Goal: Task Accomplishment & Management: Use online tool/utility

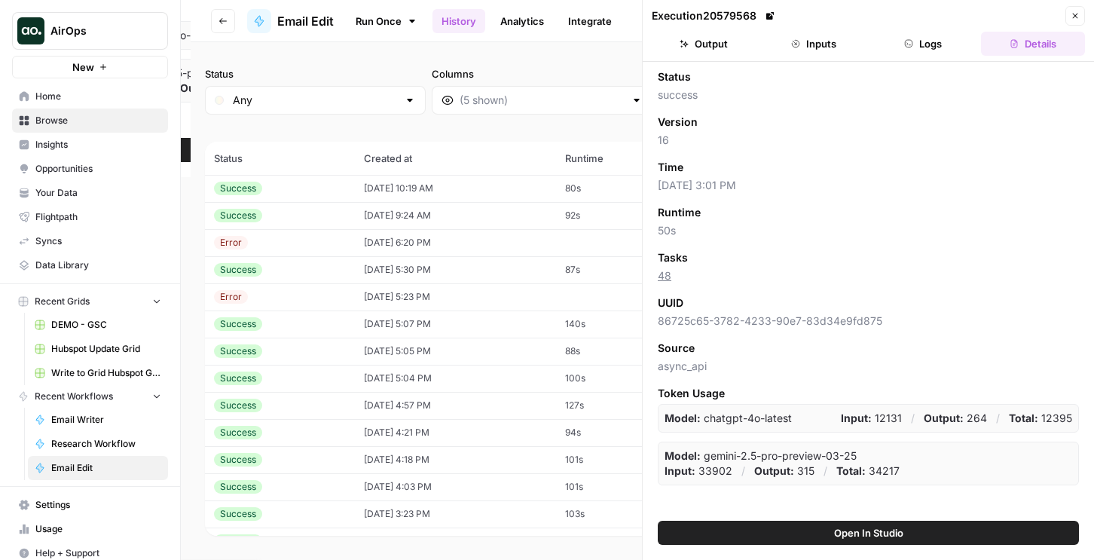
click at [1069, 17] on button "Close" at bounding box center [1076, 16] width 20 height 20
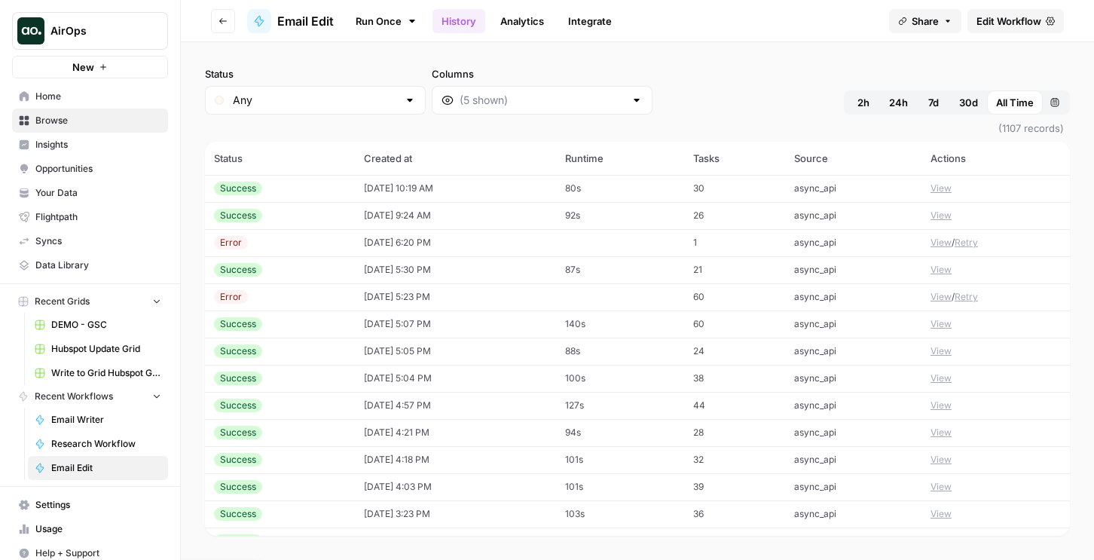
click at [785, 242] on td "1" at bounding box center [734, 242] width 101 height 27
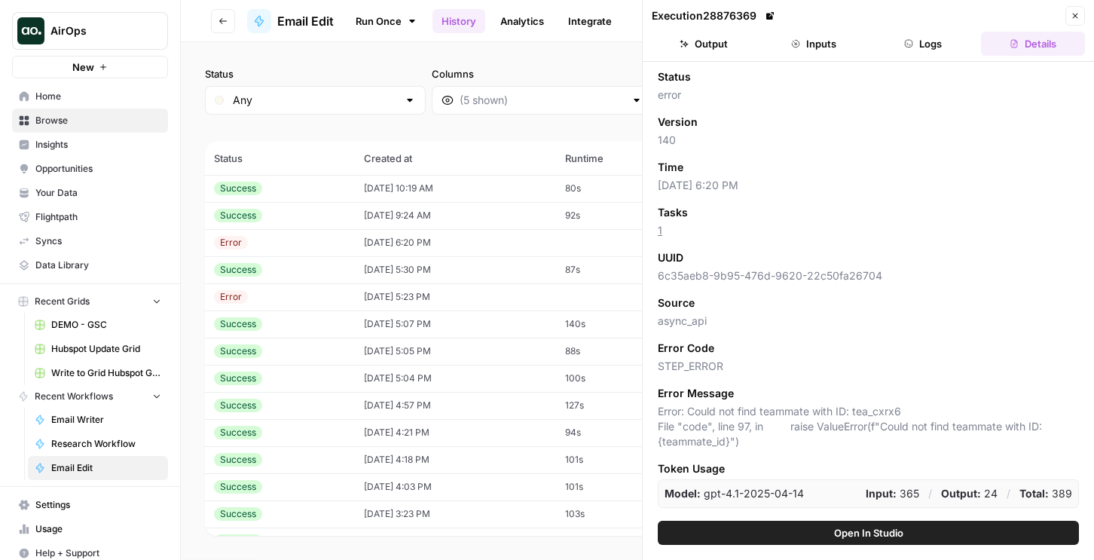
click at [912, 40] on icon "button" at bounding box center [908, 43] width 9 height 9
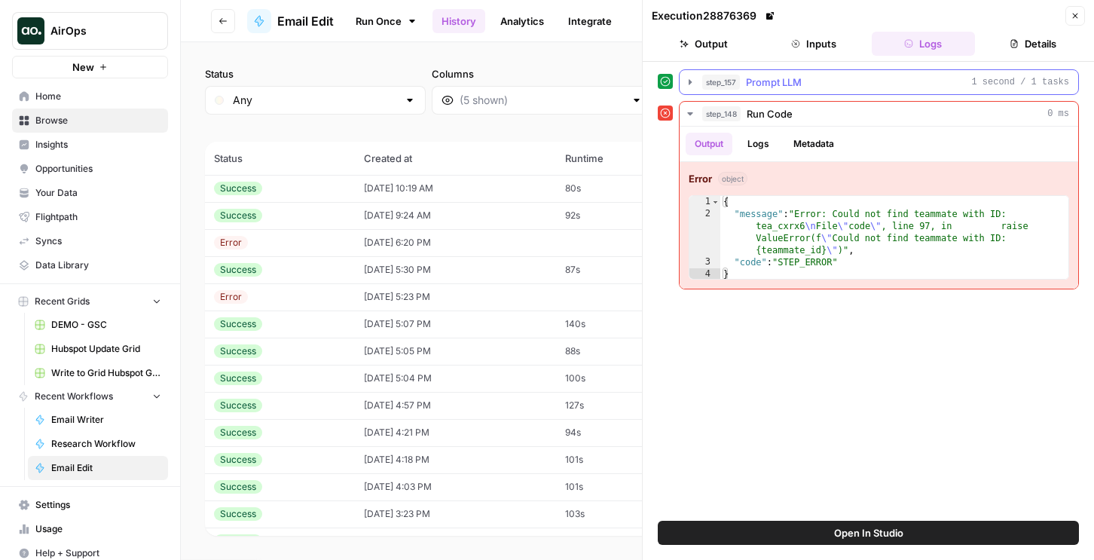
click at [746, 86] on span "Prompt LLM" at bounding box center [774, 82] width 56 height 15
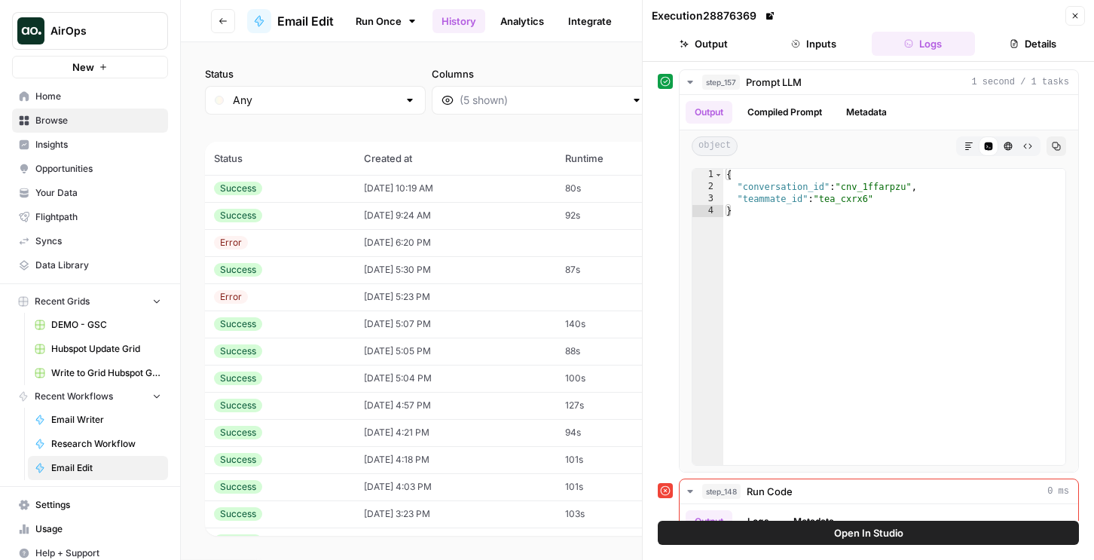
click at [822, 45] on button "Inputs" at bounding box center [814, 44] width 104 height 24
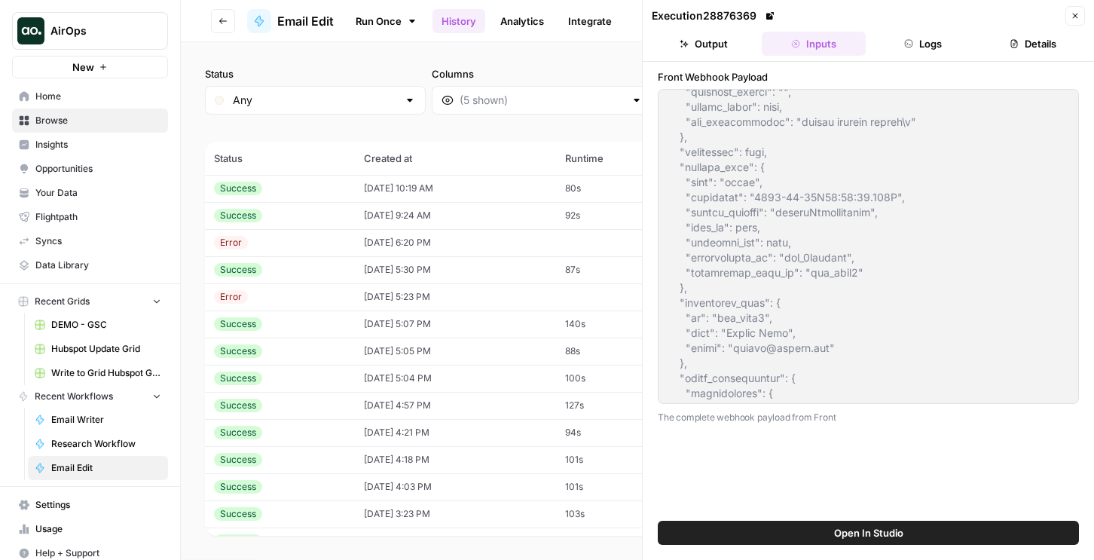
scroll to position [70, 0]
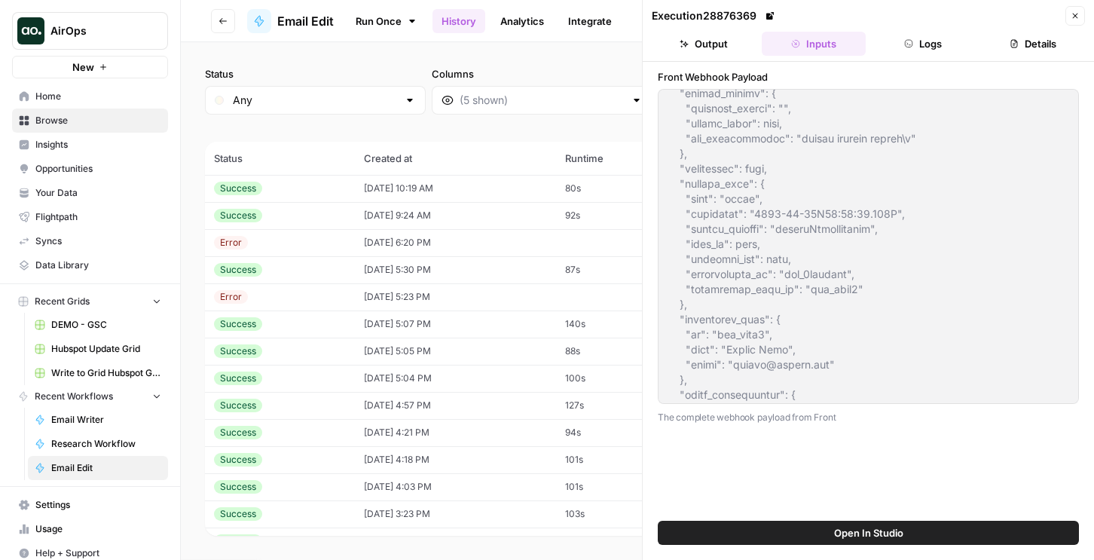
click at [653, 324] on div "Front Webhook Payload The complete webhook payload from Front" at bounding box center [868, 291] width 451 height 459
click at [1073, 14] on icon "button" at bounding box center [1075, 16] width 5 height 5
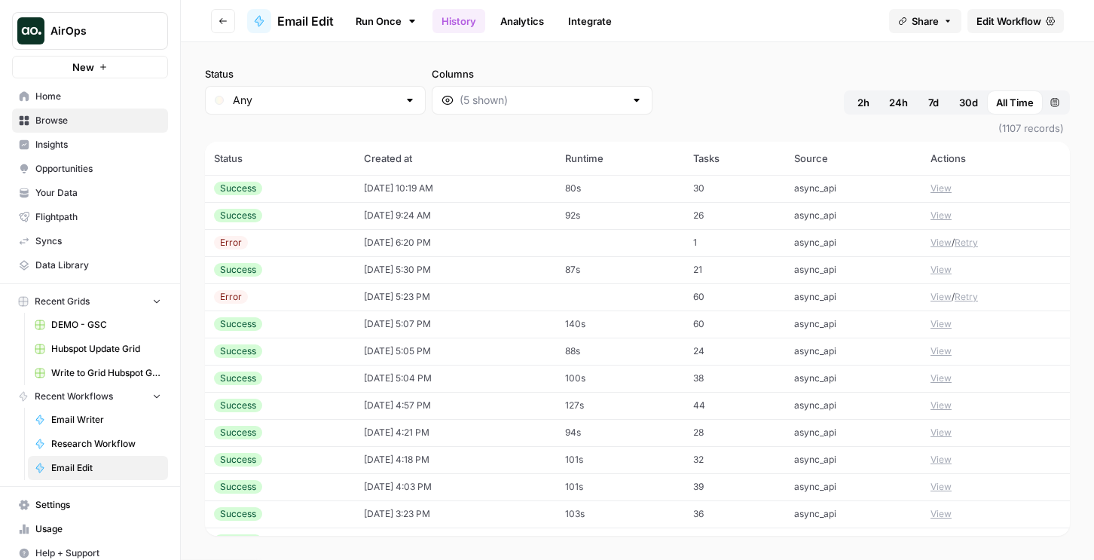
click at [1023, 20] on span "Edit Workflow" at bounding box center [1009, 21] width 65 height 15
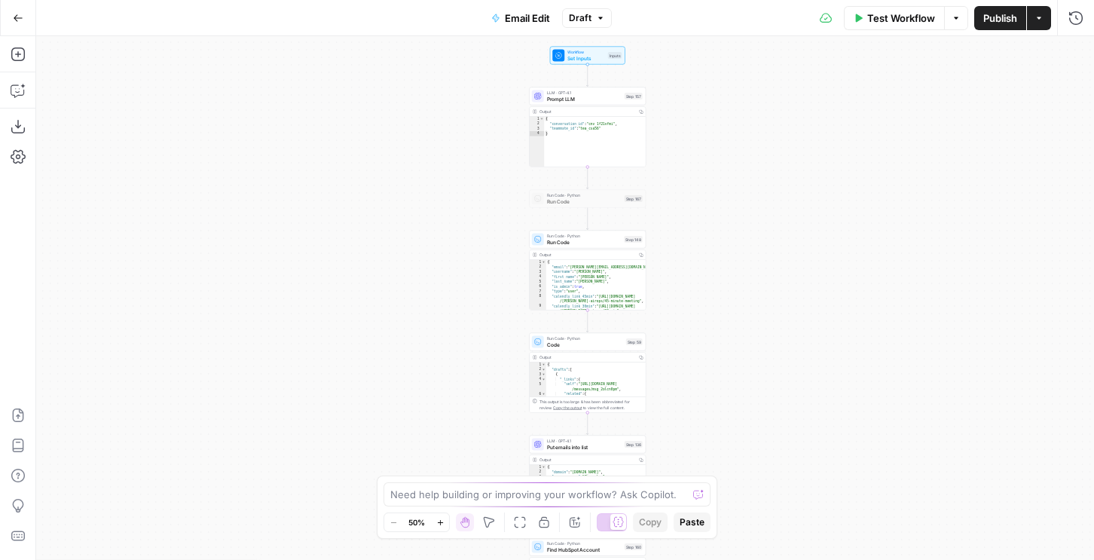
click at [610, 246] on div "Run Code · Python Run Code Step 148 Copy step Delete step Add Note Test" at bounding box center [587, 240] width 117 height 18
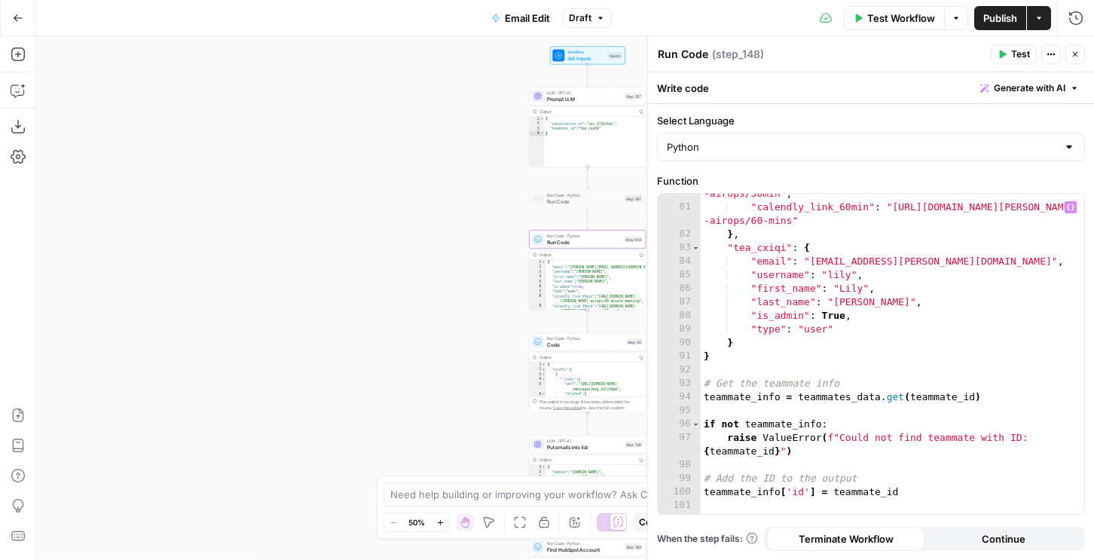
scroll to position [1155, 0]
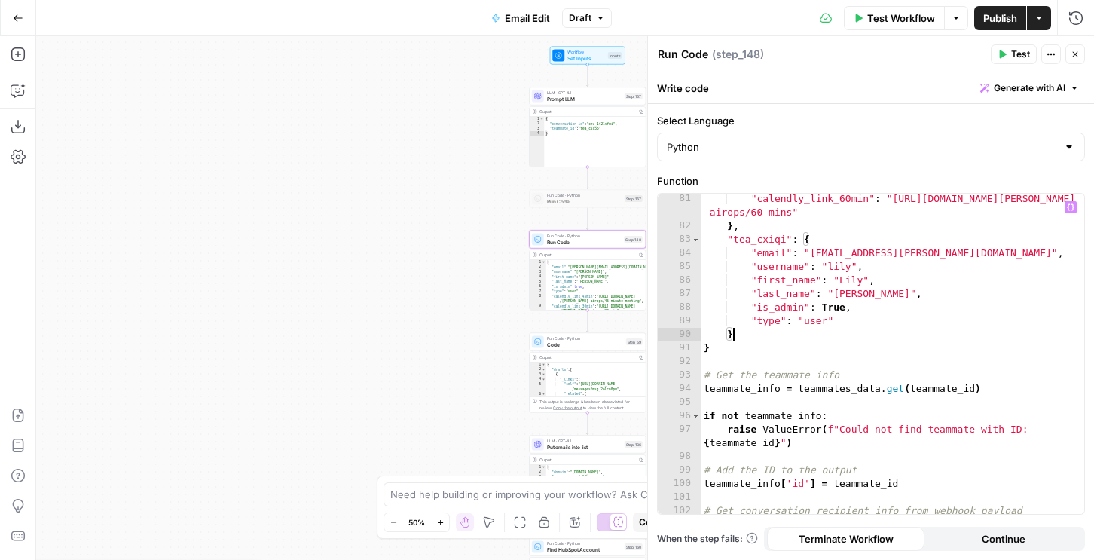
click at [782, 335] on div ""calendly_link_60min" : "https://calendly.com/travis -airops/60-mins" } , "tea_…" at bounding box center [893, 379] width 384 height 375
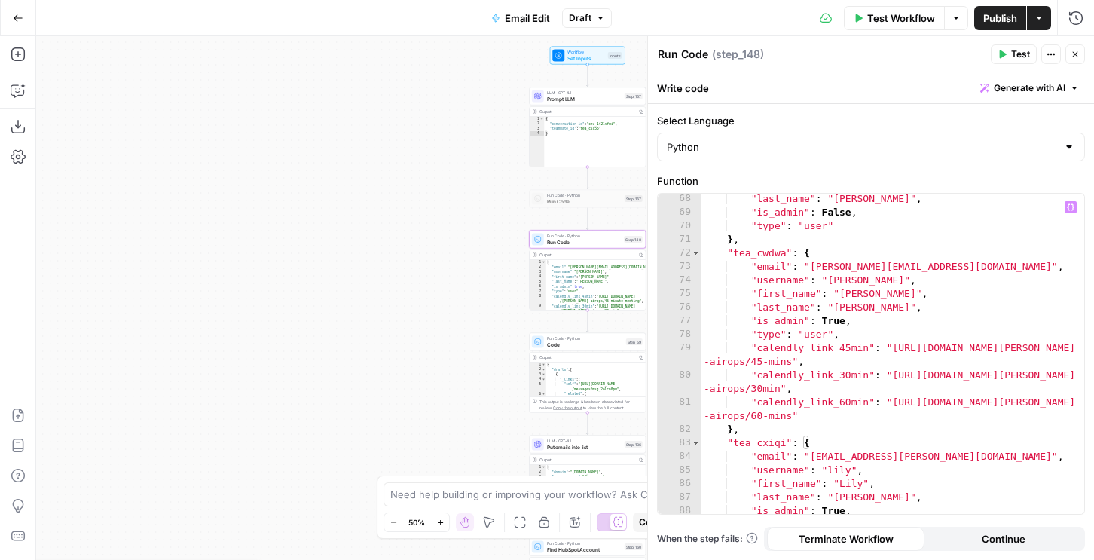
scroll to position [952, 0]
type textarea "**"
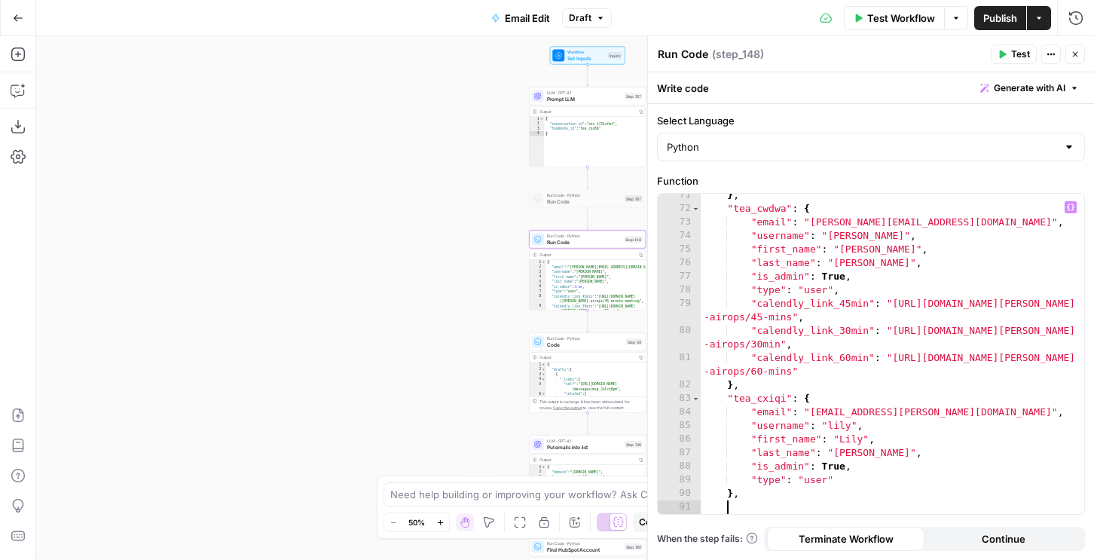
scroll to position [0, 1]
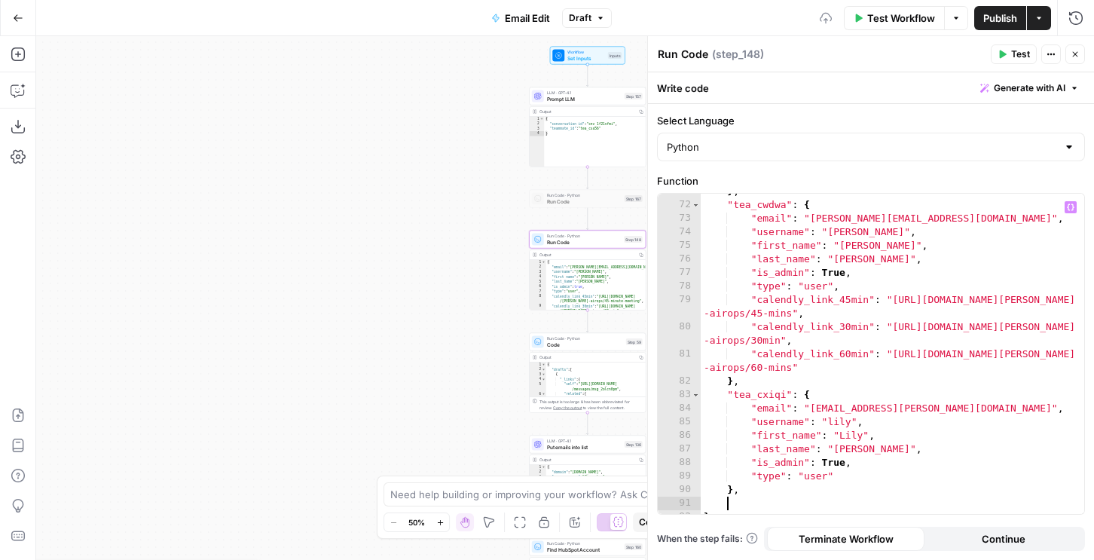
paste textarea "**********"
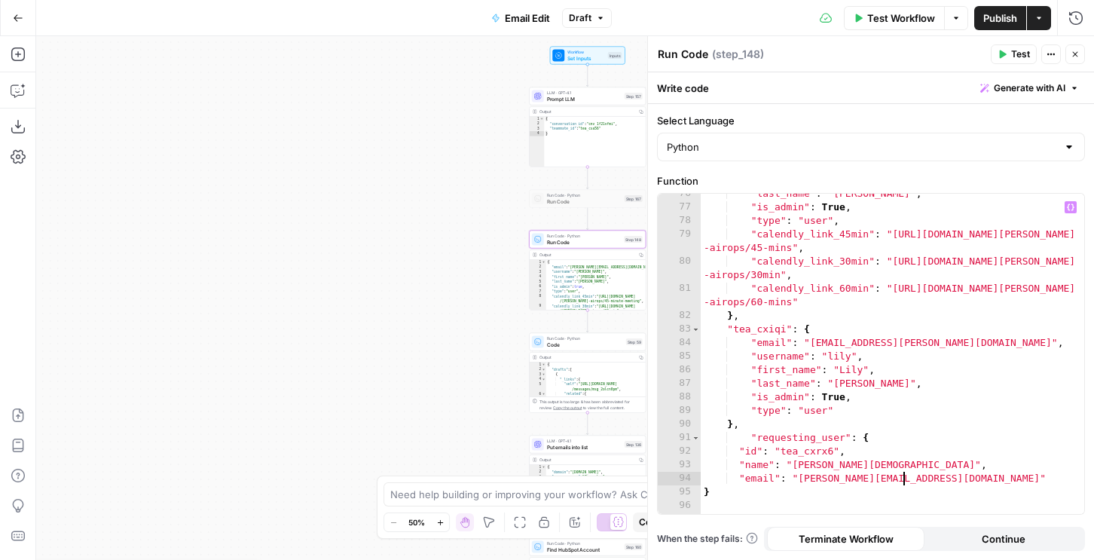
scroll to position [1065, 0]
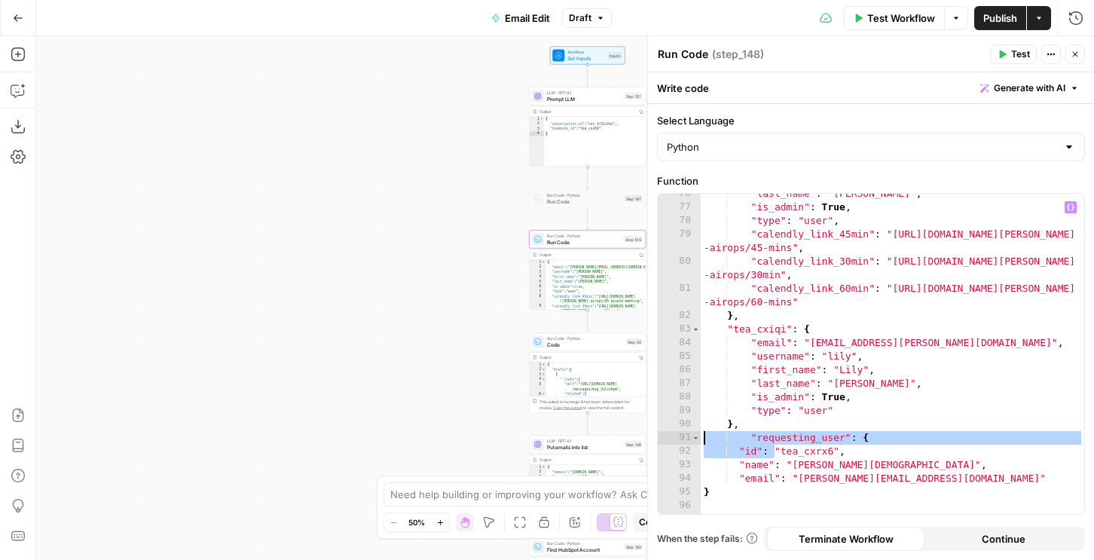
drag, startPoint x: 774, startPoint y: 450, endPoint x: 684, endPoint y: 434, distance: 91.8
click at [684, 434] on div "**********" at bounding box center [871, 354] width 427 height 320
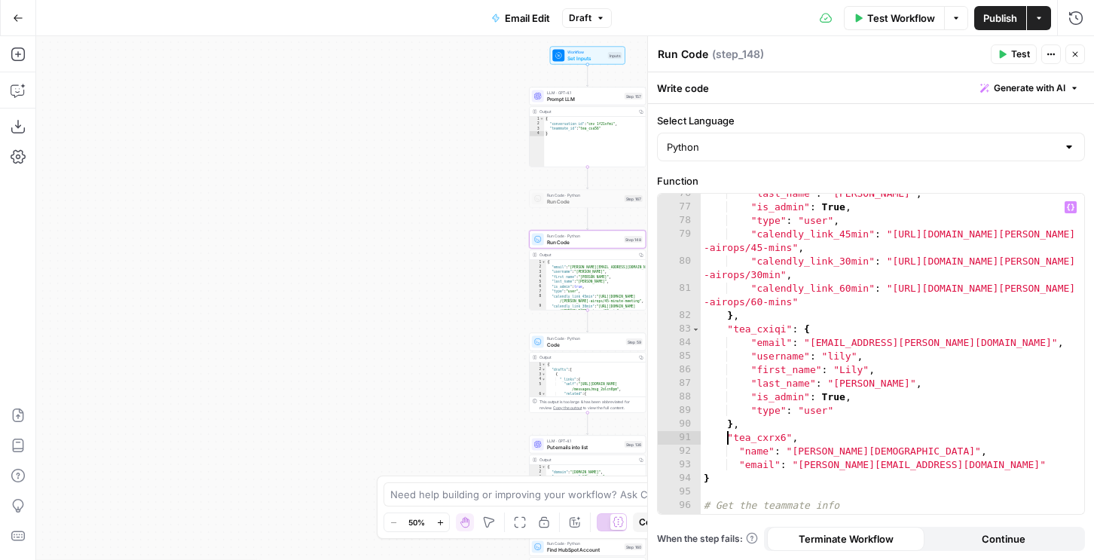
scroll to position [0, 2]
click at [800, 436] on div ""last_name" : "Lockwood" , "is_admin" : True , "type" : "user" , "calendly_link…" at bounding box center [893, 360] width 384 height 347
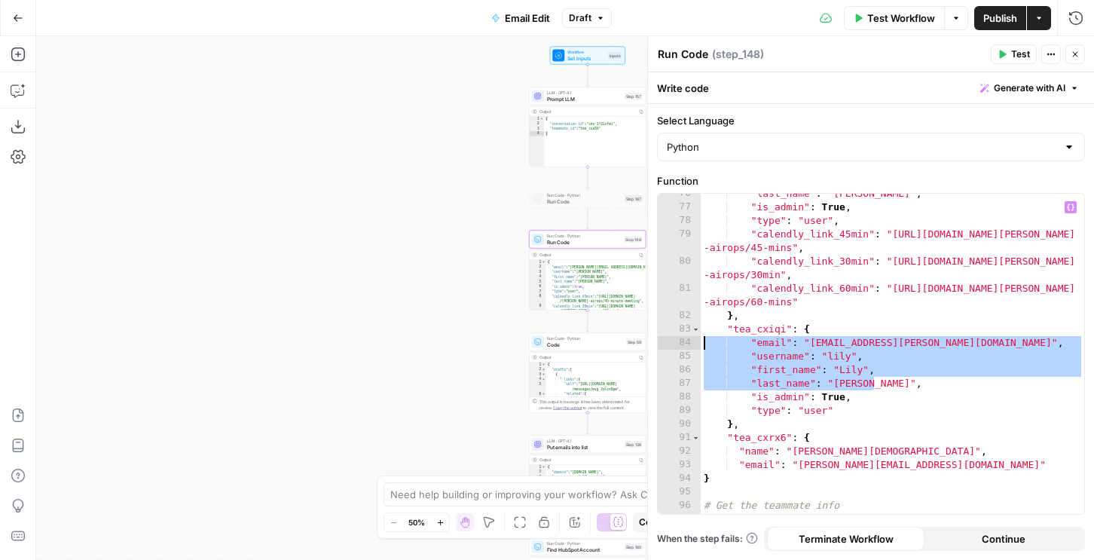
drag, startPoint x: 875, startPoint y: 386, endPoint x: 681, endPoint y: 345, distance: 198.7
click at [681, 345] on div "**********" at bounding box center [871, 354] width 427 height 320
click at [924, 463] on div ""last_name" : "Lockwood" , "is_admin" : True , "type" : "user" , "calendly_link…" at bounding box center [893, 360] width 384 height 347
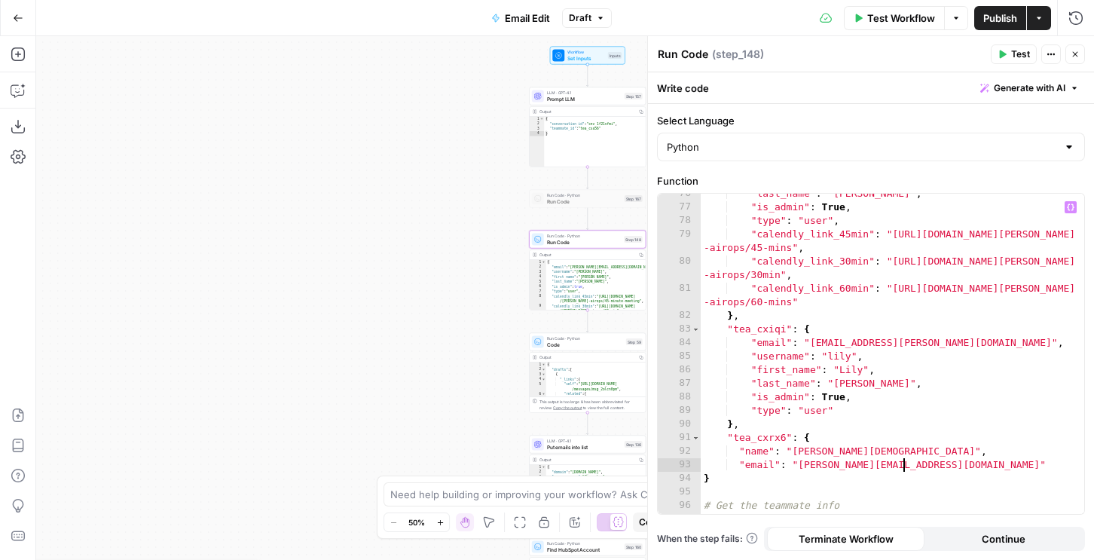
type textarea "**********"
paste textarea "**********"
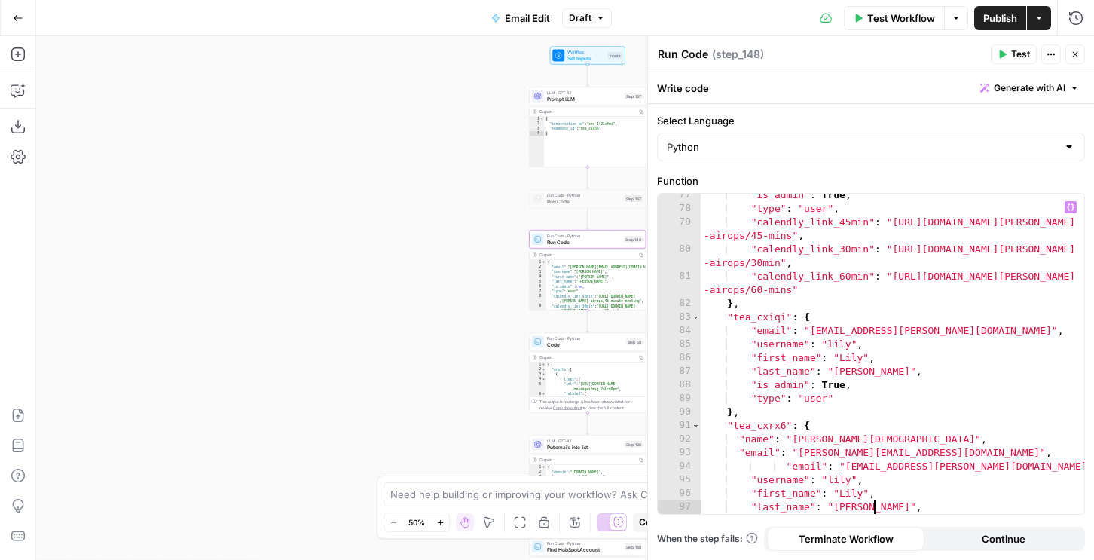
scroll to position [1077, 0]
click at [785, 463] on div ""is_admin" : True , "type" : "user" , "calendly_link_45min" : "https://calendly…" at bounding box center [893, 361] width 384 height 347
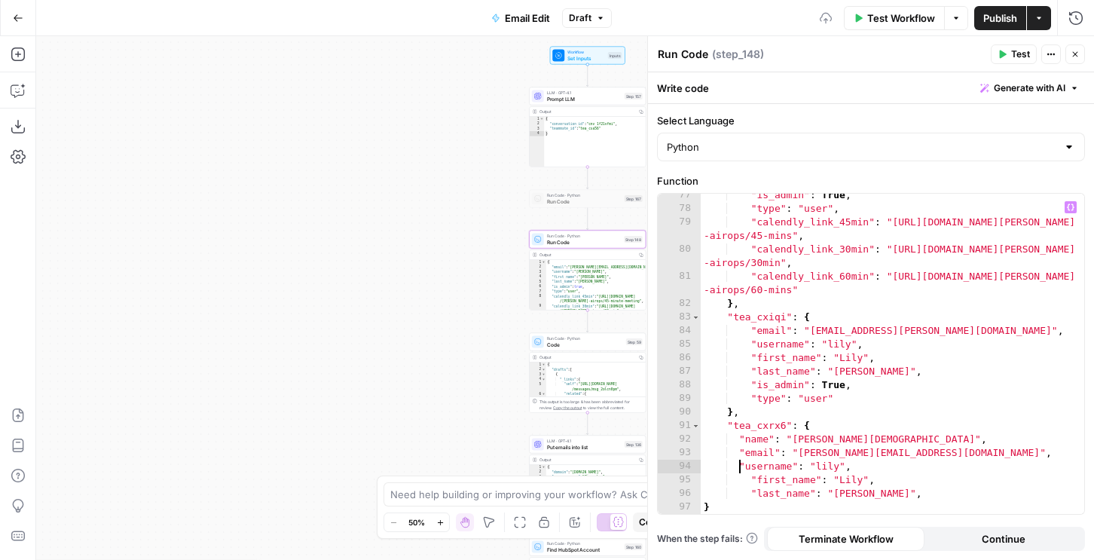
scroll to position [0, 2]
click at [829, 469] on div ""is_admin" : True , "type" : "user" , "calendly_link_45min" : "https://calendly…" at bounding box center [893, 361] width 384 height 347
drag, startPoint x: 751, startPoint y: 479, endPoint x: 696, endPoint y: 476, distance: 55.1
click at [696, 476] on div "**********" at bounding box center [871, 354] width 427 height 320
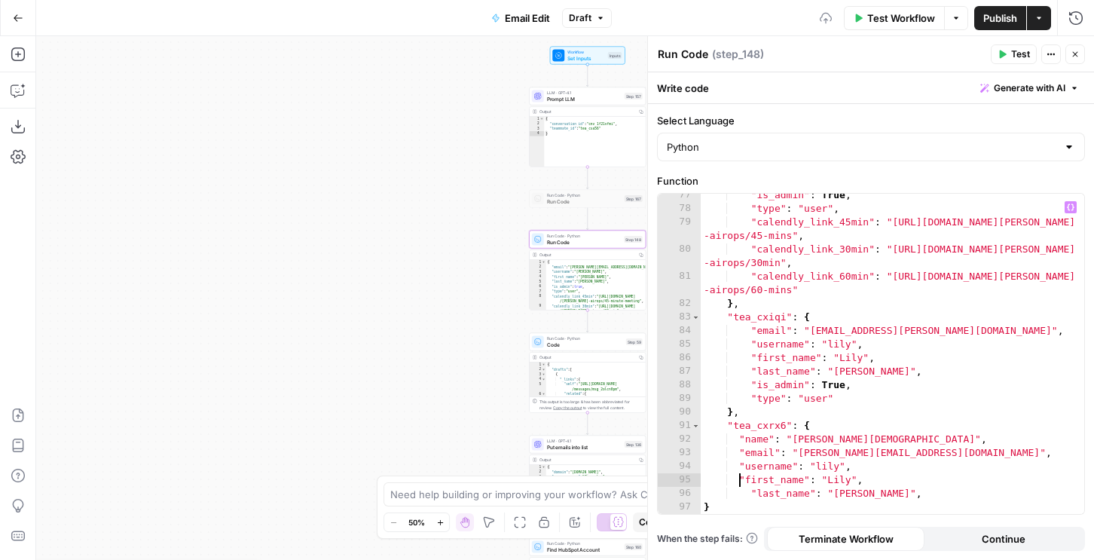
scroll to position [0, 3]
click at [831, 483] on div ""is_admin" : True , "type" : "user" , "calendly_link_45min" : "https://calendly…" at bounding box center [893, 361] width 384 height 347
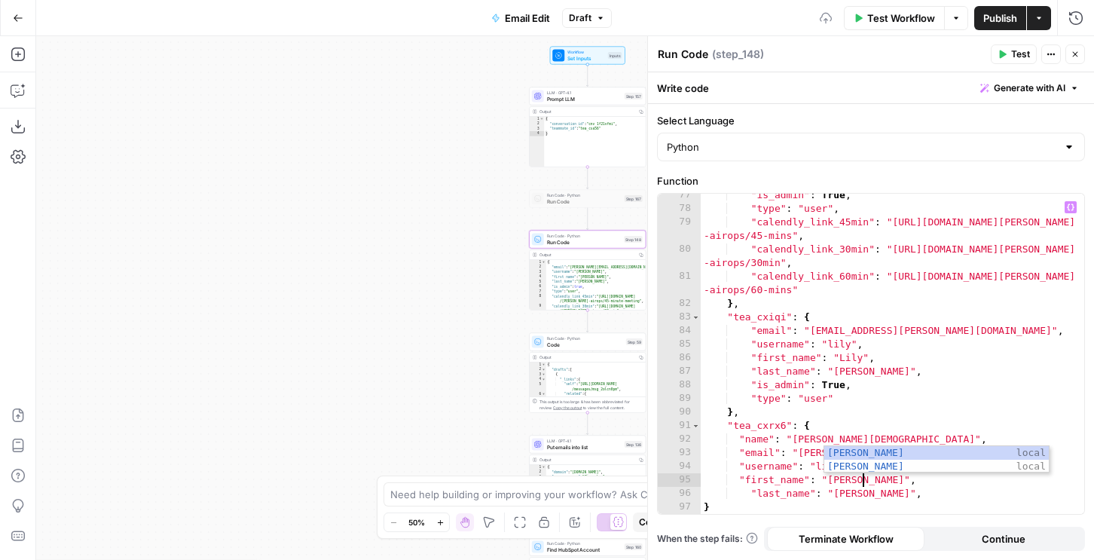
scroll to position [0, 11]
click at [753, 493] on div ""is_admin" : True , "type" : "user" , "calendly_link_45min" : "https://calendly…" at bounding box center [893, 361] width 384 height 347
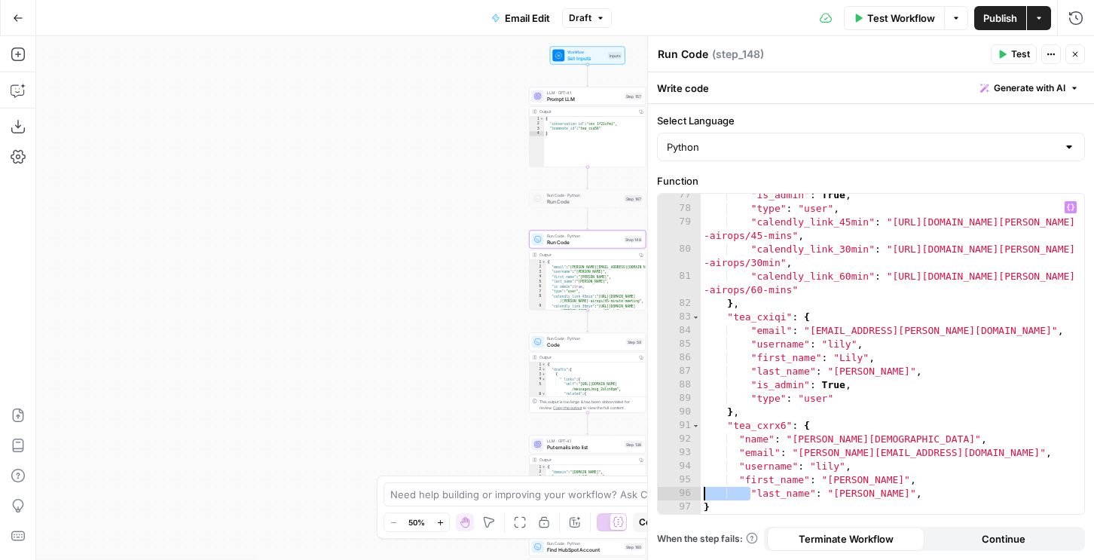
drag, startPoint x: 749, startPoint y: 494, endPoint x: 702, endPoint y: 494, distance: 47.5
click at [702, 494] on div ""is_admin" : True , "type" : "user" , "calendly_link_45min" : "https://calendly…" at bounding box center [893, 361] width 384 height 347
click at [831, 491] on div ""is_admin" : True , "type" : "user" , "calendly_link_45min" : "https://calendly…" at bounding box center [893, 361] width 384 height 347
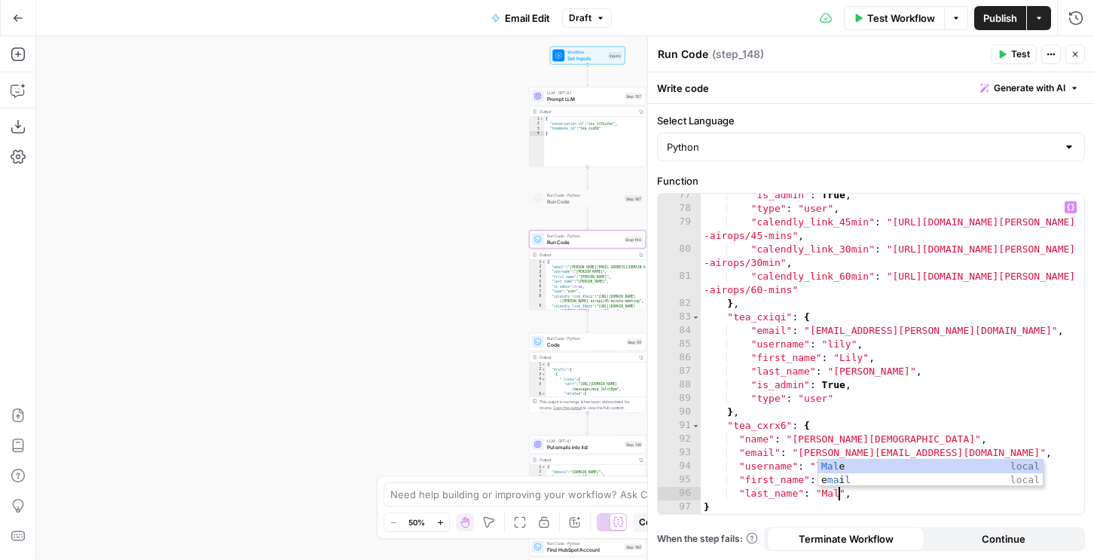
scroll to position [0, 11]
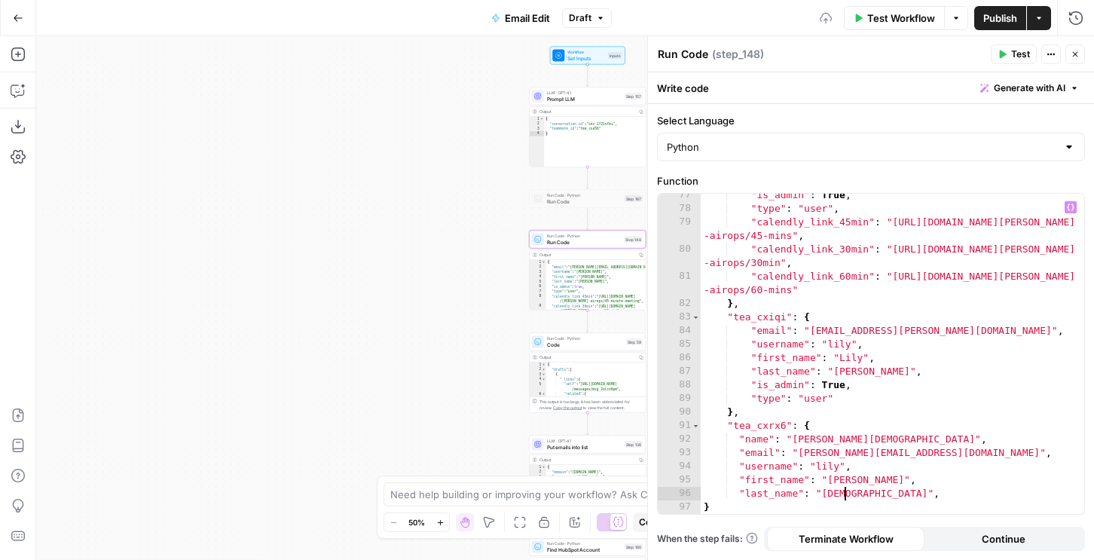
click at [853, 451] on div ""is_admin" : True , "type" : "user" , "calendly_link_45min" : "https://calendly…" at bounding box center [893, 361] width 384 height 347
drag, startPoint x: 858, startPoint y: 463, endPoint x: 649, endPoint y: 463, distance: 208.8
click at [649, 463] on div "**********" at bounding box center [870, 298] width 447 height 524
type textarea "**********"
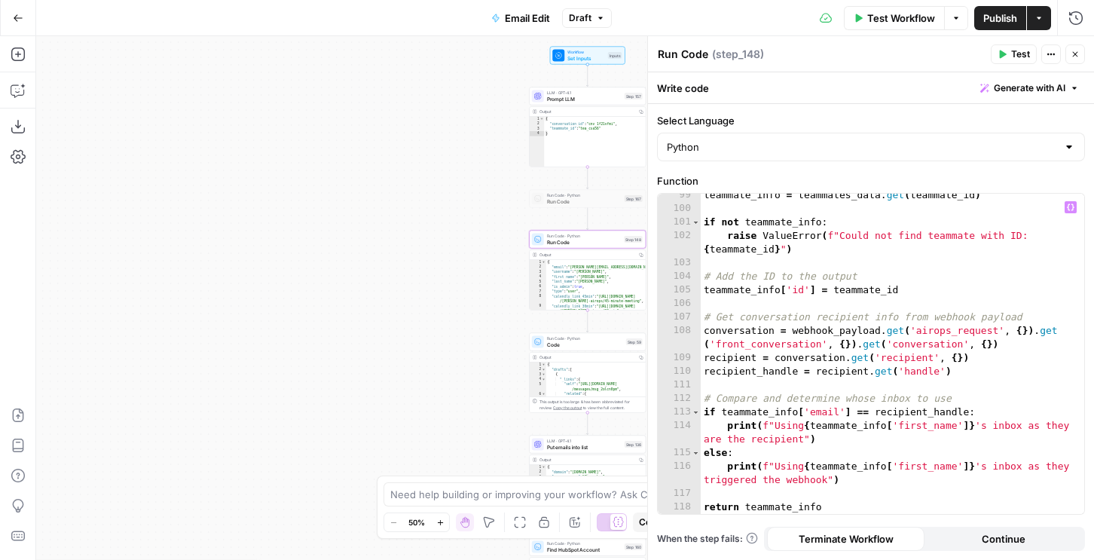
scroll to position [1416, 0]
click at [1006, 23] on span "Publish" at bounding box center [1001, 18] width 34 height 15
click at [822, 334] on div "teammate_info = teammates_data . get ( teammate_id ) if not teammate_info : rai…" at bounding box center [893, 361] width 384 height 347
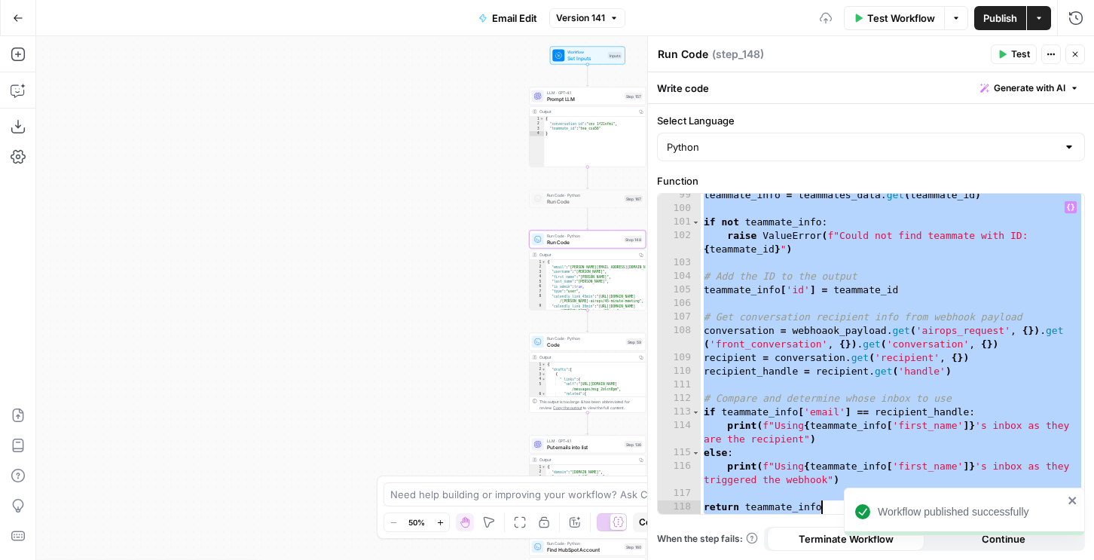
scroll to position [0, 8]
click at [867, 347] on div "teammate_info = teammates_data . get ( teammate_id ) if not teammate_info : rai…" at bounding box center [893, 361] width 384 height 347
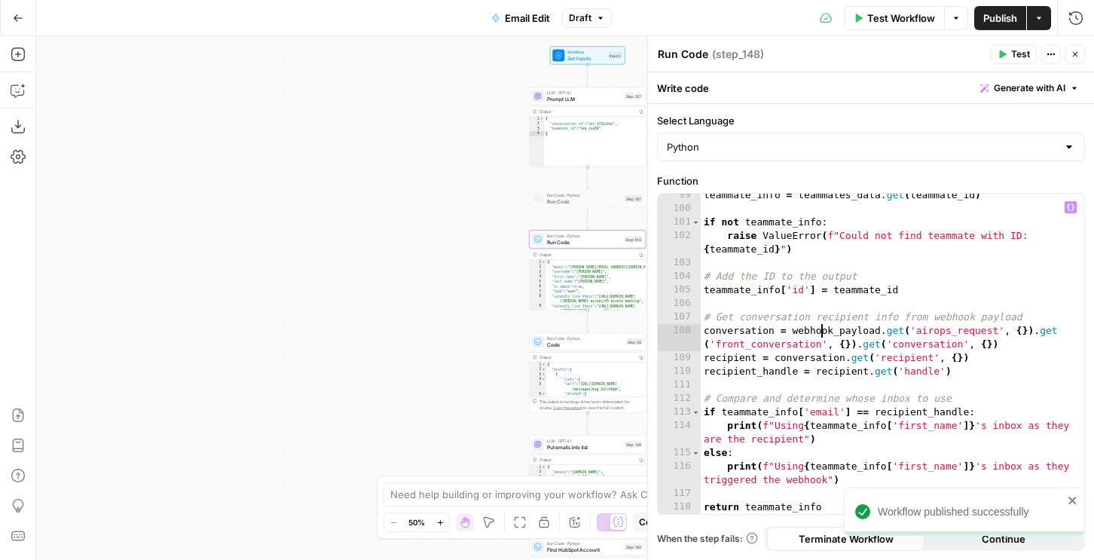
type textarea "**********"
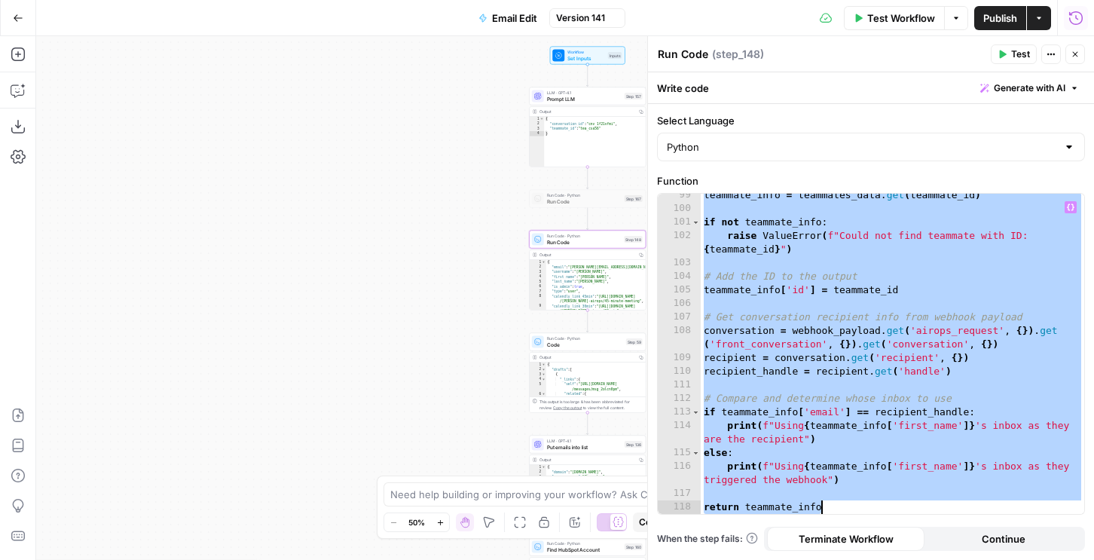
click at [1079, 14] on icon "button" at bounding box center [1076, 18] width 15 height 15
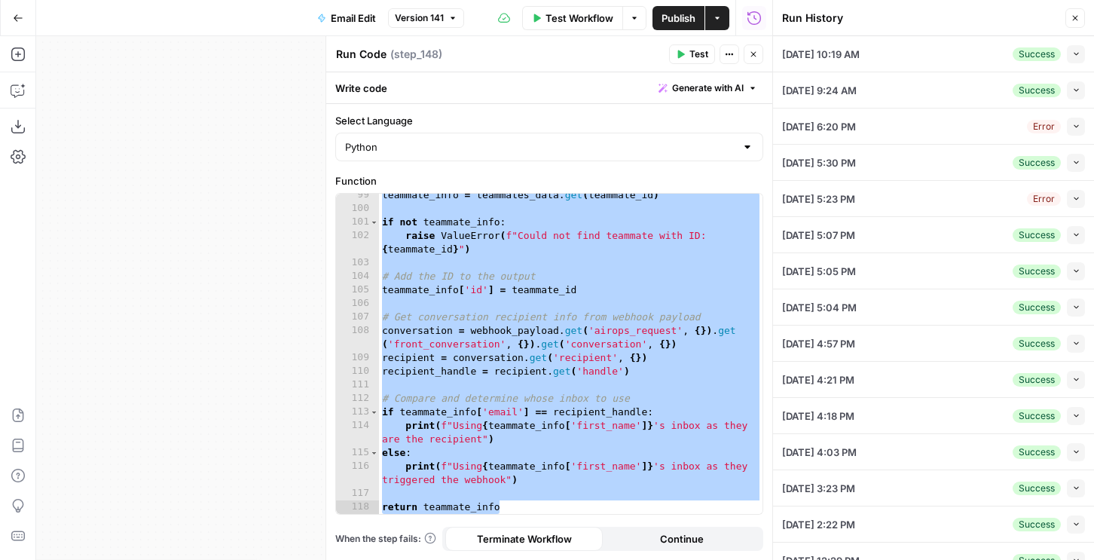
click at [1072, 124] on icon "button" at bounding box center [1076, 126] width 8 height 8
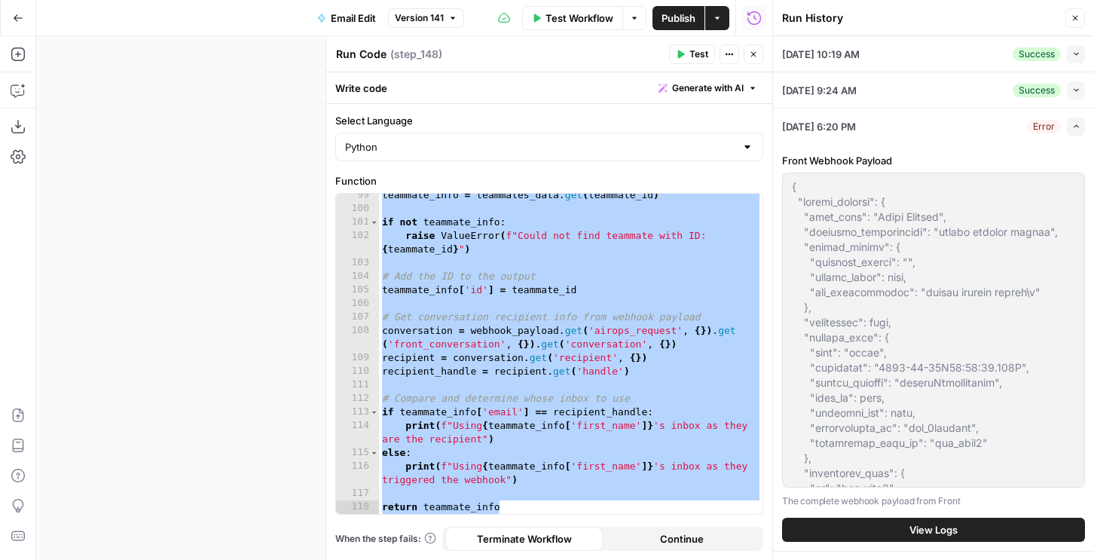
click at [927, 528] on span "View Logs" at bounding box center [934, 529] width 48 height 15
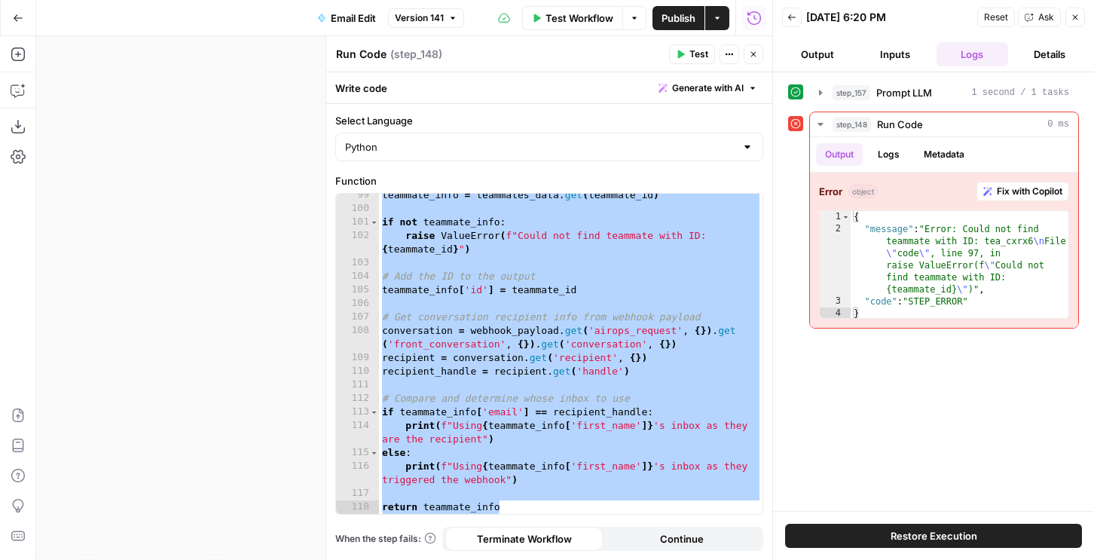
click at [907, 534] on span "Restore Execution" at bounding box center [934, 535] width 87 height 15
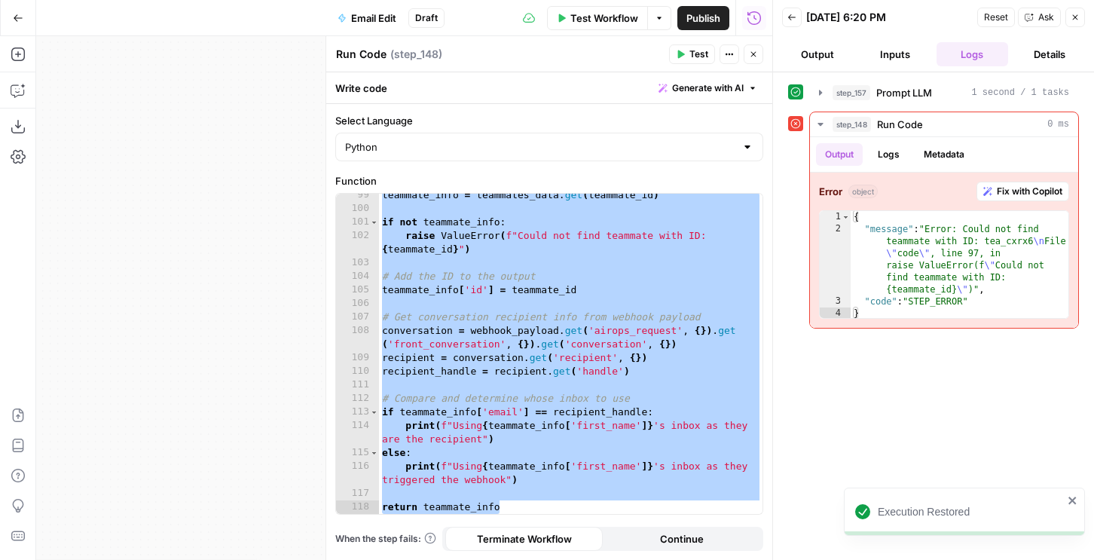
click at [631, 19] on span "Test Workflow" at bounding box center [605, 18] width 68 height 15
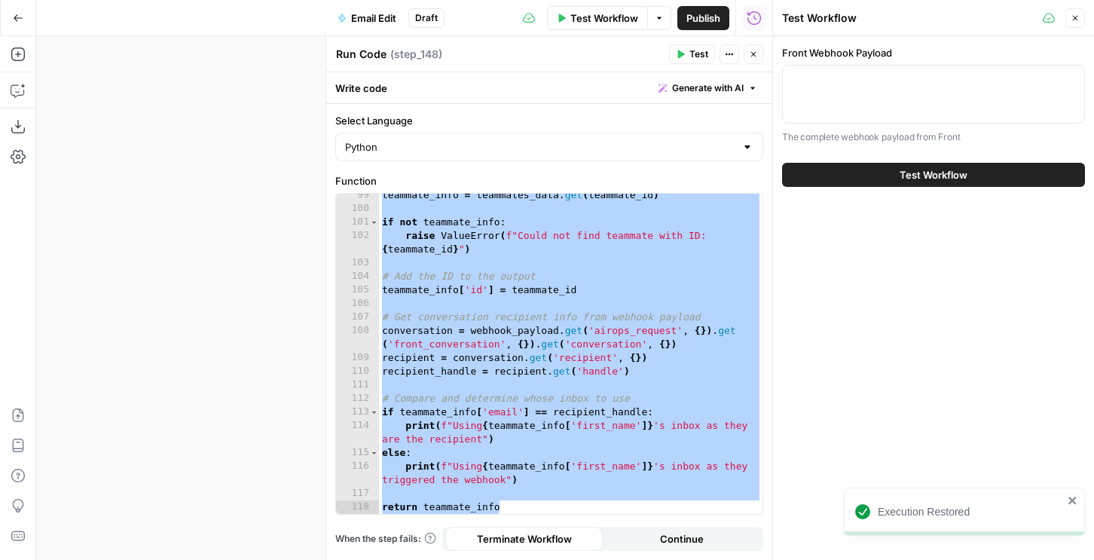
click at [751, 23] on icon "button" at bounding box center [754, 18] width 15 height 15
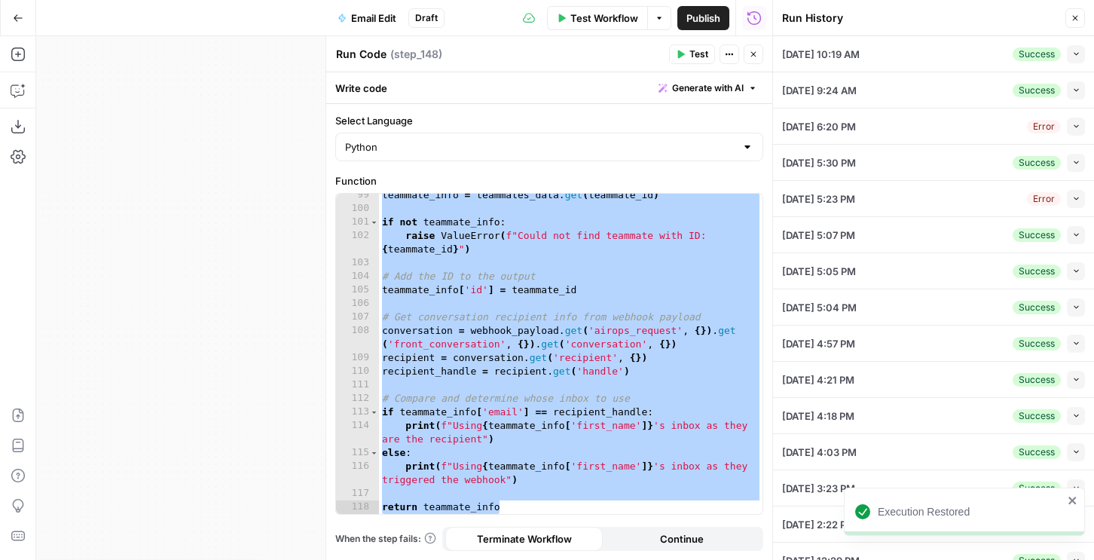
click at [1075, 123] on icon "button" at bounding box center [1076, 126] width 8 height 8
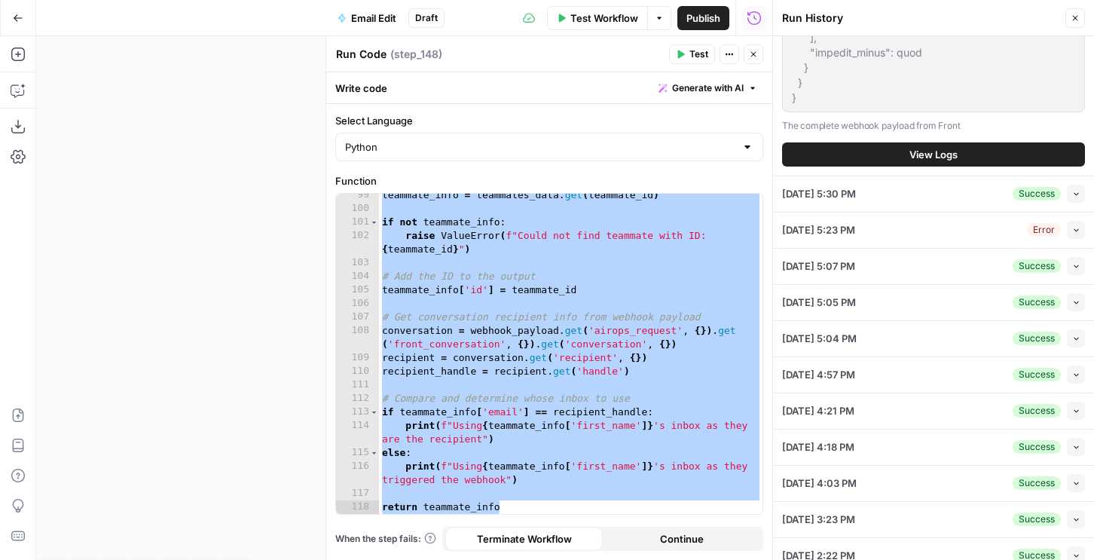
scroll to position [242, 0]
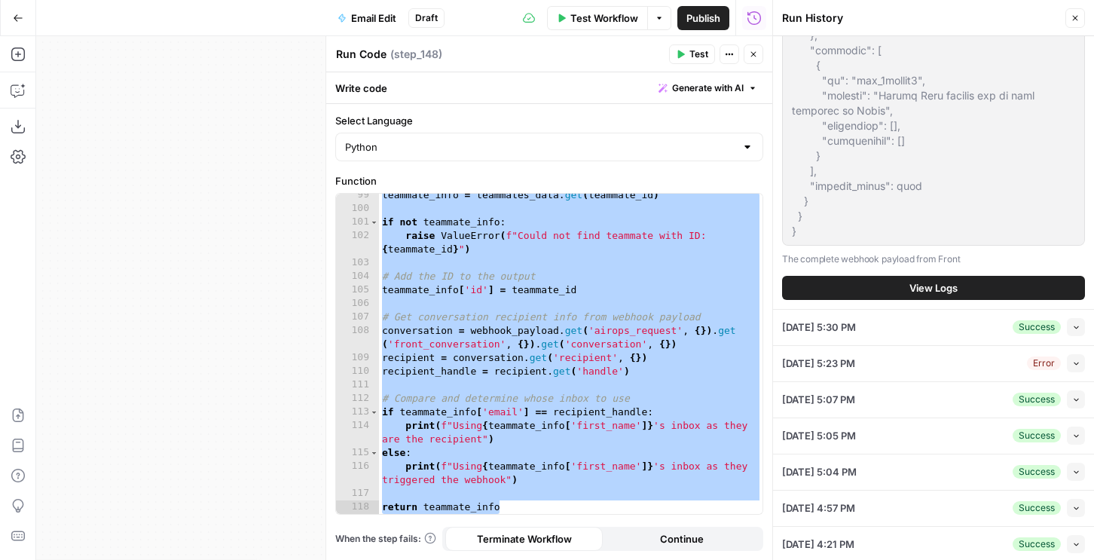
click at [819, 246] on div "Front Webhook Payload The complete webhook payload from Front" at bounding box center [933, 89] width 303 height 356
click at [603, 21] on span "Test Workflow" at bounding box center [605, 18] width 68 height 15
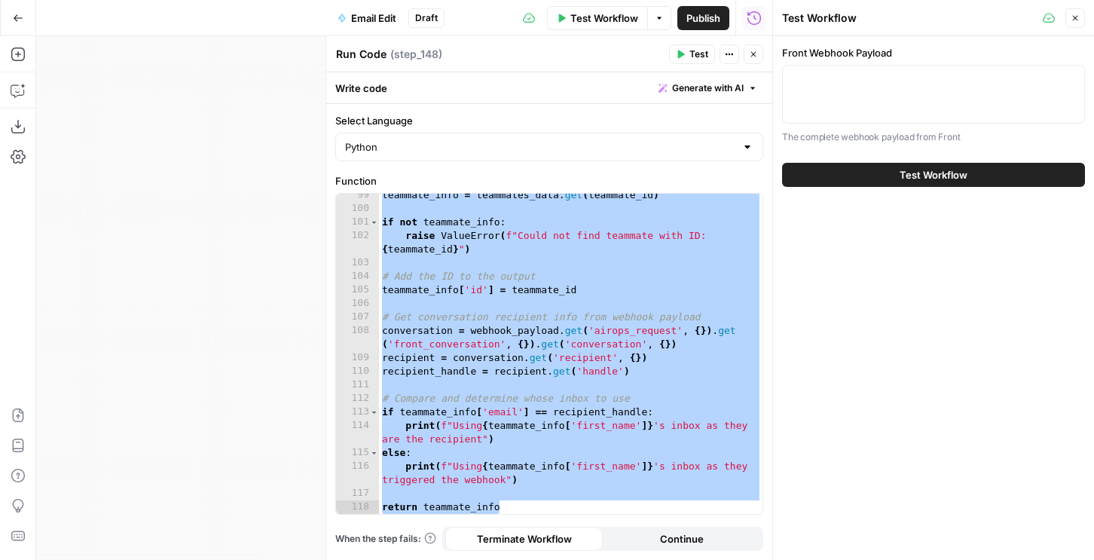
click at [853, 94] on div at bounding box center [933, 94] width 303 height 59
paste textarea "{ "airops_request": { "task_name": "Email Request", "combined_instructions": "p…"
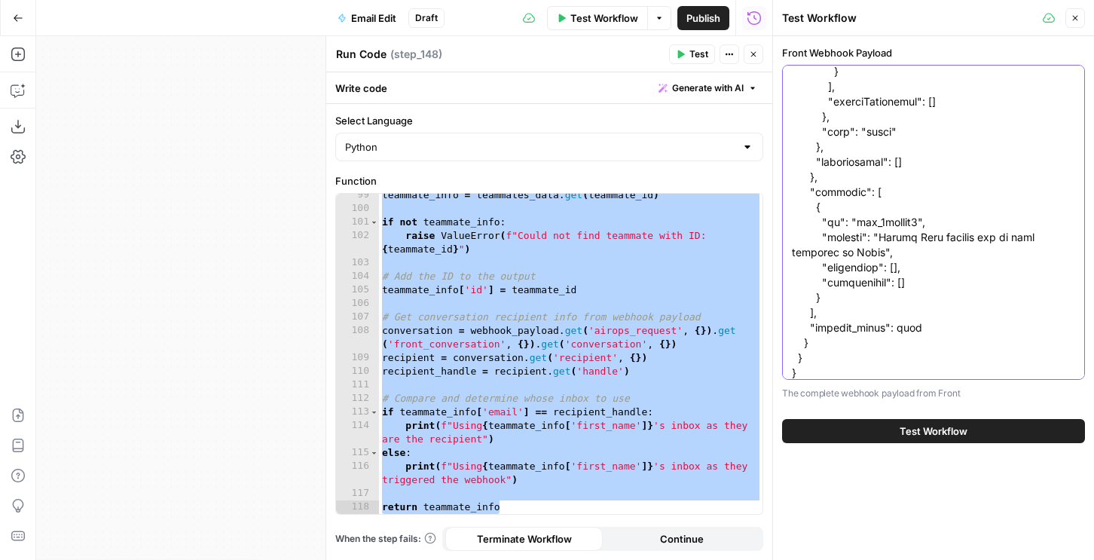
type textarea "{ "airops_request": { "task_name": "Email Request", "combined_instructions": "p…"
click at [851, 430] on button "Test Workflow" at bounding box center [933, 431] width 303 height 24
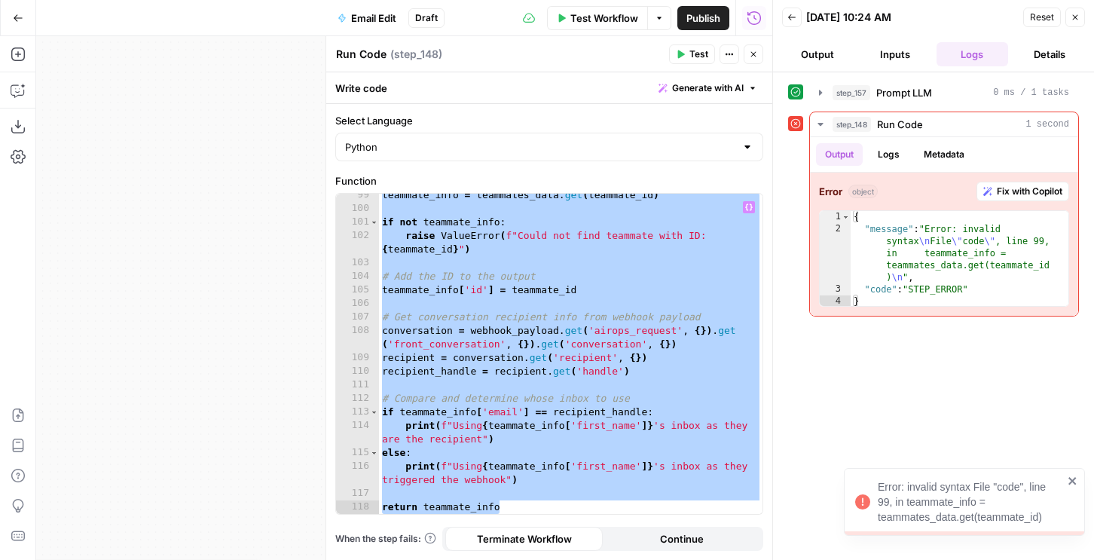
click at [733, 262] on div "teammate_info = teammates_data . get ( teammate_id ) if not teammate_info : rai…" at bounding box center [571, 361] width 384 height 347
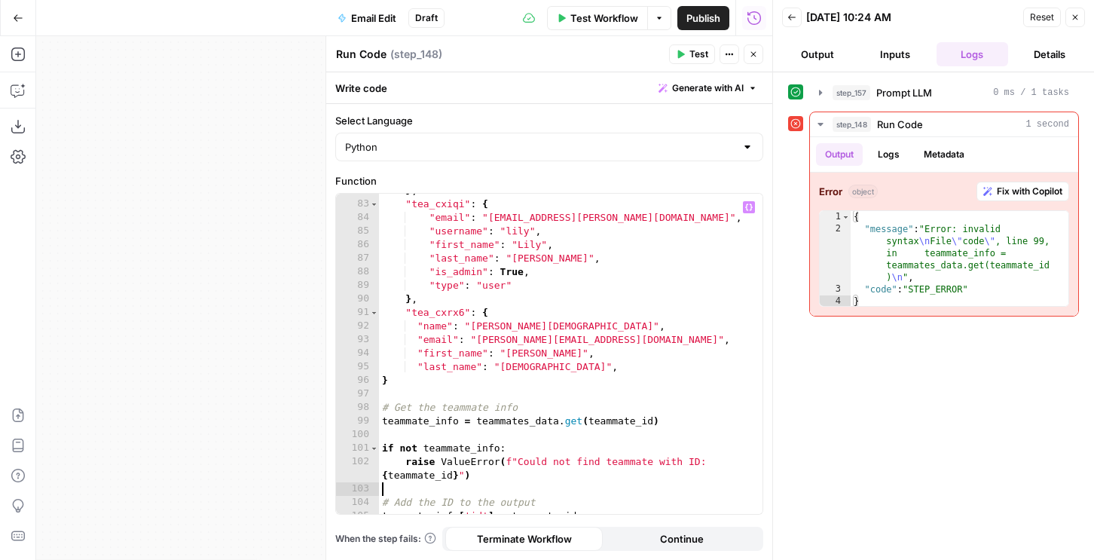
scroll to position [1189, 0]
click at [896, 97] on span "Prompt LLM" at bounding box center [904, 92] width 56 height 15
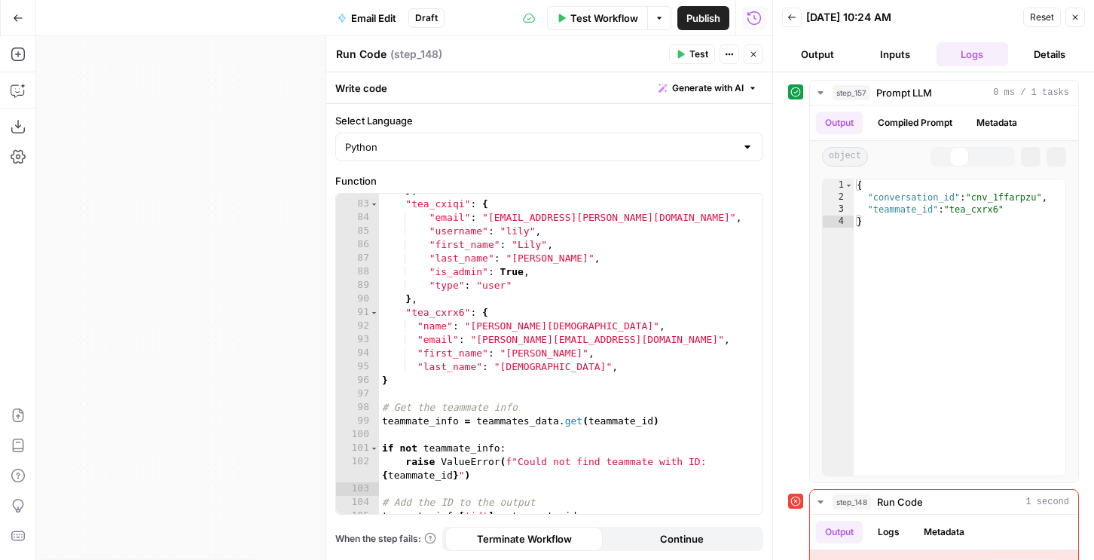
click at [899, 55] on button "Inputs" at bounding box center [896, 54] width 72 height 24
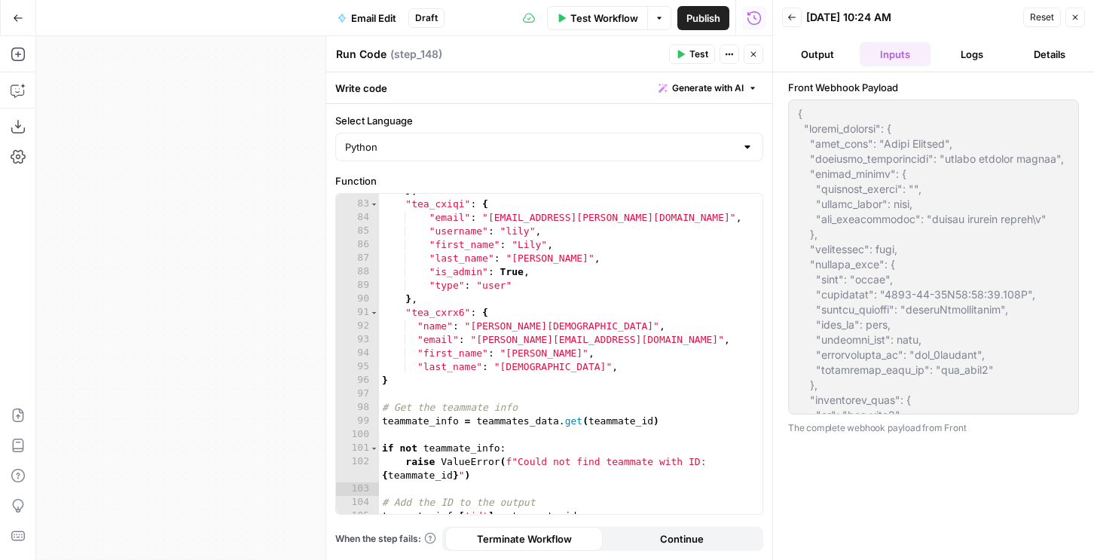
click at [900, 55] on button "Inputs" at bounding box center [896, 54] width 72 height 24
click at [947, 50] on button "Logs" at bounding box center [973, 54] width 72 height 24
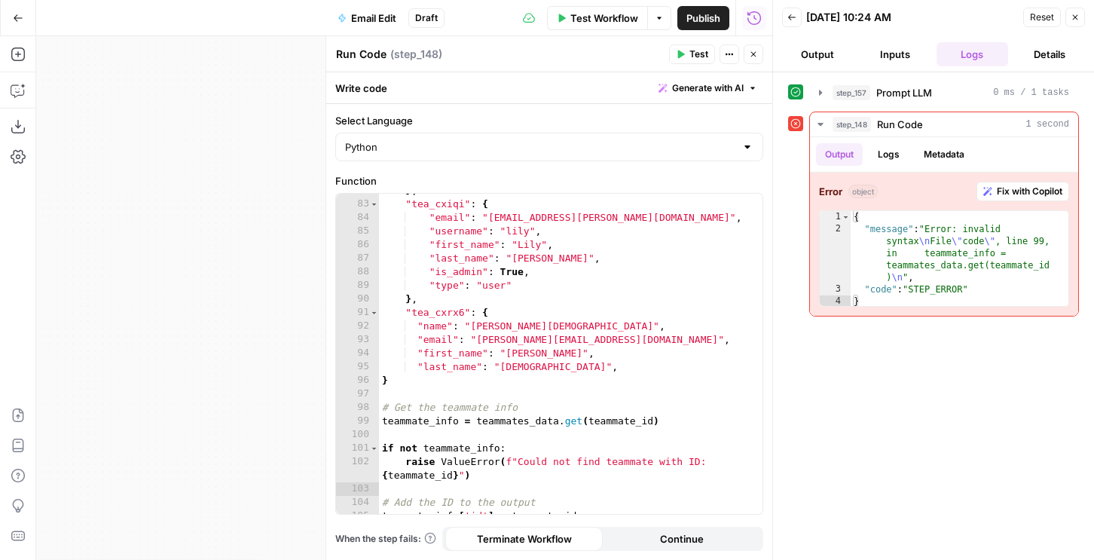
click at [907, 60] on button "Inputs" at bounding box center [896, 54] width 72 height 24
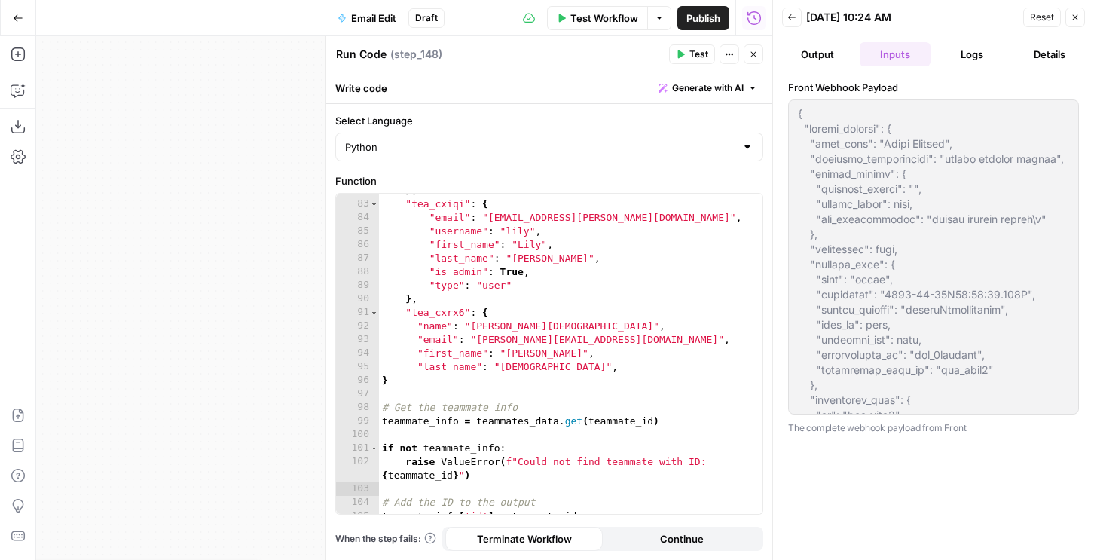
click at [968, 56] on button "Logs" at bounding box center [973, 54] width 72 height 24
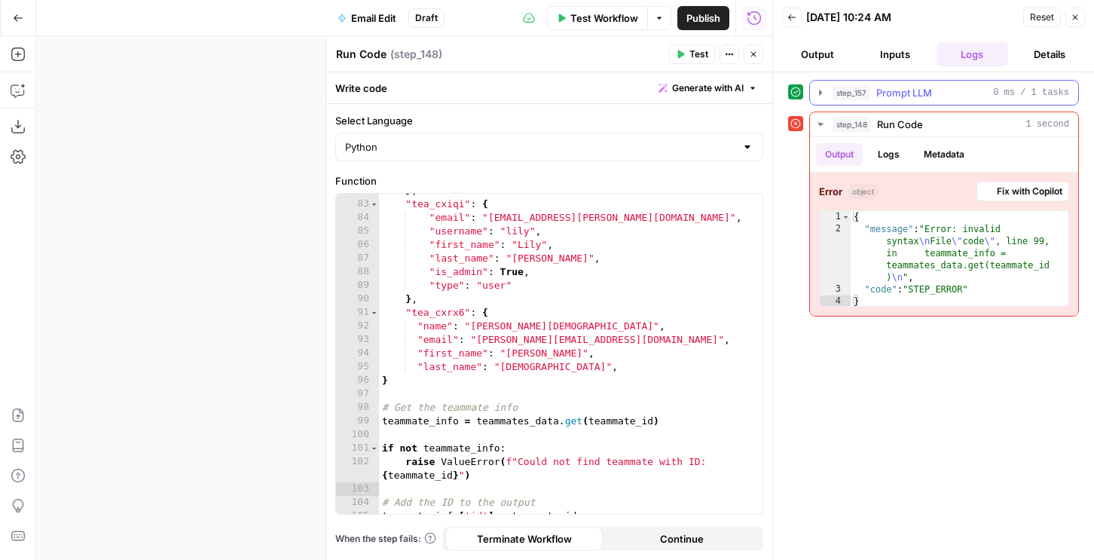
click at [914, 100] on button "step_157 Prompt LLM 0 ms / 1 tasks" at bounding box center [944, 93] width 268 height 24
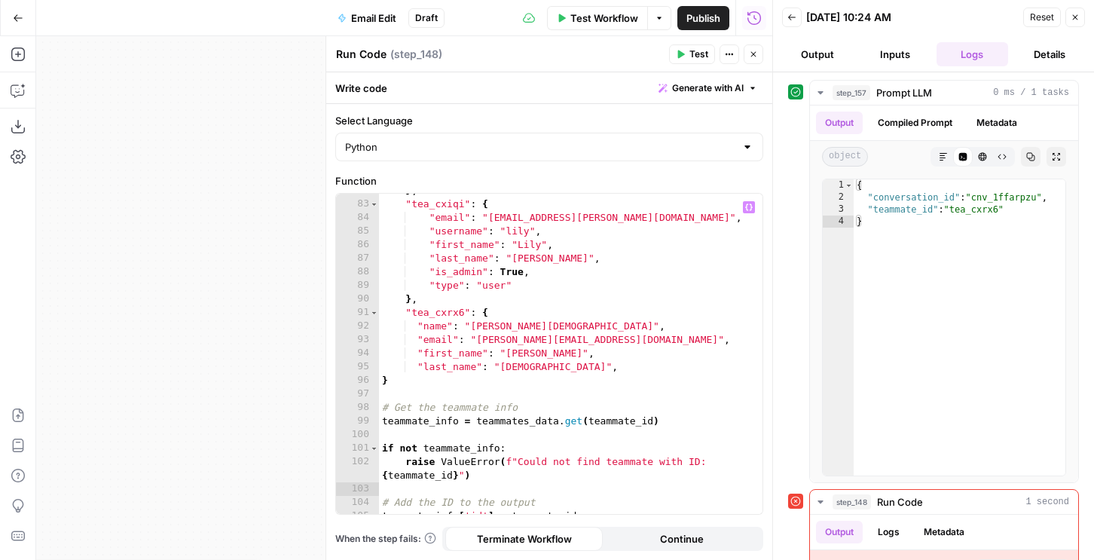
type textarea "**********"
click at [439, 326] on div "} , "tea_cxiqi" : { "email" : "lily.baker@airops.com" , "username" : "lily" , "…" at bounding box center [571, 357] width 384 height 347
click at [565, 328] on div "} , "tea_cxiqi" : { "email" : "lily.baker@airops.com" , "username" : "lily" , "…" at bounding box center [571, 357] width 384 height 347
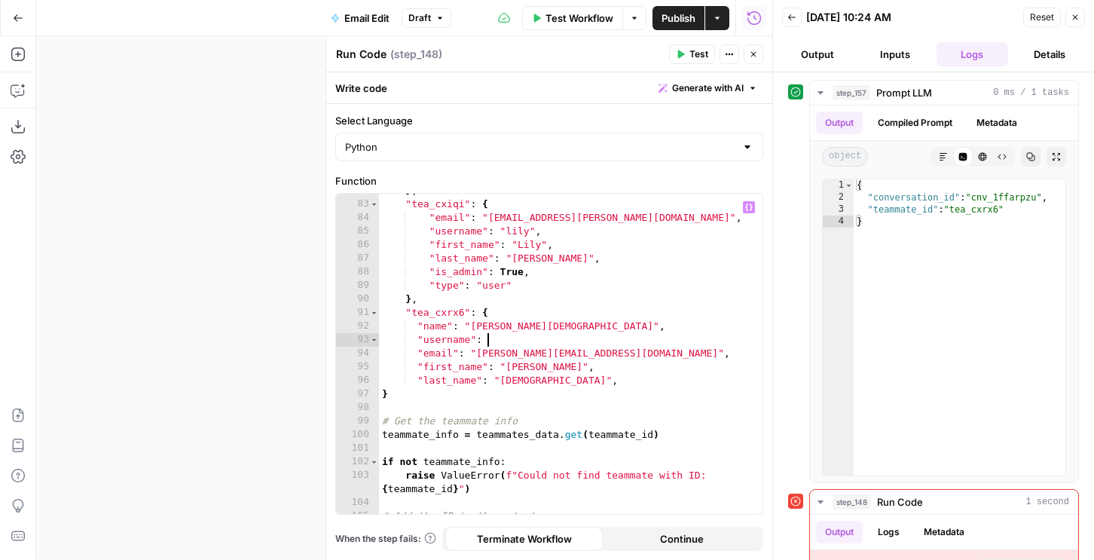
scroll to position [0, 7]
type textarea "**********"
click at [901, 42] on button "Inputs" at bounding box center [896, 54] width 72 height 24
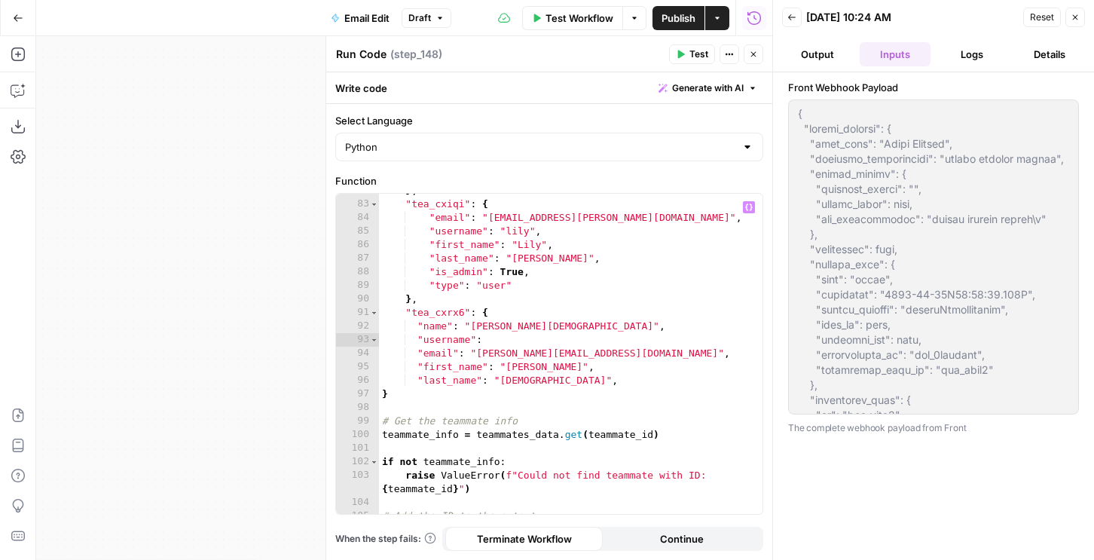
click at [901, 56] on button "Inputs" at bounding box center [896, 54] width 72 height 24
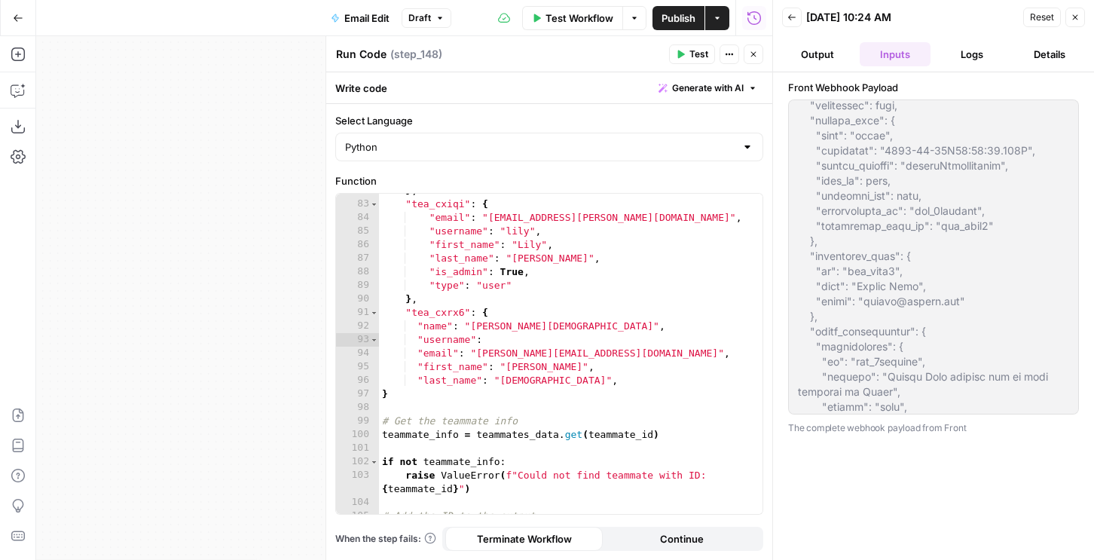
scroll to position [158, 0]
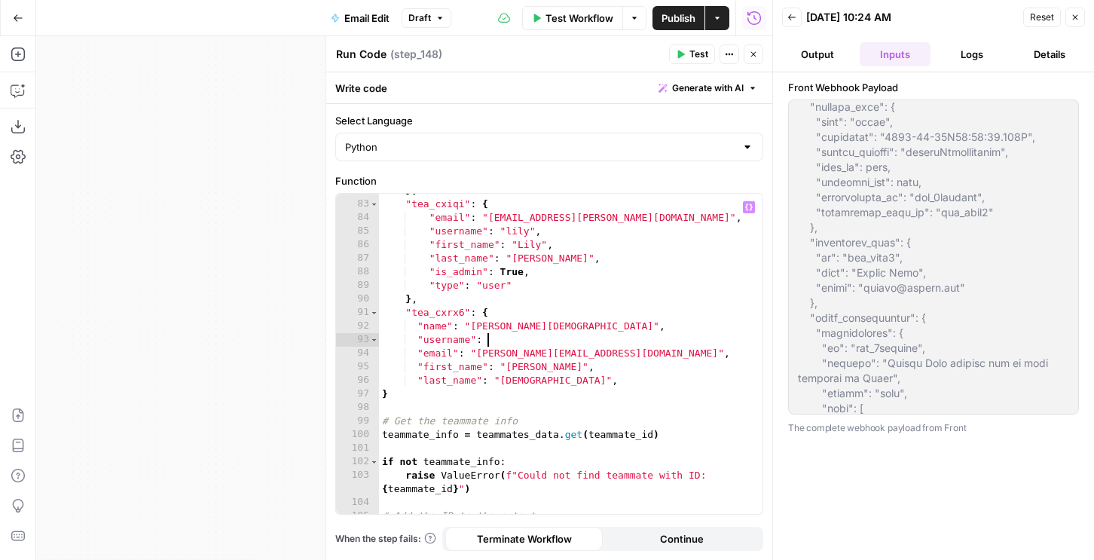
click at [497, 335] on div "} , "tea_cxiqi" : { "email" : "lily.baker@airops.com" , "username" : "lily" , "…" at bounding box center [571, 357] width 384 height 347
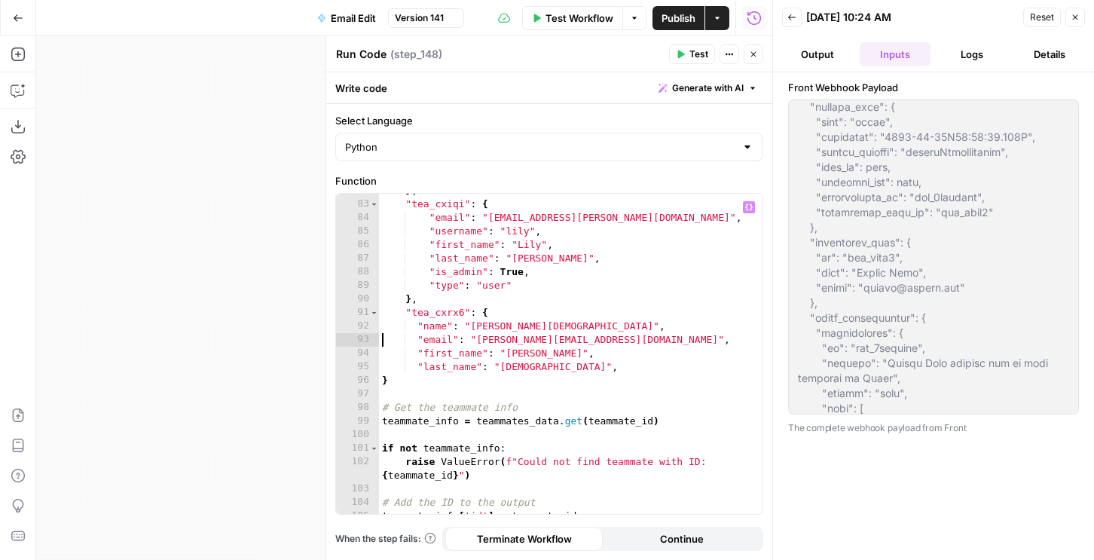
click at [549, 369] on div "} , "tea_cxiqi" : { "email" : "lily.baker@airops.com" , "username" : "lily" , "…" at bounding box center [571, 357] width 384 height 347
type textarea "**********"
click at [699, 54] on span "Test" at bounding box center [699, 54] width 19 height 14
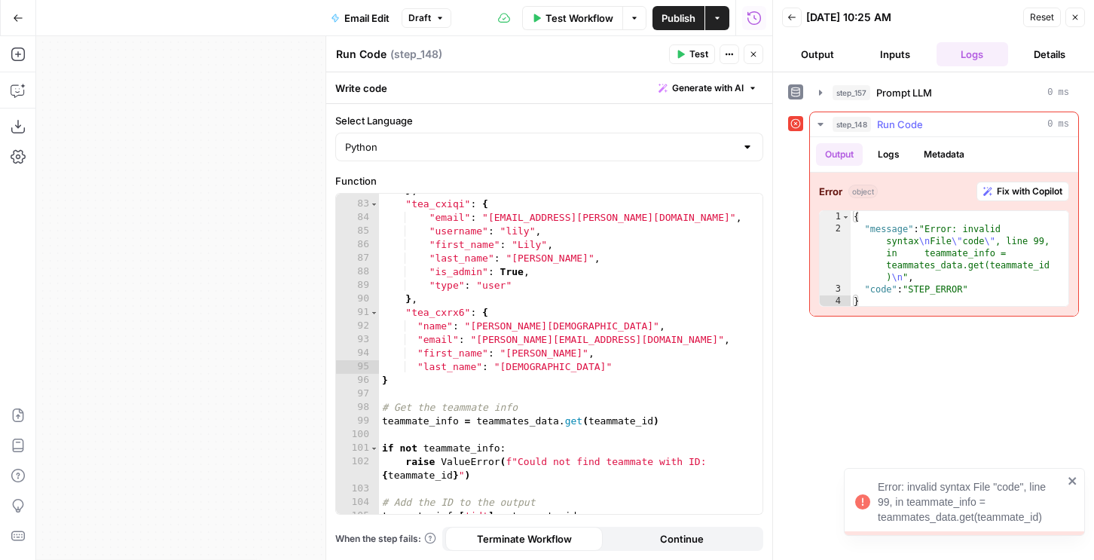
click at [1036, 193] on span "Fix with Copilot" at bounding box center [1030, 192] width 66 height 14
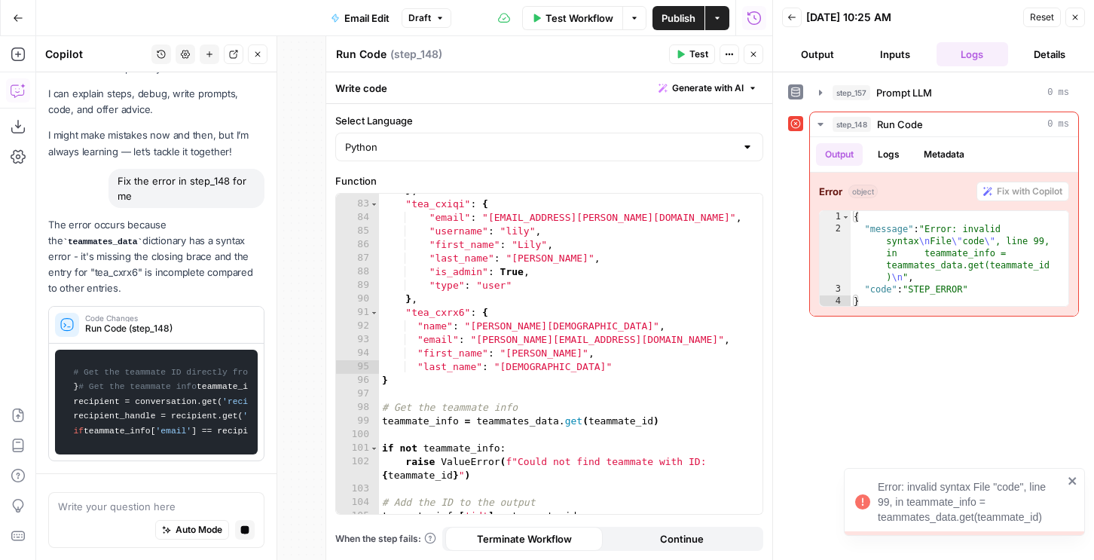
scroll to position [0, 0]
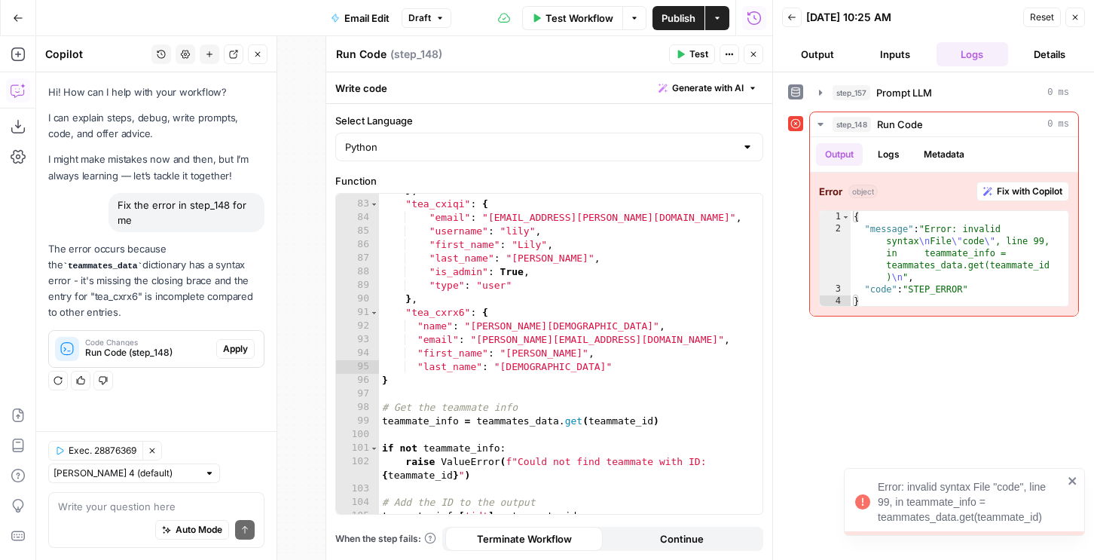
click at [237, 342] on span "Apply" at bounding box center [235, 349] width 25 height 14
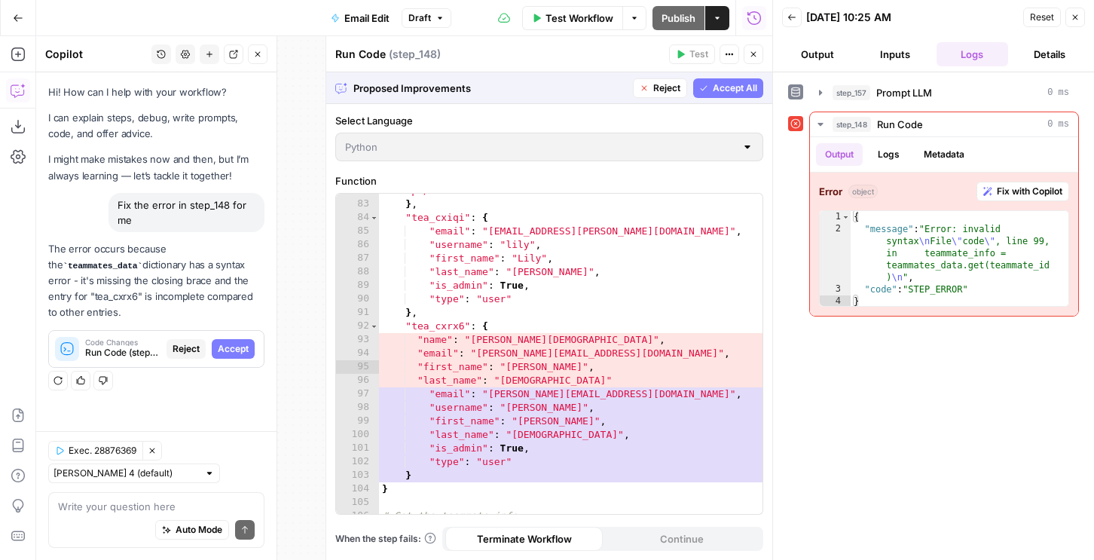
click at [718, 90] on span "Accept All" at bounding box center [735, 88] width 44 height 14
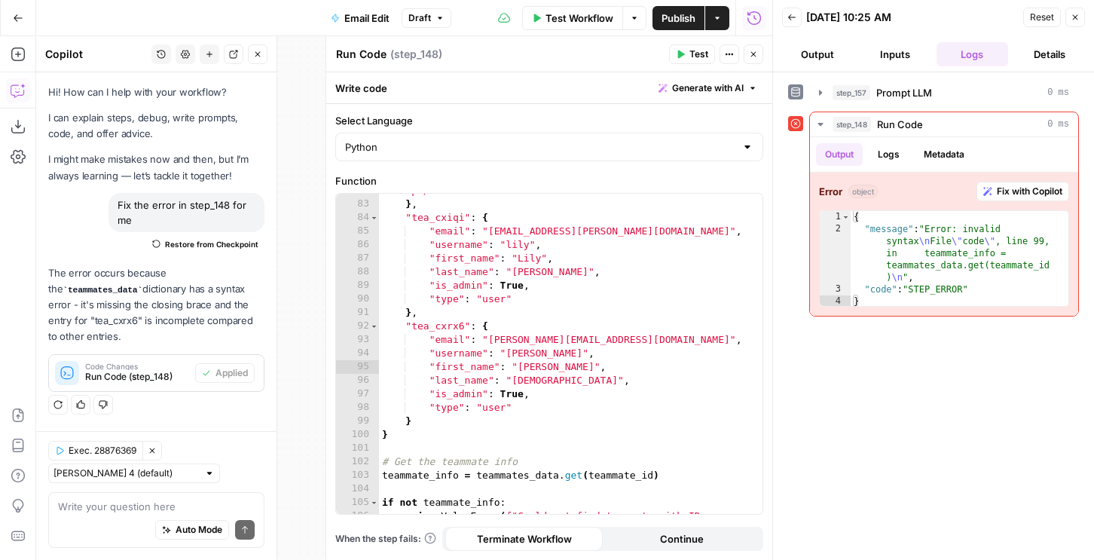
click at [686, 51] on button "Test" at bounding box center [692, 54] width 46 height 20
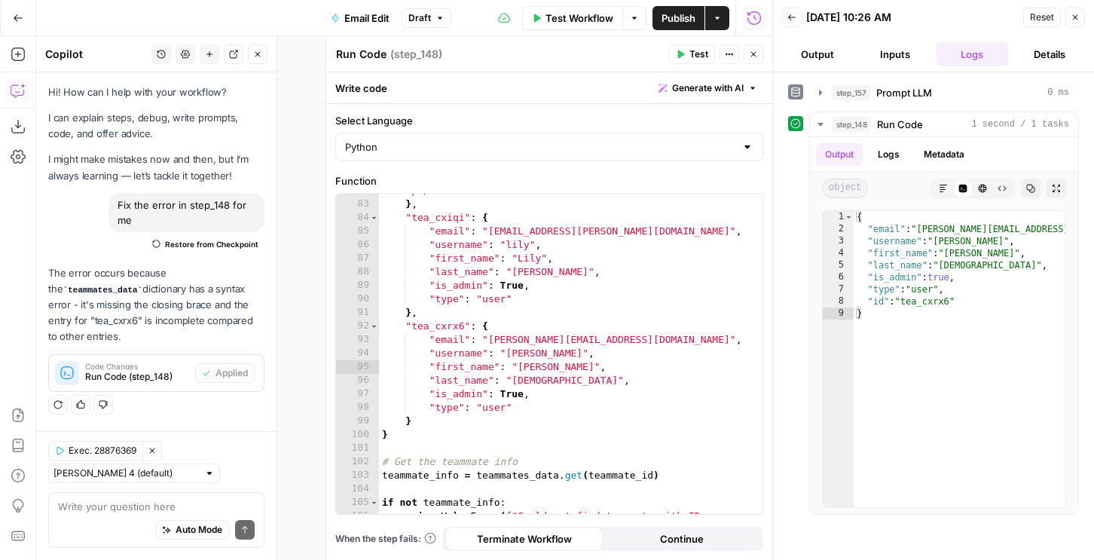
click at [757, 60] on button "Close" at bounding box center [754, 54] width 20 height 20
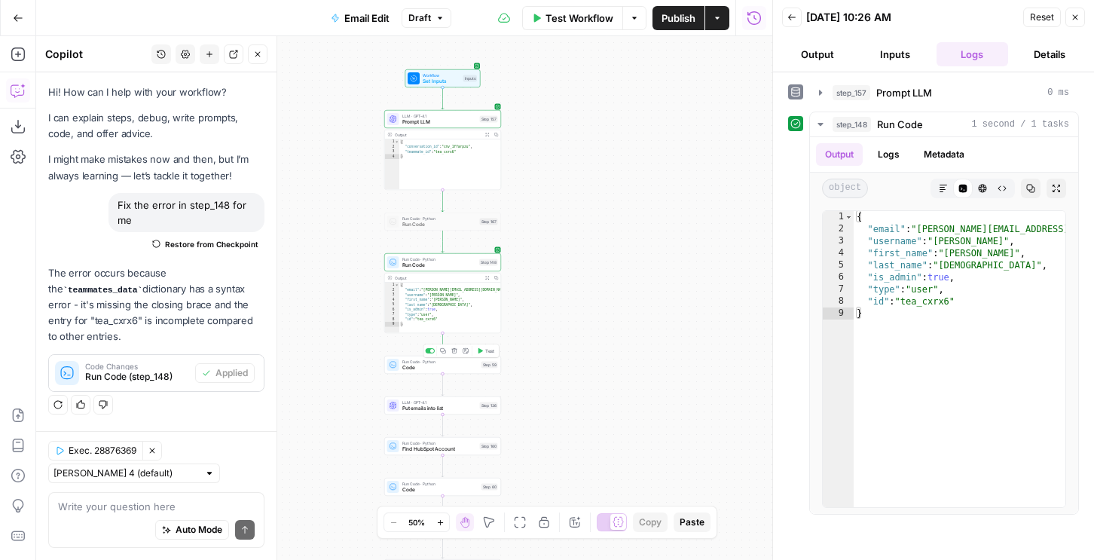
click at [487, 350] on span "Test" at bounding box center [489, 350] width 9 height 7
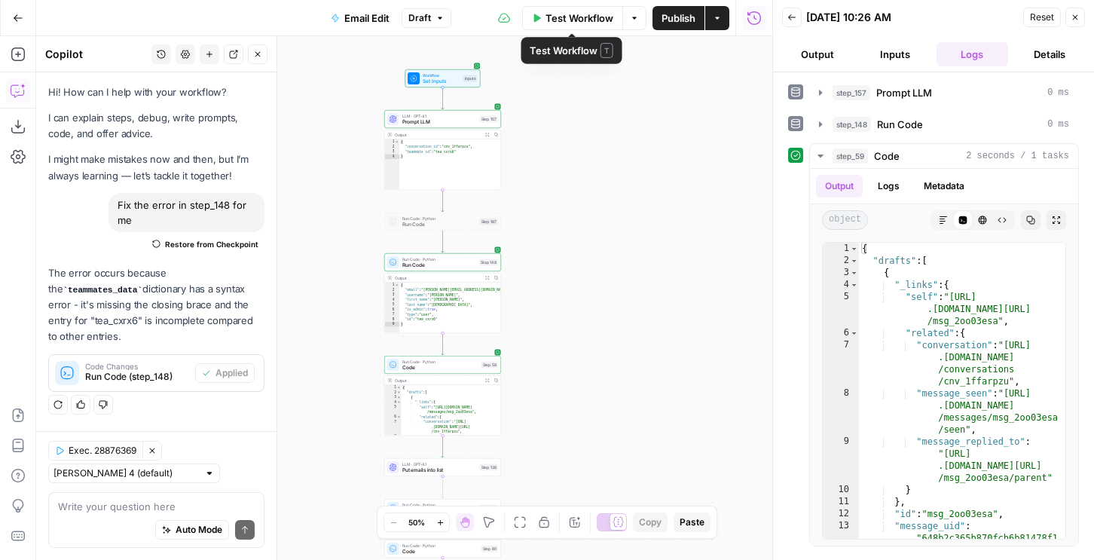
click at [585, 17] on span "Test Workflow" at bounding box center [580, 18] width 68 height 15
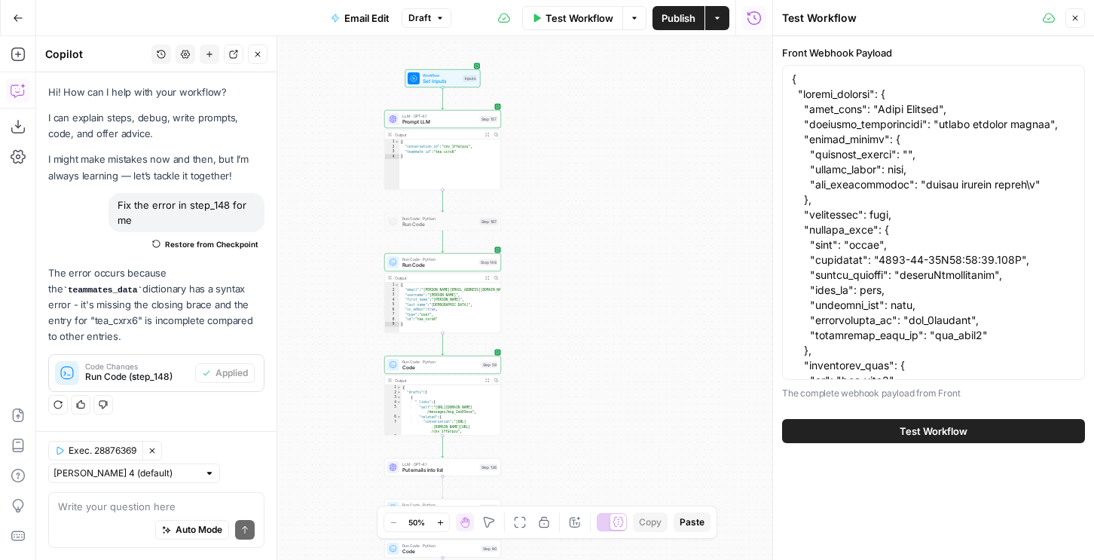
click at [898, 436] on button "Test Workflow" at bounding box center [933, 431] width 303 height 24
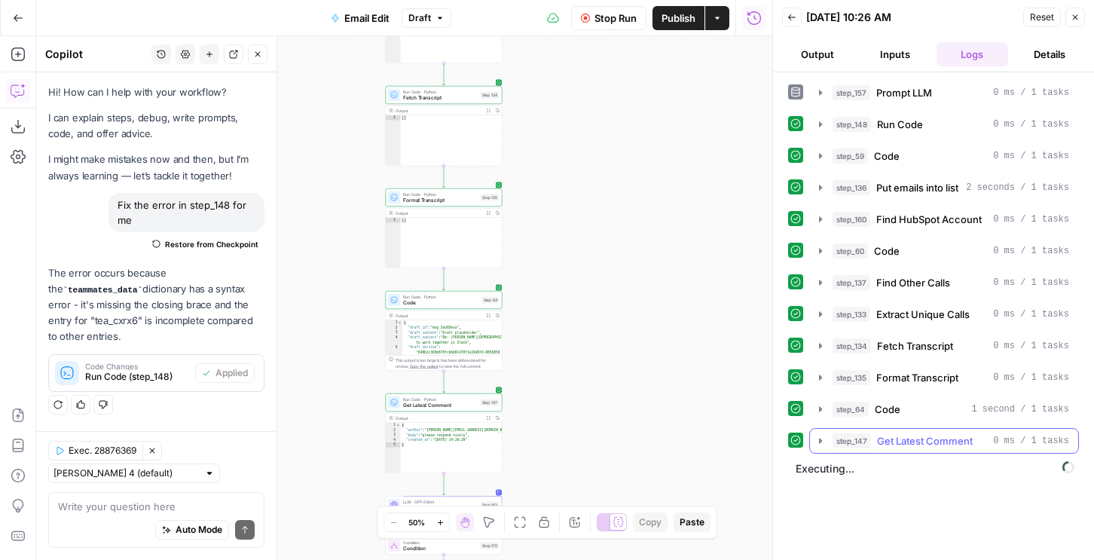
click at [823, 438] on icon "button" at bounding box center [821, 441] width 12 height 12
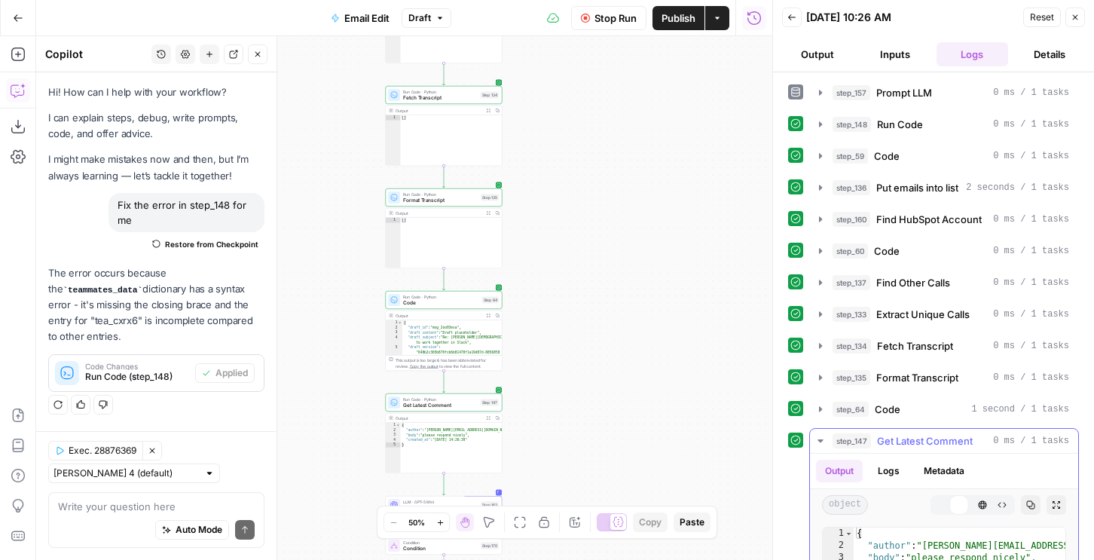
scroll to position [306, 0]
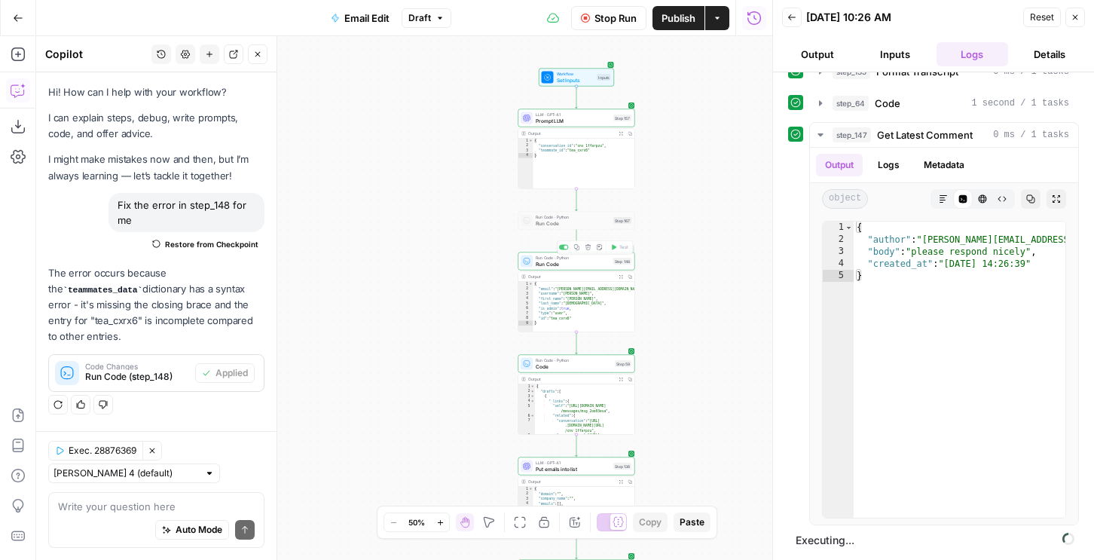
click at [580, 270] on div "Run Code · Python Run Code Step 148 Copy step Delete step Add Note Test Output …" at bounding box center [577, 292] width 117 height 80
click at [581, 260] on span "Run Code" at bounding box center [573, 264] width 75 height 8
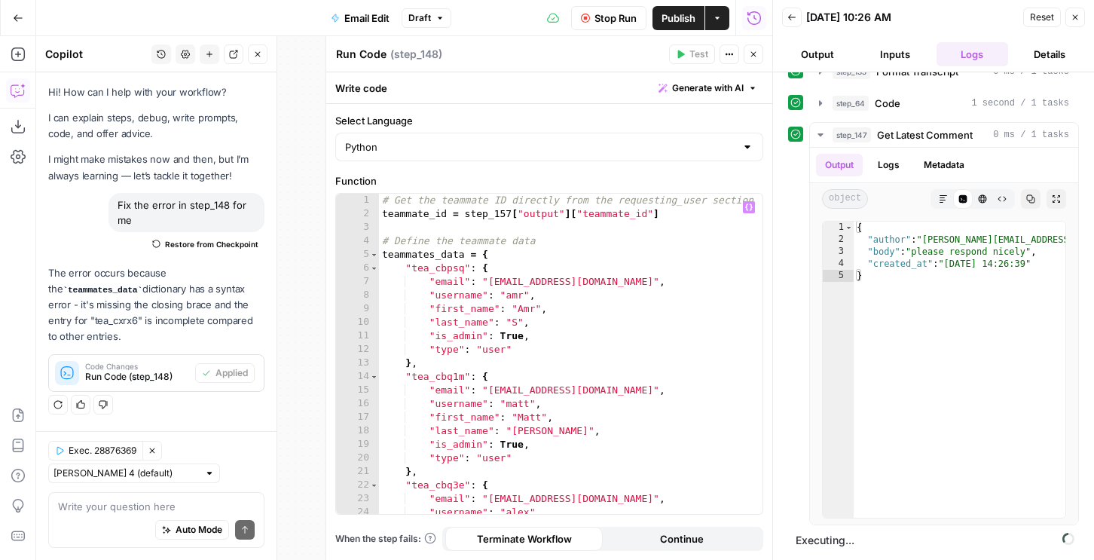
click at [565, 262] on div "# Get the teammate ID directly from the requesting_user section teammate_id = s…" at bounding box center [571, 367] width 384 height 347
type textarea "**********"
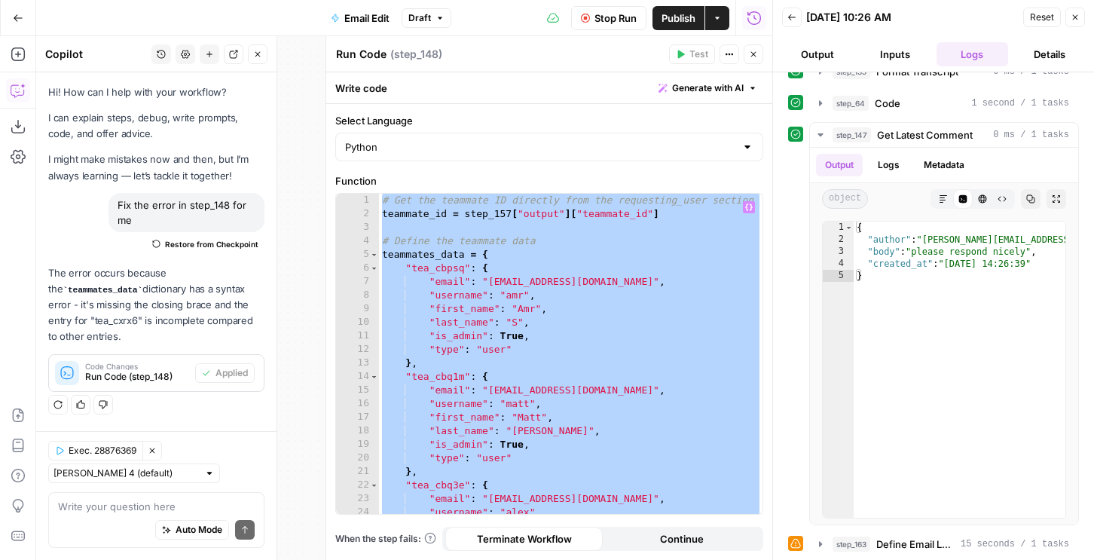
scroll to position [401, 0]
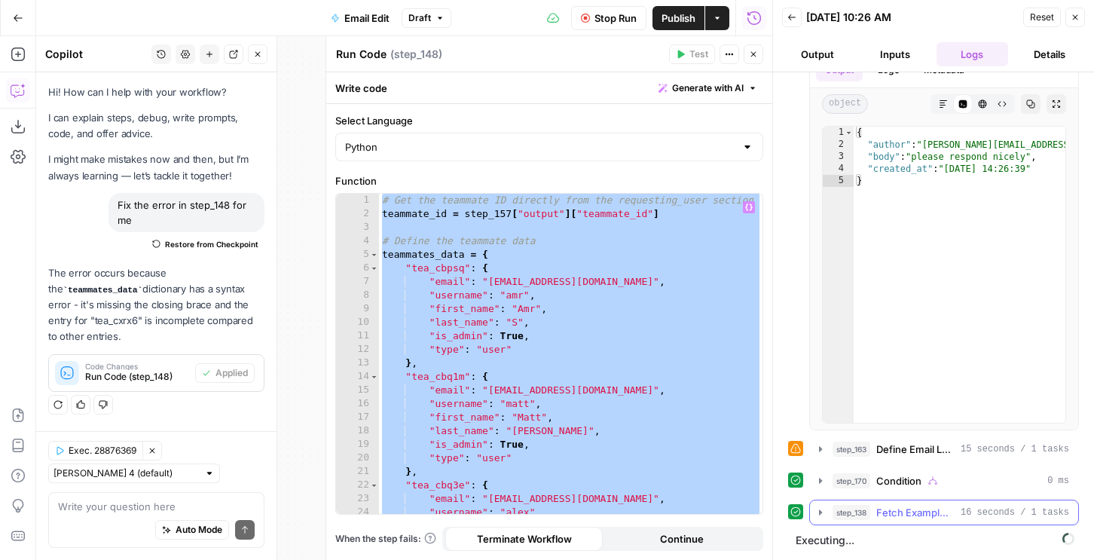
click at [871, 510] on div "step_138 Fetch Example Emails 16 seconds / 1 tasks" at bounding box center [951, 512] width 237 height 15
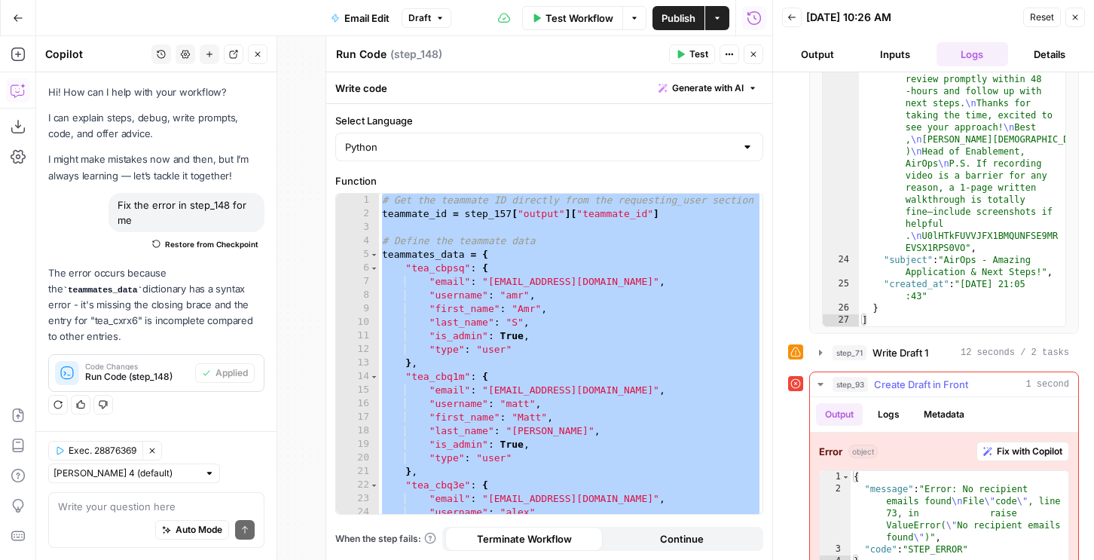
scroll to position [994, 0]
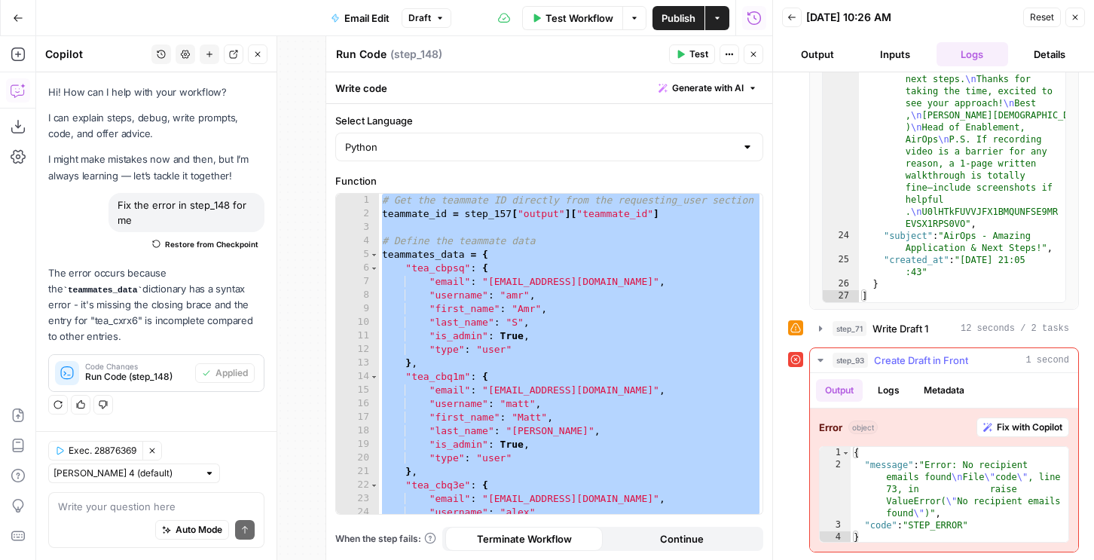
click at [999, 432] on span "Fix with Copilot" at bounding box center [1030, 428] width 66 height 14
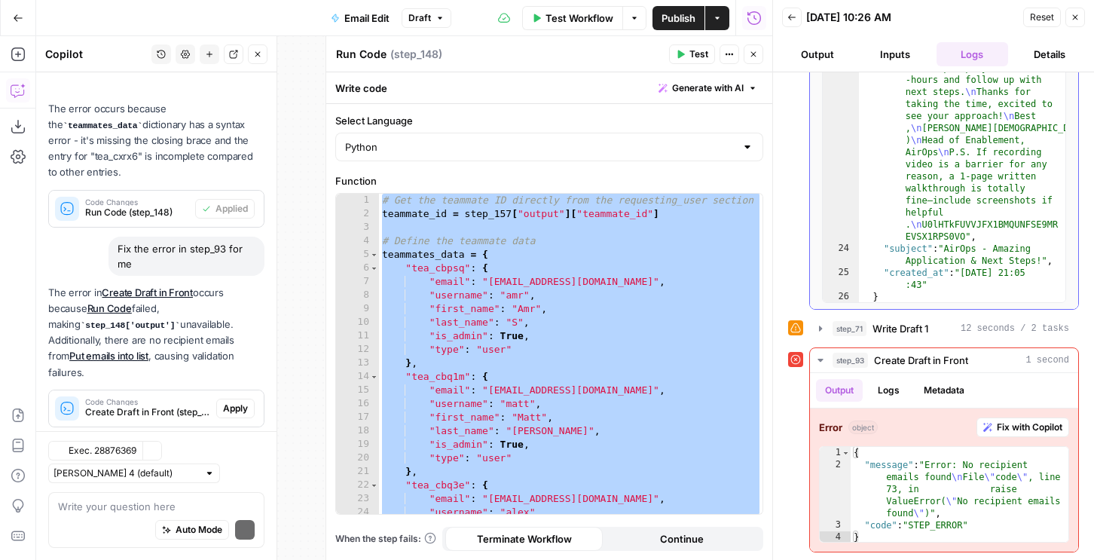
scroll to position [2188, 0]
click at [233, 402] on span "Apply" at bounding box center [235, 409] width 25 height 14
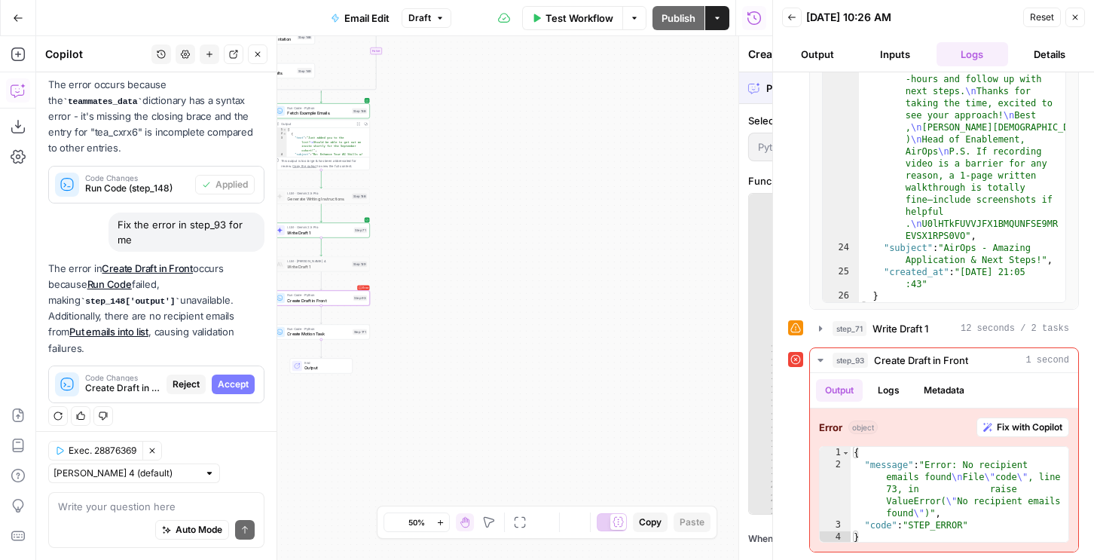
scroll to position [140, 0]
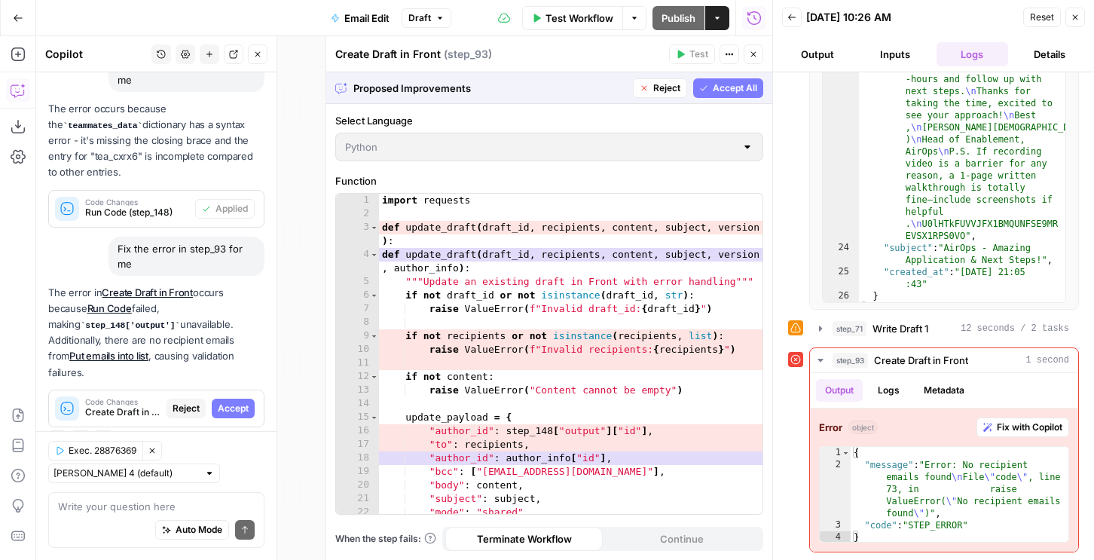
click at [713, 90] on span "Accept All" at bounding box center [735, 88] width 44 height 14
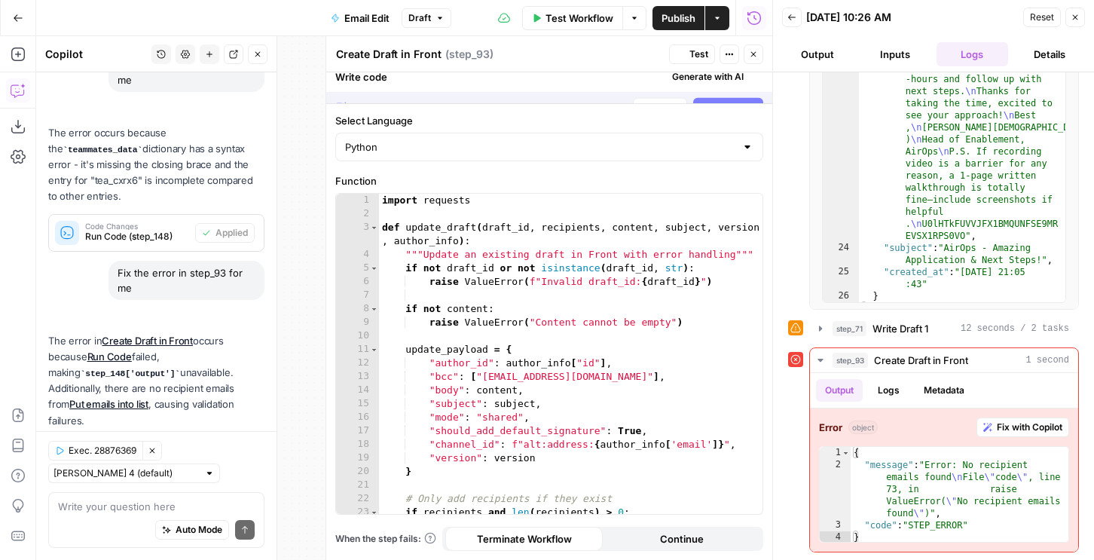
scroll to position [188, 0]
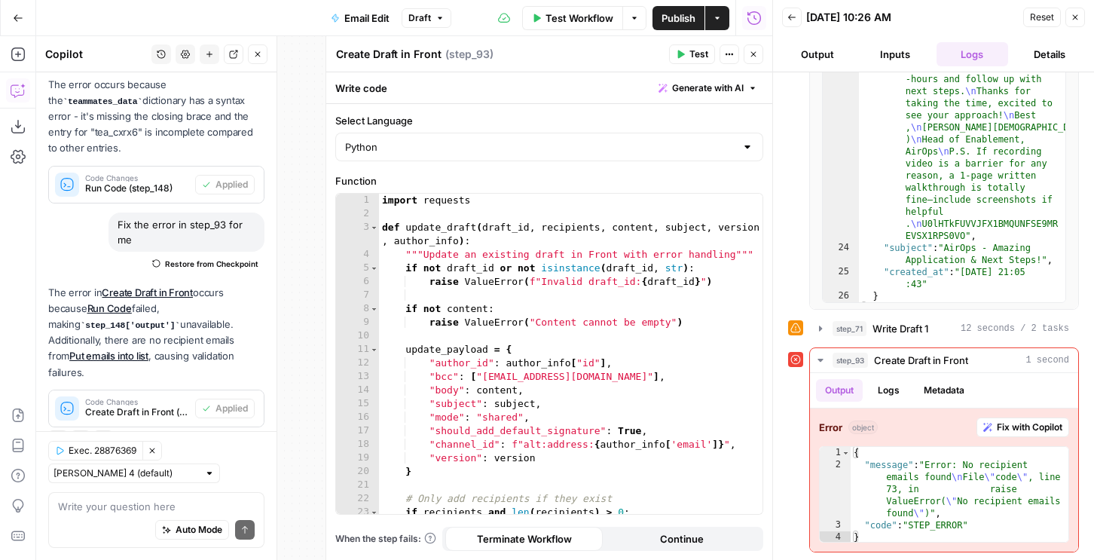
click at [693, 54] on span "Test" at bounding box center [699, 54] width 19 height 14
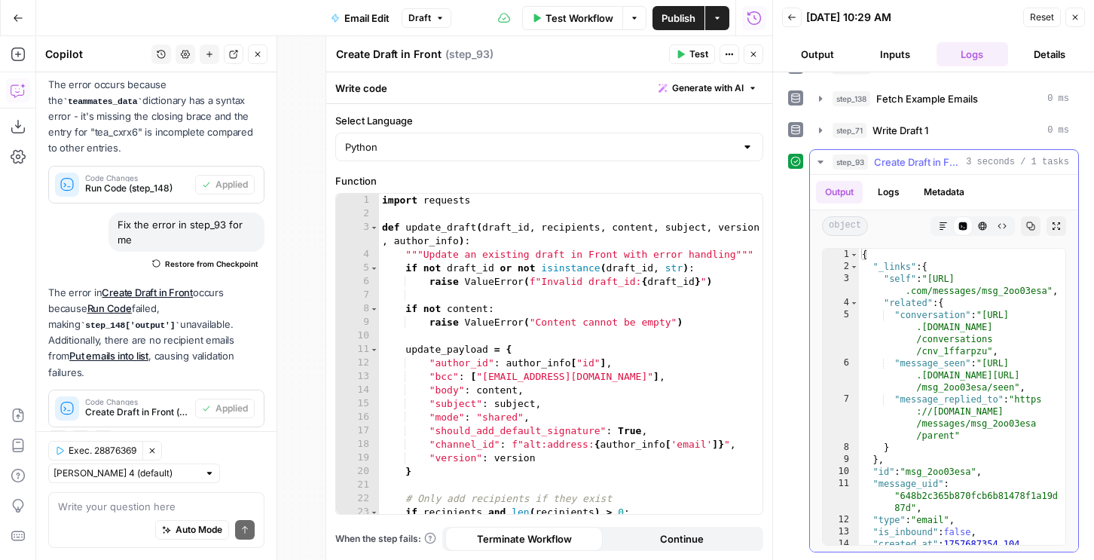
scroll to position [0, 0]
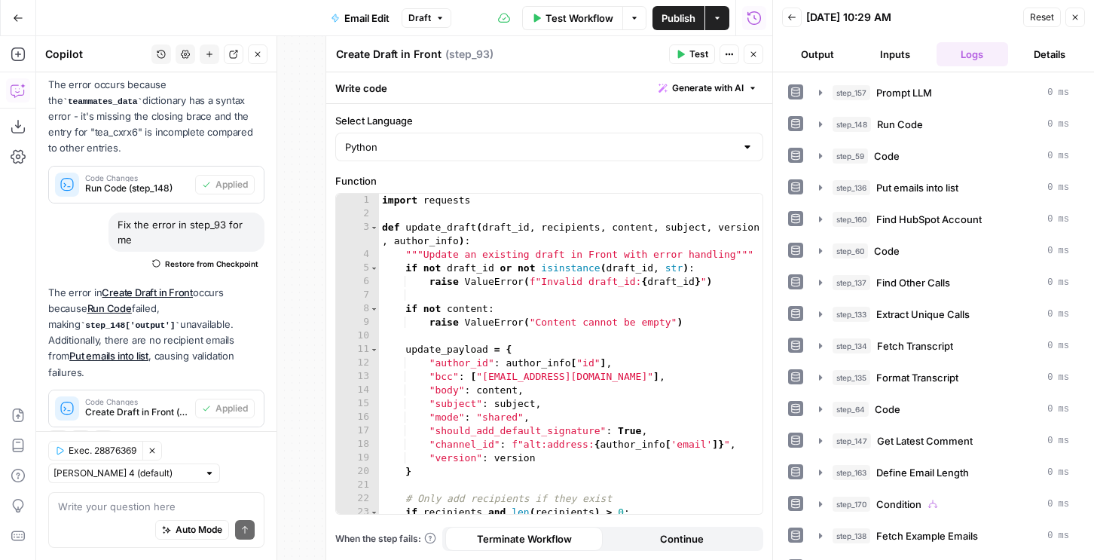
click at [760, 50] on button "Close" at bounding box center [754, 54] width 20 height 20
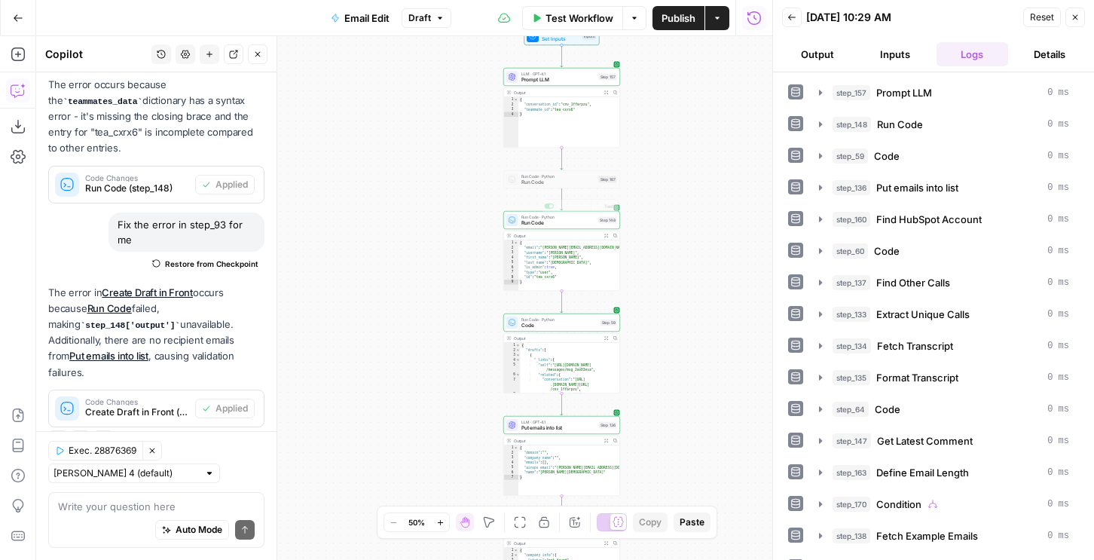
click at [555, 231] on div "Output Expand Output Copy" at bounding box center [562, 236] width 116 height 10
click at [555, 224] on span "Run Code" at bounding box center [559, 223] width 75 height 8
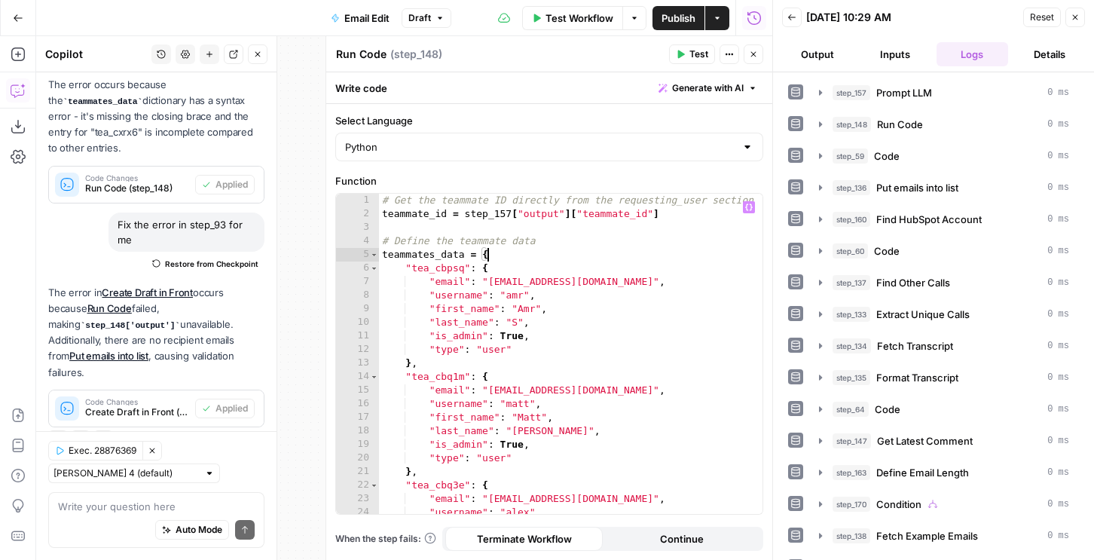
click at [577, 254] on div "# Get the teammate ID directly from the requesting_user section teammate_id = s…" at bounding box center [571, 367] width 384 height 347
type textarea "**********"
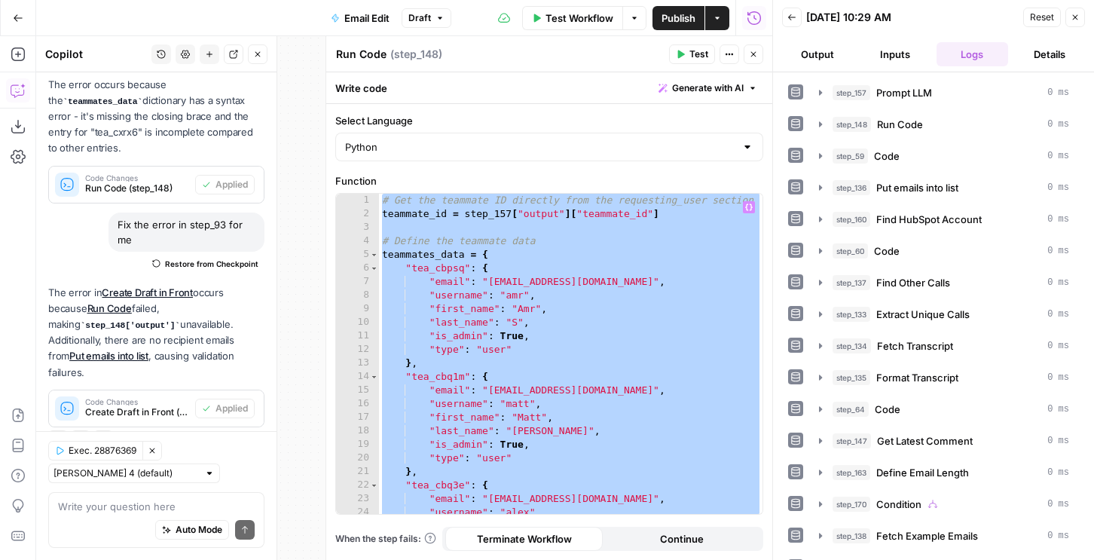
click at [763, 53] on header "Run Code Run Code ( step_148 ) Test Actions Close" at bounding box center [549, 54] width 446 height 36
click at [676, 14] on span "Publish" at bounding box center [679, 18] width 34 height 15
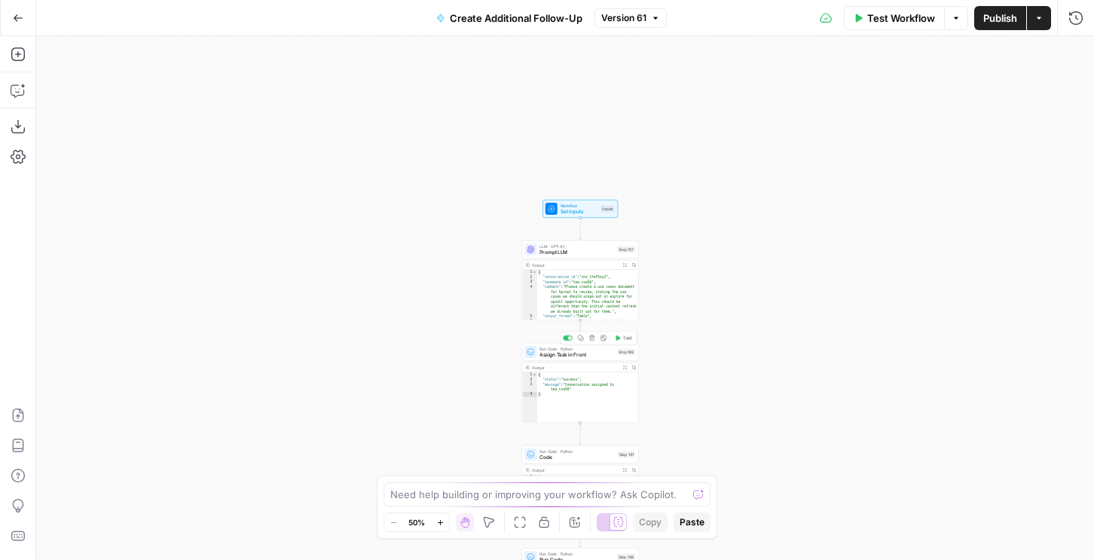
click at [577, 357] on span "Assign Task in Front" at bounding box center [577, 355] width 75 height 8
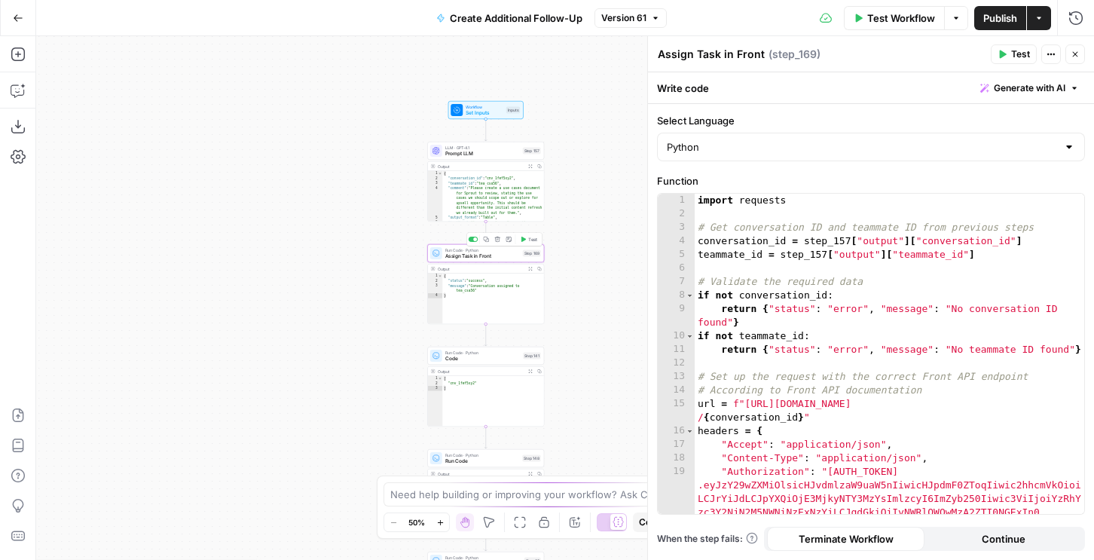
click at [473, 241] on div at bounding box center [474, 239] width 10 height 5
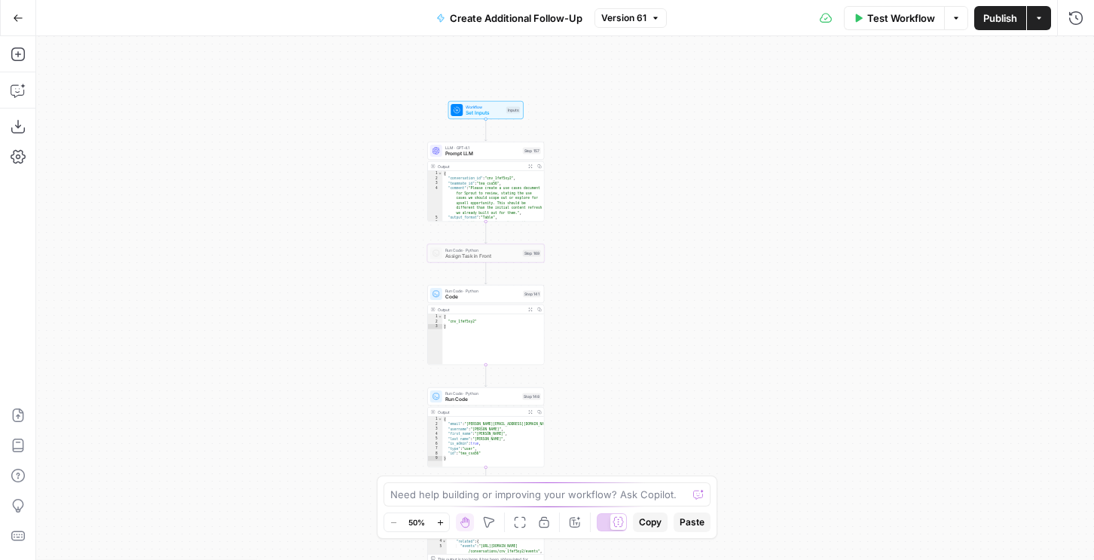
click at [507, 396] on span "Run Code" at bounding box center [482, 400] width 75 height 8
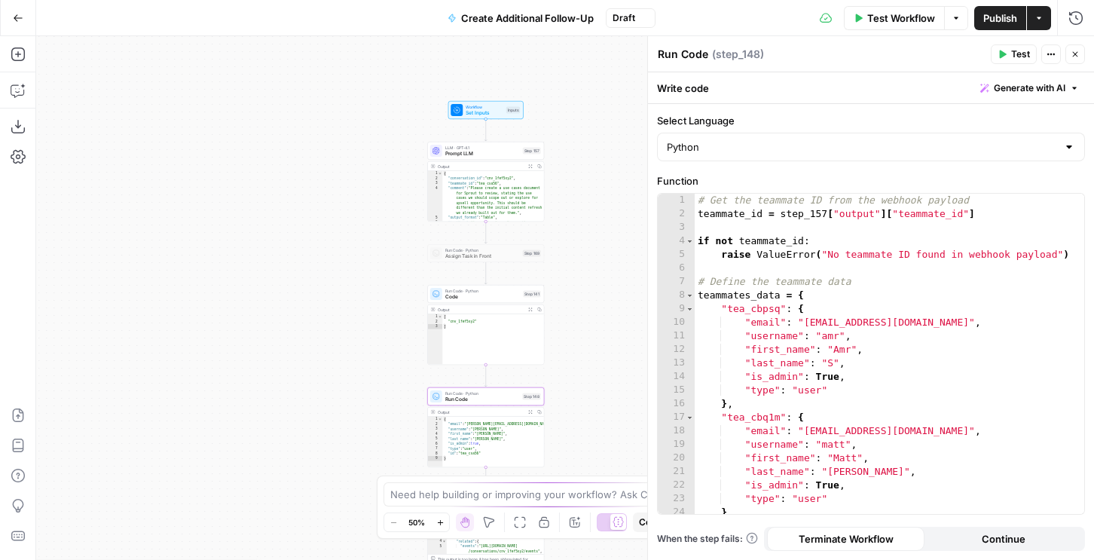
click at [869, 307] on div "# Get the teammate ID from the webhook payload teammate_id = step_157 [ "output…" at bounding box center [890, 367] width 390 height 347
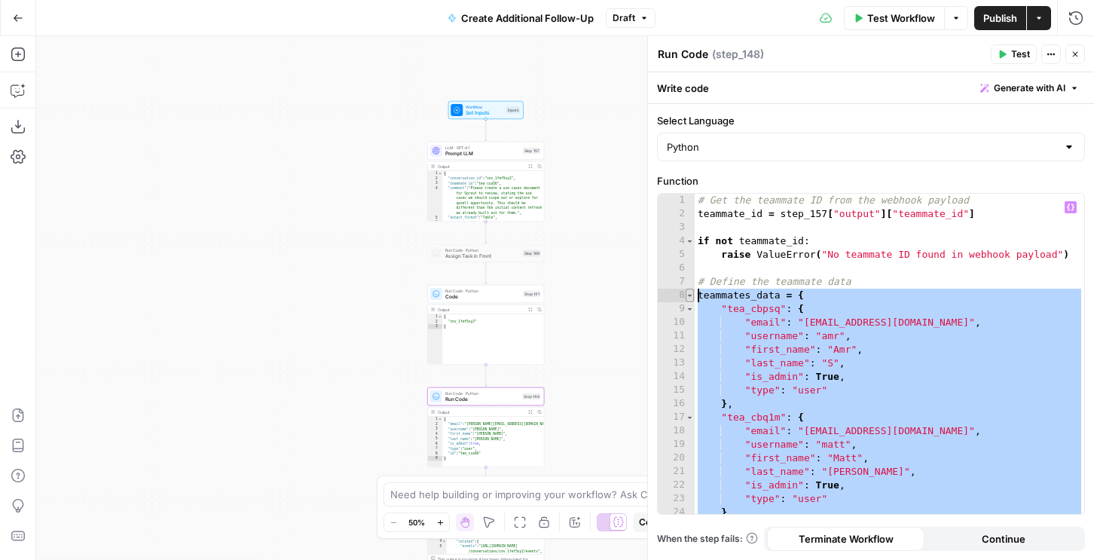
drag, startPoint x: 727, startPoint y: 347, endPoint x: 685, endPoint y: 295, distance: 66.5
click at [685, 295] on div "**********" at bounding box center [871, 354] width 427 height 320
paste textarea
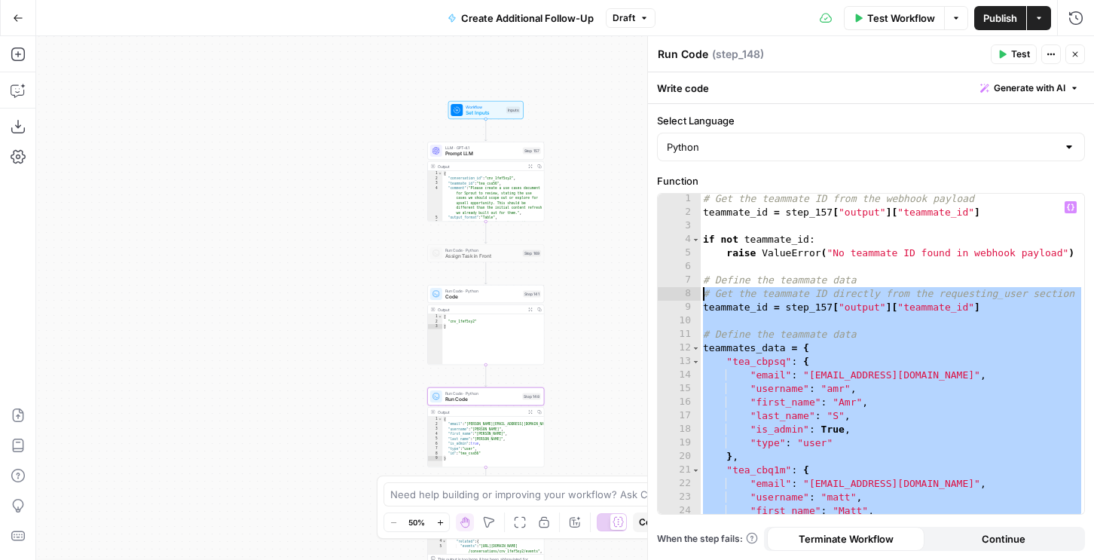
scroll to position [2, 0]
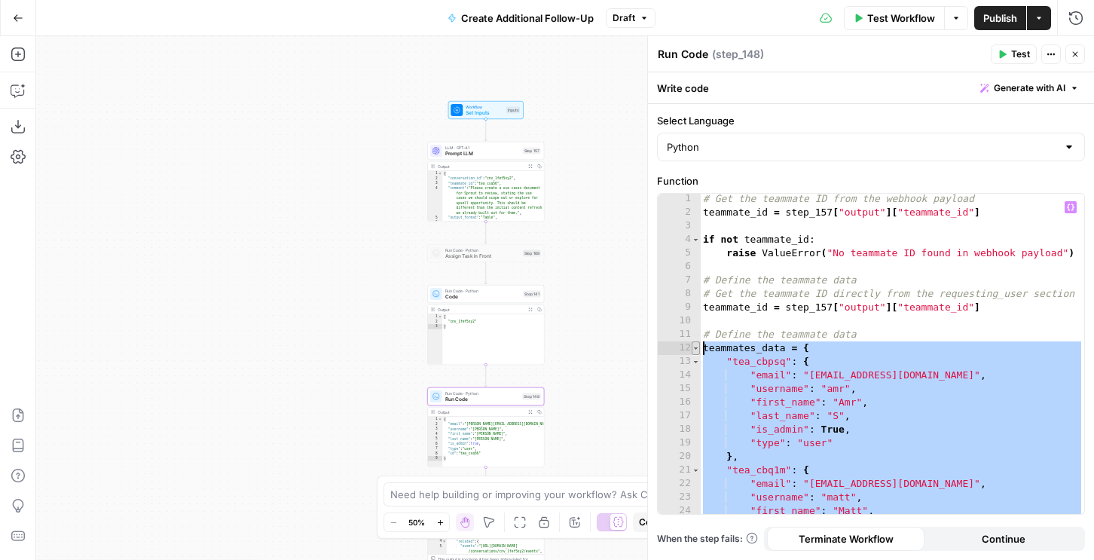
drag, startPoint x: 717, startPoint y: 404, endPoint x: 696, endPoint y: 350, distance: 58.2
click at [696, 350] on div "**********" at bounding box center [871, 354] width 427 height 320
type textarea "**********"
click at [827, 315] on div "# Get the teammate ID from the webhook payload teammate_id = step_157 [ "output…" at bounding box center [892, 365] width 384 height 347
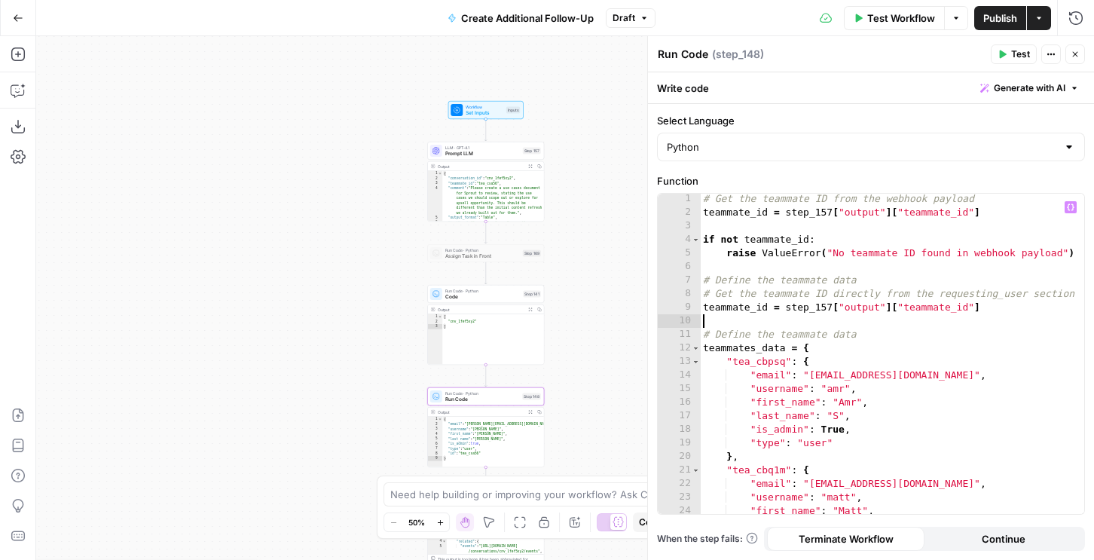
type textarea "* *"
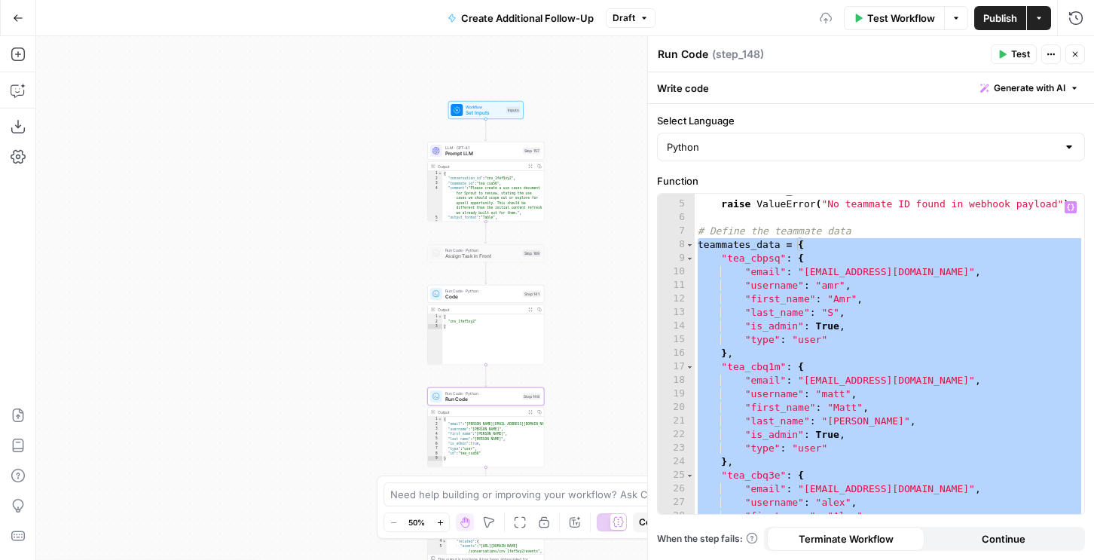
scroll to position [0, 0]
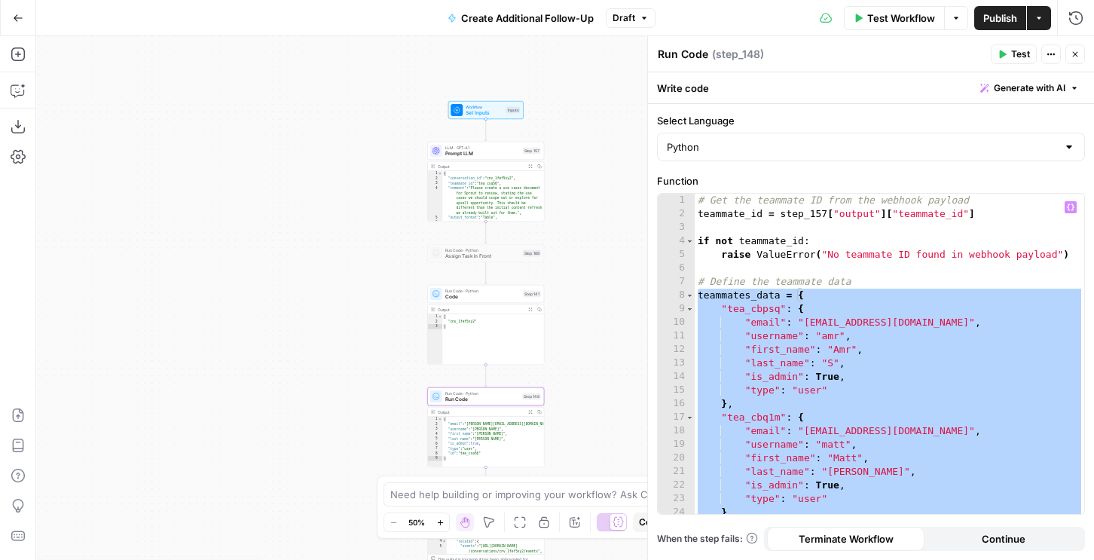
paste textarea
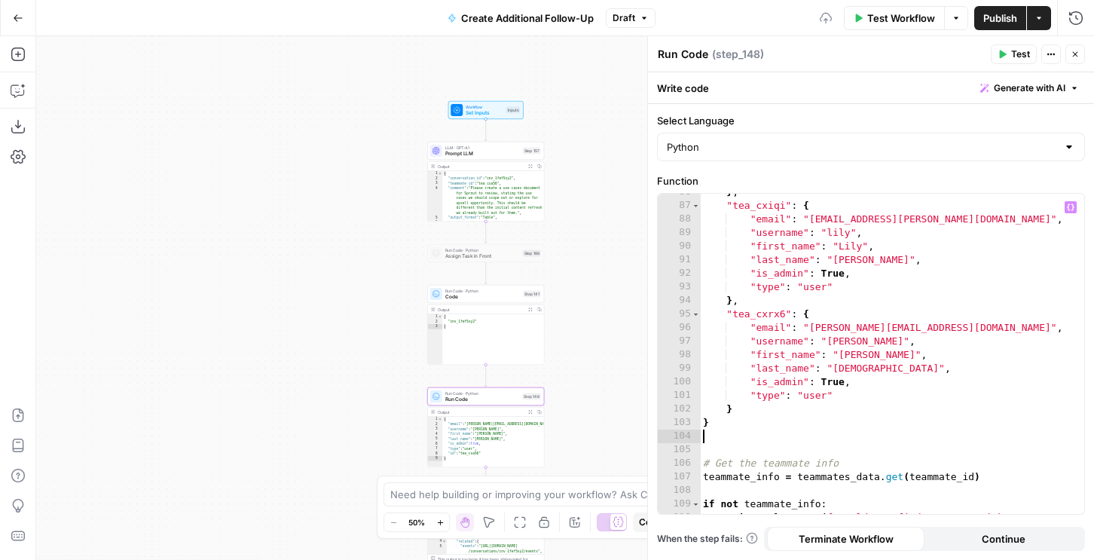
scroll to position [1271, 0]
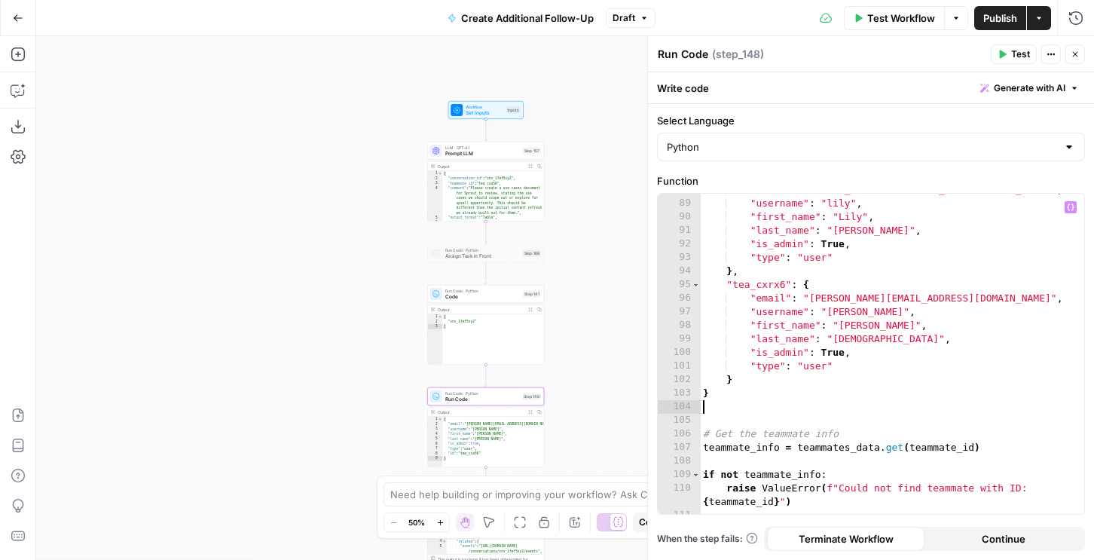
type textarea "*"
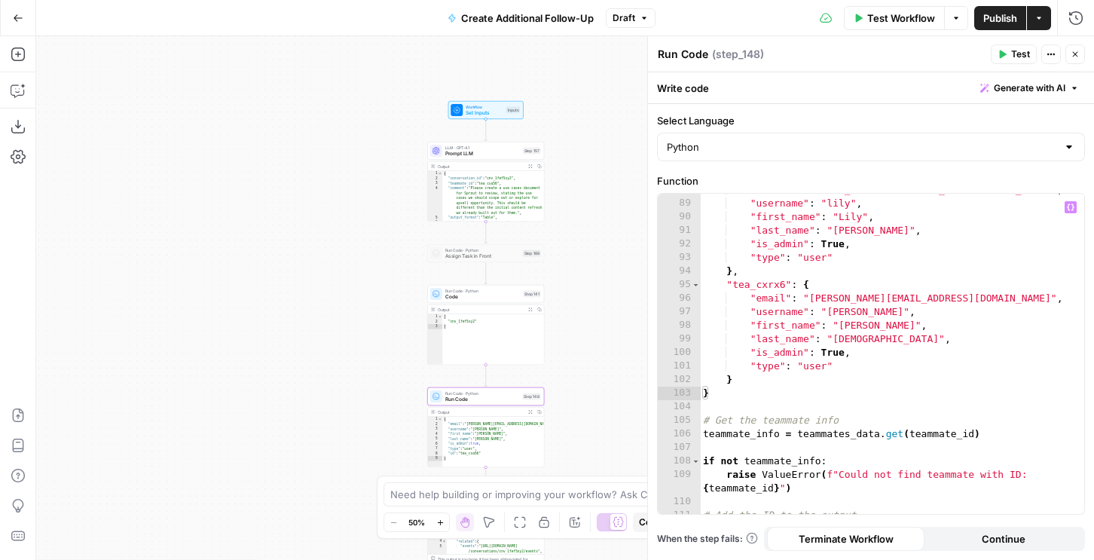
click at [999, 60] on button "Test" at bounding box center [1014, 54] width 46 height 20
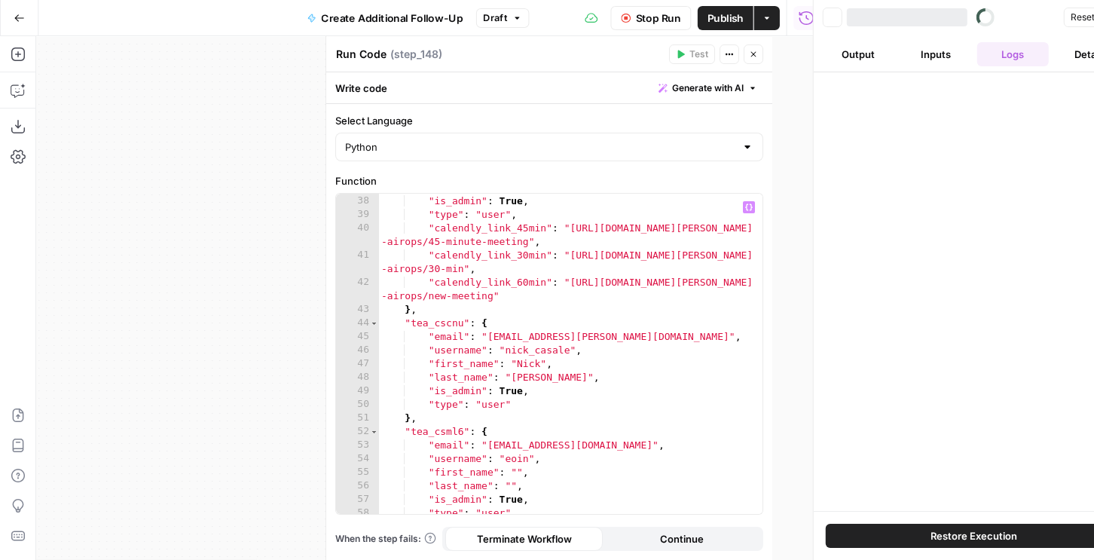
scroll to position [501, 0]
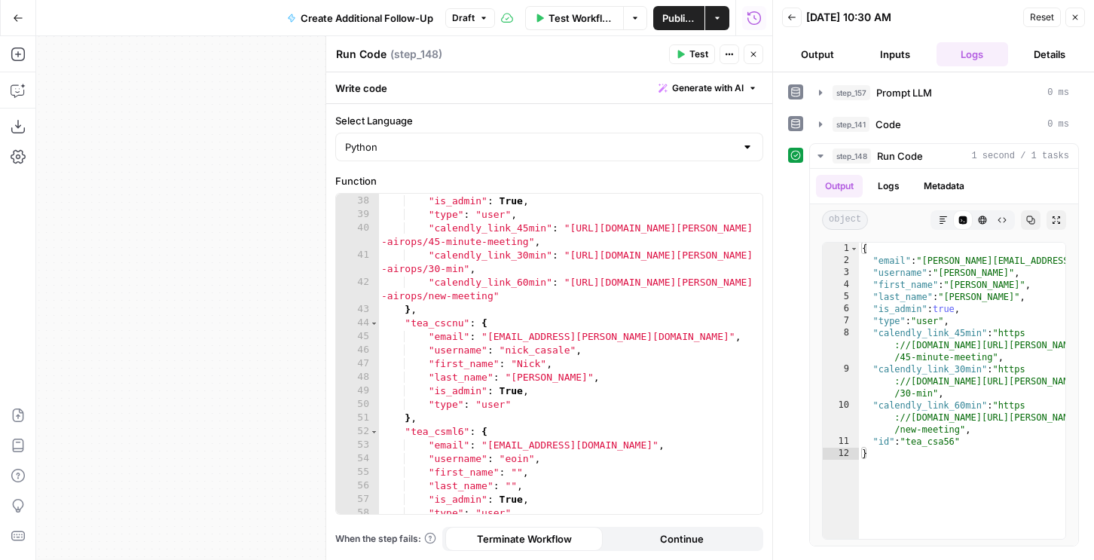
click at [669, 16] on span "Publish" at bounding box center [678, 18] width 33 height 15
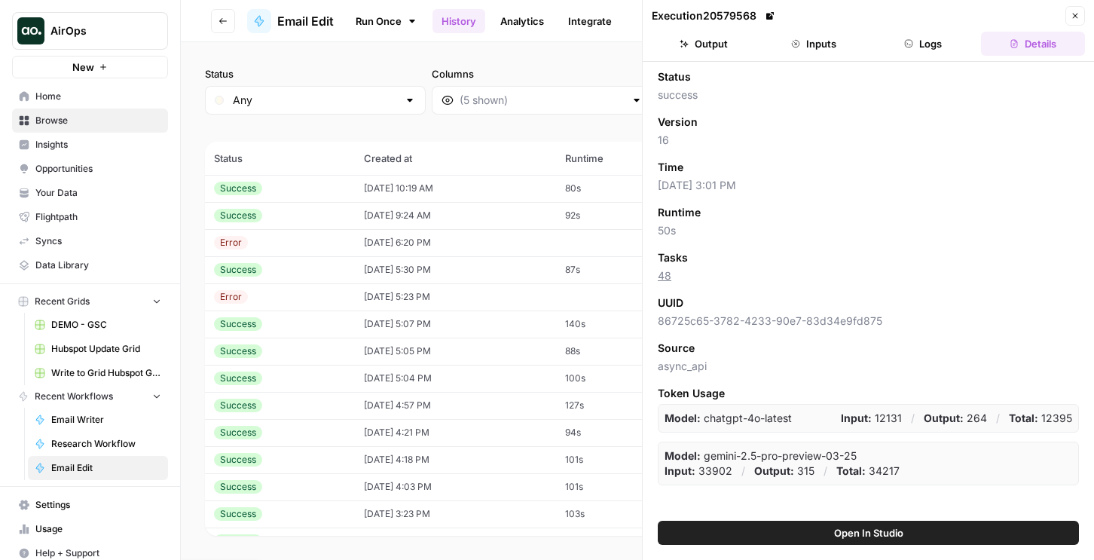
click at [730, 38] on button "Output" at bounding box center [704, 44] width 104 height 24
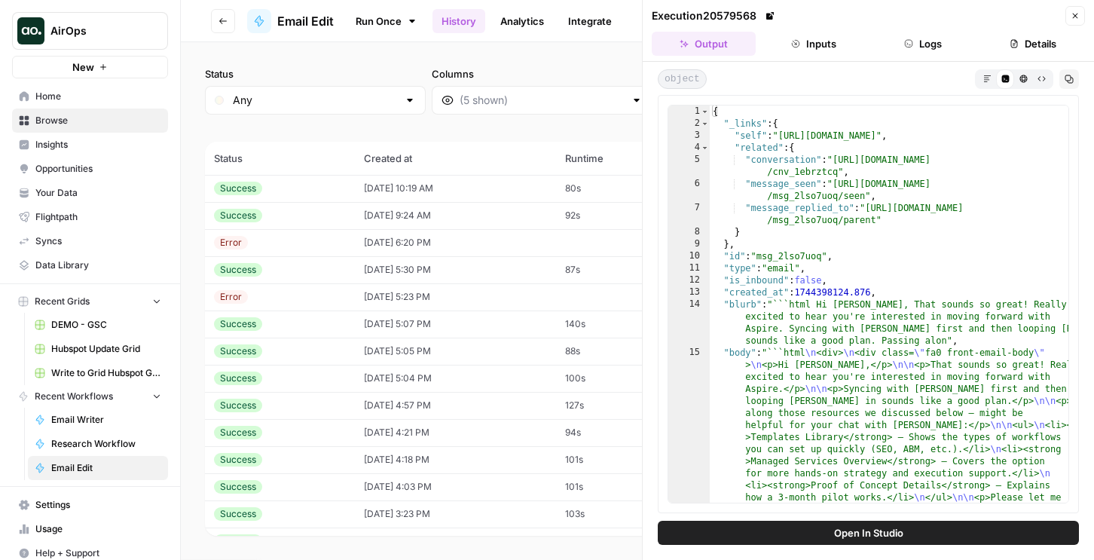
click at [927, 47] on button "Logs" at bounding box center [924, 44] width 104 height 24
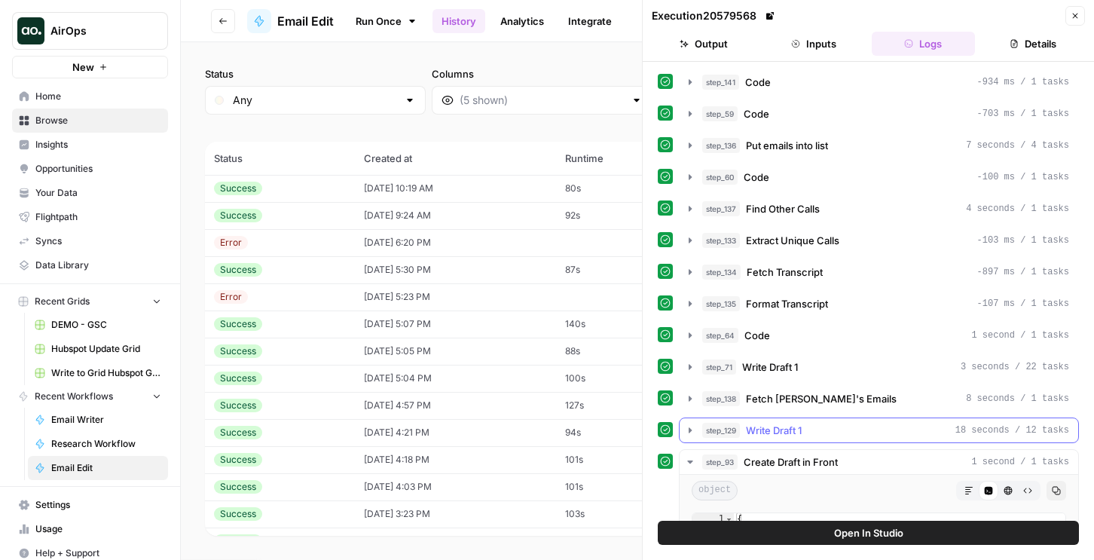
click at [860, 436] on div "step_129 Write Draft 1 18 seconds / 12 tasks" at bounding box center [885, 430] width 367 height 15
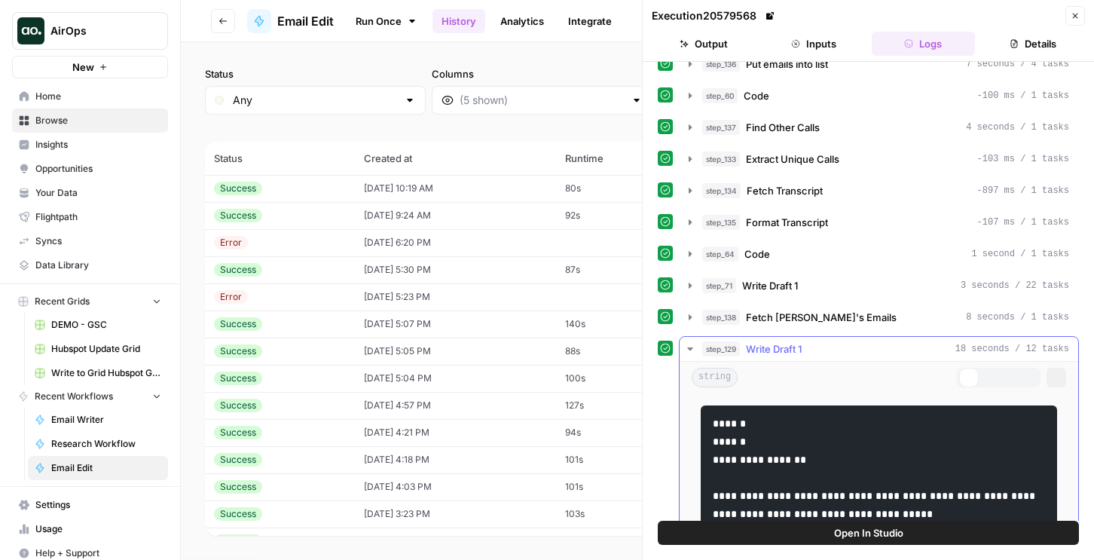
scroll to position [247, 0]
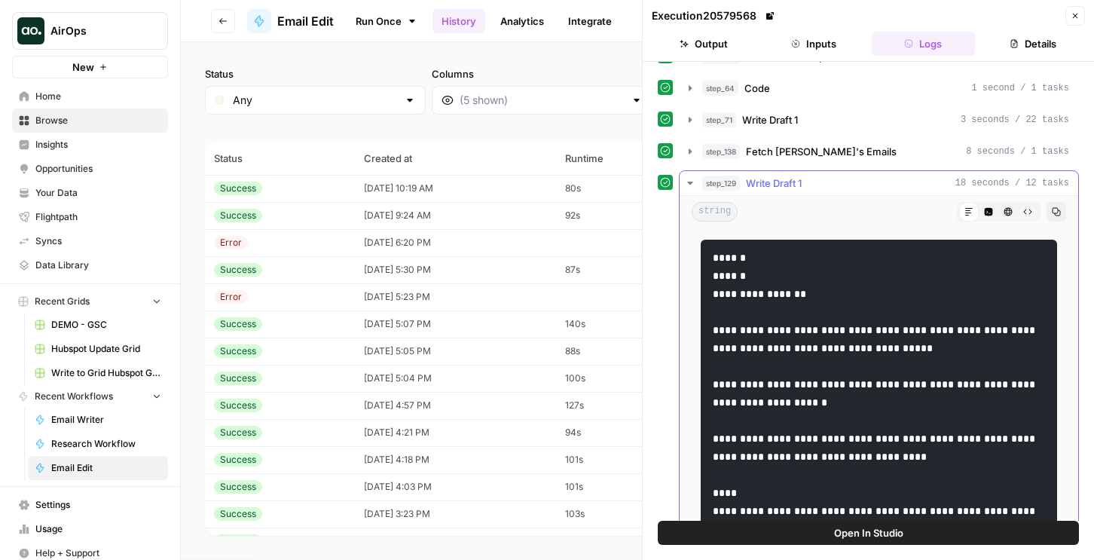
click at [1007, 211] on icon "button" at bounding box center [1009, 212] width 8 height 8
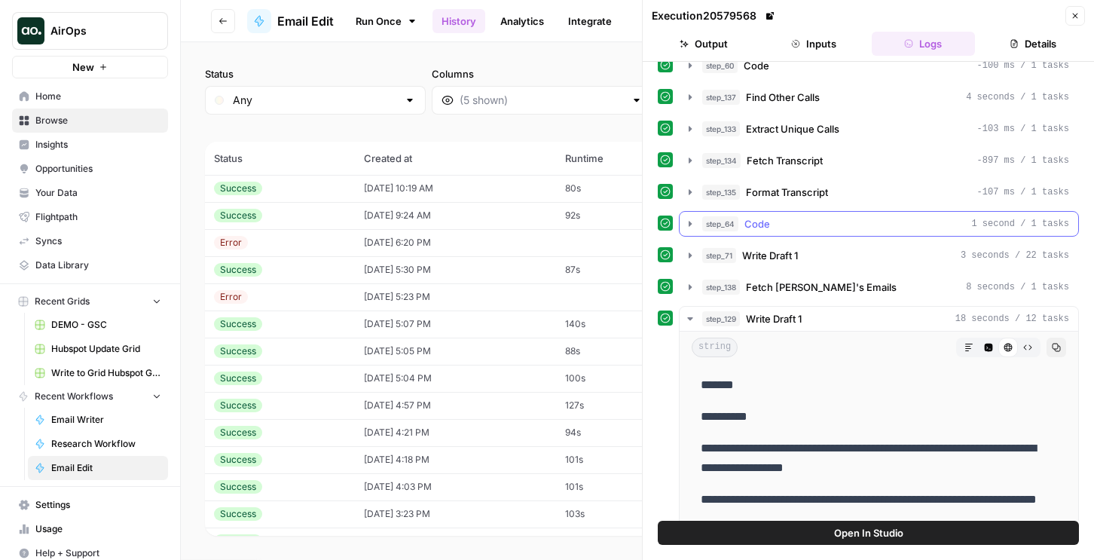
scroll to position [102, 0]
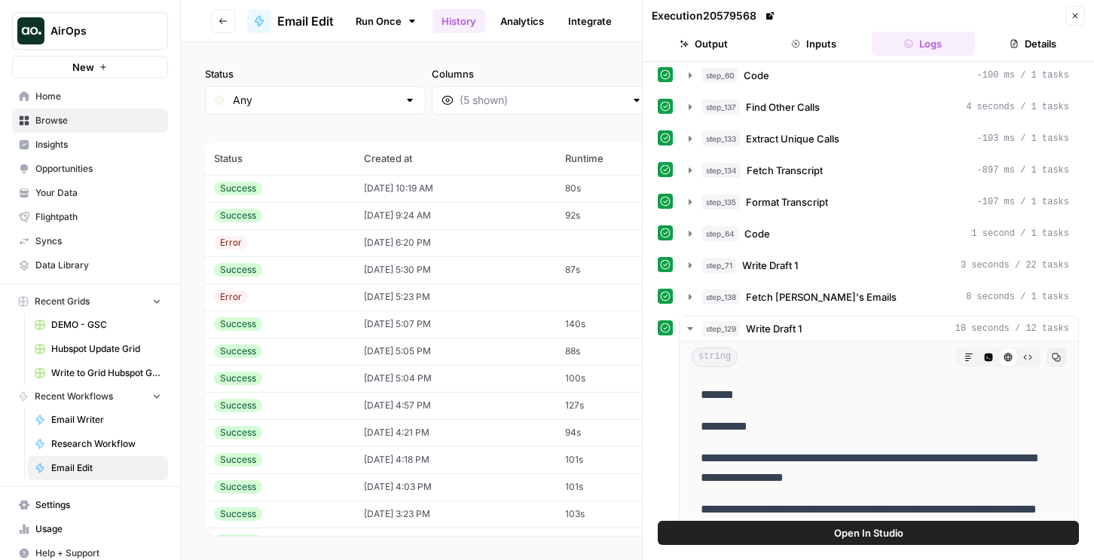
click at [523, 223] on td "09/12/25 at 9:24 AM" at bounding box center [455, 215] width 201 height 27
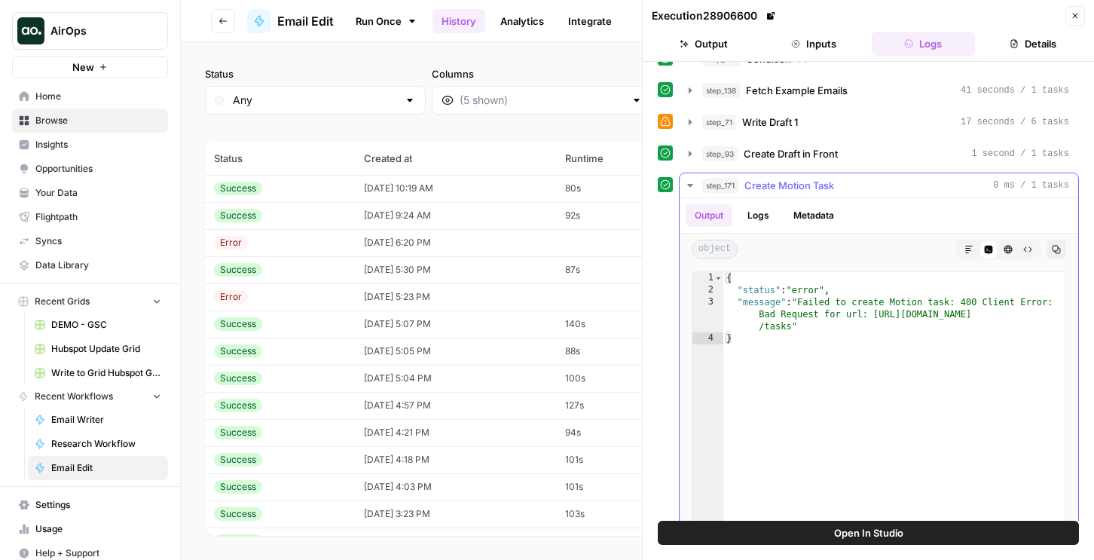
scroll to position [497, 0]
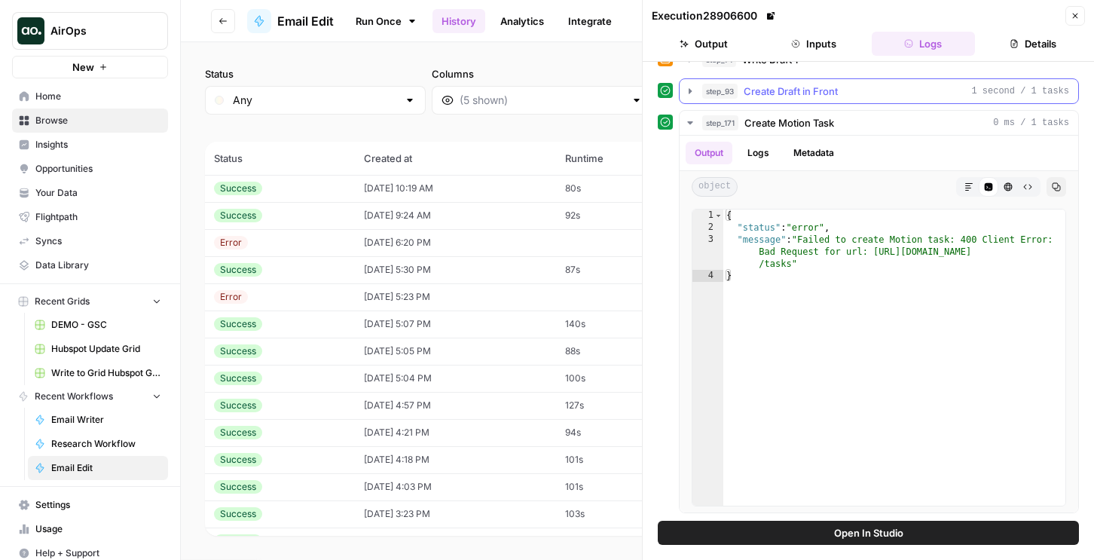
click at [792, 91] on span "Create Draft in Front" at bounding box center [791, 91] width 94 height 15
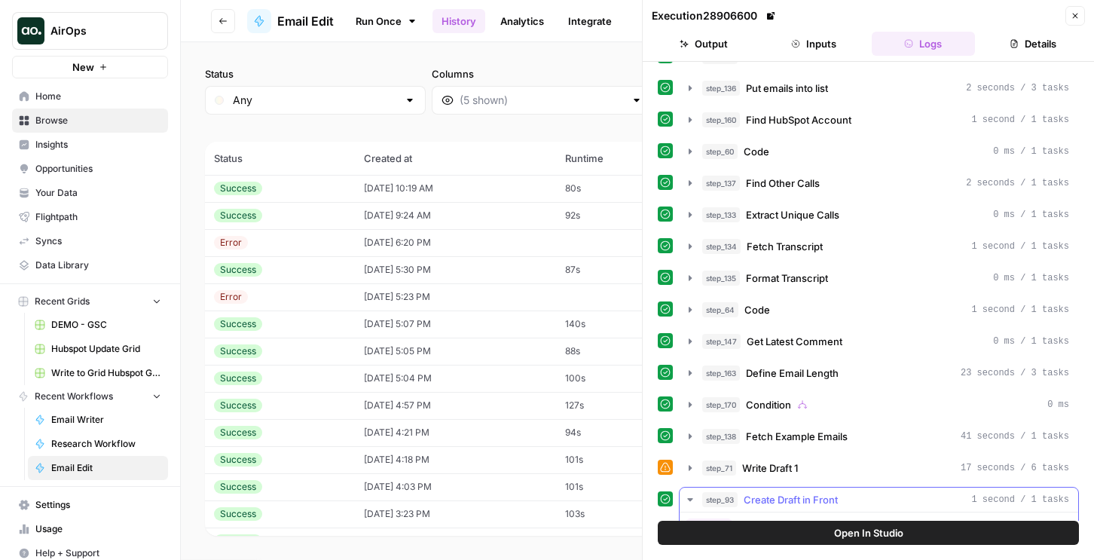
scroll to position [195, 0]
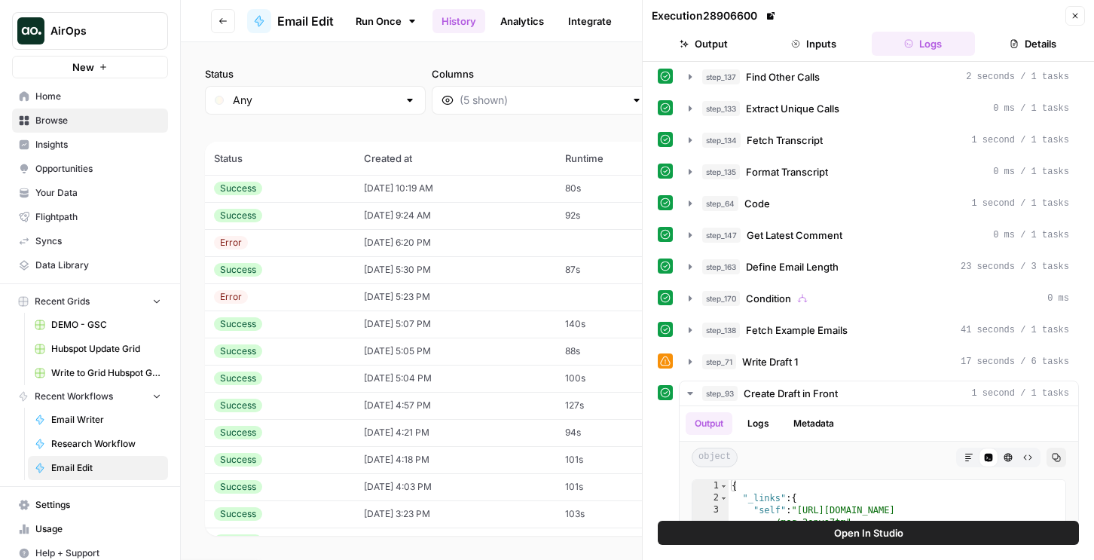
click at [796, 344] on div "step_157 Prompt LLM 1 second / 1 tasks step_148 Run Code 0 ms / 1 tasks step_59…" at bounding box center [868, 533] width 421 height 1319
click at [1079, 10] on button "Close" at bounding box center [1076, 16] width 20 height 20
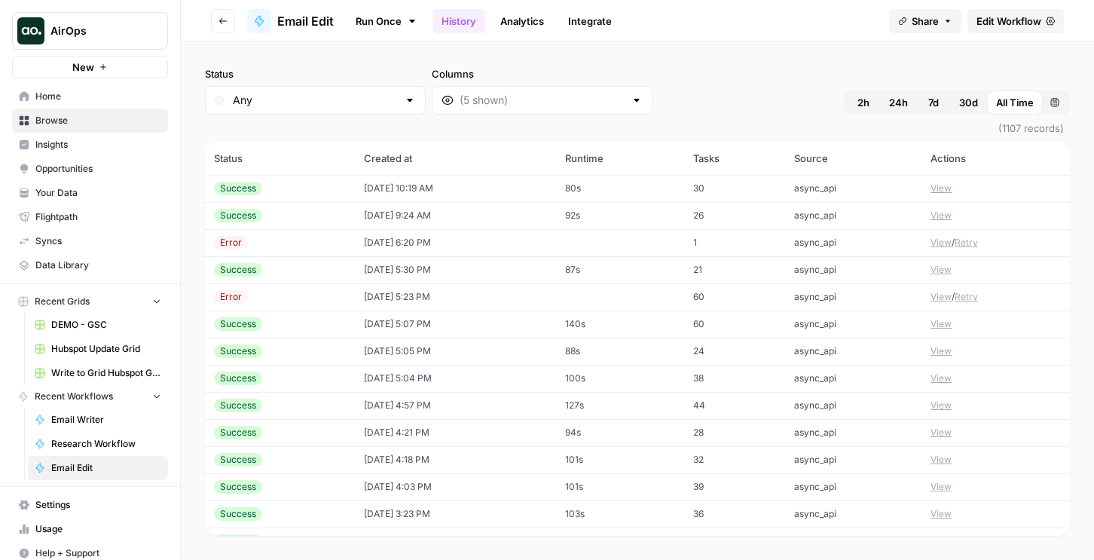
click at [757, 189] on td "30" at bounding box center [734, 188] width 101 height 27
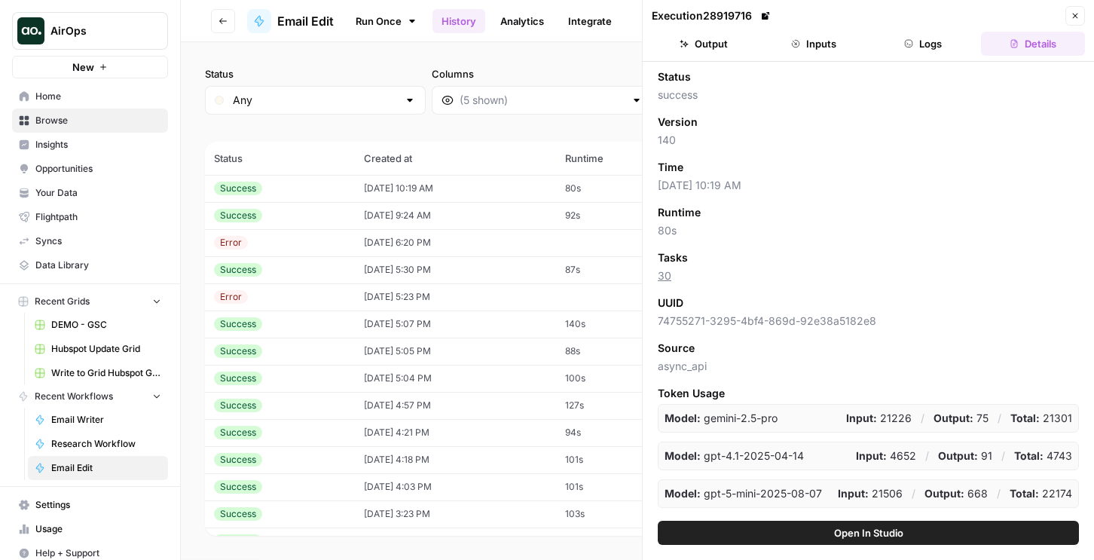
click at [1076, 20] on button "Close" at bounding box center [1076, 16] width 20 height 20
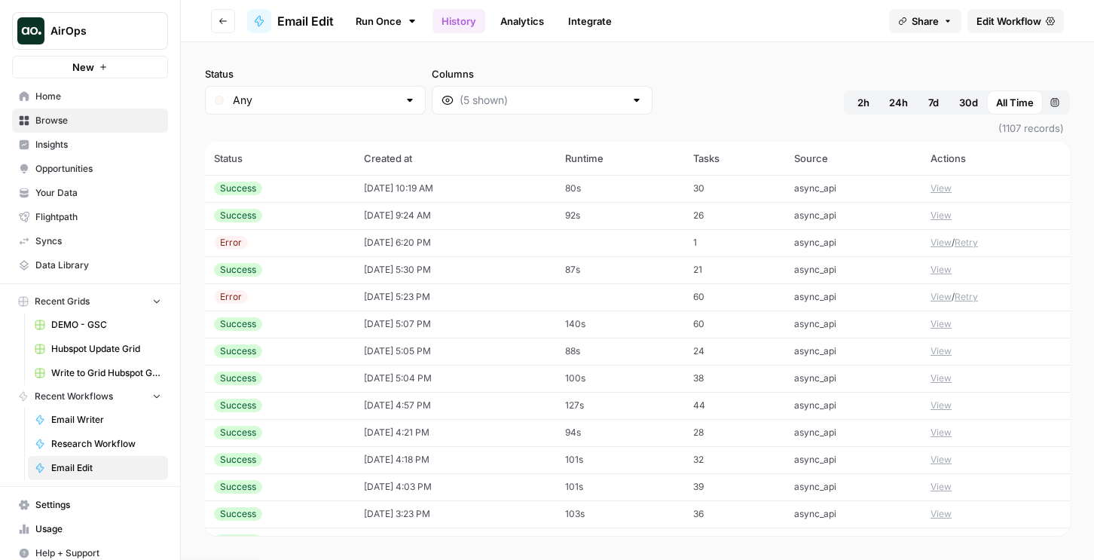
click at [1000, 20] on span "Edit Workflow" at bounding box center [1009, 21] width 65 height 15
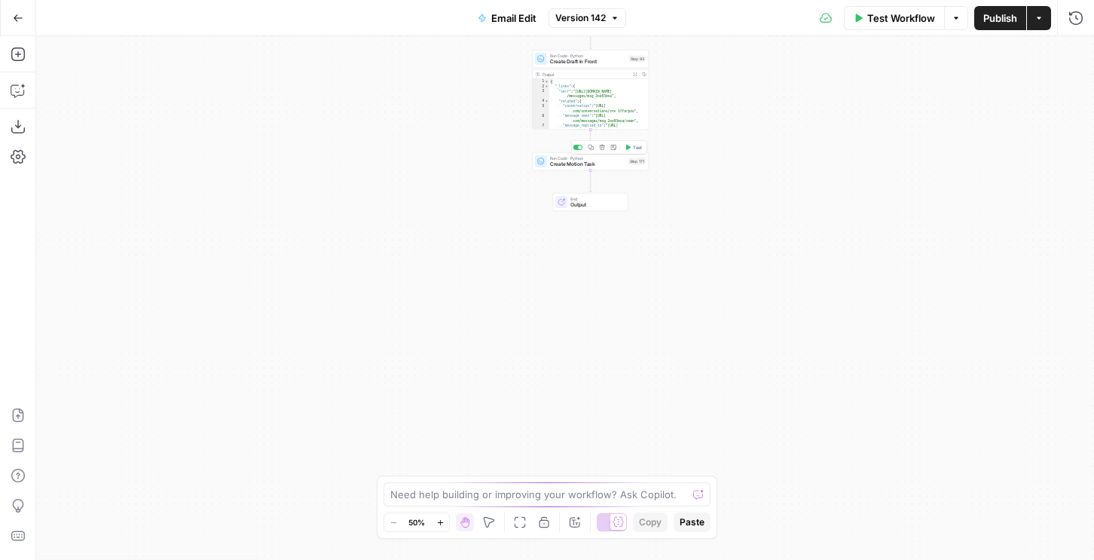
click at [582, 150] on div "Copy step Delete step Add Note Test" at bounding box center [609, 148] width 76 height 14
click at [577, 145] on div at bounding box center [579, 147] width 10 height 5
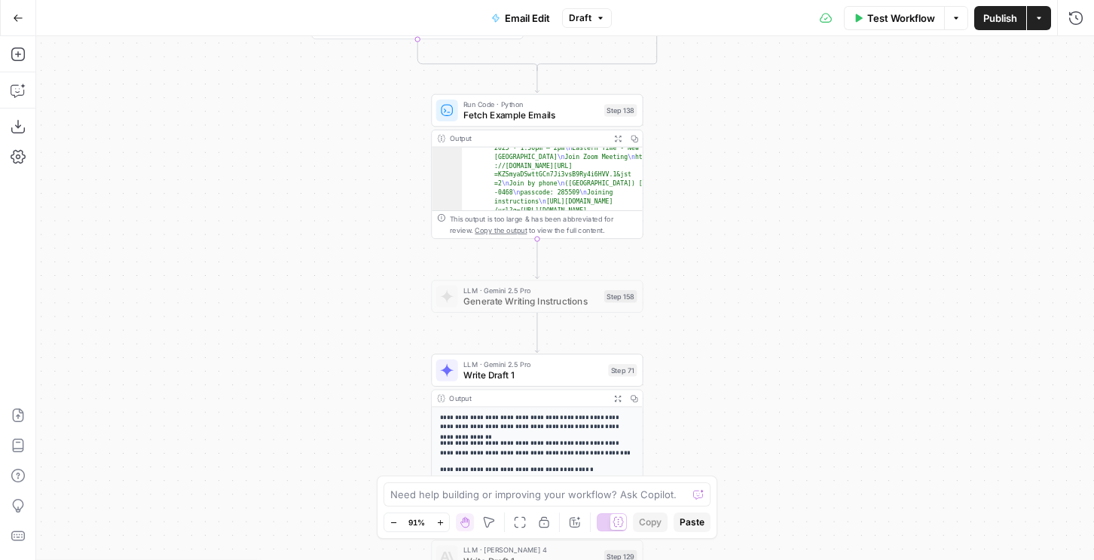
scroll to position [319, 0]
click at [552, 112] on span "Fetch Example Emails" at bounding box center [531, 116] width 136 height 14
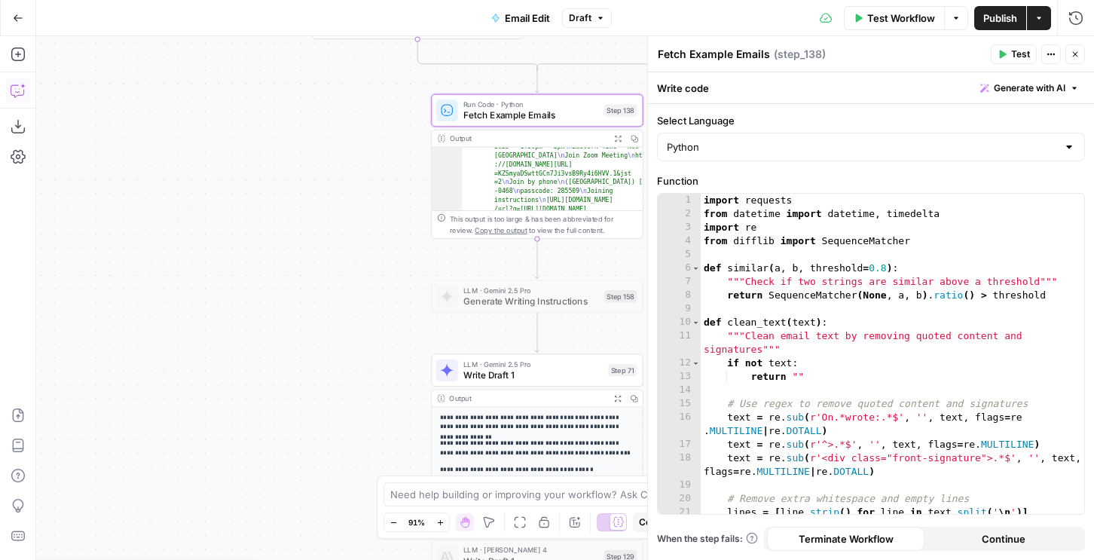
click at [8, 93] on button "Copilot" at bounding box center [18, 90] width 24 height 24
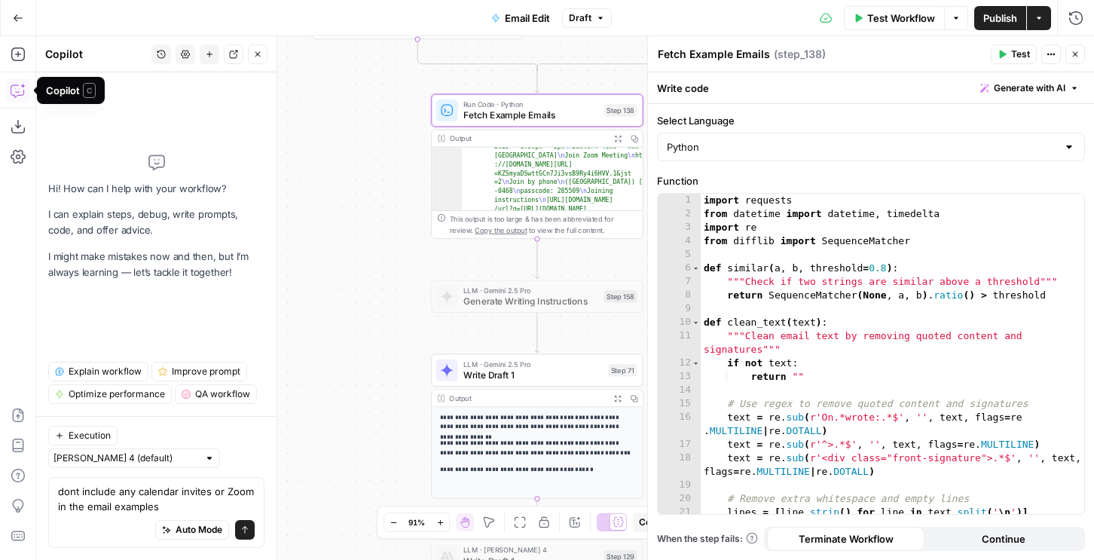
type textarea "dont include any calendar invites or Zoom in the email examples"
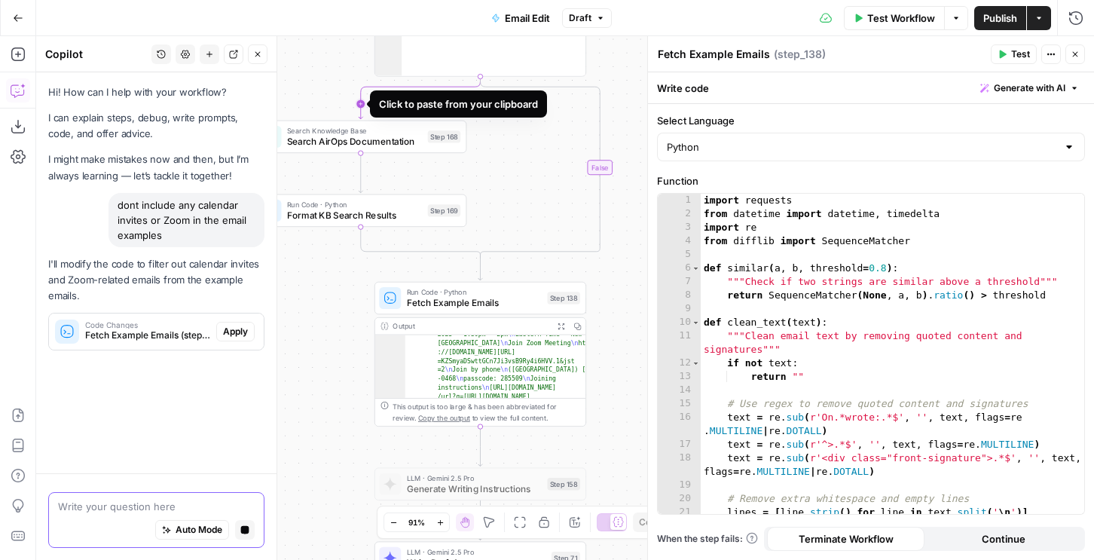
scroll to position [0, 0]
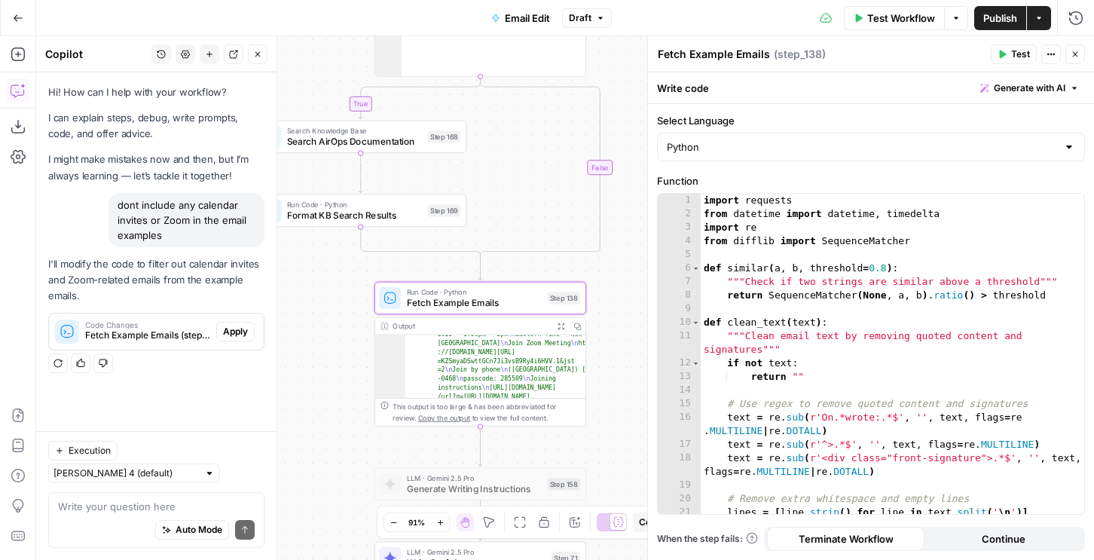
click at [237, 337] on span "Apply" at bounding box center [235, 332] width 25 height 14
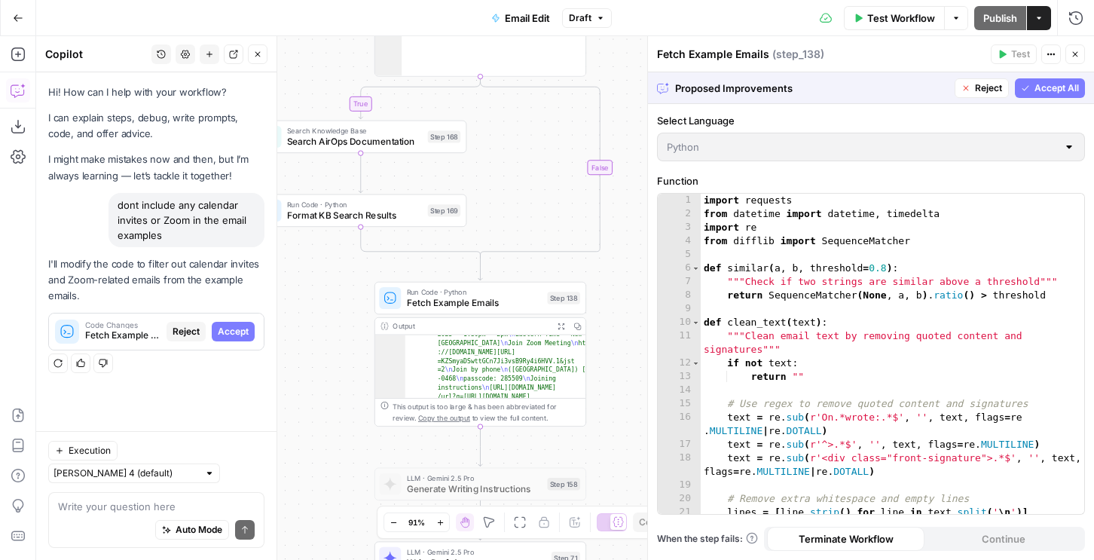
click at [1046, 94] on button "Accept All" at bounding box center [1050, 88] width 70 height 20
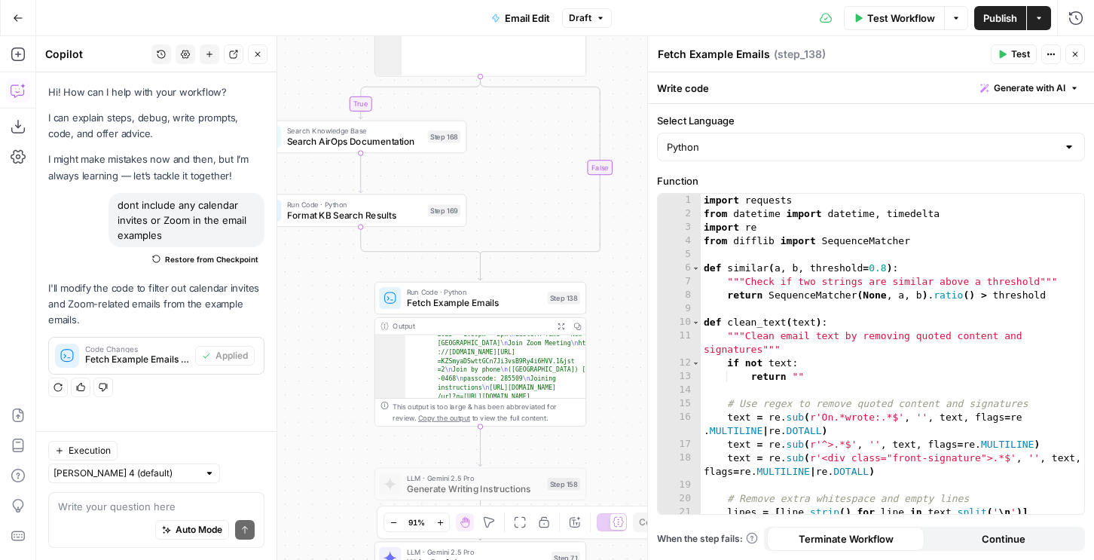
click at [1013, 54] on span "Test" at bounding box center [1020, 54] width 19 height 14
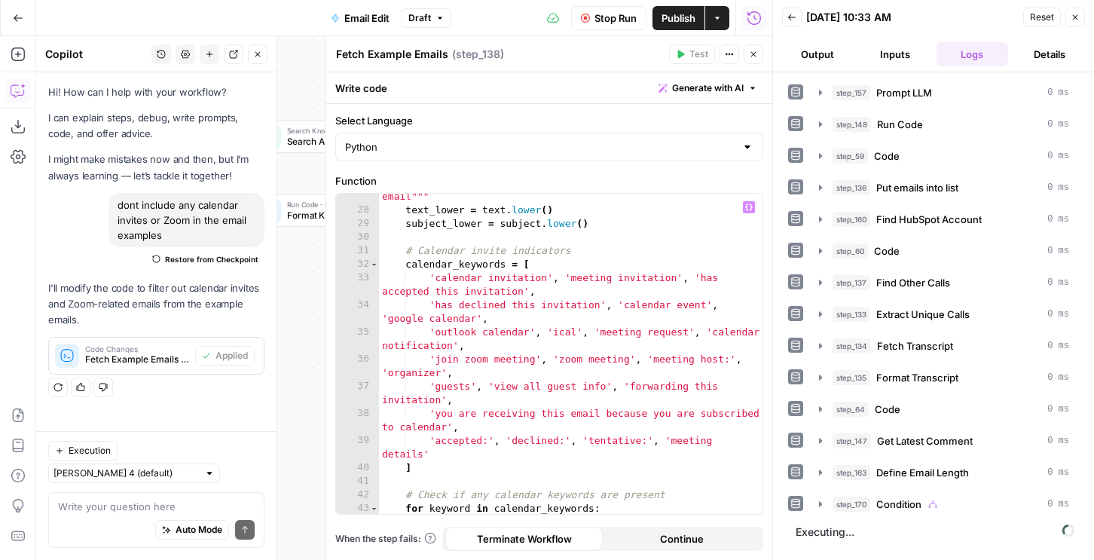
scroll to position [424, 0]
click at [826, 59] on button "Output" at bounding box center [818, 54] width 72 height 24
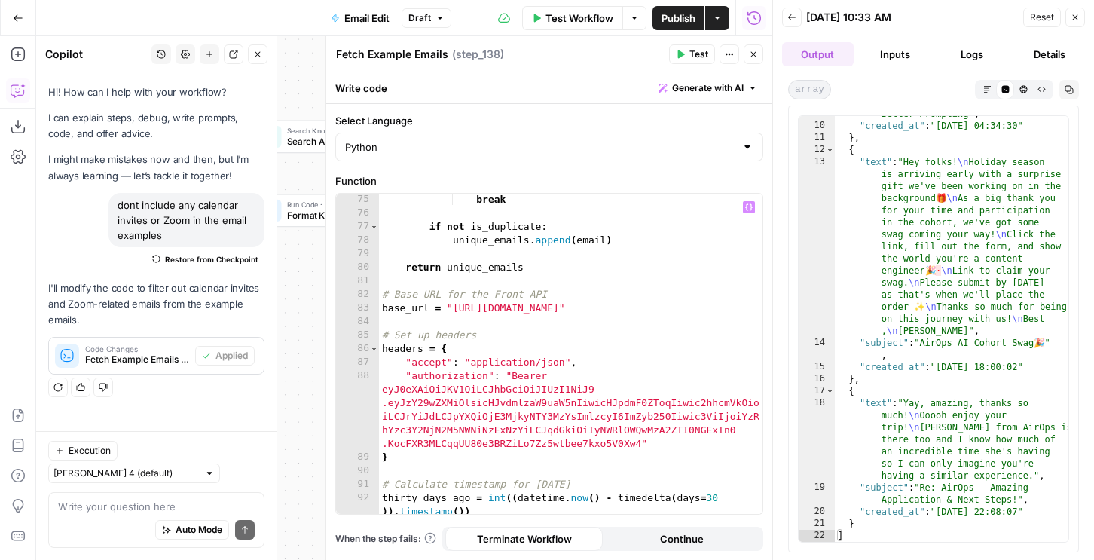
scroll to position [1208, 0]
click at [647, 339] on div "break if not is_duplicate : unique_emails . append ( email ) return unique_emai…" at bounding box center [571, 366] width 384 height 347
type textarea "**********"
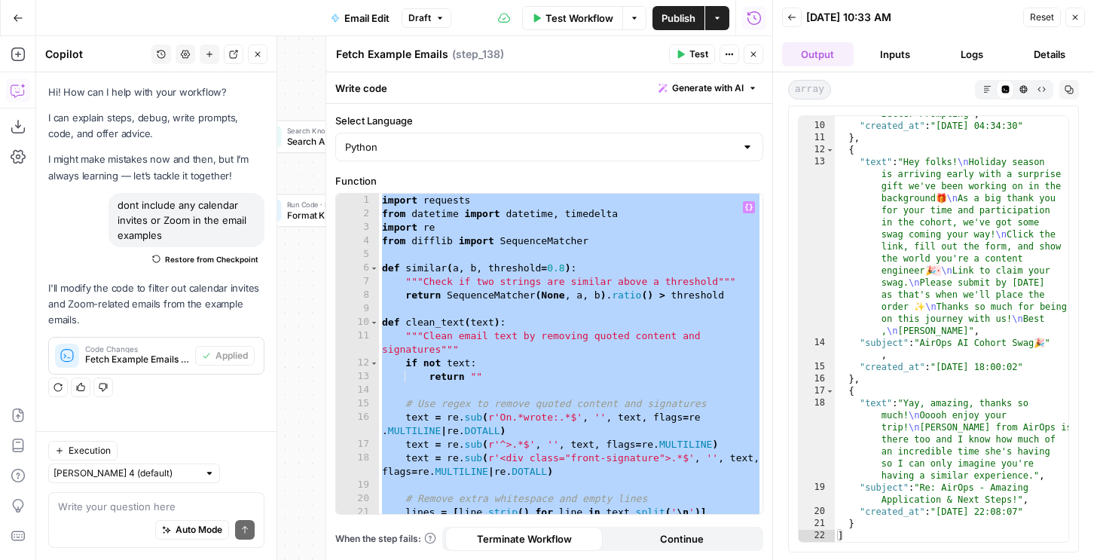
scroll to position [0, 0]
click at [664, 11] on span "Publish" at bounding box center [679, 18] width 34 height 15
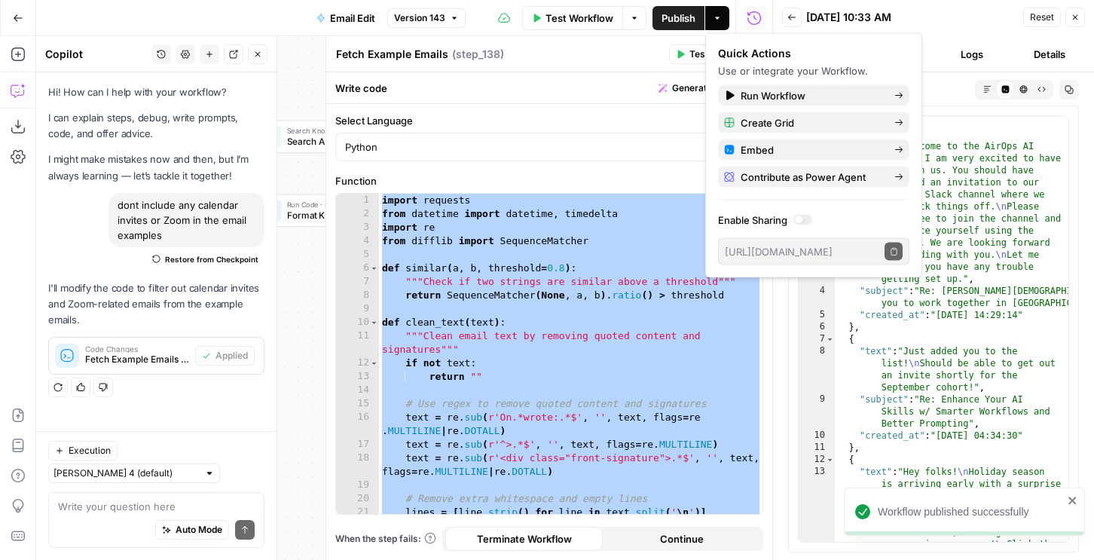
type textarea "**********"
click at [970, 292] on div "[ { "text" : "Welcome to the AirOps AI Cohort! I am very excited to have you jo…" at bounding box center [952, 425] width 234 height 619
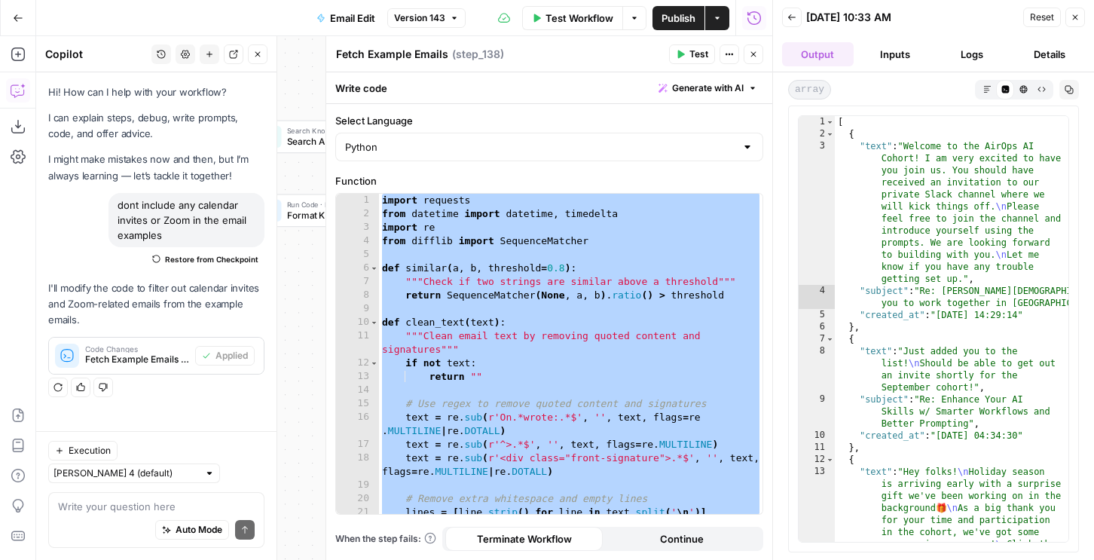
click at [687, 23] on span "Publish" at bounding box center [679, 18] width 34 height 15
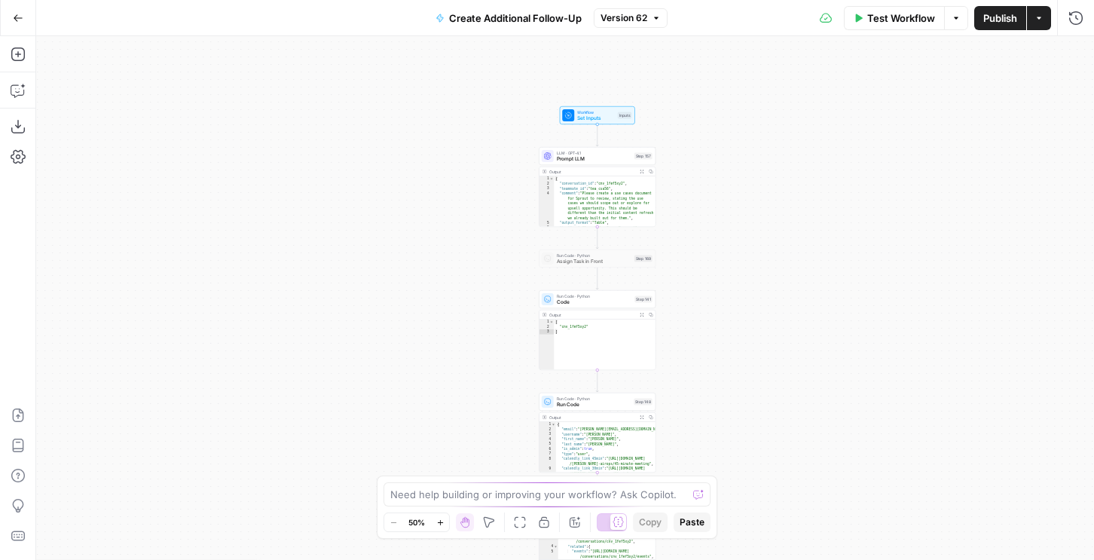
click at [5, 83] on div "Add Steps Copilot Download as JSON Settings Import JSON AirOps Academy Help Giv…" at bounding box center [18, 298] width 36 height 524
click at [24, 88] on icon "button" at bounding box center [18, 90] width 15 height 15
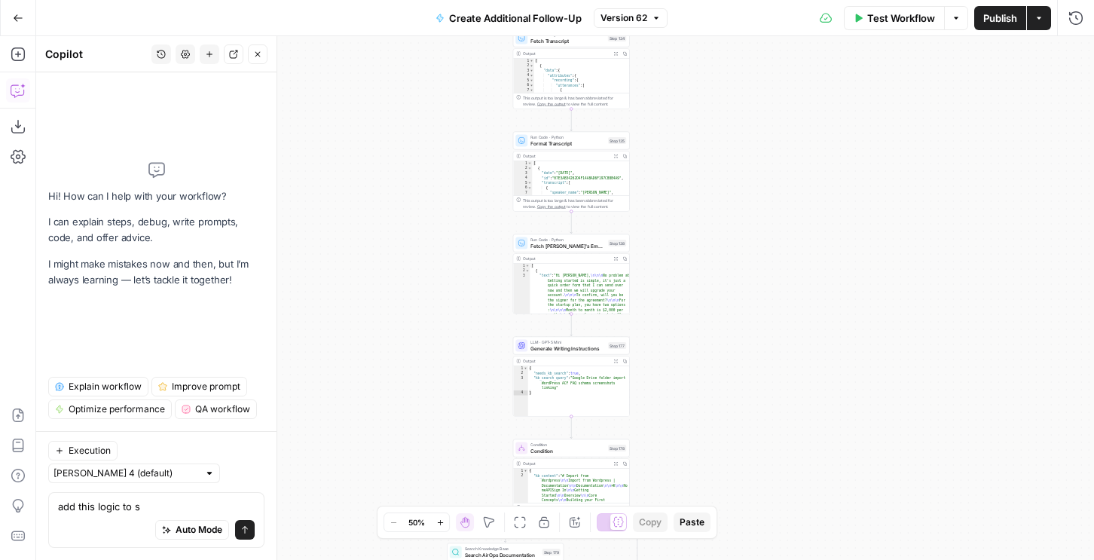
type textarea "add this logic to s"
click at [593, 241] on span "Run Code · Python" at bounding box center [568, 240] width 75 height 6
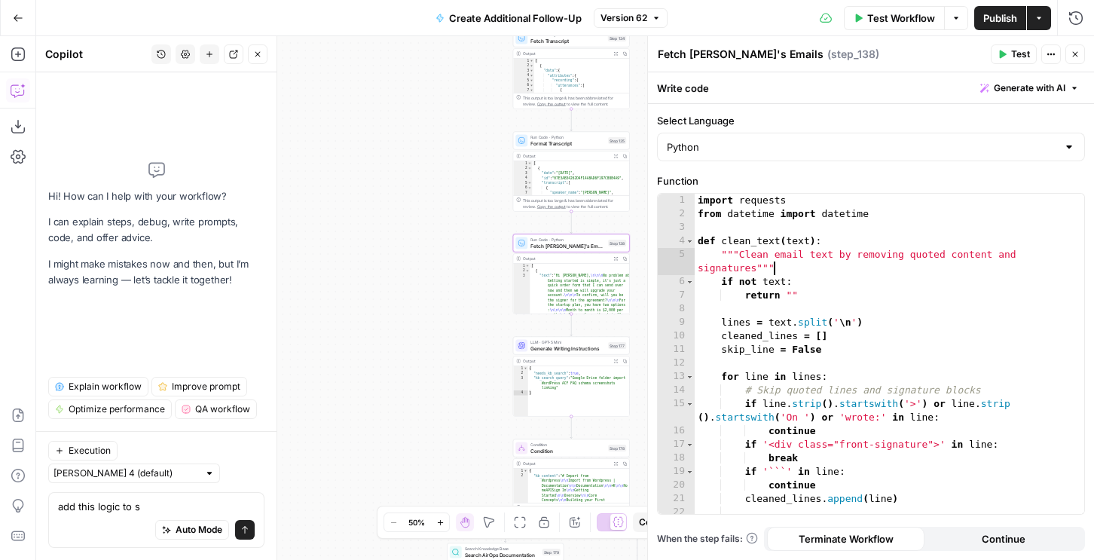
click at [804, 262] on div "import requests from datetime import datetime def clean_text ( text ) : """Clea…" at bounding box center [890, 367] width 390 height 347
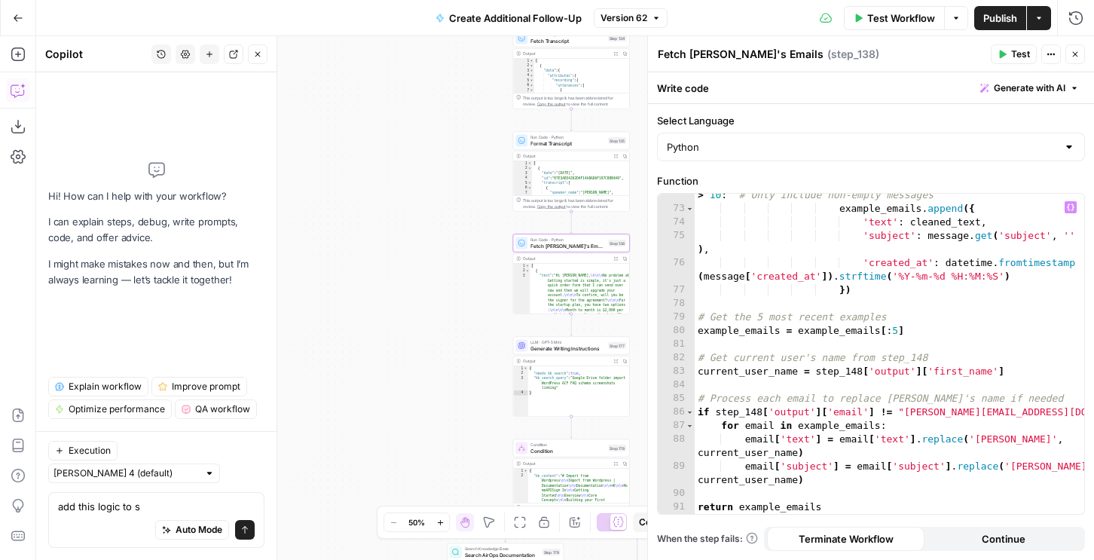
scroll to position [1131, 0]
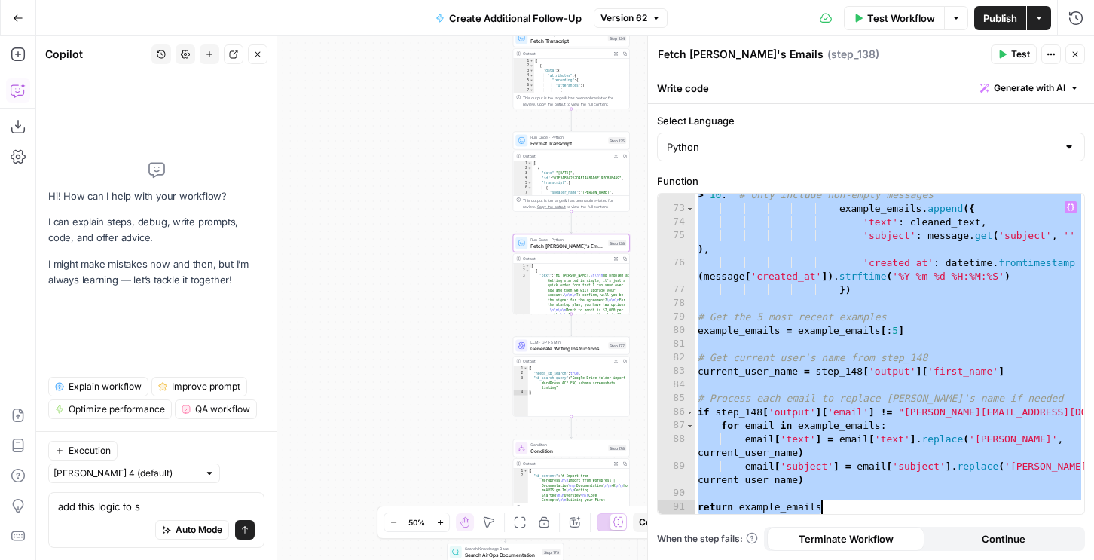
paste textarea
type textarea "*********"
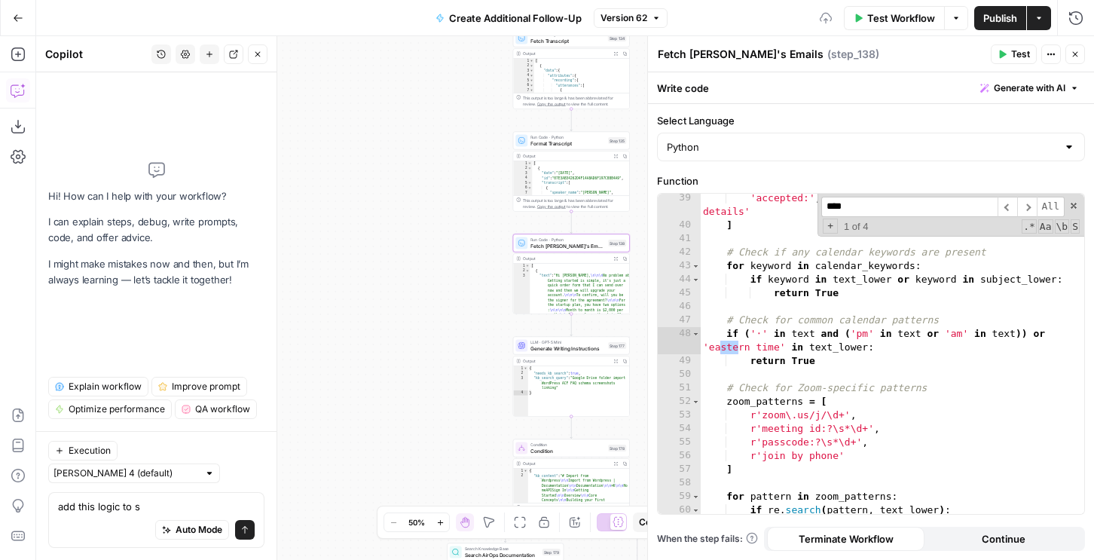
scroll to position [1413, 0]
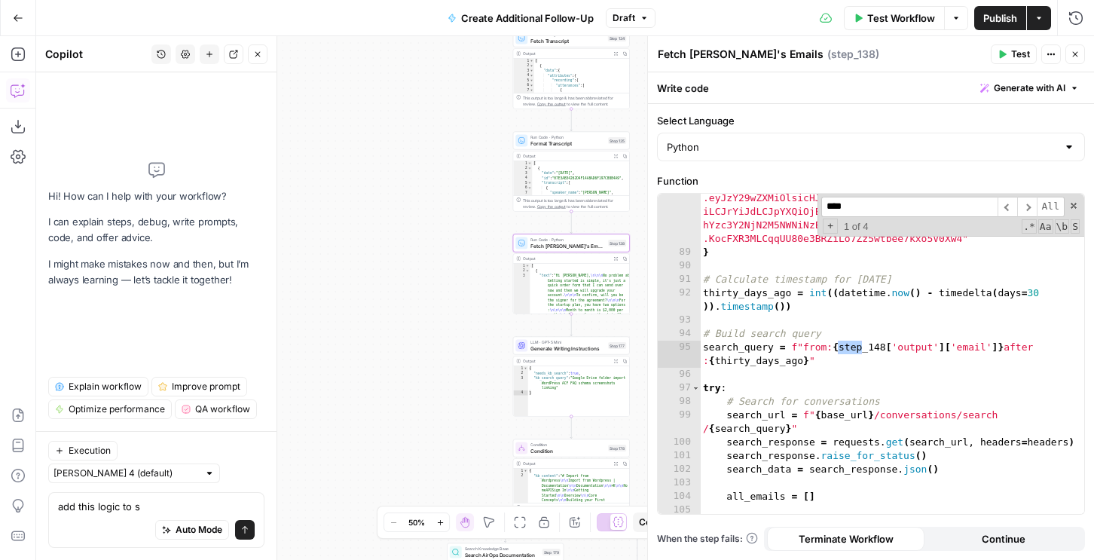
type input "****"
click at [1005, 60] on button "Test" at bounding box center [1014, 54] width 46 height 20
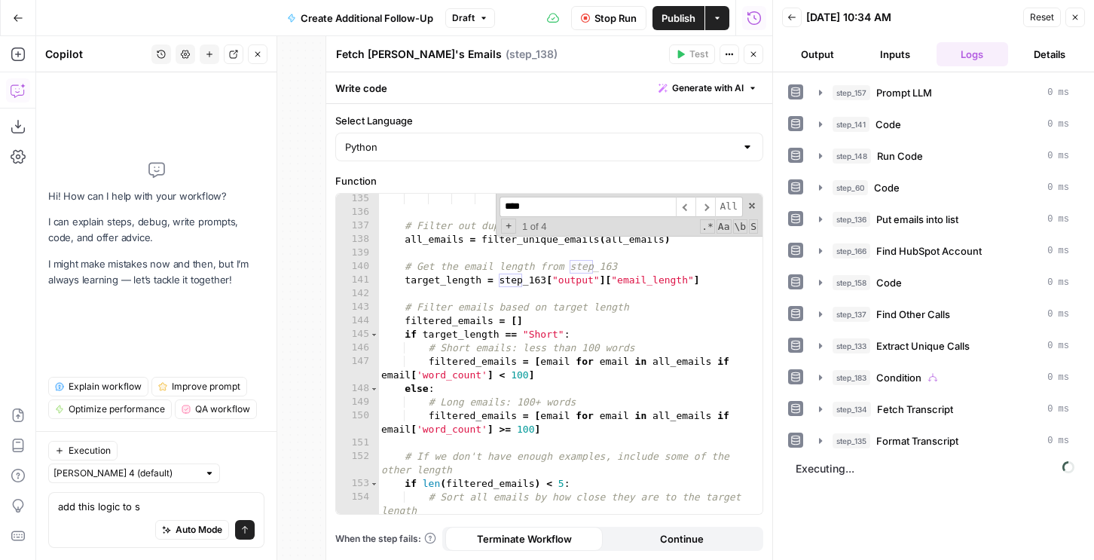
scroll to position [2116, 0]
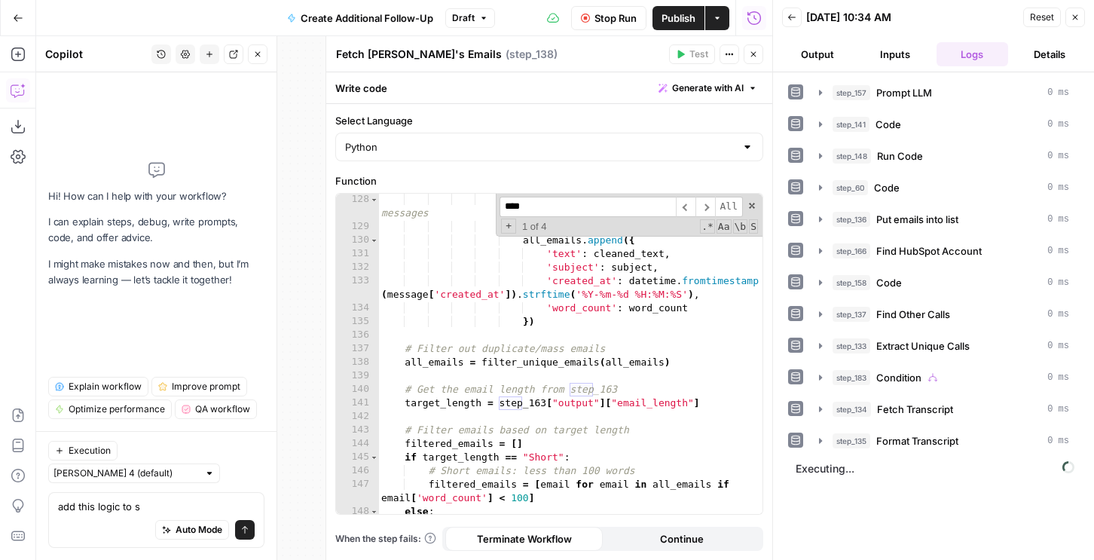
click at [499, 394] on div "if cleaned_text : # Only include non-empty messages word_count = len ( cleaned_…" at bounding box center [570, 373] width 384 height 361
drag, startPoint x: 500, startPoint y: 402, endPoint x: 718, endPoint y: 404, distance: 218.6
click at [718, 404] on div "if cleaned_text : # Only include non-empty messages word_count = len ( cleaned_…" at bounding box center [570, 373] width 384 height 361
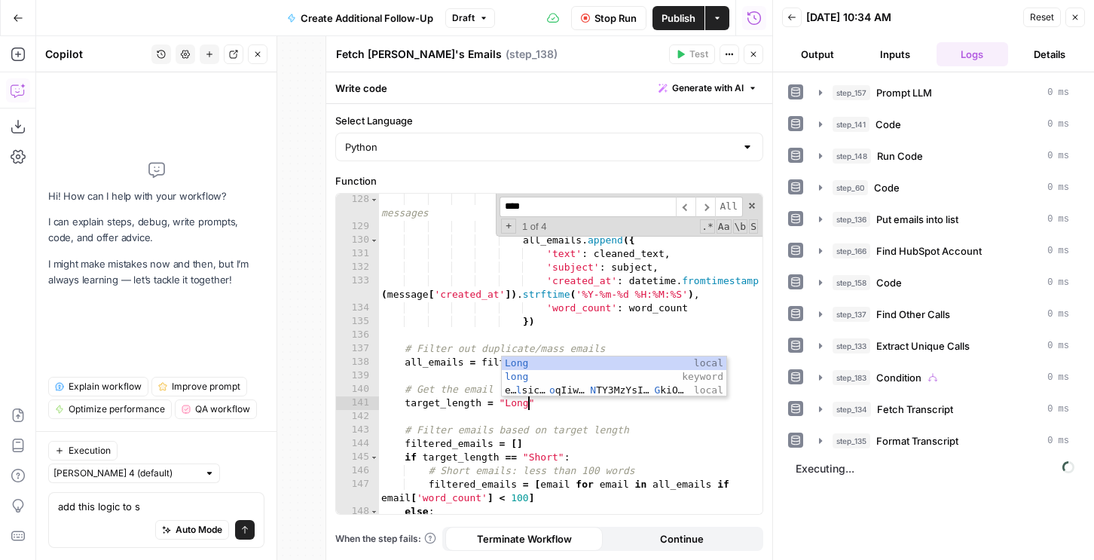
click at [645, 445] on div "if cleaned_text : # Only include non-empty messages word_count = len ( cleaned_…" at bounding box center [570, 373] width 384 height 361
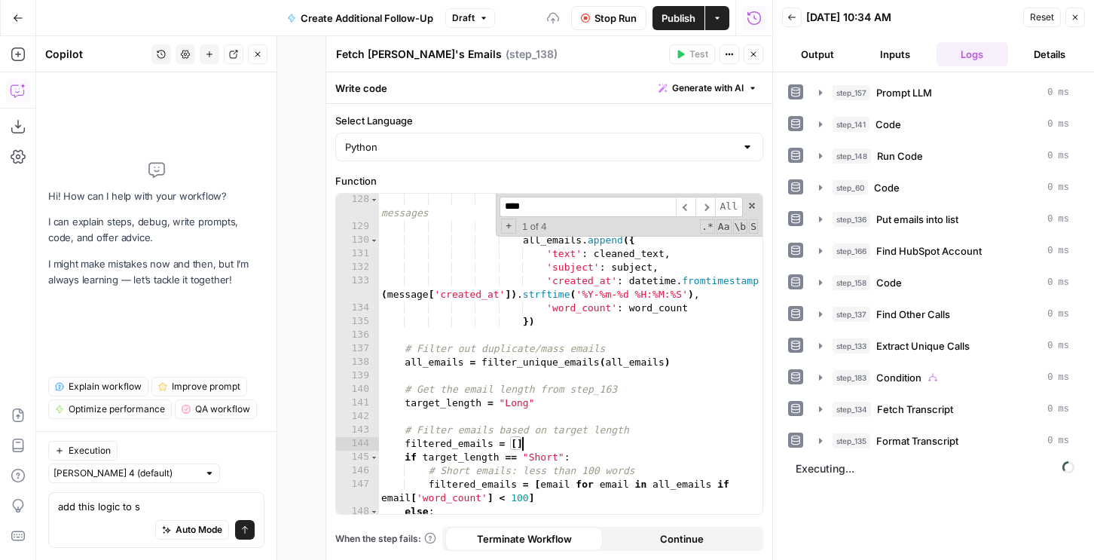
scroll to position [2220, 0]
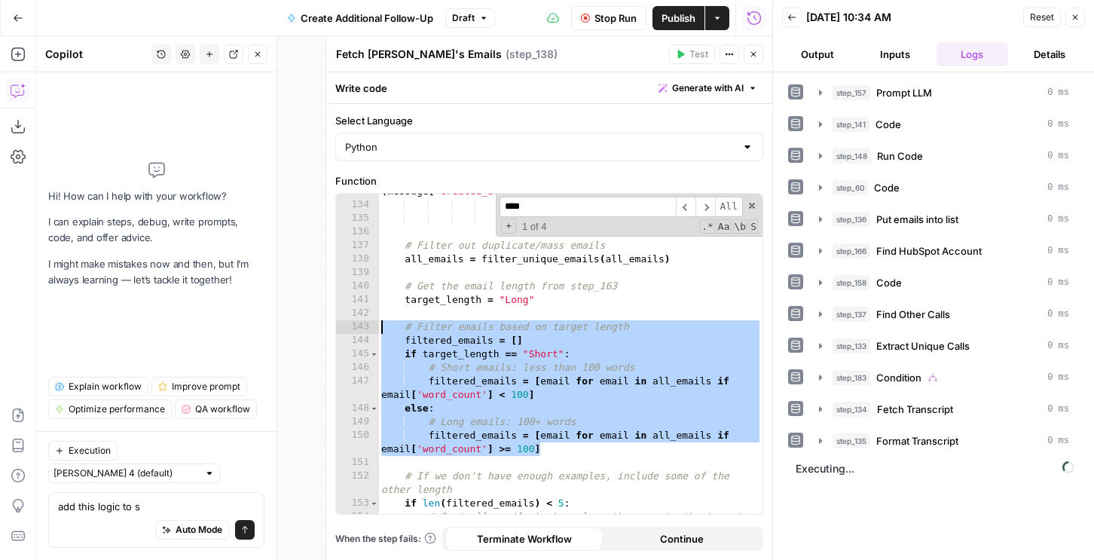
drag, startPoint x: 565, startPoint y: 449, endPoint x: 350, endPoint y: 329, distance: 246.6
click at [350, 329] on div "**********" at bounding box center [549, 354] width 427 height 320
click at [448, 322] on div "'created_at' : datetime . fromtimestamp ( message [ 'created_at' ]) . strftime …" at bounding box center [570, 358] width 384 height 375
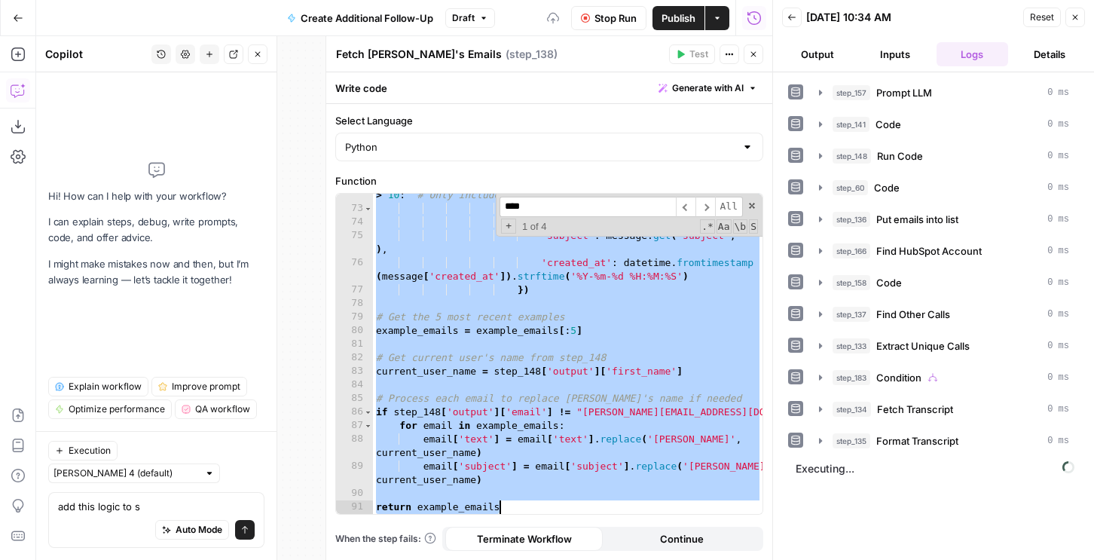
scroll to position [1131, 0]
click at [454, 356] on div "if cleaned_text and len ( cleaned_text . split ( )) > 10 : # Only include non-e…" at bounding box center [568, 355] width 390 height 361
type textarea "**********"
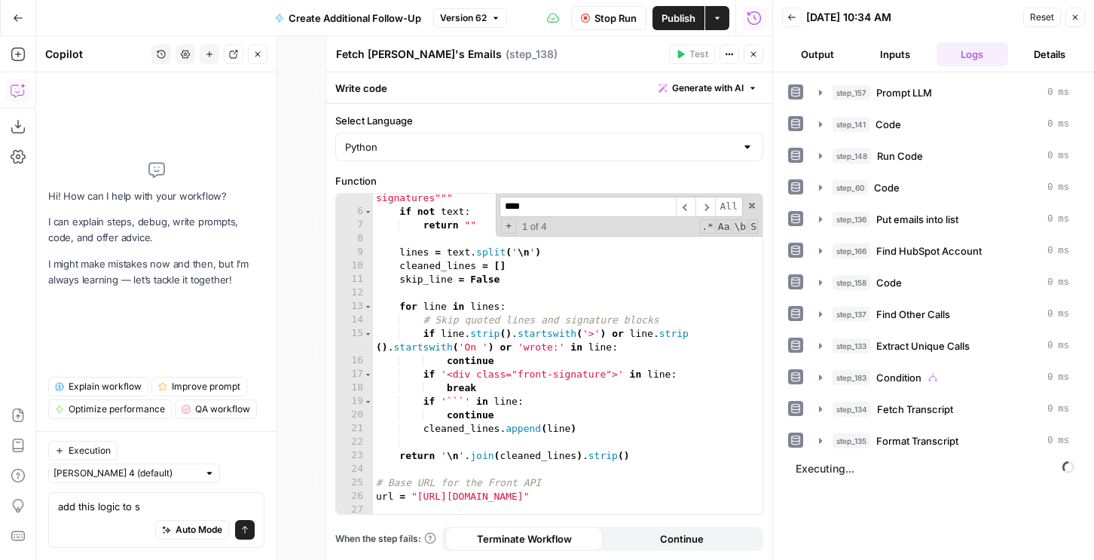
scroll to position [0, 0]
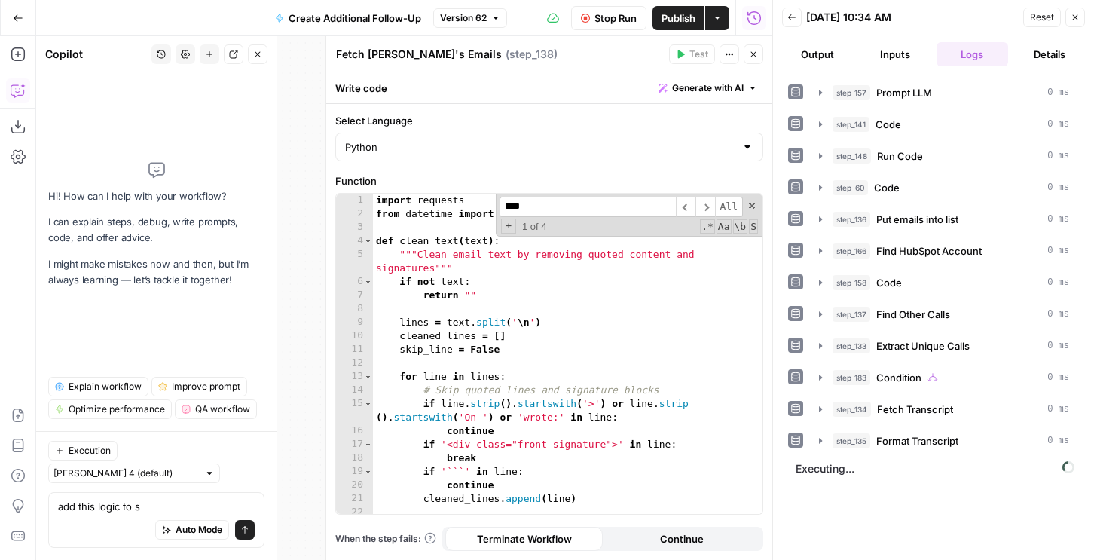
click at [441, 315] on div "import requests from datetime import datetime def clean_text ( text ) : """Clea…" at bounding box center [568, 367] width 390 height 347
click at [118, 524] on div "Auto Mode Send" at bounding box center [156, 530] width 197 height 33
click at [122, 507] on textarea "add this logic to s" at bounding box center [156, 506] width 197 height 15
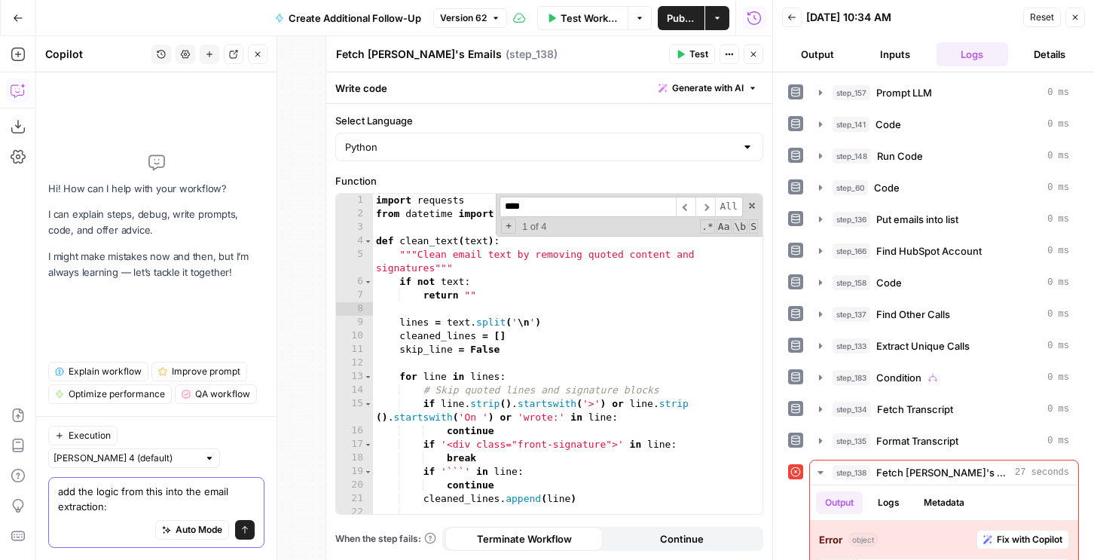
paste textarea "import requests from datetime import datetime, timedelta import re from difflib…"
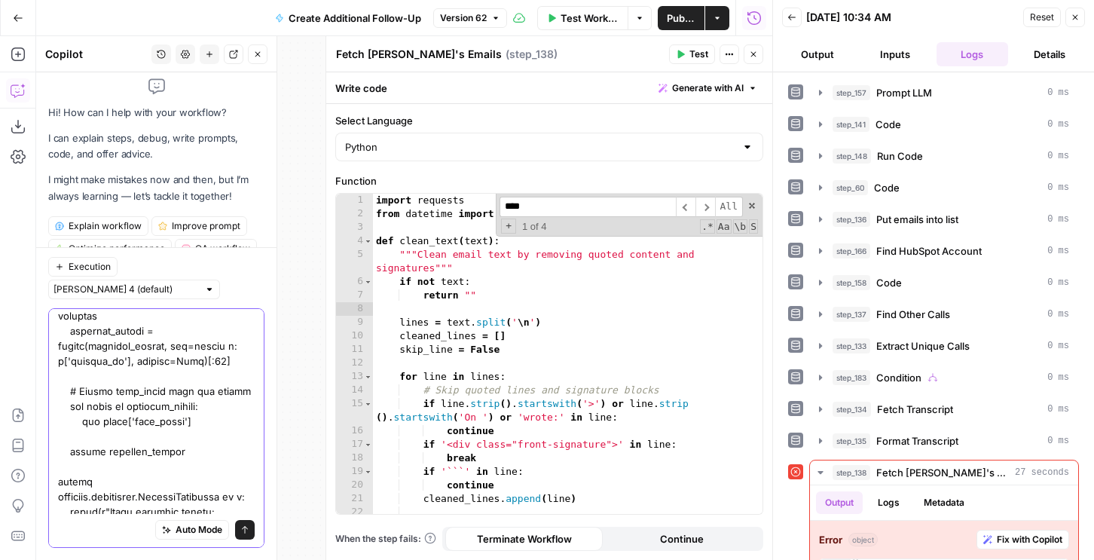
scroll to position [3760, 0]
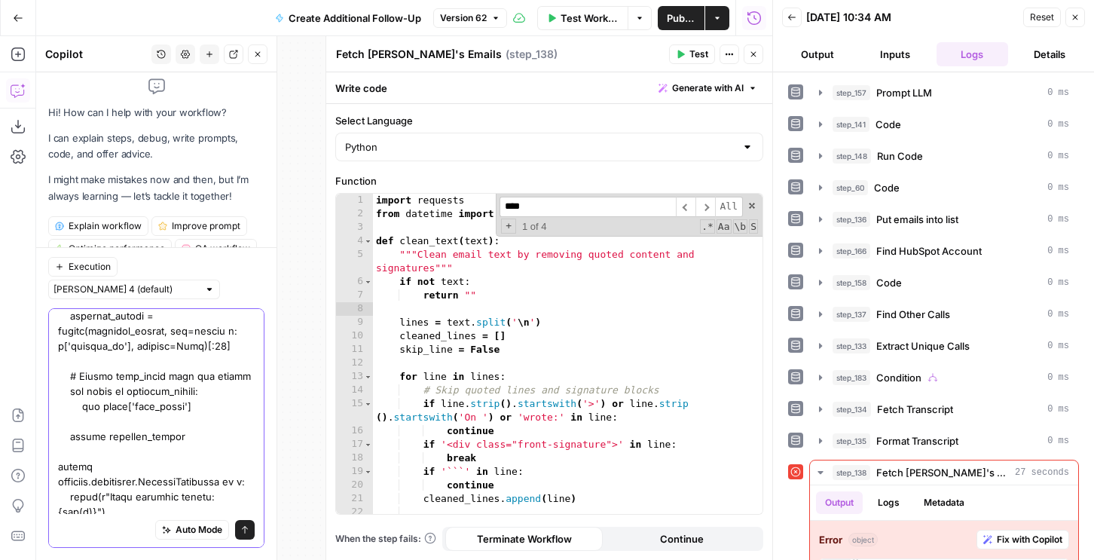
type textarea "add the logic from this into the email extraction: import requests from datetim…"
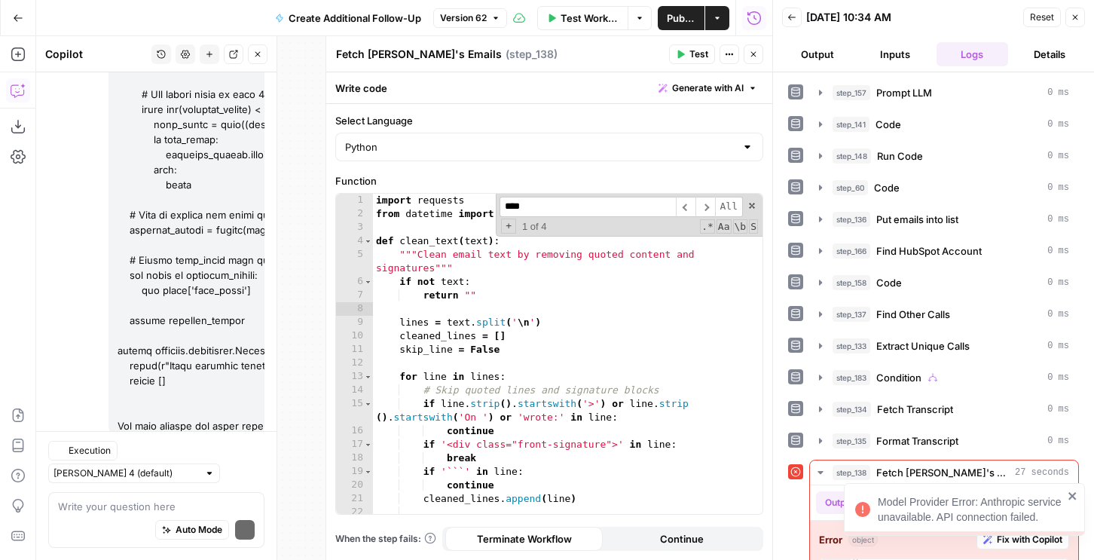
scroll to position [2542, 0]
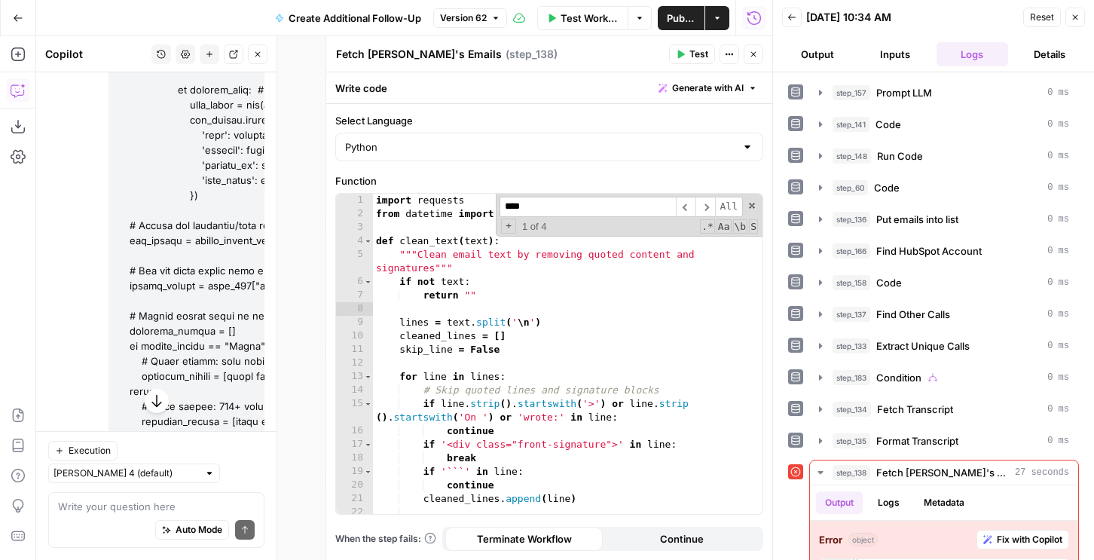
scroll to position [1592, 0]
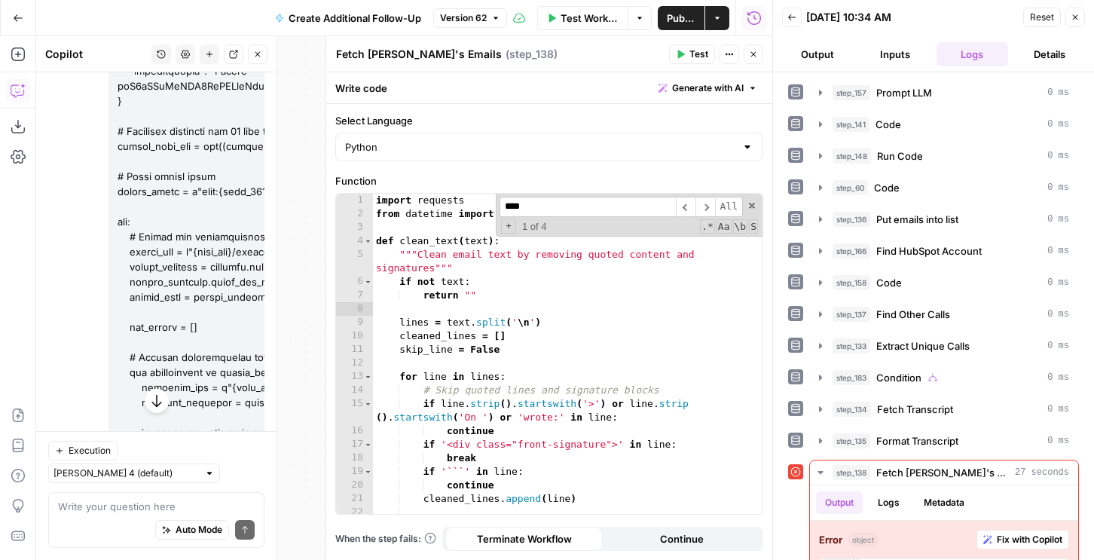
click at [173, 246] on div at bounding box center [187, 130] width 156 height 2767
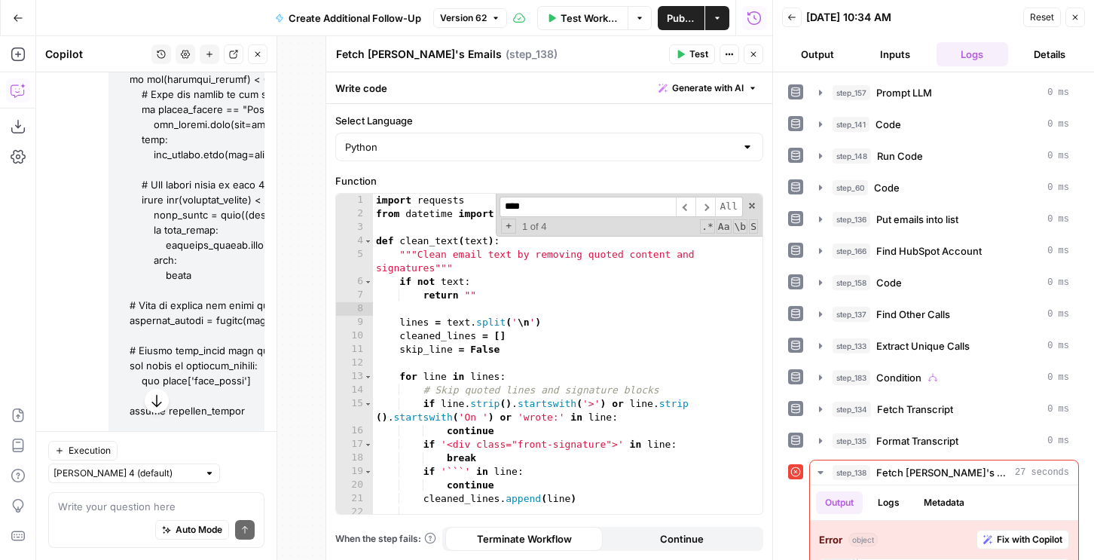
scroll to position [2542, 0]
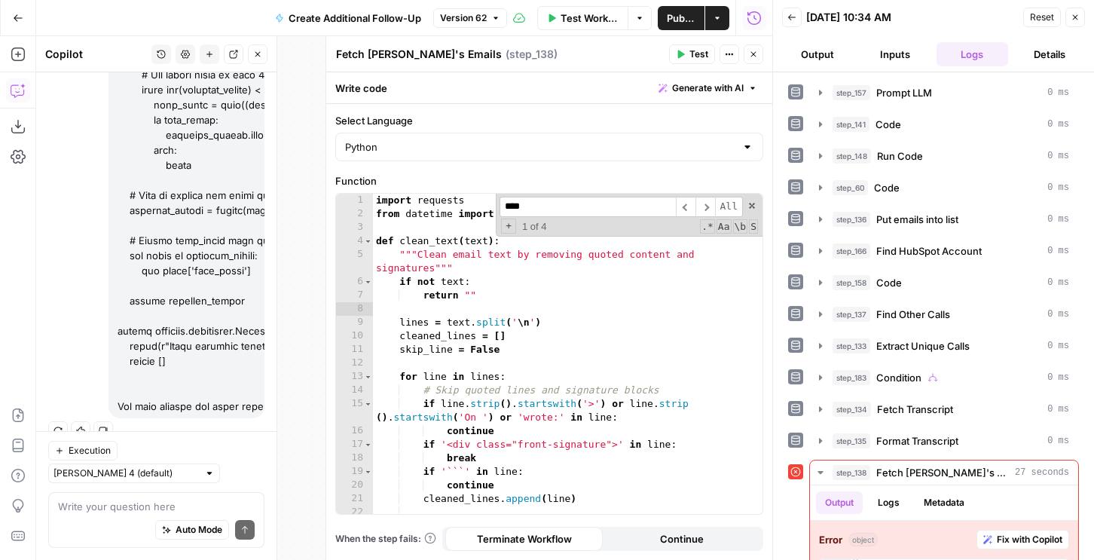
drag, startPoint x: 115, startPoint y: 200, endPoint x: 255, endPoint y: 418, distance: 259.0
copy div "add the logic from this into the email extraction: import requests from datetim…"
click at [469, 351] on div "import requests from datetime import datetime def clean_text ( text ) : """Clea…" at bounding box center [568, 367] width 390 height 347
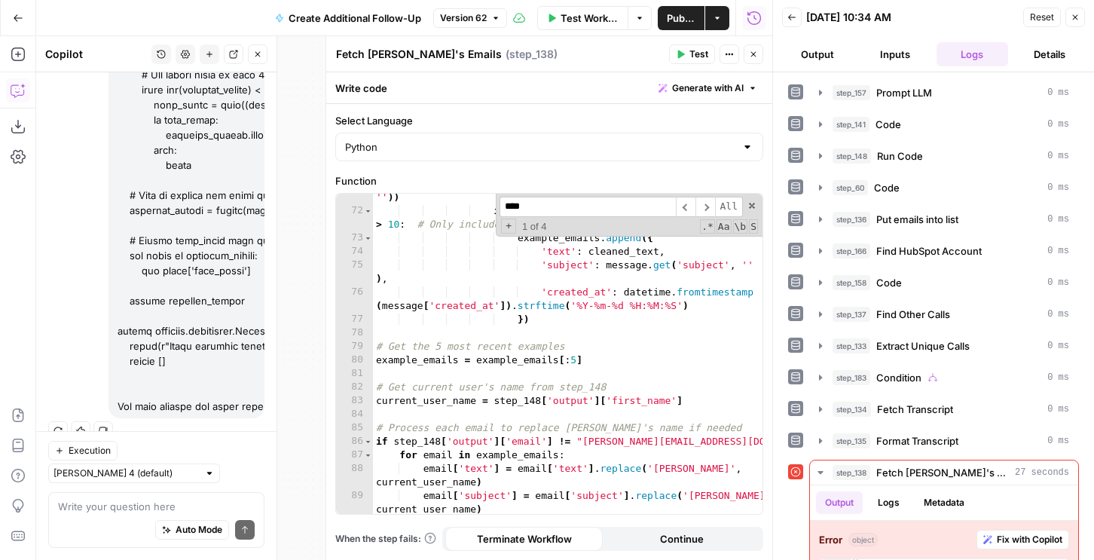
scroll to position [1131, 0]
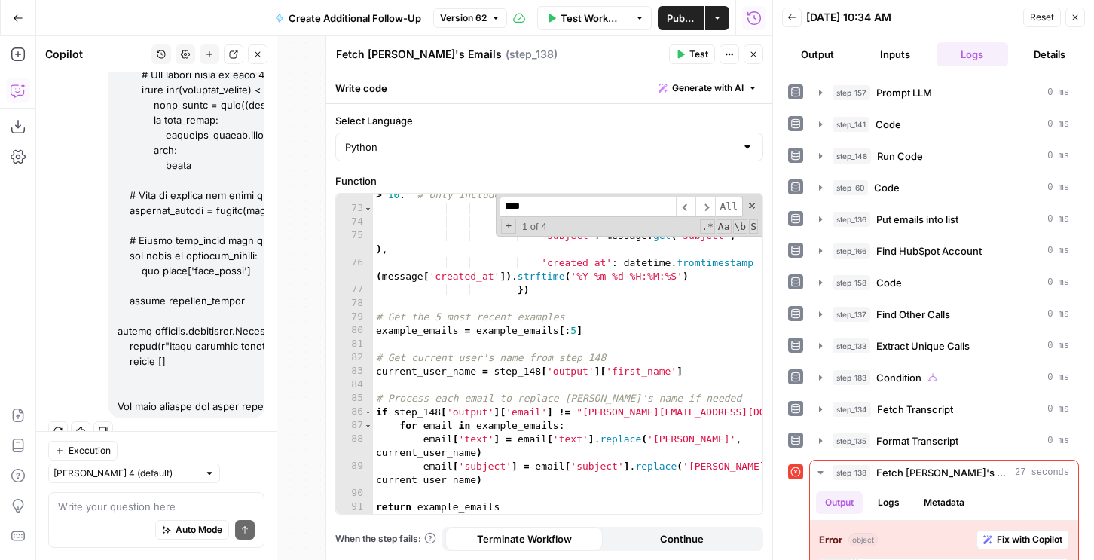
click at [480, 332] on div "if cleaned_text and len ( cleaned_text . split ( )) > 10 : # Only include non-e…" at bounding box center [568, 355] width 390 height 361
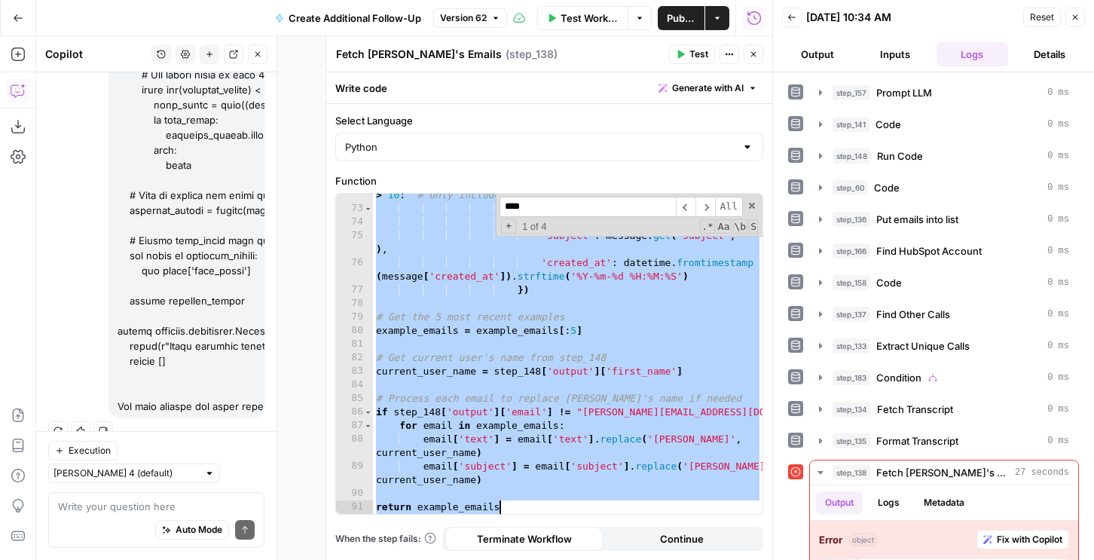
paste textarea "**********"
type textarea "**********"
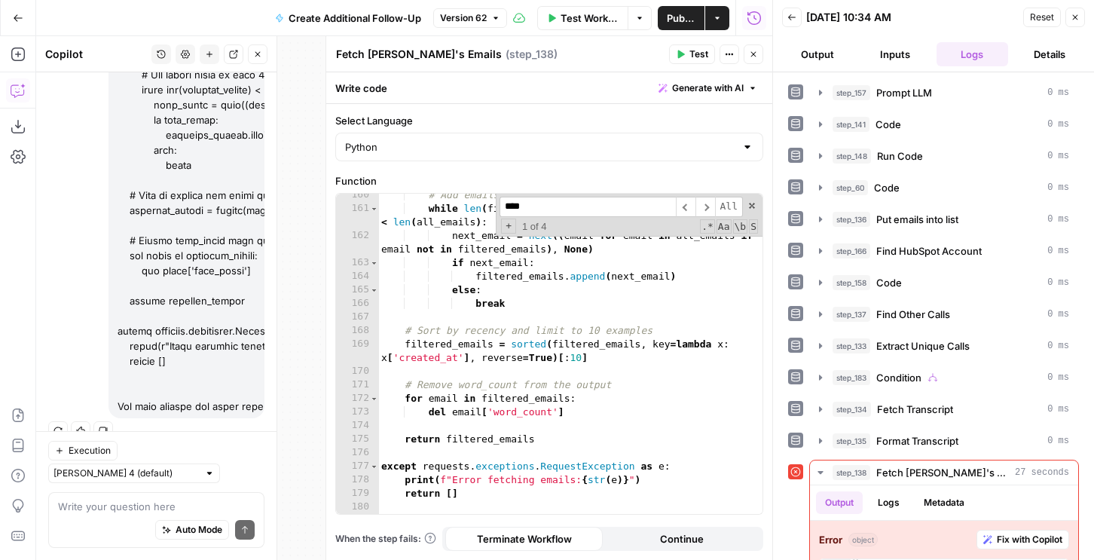
scroll to position [2664, 0]
click at [482, 323] on div "# Add emails until we have 5 or run out while len ( filtered_emails ) < 5 and l…" at bounding box center [570, 361] width 384 height 347
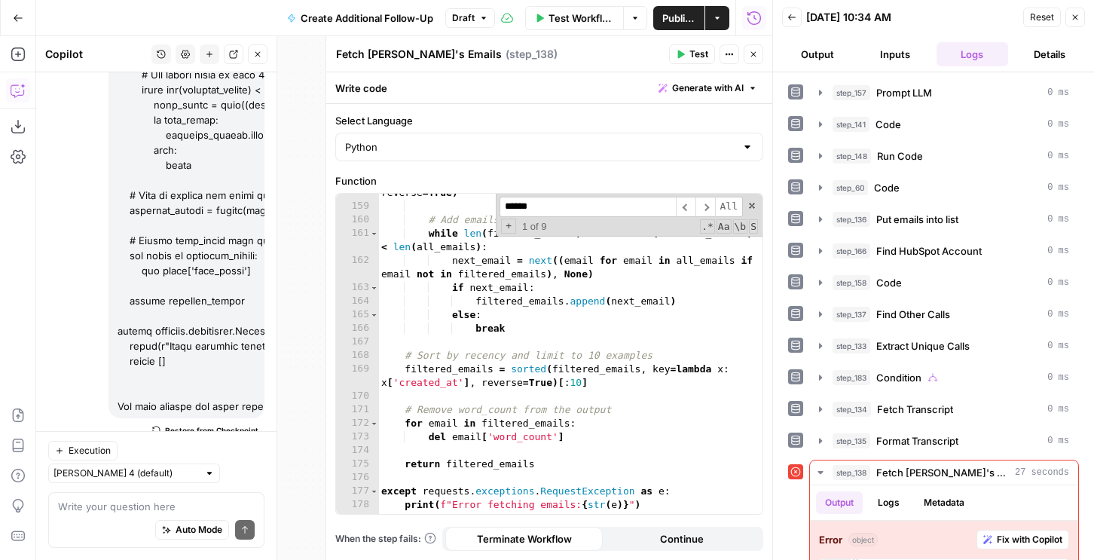
scroll to position [2691, 0]
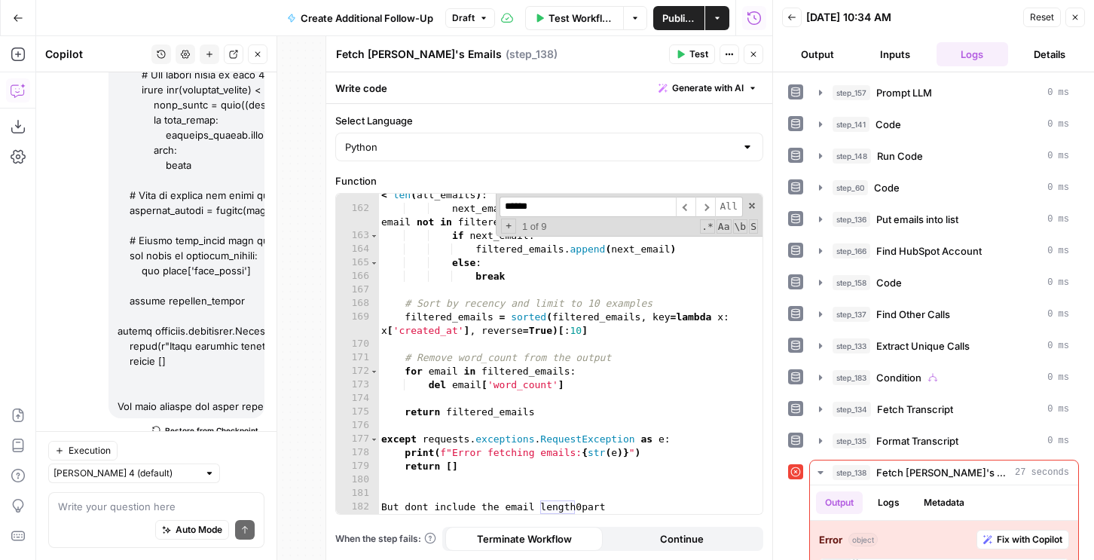
type input "******"
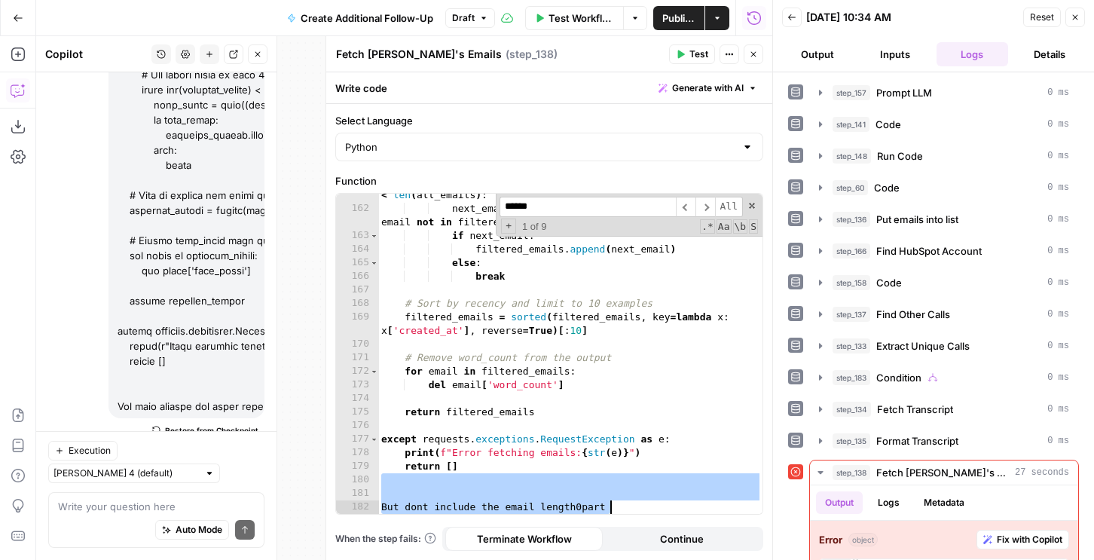
drag, startPoint x: 383, startPoint y: 482, endPoint x: 687, endPoint y: 619, distance: 332.9
click at [687, 559] on html "AirOps New Home Browse Insights Opportunities Your Data Flightpath Syncs Data L…" at bounding box center [547, 280] width 1094 height 560
type textarea "**********"
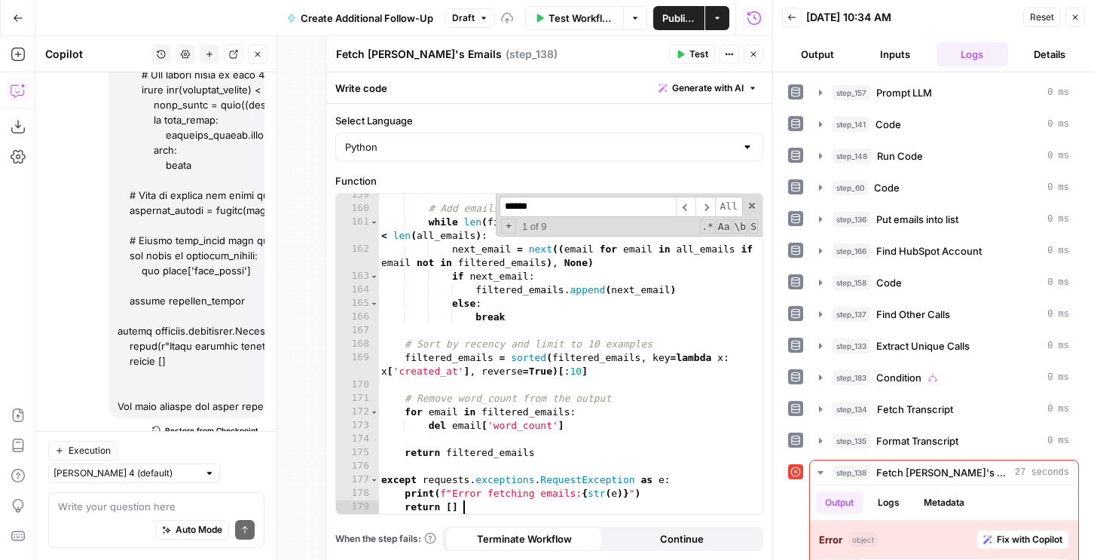
scroll to position [2651, 0]
click at [702, 208] on span "​" at bounding box center [706, 207] width 20 height 20
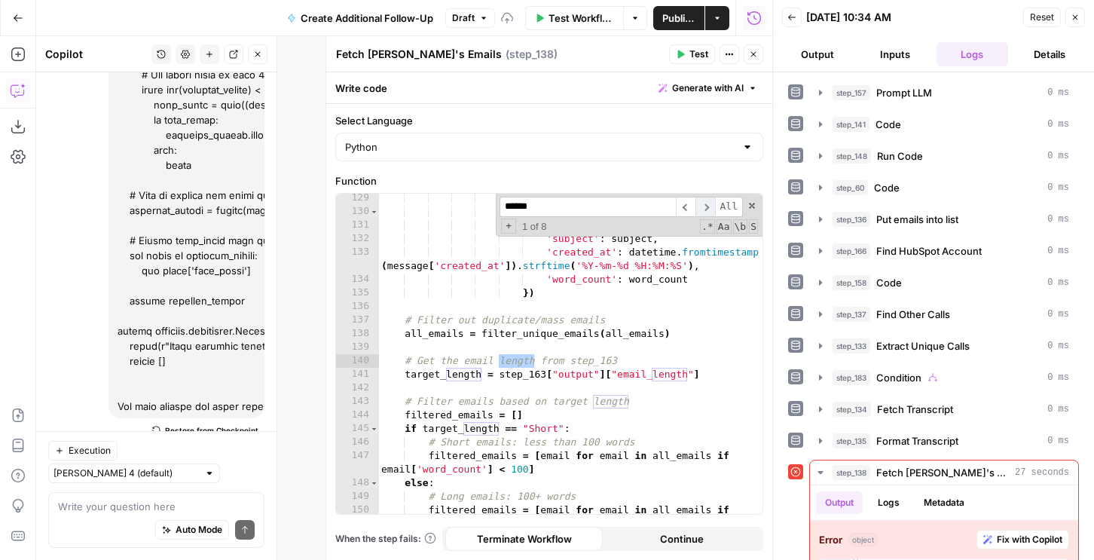
scroll to position [2159, 0]
click at [494, 375] on div "word_count = len ( cleaned_text . split ( )) all_emails . append ({ 'text' : cl…" at bounding box center [570, 371] width 384 height 361
drag, startPoint x: 500, startPoint y: 374, endPoint x: 739, endPoint y: 369, distance: 239.7
click at [739, 369] on div "word_count = len ( cleaned_text . split ( )) all_emails . append ({ 'text' : cl…" at bounding box center [570, 371] width 384 height 361
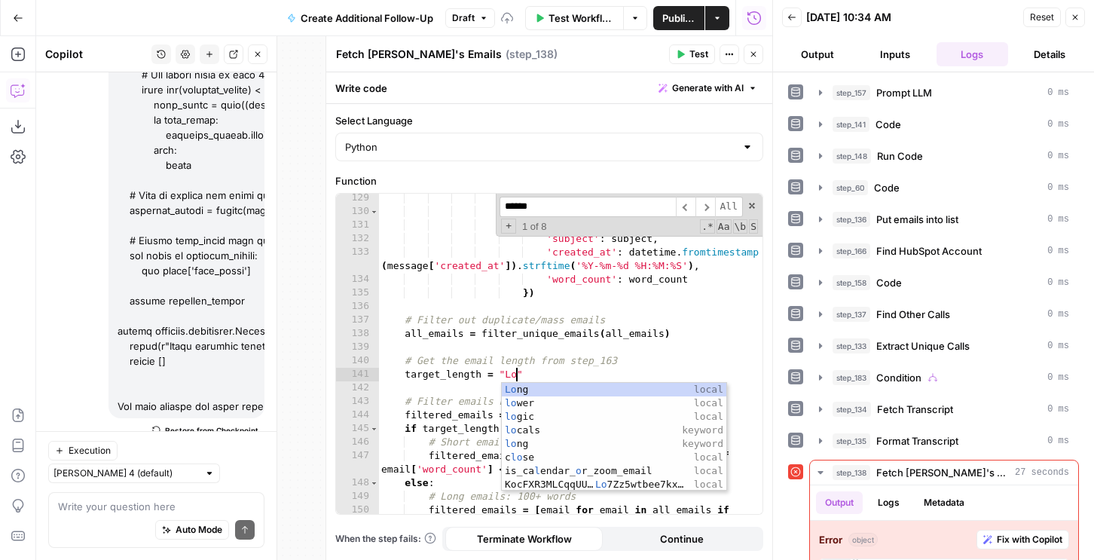
scroll to position [0, 11]
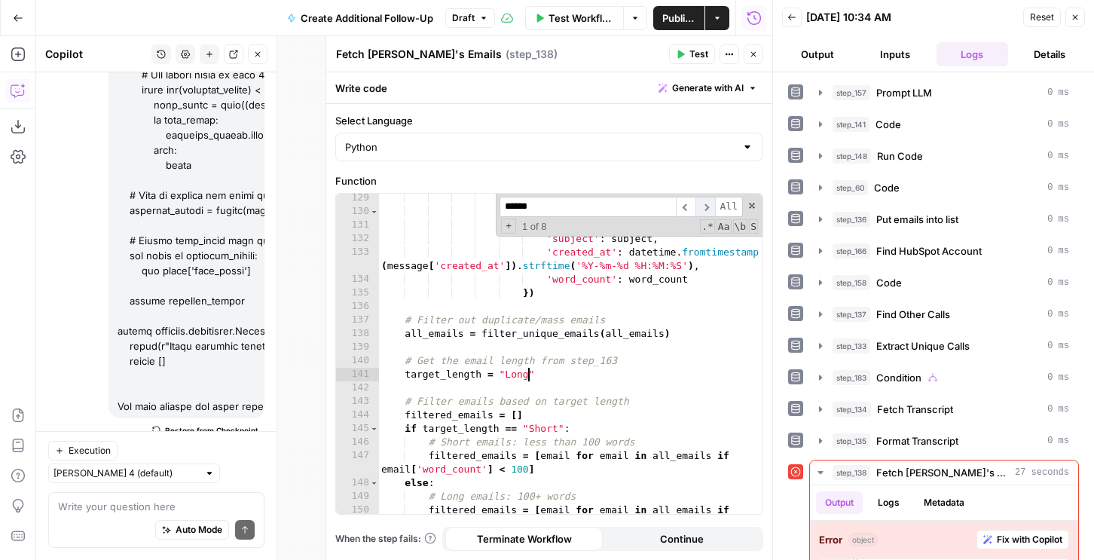
click at [706, 203] on span "​" at bounding box center [706, 207] width 20 height 20
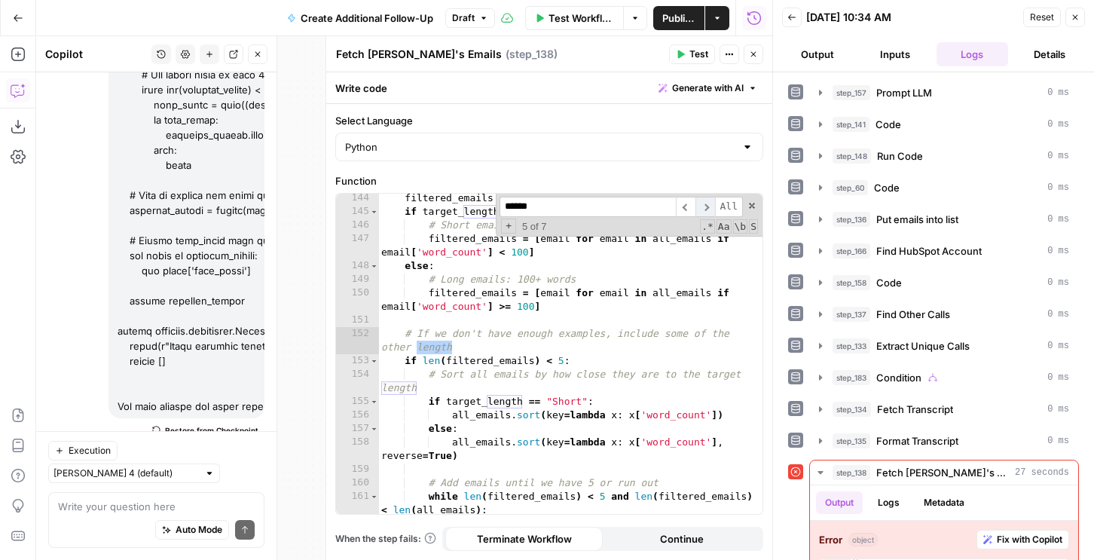
scroll to position [2376, 0]
click at [706, 203] on span "​" at bounding box center [706, 207] width 20 height 20
click at [694, 60] on span "Test" at bounding box center [699, 54] width 19 height 14
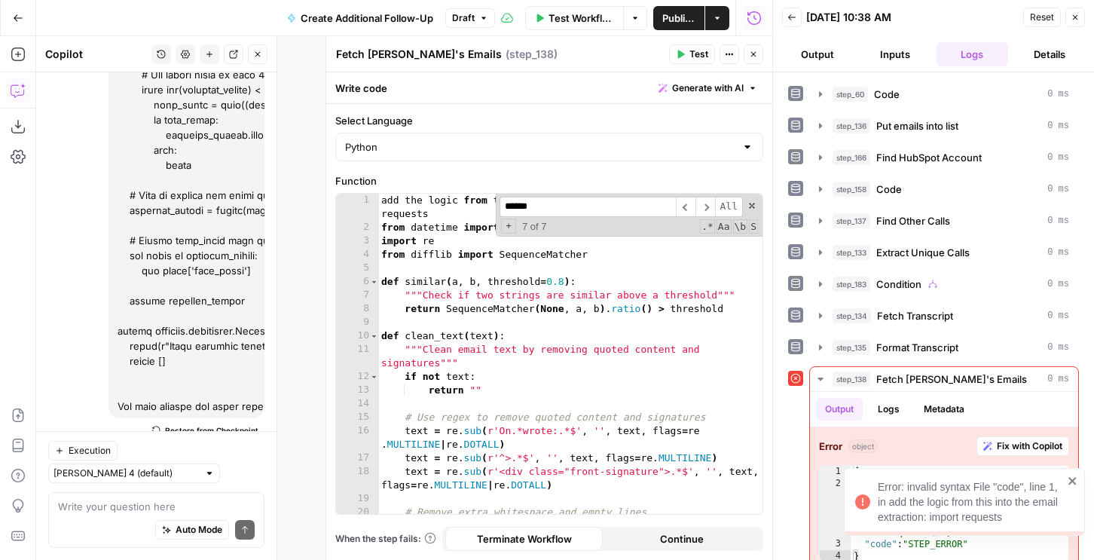
scroll to position [0, 0]
click at [750, 206] on span at bounding box center [752, 205] width 11 height 11
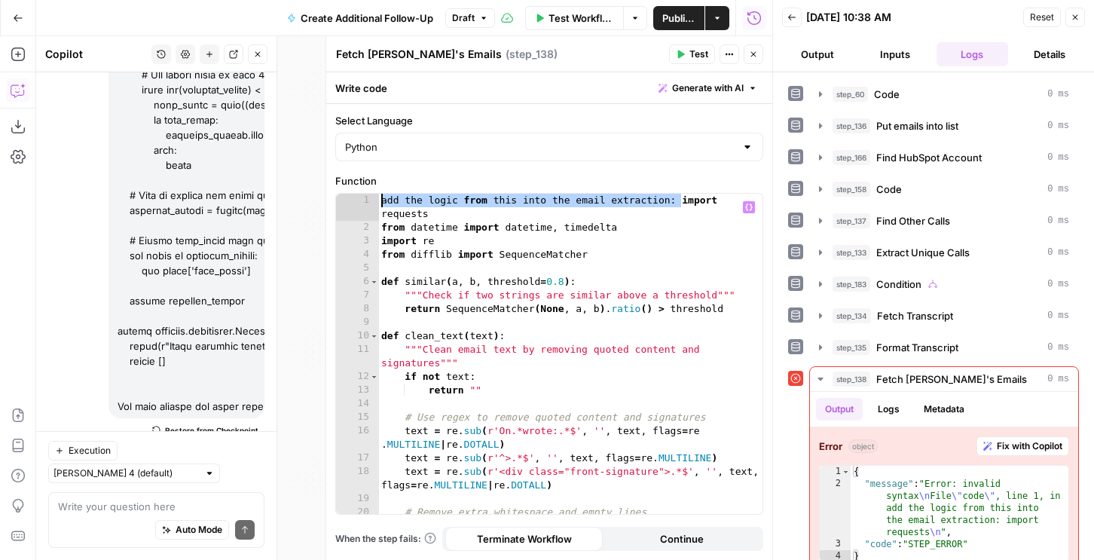
drag, startPoint x: 682, startPoint y: 200, endPoint x: 675, endPoint y: 176, distance: 24.5
click at [675, 176] on div "**********" at bounding box center [549, 343] width 428 height 341
type textarea "**********"
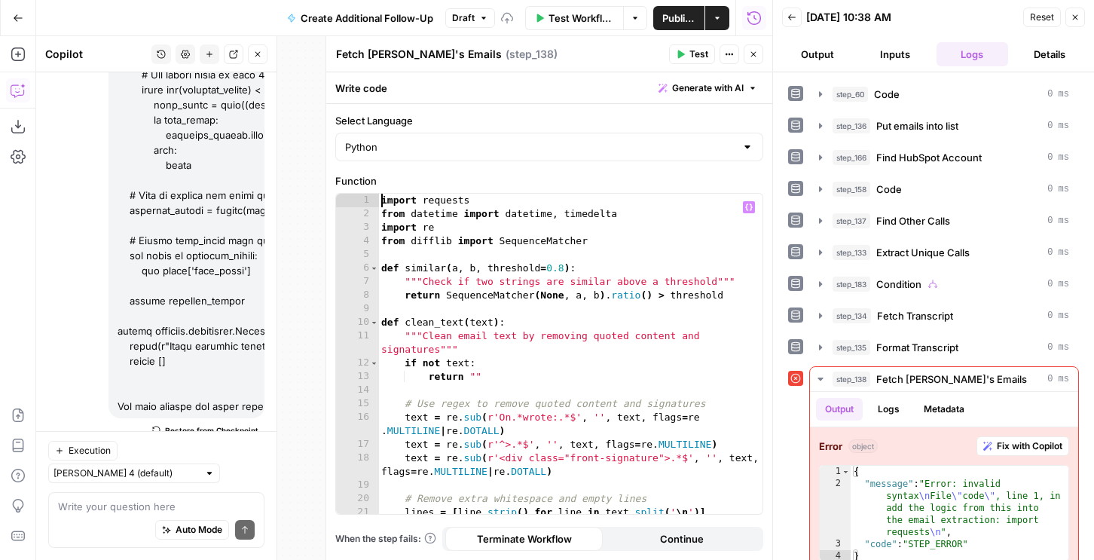
click at [699, 55] on span "Test" at bounding box center [699, 54] width 19 height 14
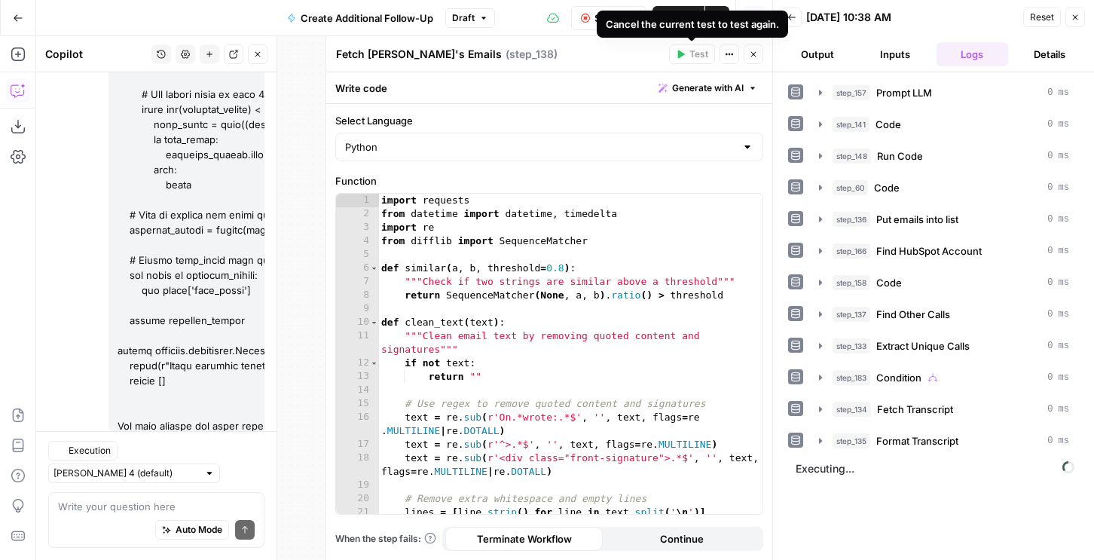
scroll to position [2542, 0]
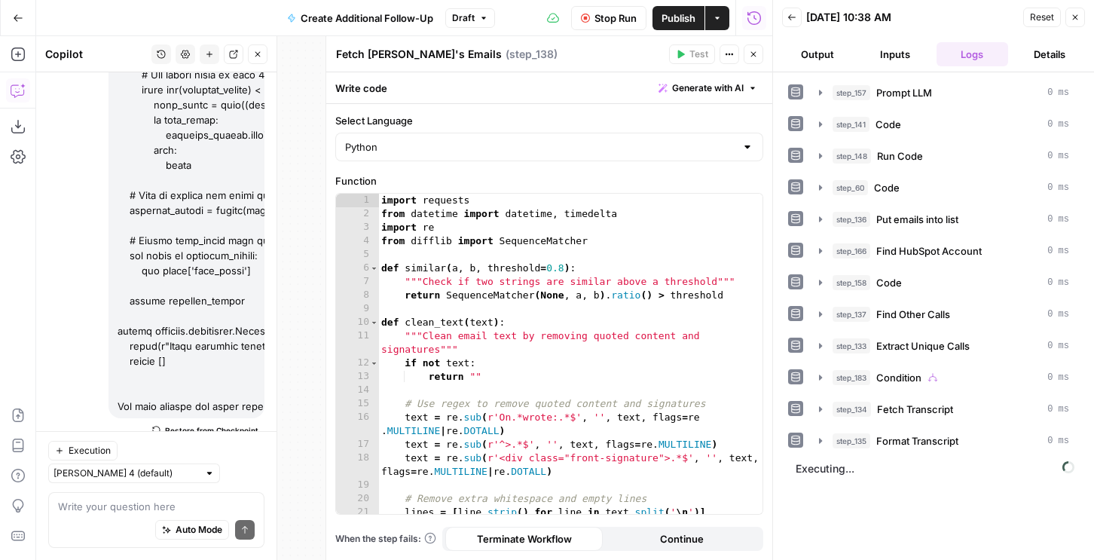
click at [815, 56] on button "Output" at bounding box center [818, 54] width 72 height 24
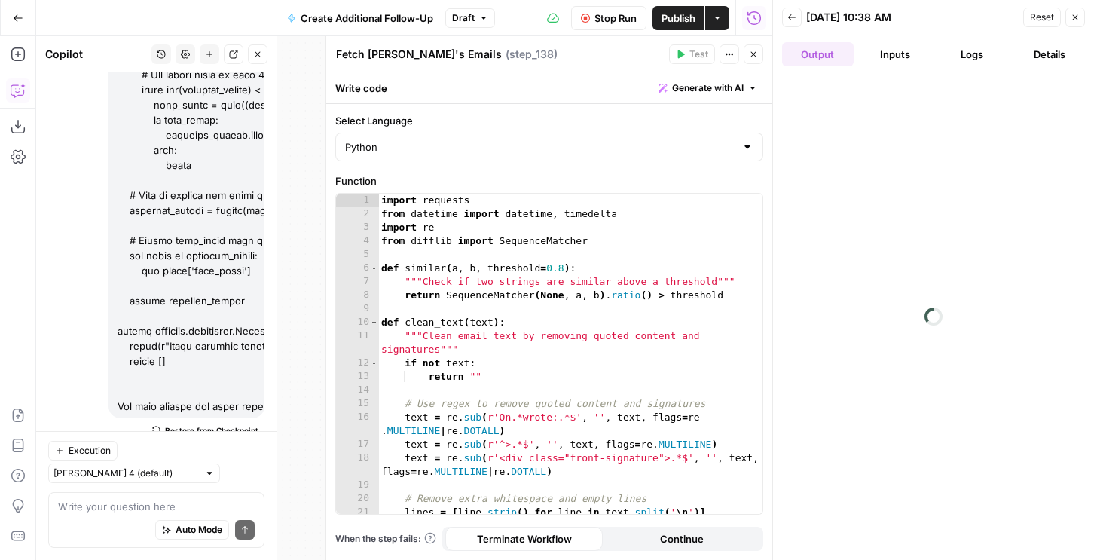
click at [750, 53] on icon "button" at bounding box center [753, 54] width 9 height 9
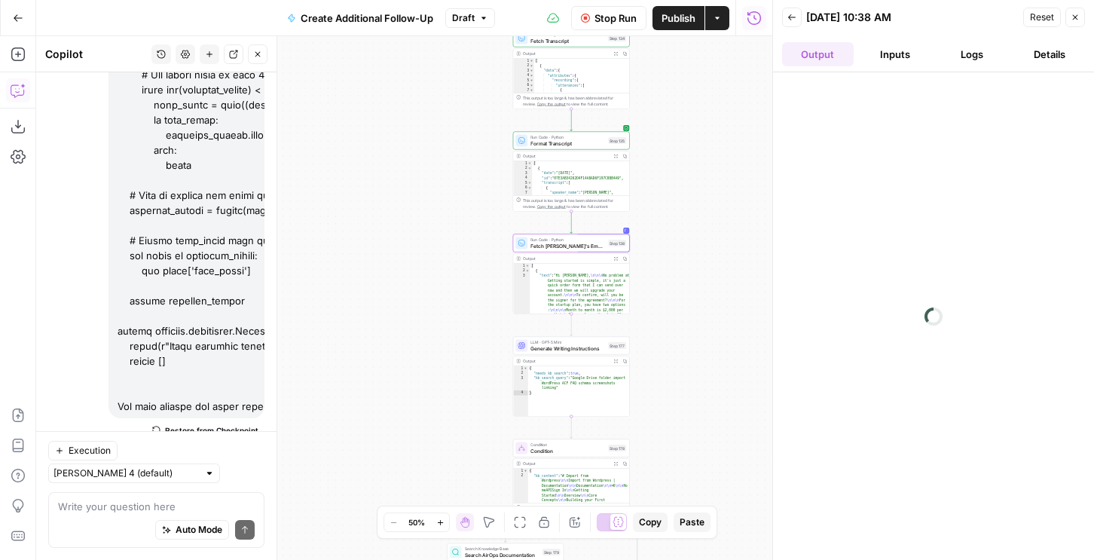
click at [678, 17] on span "Publish" at bounding box center [679, 18] width 34 height 15
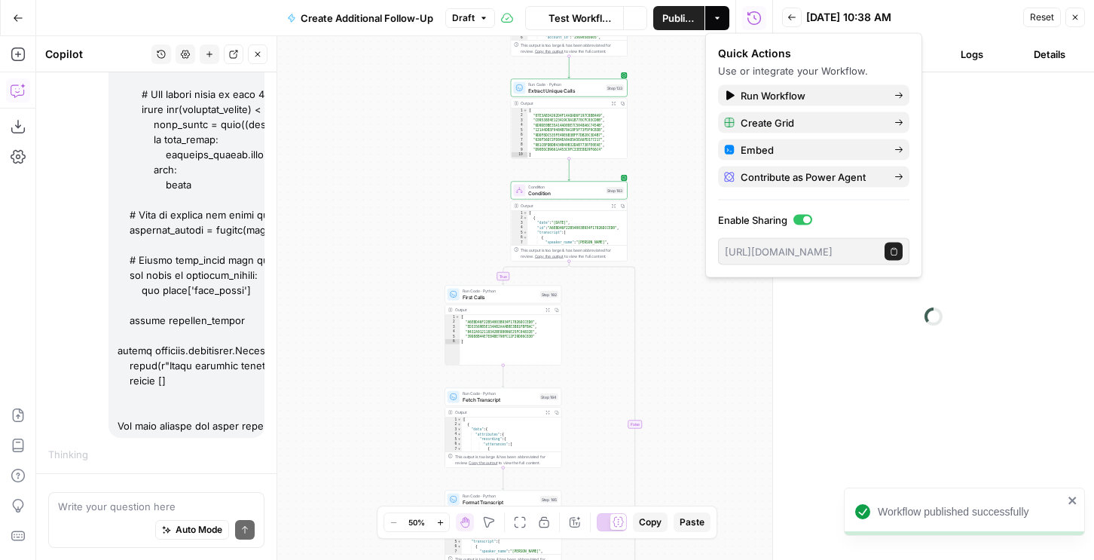
scroll to position [2542, 0]
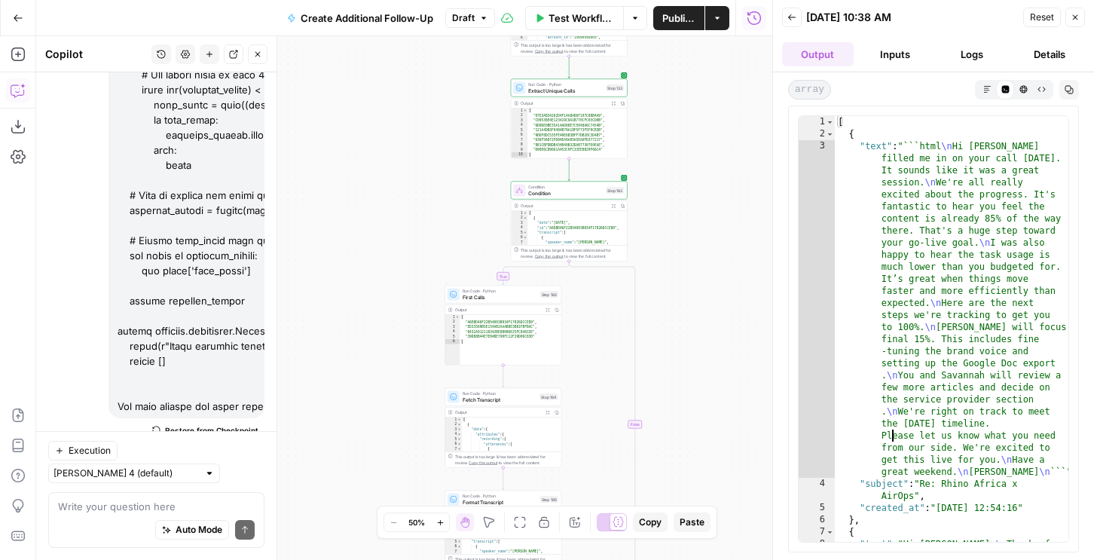
click at [895, 436] on div "[ { "text" : "```html \n Hi Hanli, Zoe filled me in on your call today. It soun…" at bounding box center [952, 467] width 234 height 703
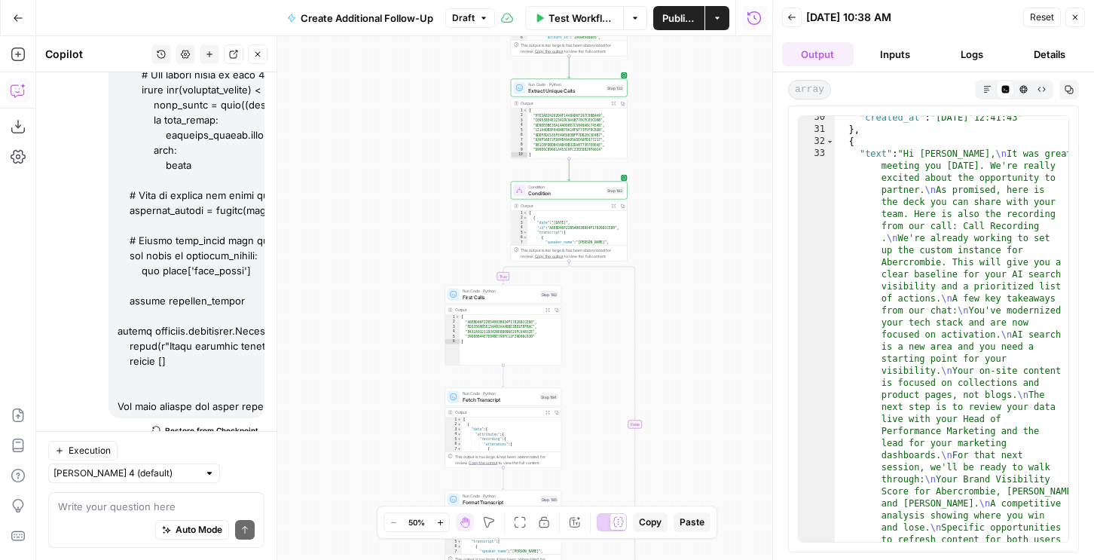
scroll to position [2394, 0]
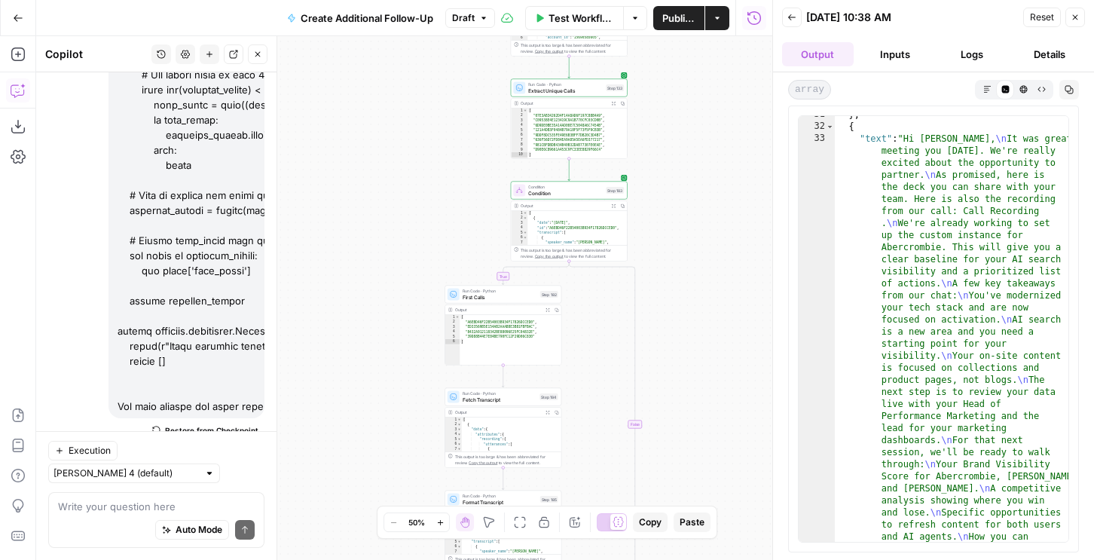
click at [674, 23] on span "Publish" at bounding box center [678, 18] width 33 height 15
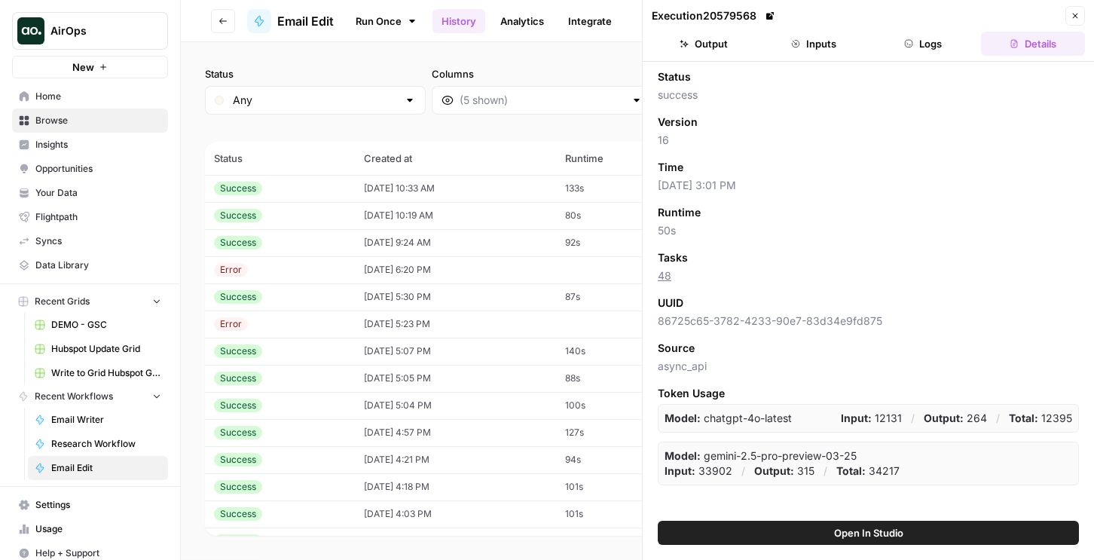
click at [1073, 16] on icon "button" at bounding box center [1075, 15] width 9 height 9
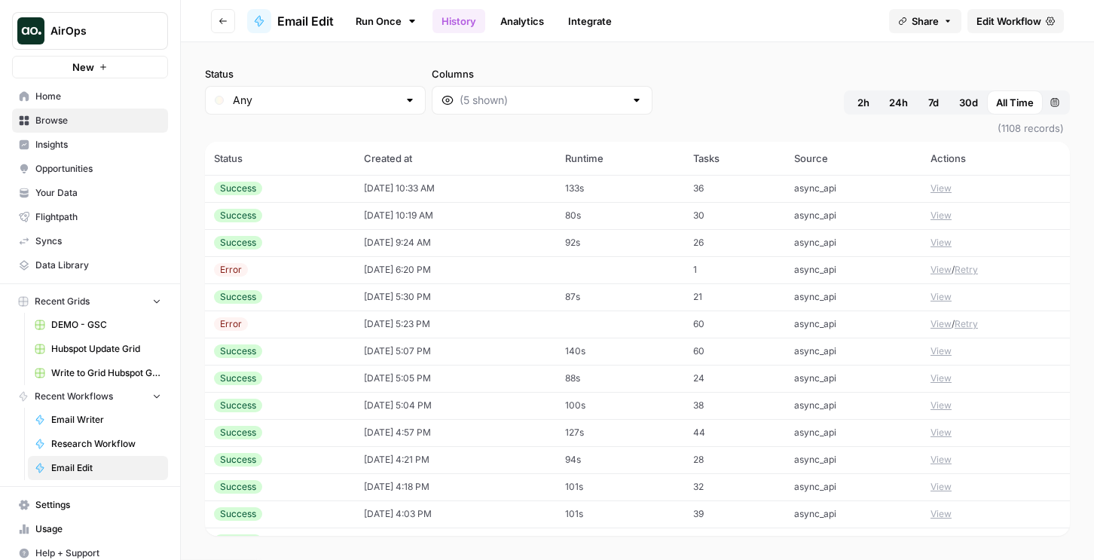
click at [1023, 29] on link "Edit Workflow" at bounding box center [1016, 21] width 96 height 24
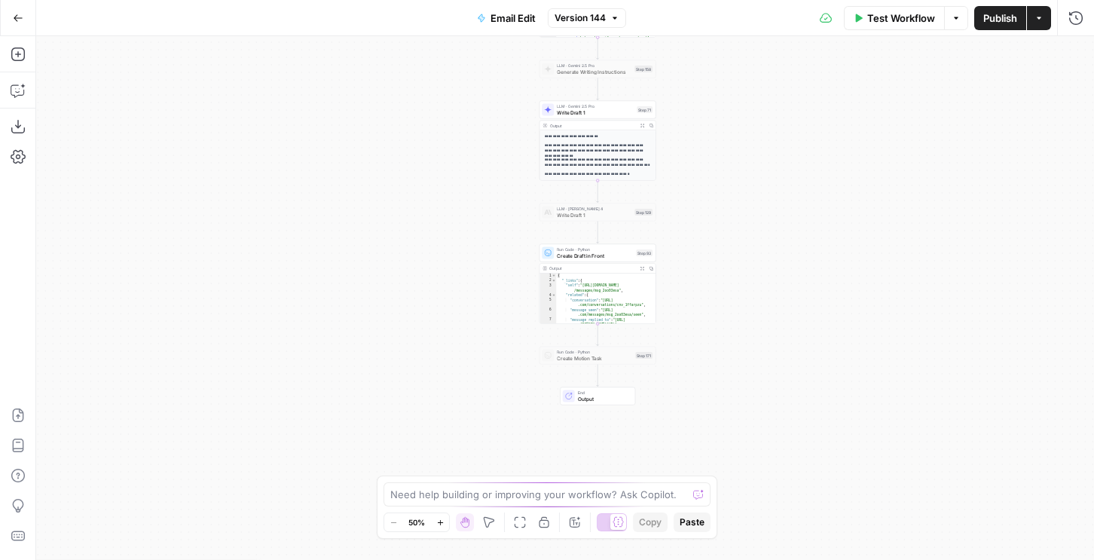
click at [596, 107] on span "LLM · Gemini 2.5 Pro" at bounding box center [595, 106] width 77 height 6
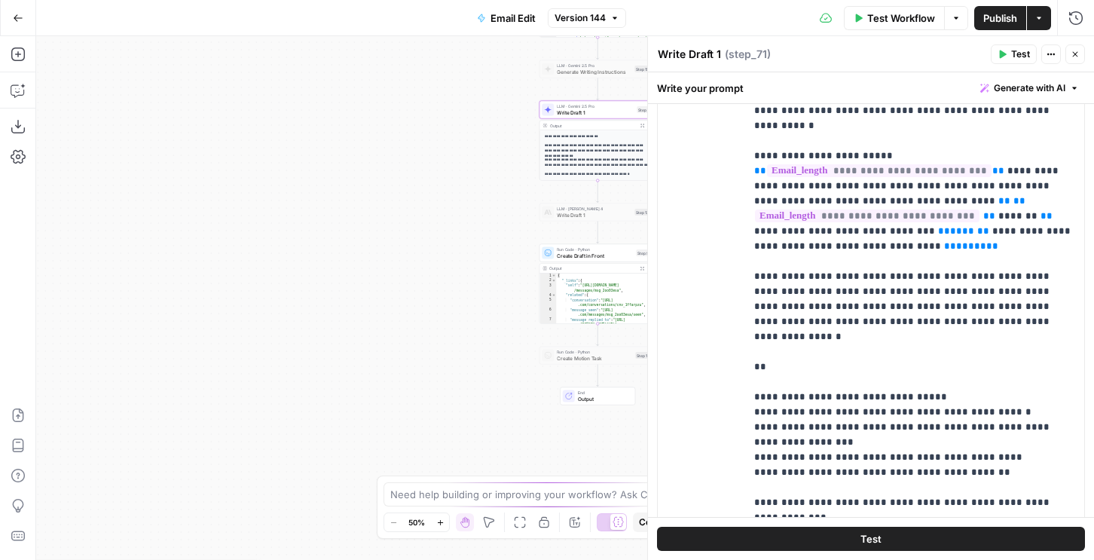
scroll to position [378, 0]
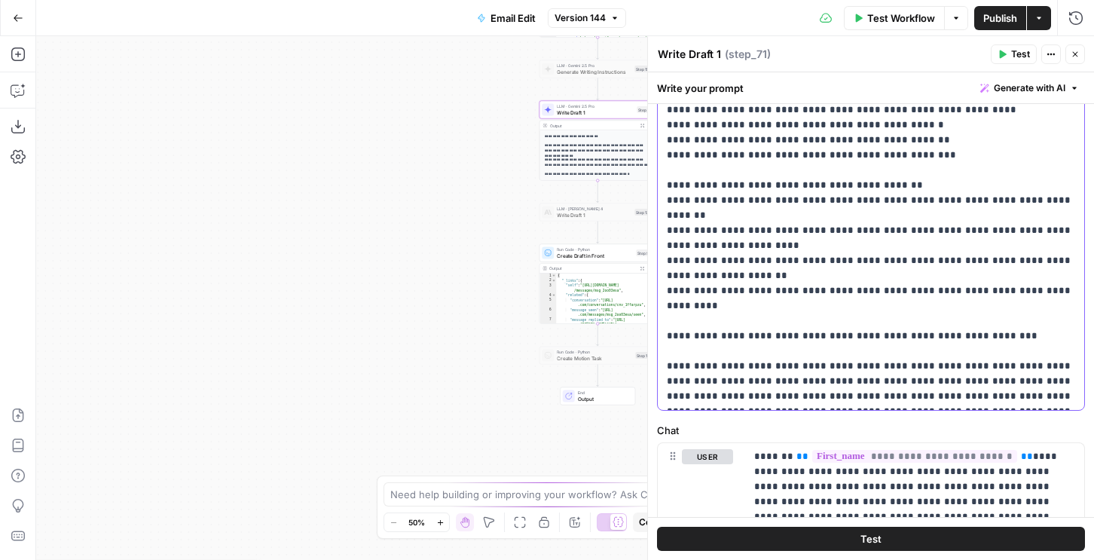
click at [811, 273] on p "**********" at bounding box center [871, 4] width 408 height 799
click at [870, 268] on p "**********" at bounding box center [871, 4] width 408 height 799
click at [935, 275] on p "**********" at bounding box center [871, 4] width 408 height 799
click at [961, 274] on p "**********" at bounding box center [871, 4] width 408 height 799
click at [812, 277] on p "**********" at bounding box center [871, 4] width 408 height 799
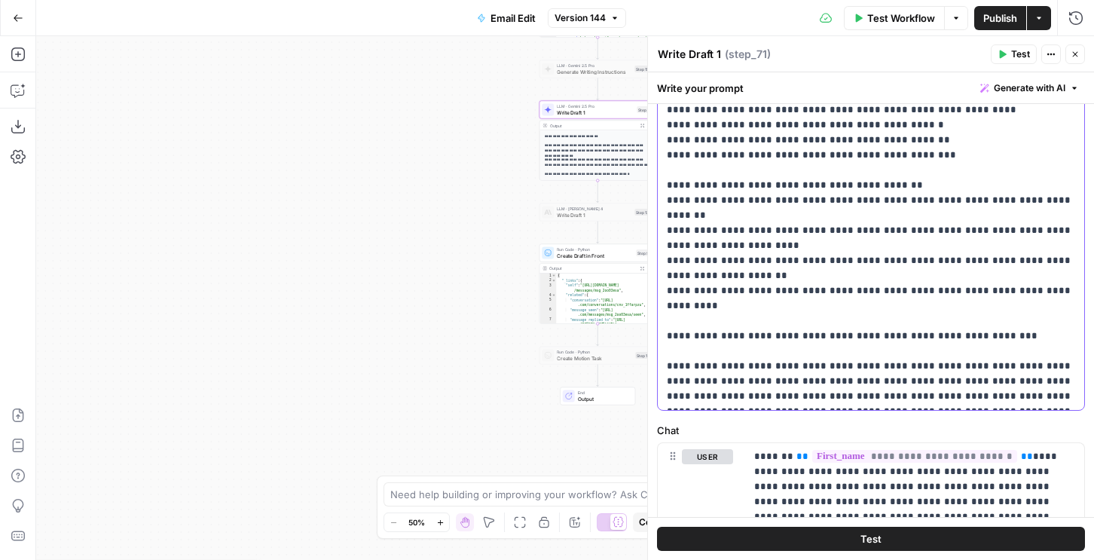
drag, startPoint x: 844, startPoint y: 276, endPoint x: 875, endPoint y: 276, distance: 30.9
click at [844, 276] on p "**********" at bounding box center [871, 4] width 408 height 799
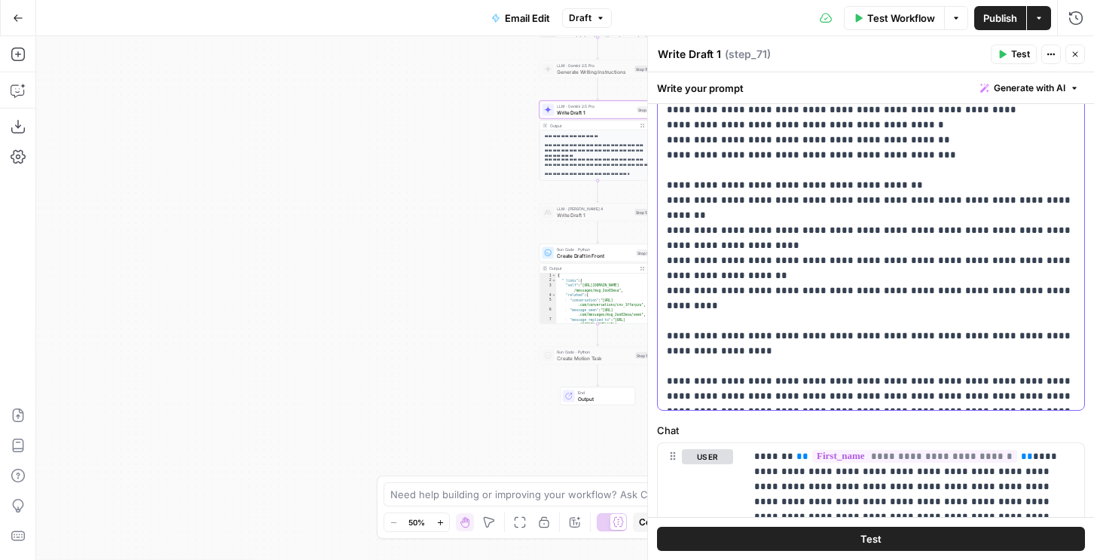
click at [769, 283] on p "**********" at bounding box center [871, 12] width 408 height 814
copy p "**********"
click at [769, 283] on p "**********" at bounding box center [871, 12] width 408 height 814
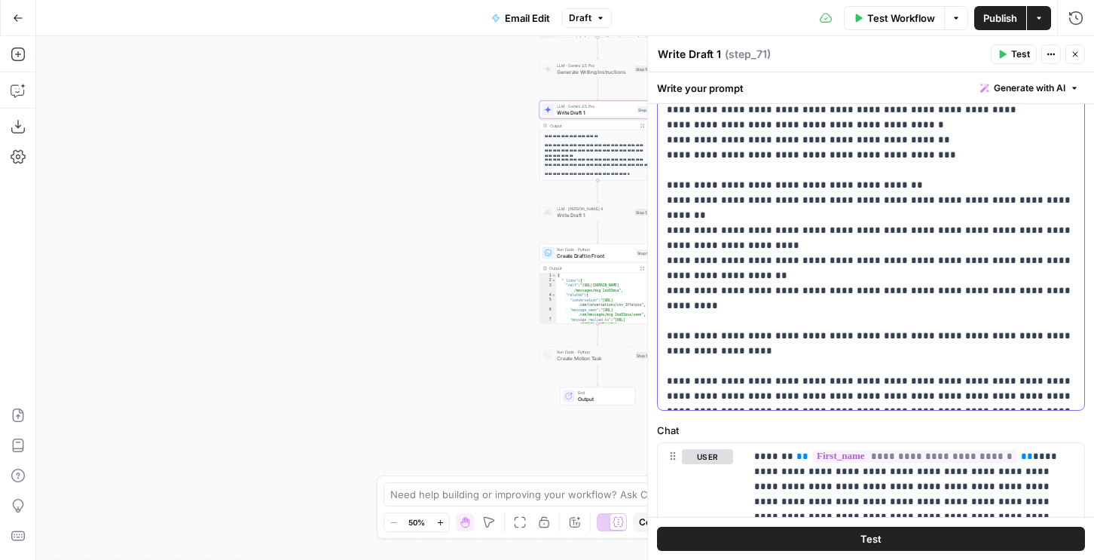
click at [741, 292] on p "**********" at bounding box center [871, 12] width 408 height 814
click at [694, 274] on p "**********" at bounding box center [871, 12] width 408 height 814
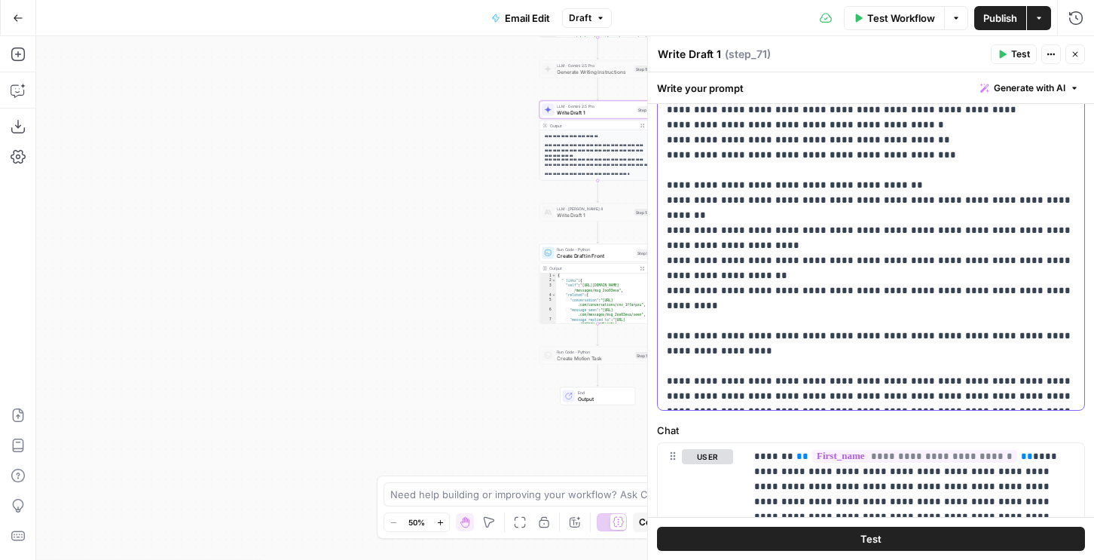
click at [697, 320] on p "**********" at bounding box center [871, 12] width 408 height 814
click at [724, 262] on p "**********" at bounding box center [871, 12] width 408 height 814
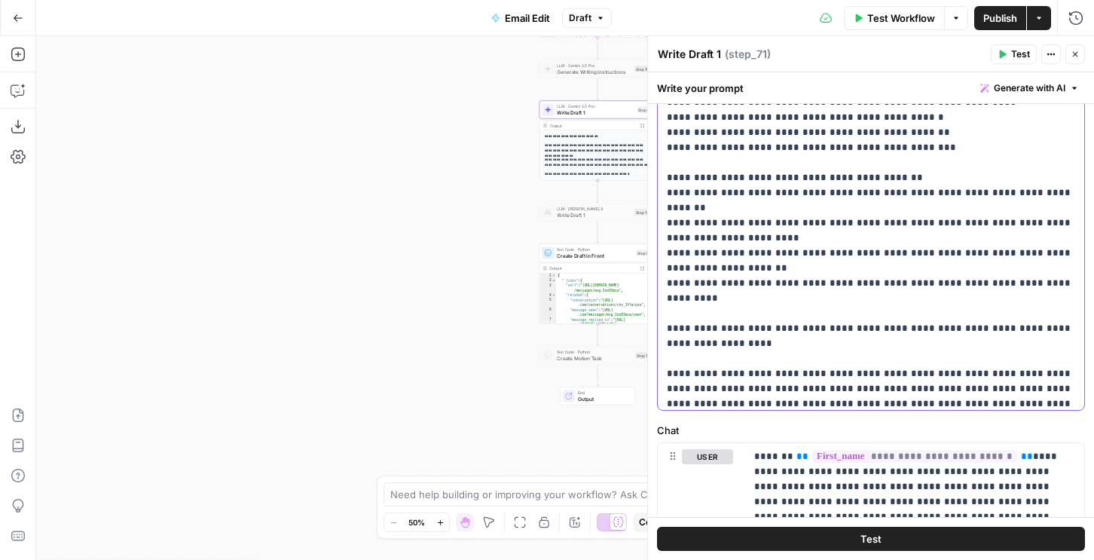
copy p "**********"
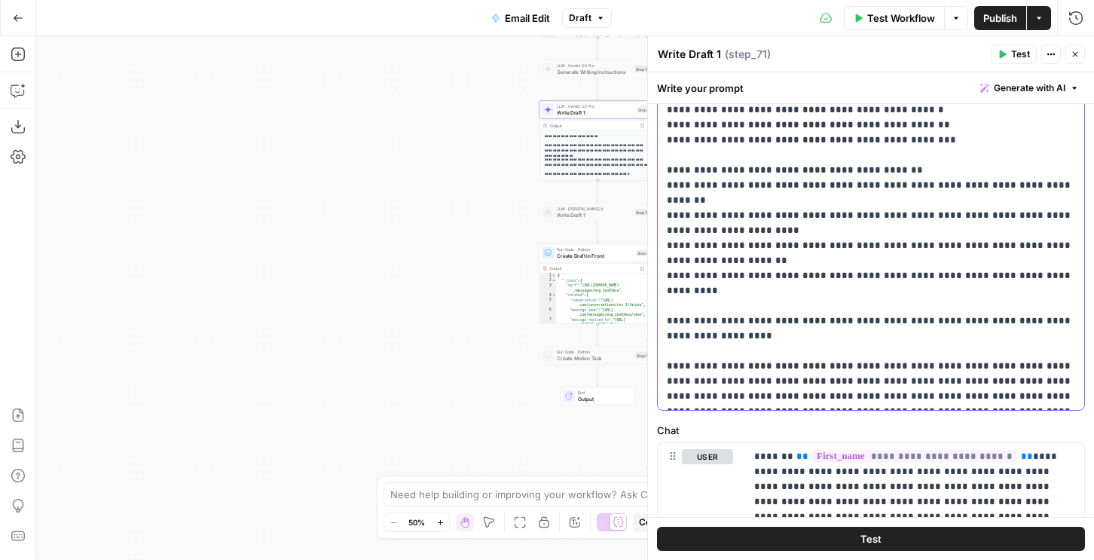
scroll to position [962, 0]
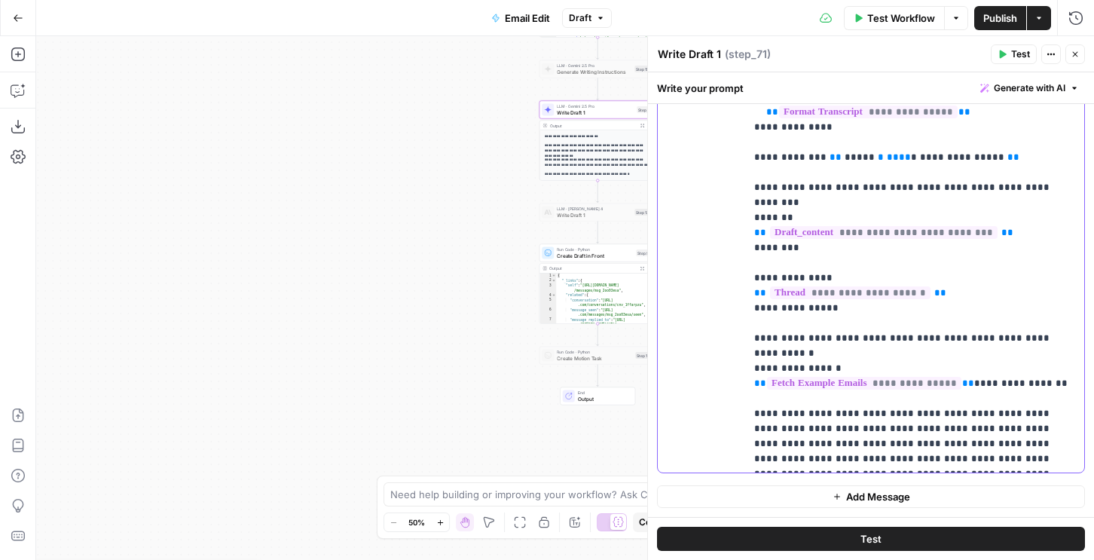
click at [843, 325] on p "**********" at bounding box center [914, 406] width 321 height 2140
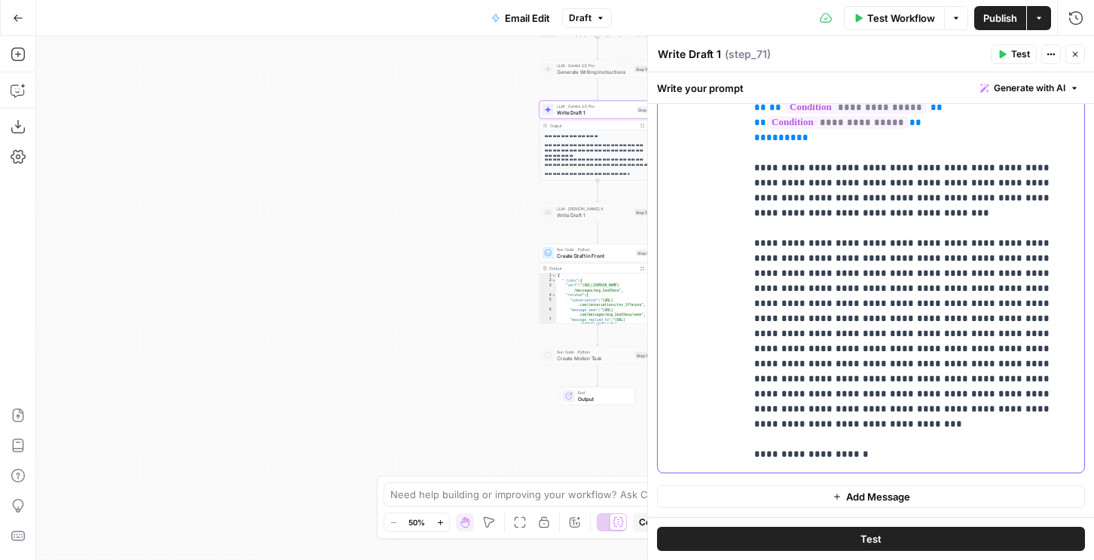
scroll to position [1620, 0]
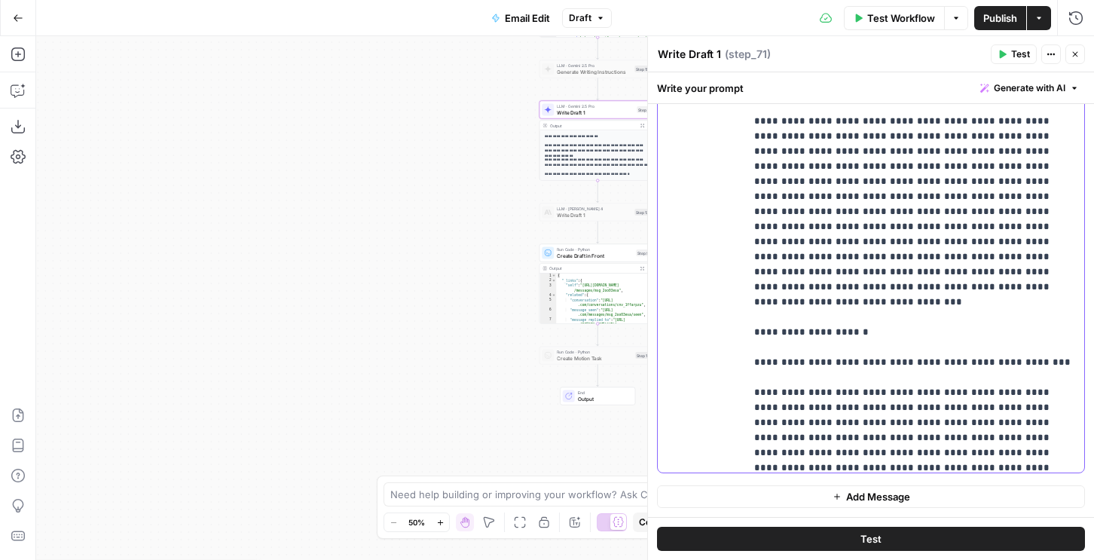
drag, startPoint x: 756, startPoint y: 194, endPoint x: 792, endPoint y: 381, distance: 190.4
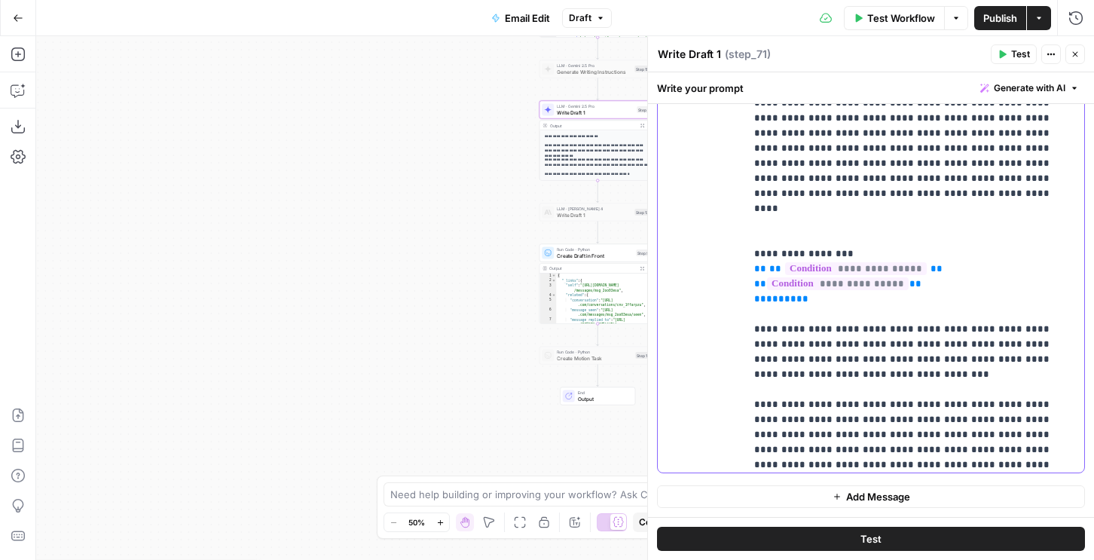
scroll to position [1342, 0]
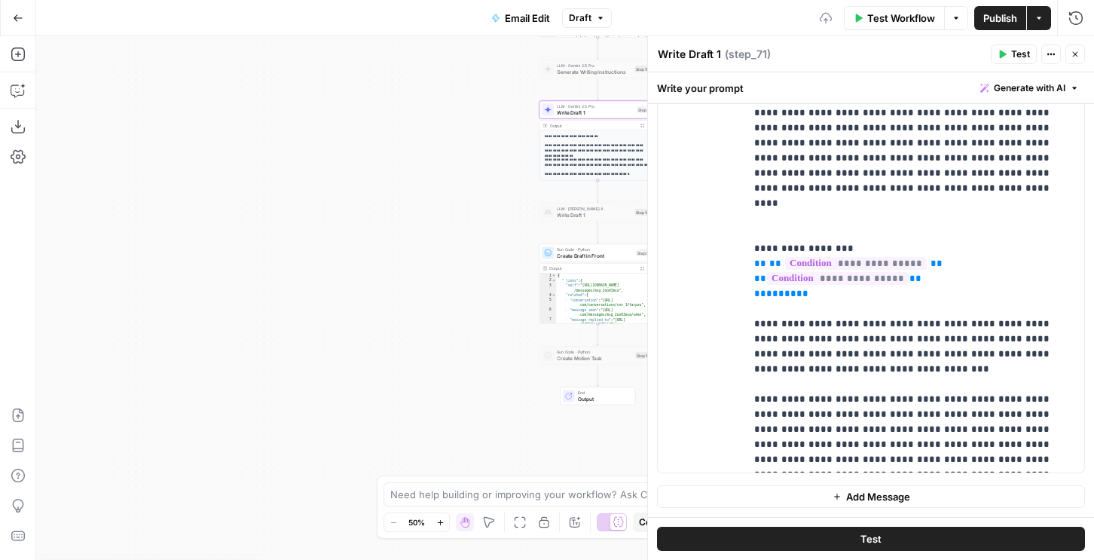
click at [1009, 17] on span "Publish" at bounding box center [1001, 18] width 34 height 15
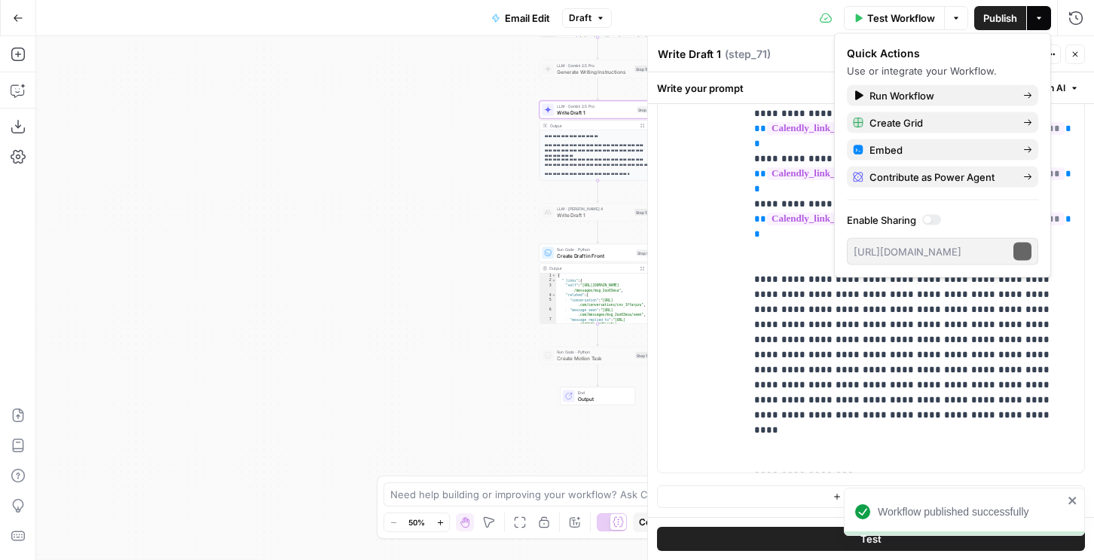
scroll to position [1038, 0]
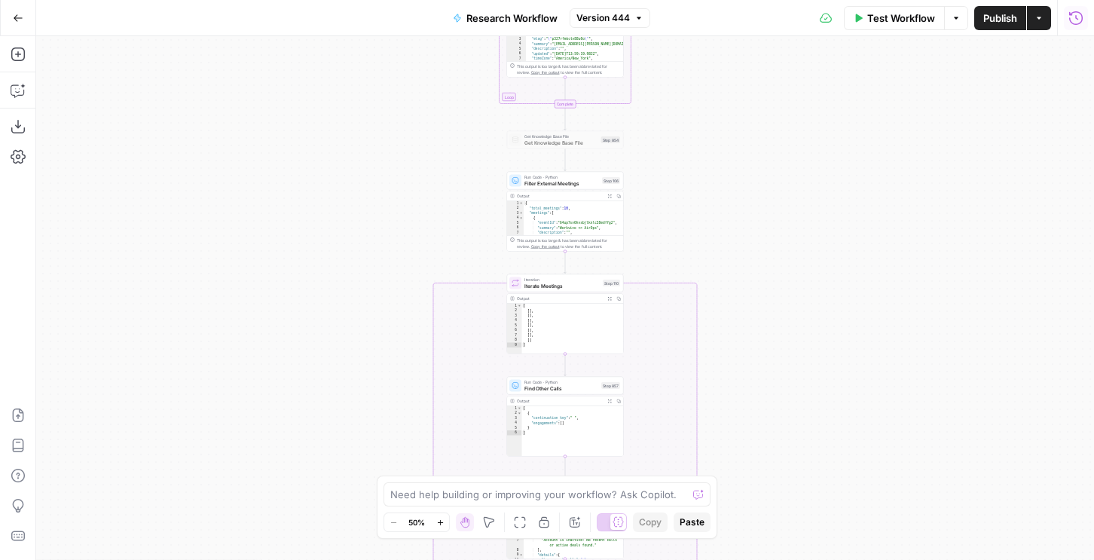
click at [1070, 15] on icon "button" at bounding box center [1076, 18] width 15 height 15
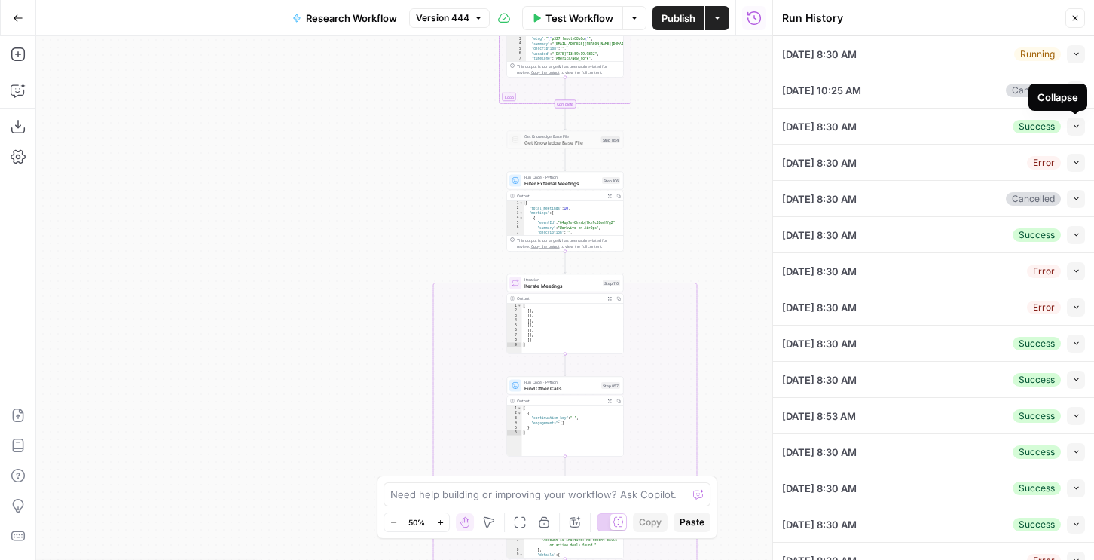
click at [1072, 125] on icon "button" at bounding box center [1076, 126] width 8 height 8
click at [956, 117] on div "[DATE] 8:30 AM Success Expand" at bounding box center [933, 126] width 303 height 35
click at [1080, 89] on icon "button" at bounding box center [1076, 90] width 8 height 8
click at [1071, 47] on button "Collapse" at bounding box center [1076, 54] width 18 height 18
type input "null"
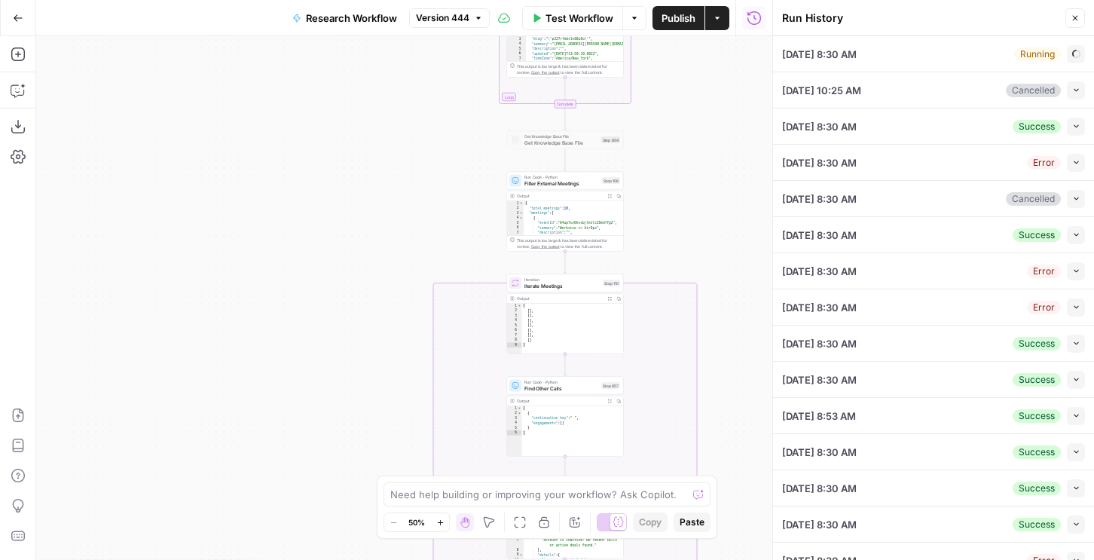
type input "null"
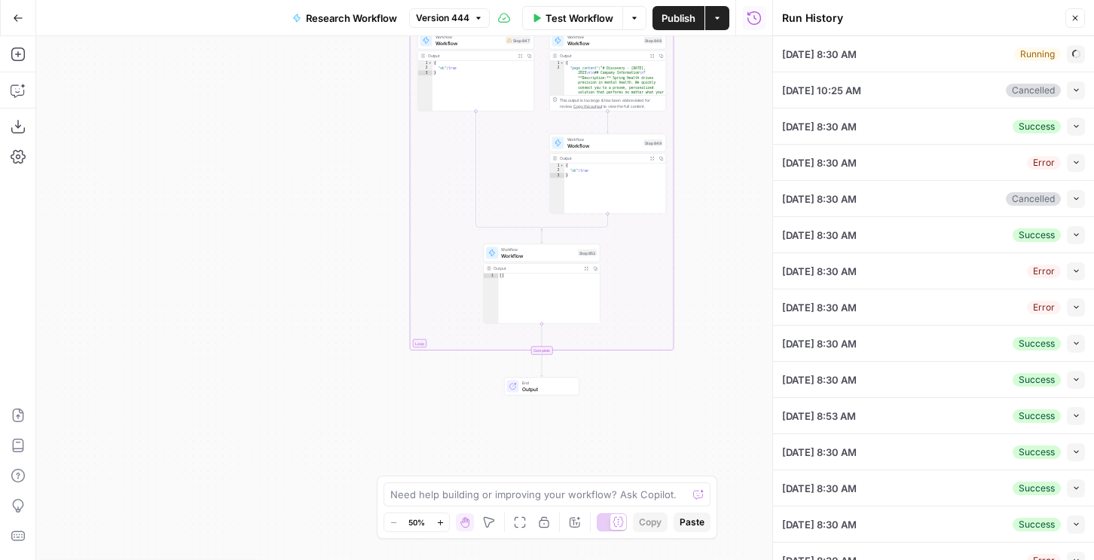
click at [1072, 124] on icon "button" at bounding box center [1076, 126] width 8 height 8
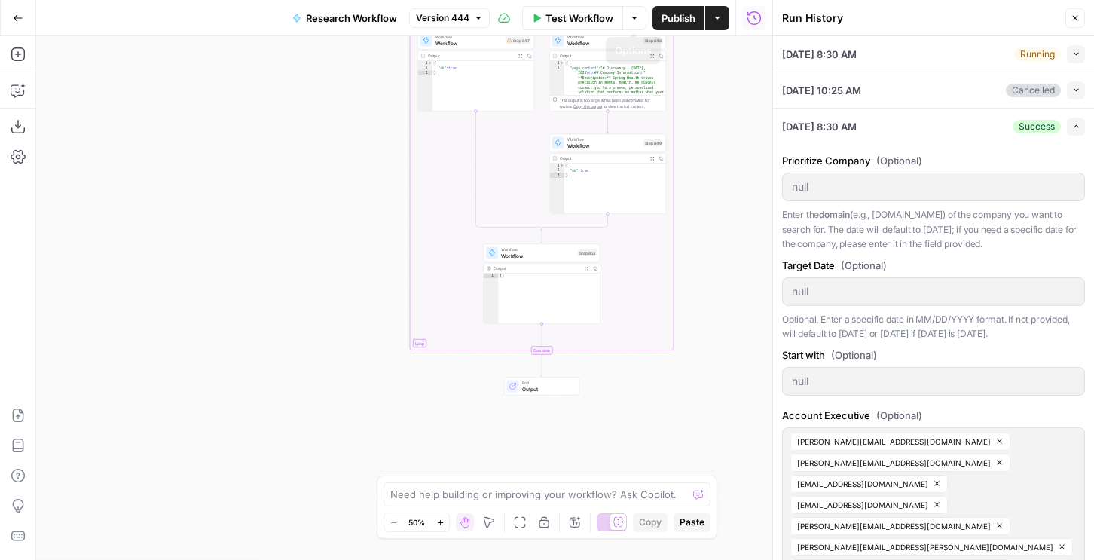
click at [586, 18] on span "Test Workflow" at bounding box center [580, 18] width 68 height 15
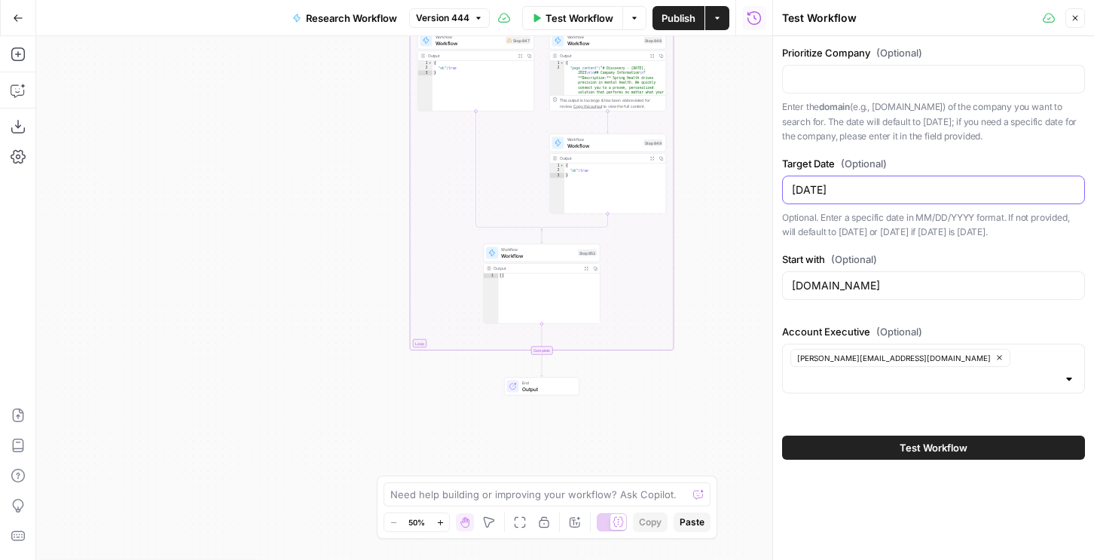
click at [820, 185] on input "09/11/2025" at bounding box center [933, 189] width 283 height 15
type input "09/12/2025"
click at [800, 286] on input "zoom.us" at bounding box center [933, 285] width 283 height 15
type input "loreal.com"
click at [821, 436] on button "Test Workflow" at bounding box center [933, 448] width 303 height 24
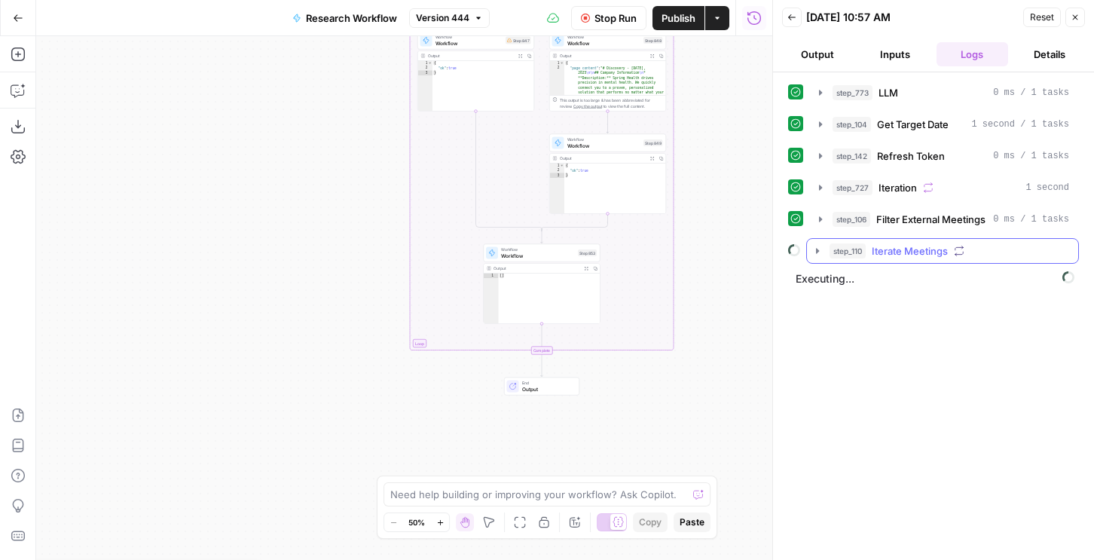
click at [881, 254] on span "Iterate Meetings" at bounding box center [910, 250] width 76 height 15
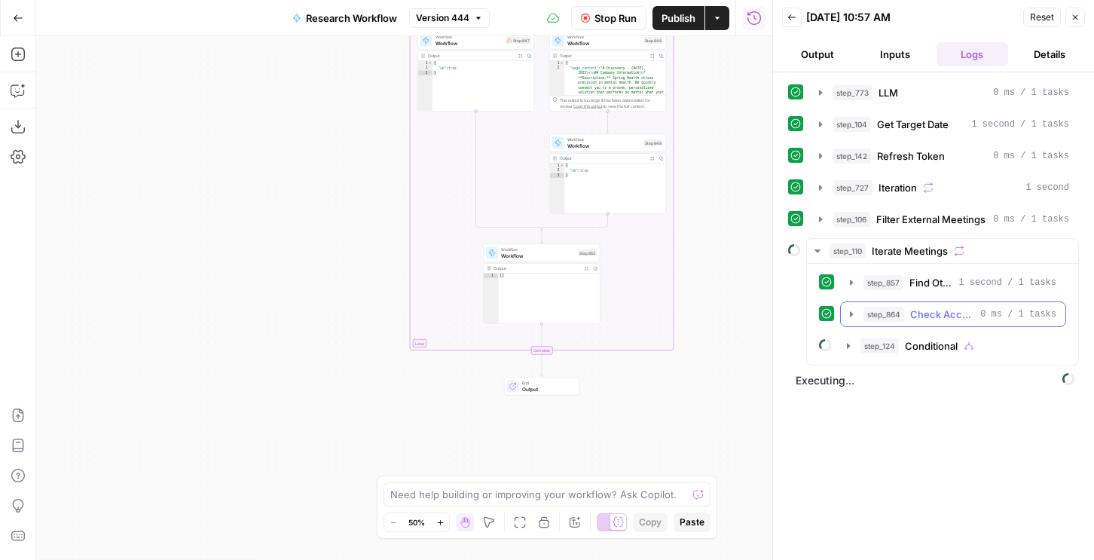
click at [867, 313] on span "step_864" at bounding box center [884, 314] width 41 height 15
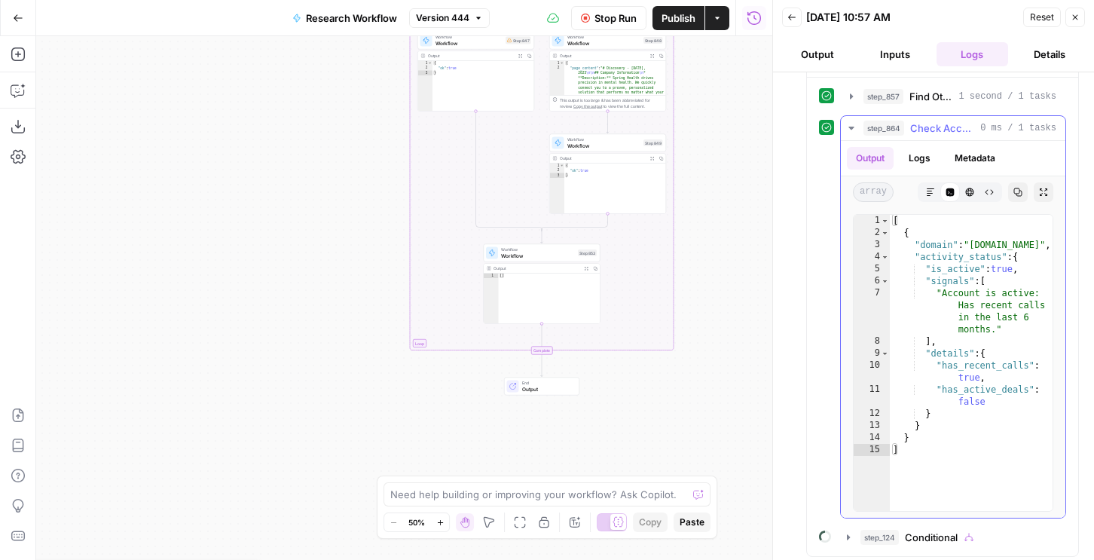
scroll to position [218, 0]
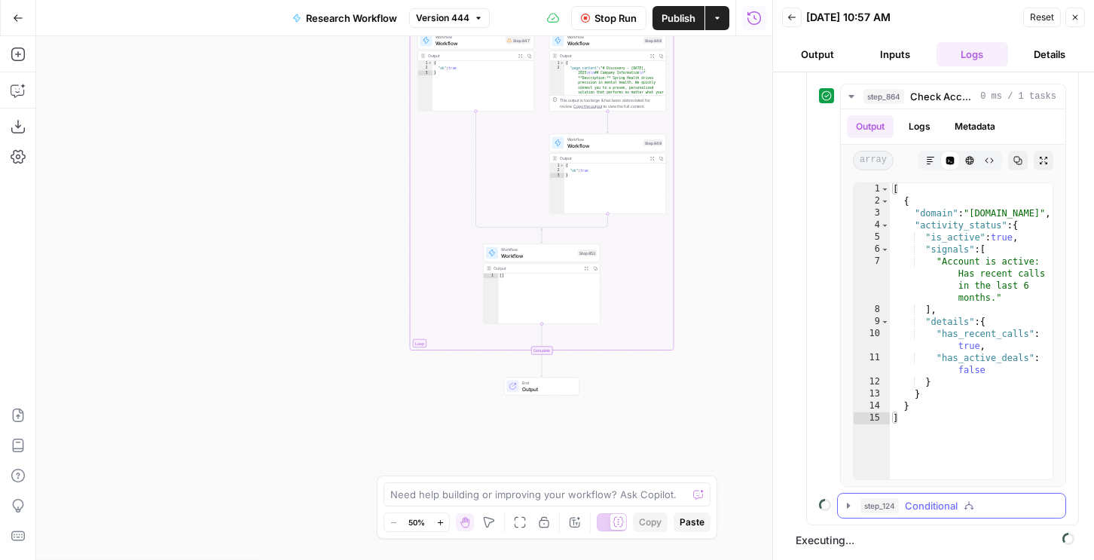
click at [871, 509] on span "step_124" at bounding box center [880, 505] width 38 height 15
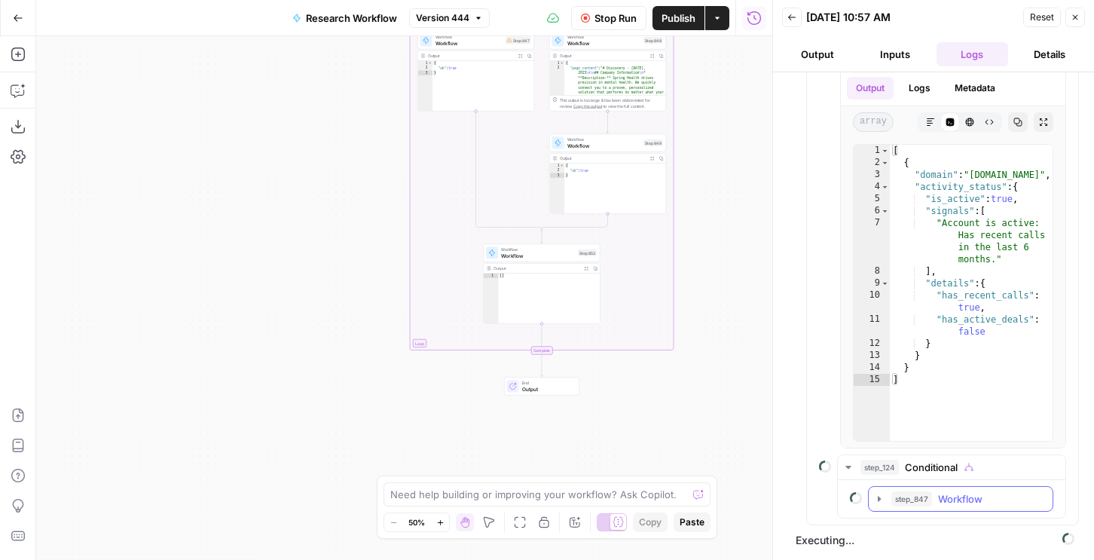
click at [871, 509] on button "step_847 Workflow" at bounding box center [961, 499] width 184 height 24
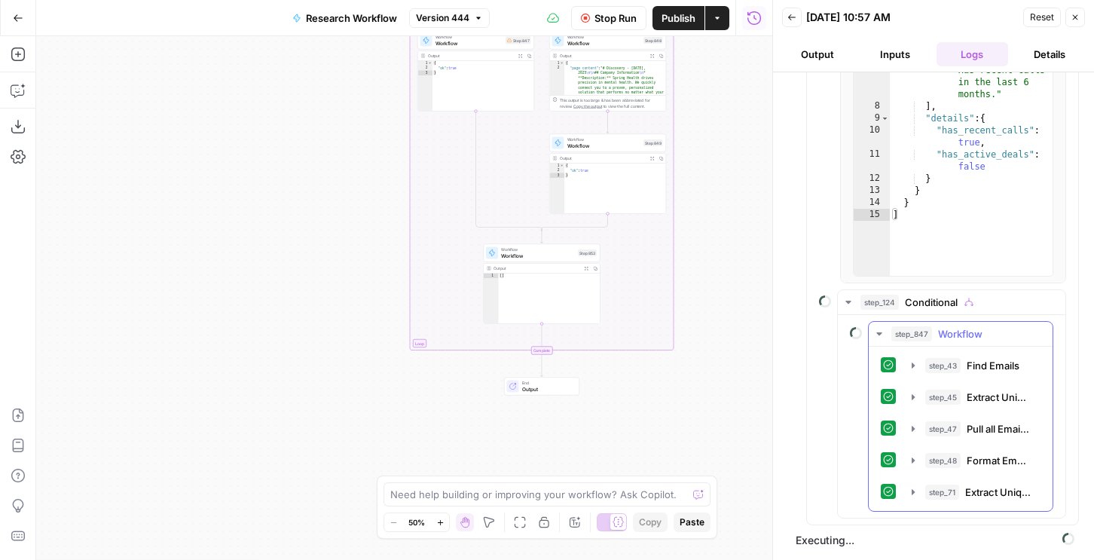
click at [901, 467] on div "step_48 Format Emails 0 ms / 1 tasks" at bounding box center [961, 461] width 160 height 26
click at [901, 455] on div "step_48 Format Emails 0 ms / 1 tasks" at bounding box center [961, 461] width 160 height 26
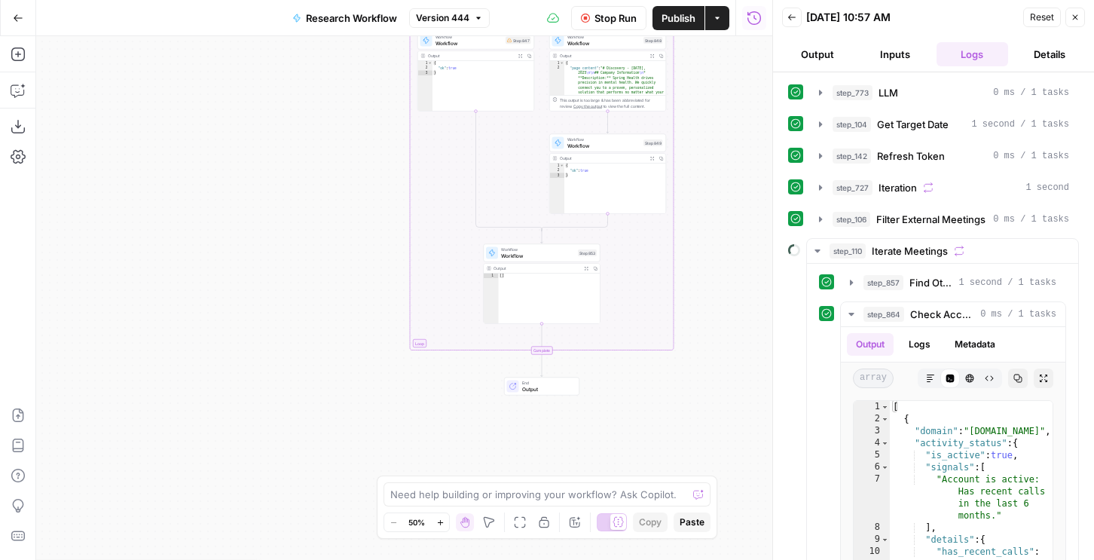
scroll to position [421, 0]
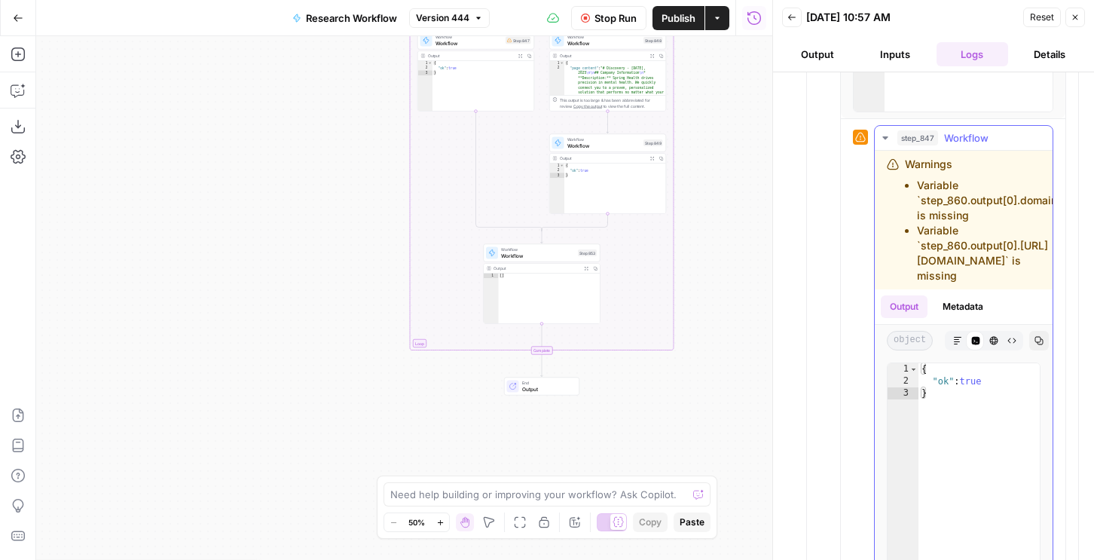
scroll to position [1057, 0]
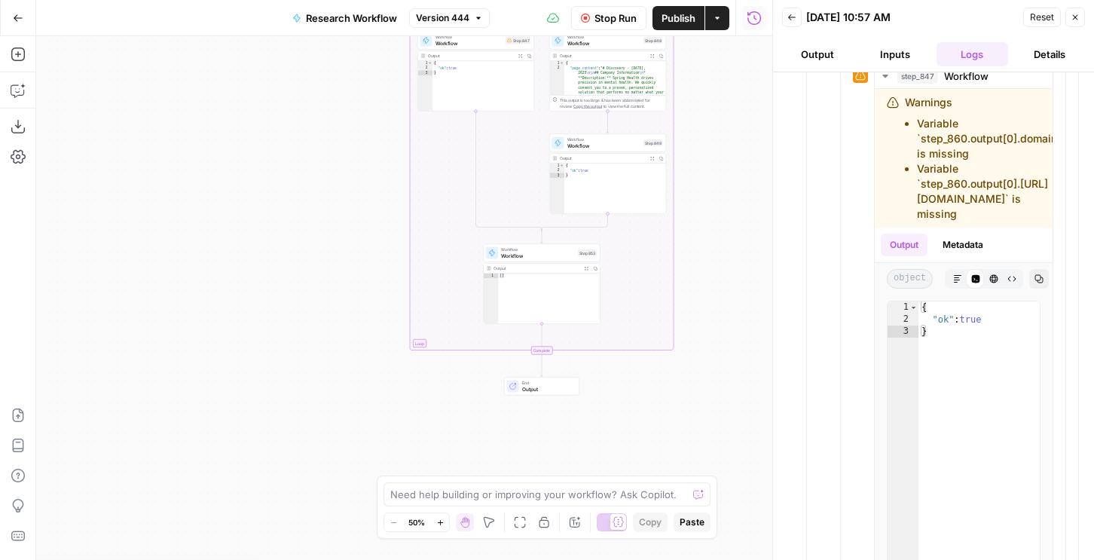
click at [602, 23] on span "Stop Run" at bounding box center [616, 18] width 42 height 15
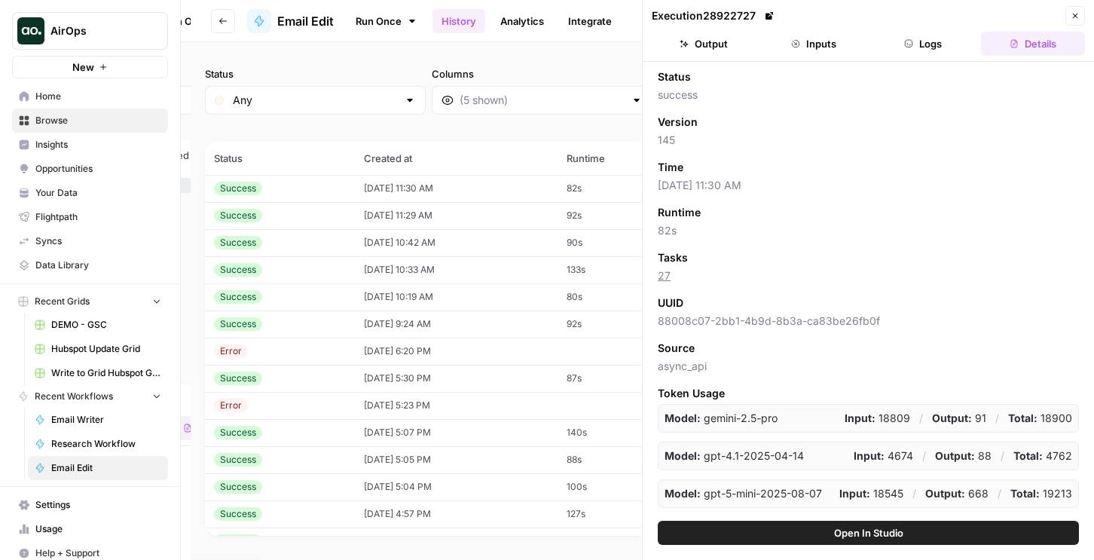
click at [932, 50] on button "Logs" at bounding box center [924, 44] width 104 height 24
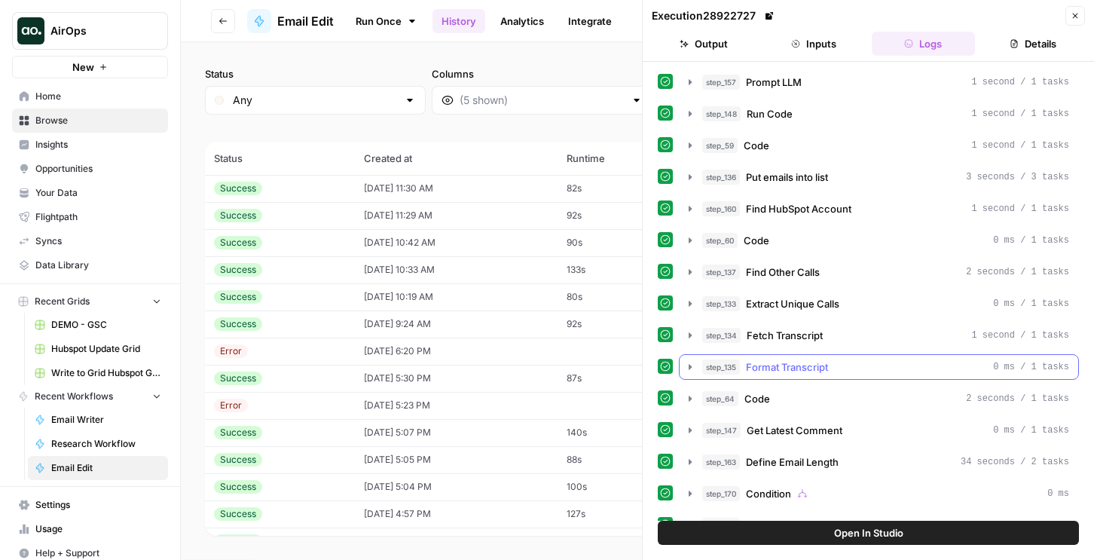
scroll to position [146, 0]
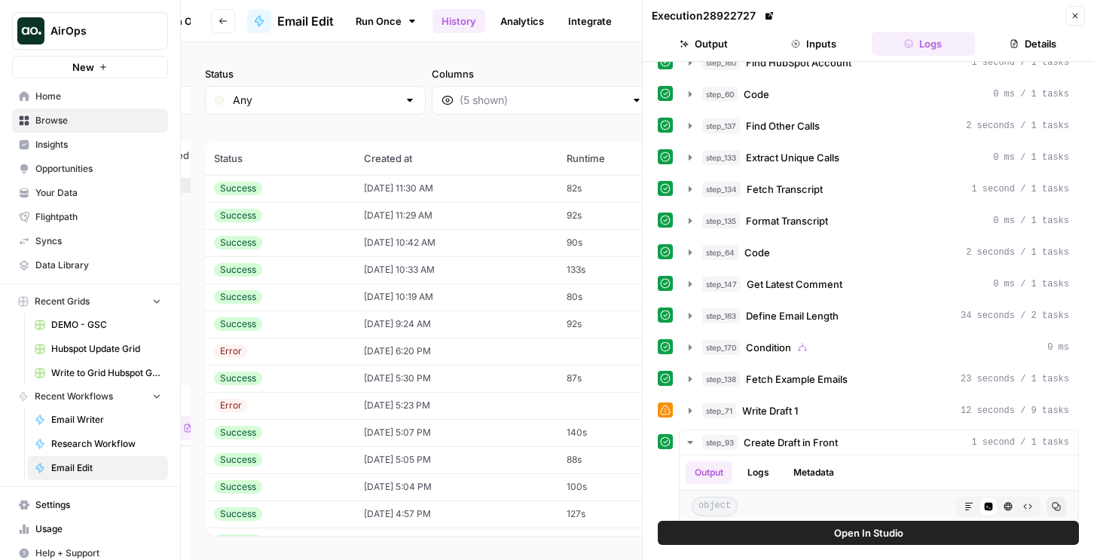
click at [763, 384] on span "Fetch Example Emails" at bounding box center [797, 379] width 102 height 15
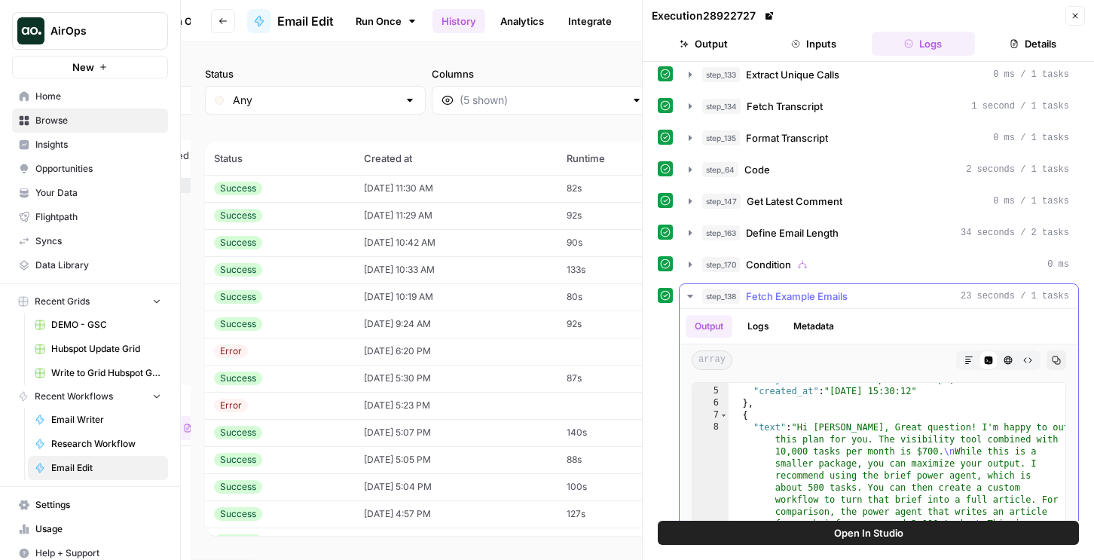
scroll to position [102, 0]
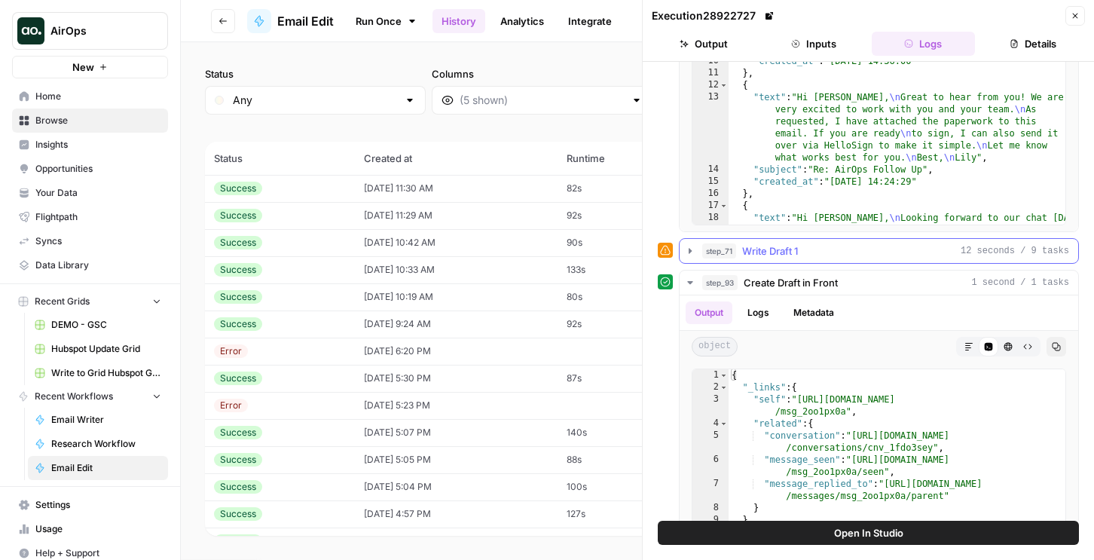
click at [804, 255] on div "step_71 Write Draft 1 12 seconds / 9 tasks" at bounding box center [885, 250] width 367 height 15
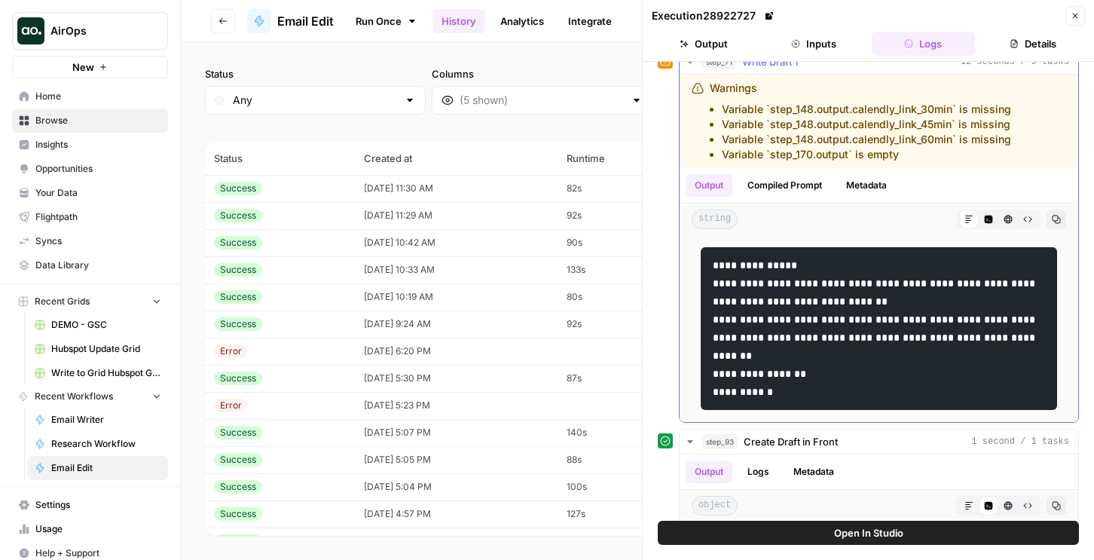
scroll to position [896, 0]
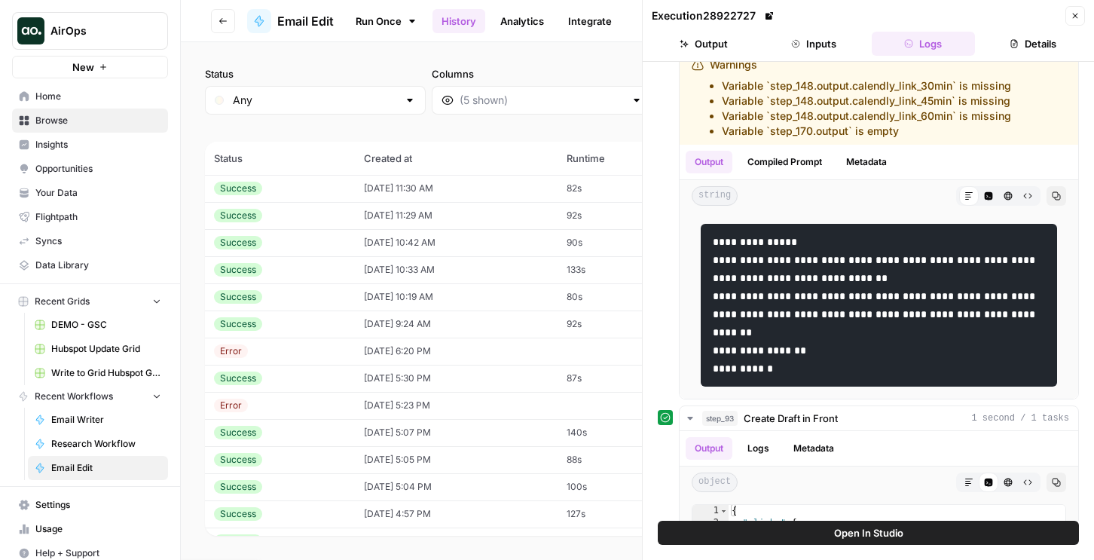
click at [506, 190] on td "[DATE] 11:30 AM" at bounding box center [456, 188] width 203 height 27
click at [497, 216] on td "[DATE] 11:29 AM" at bounding box center [456, 215] width 203 height 27
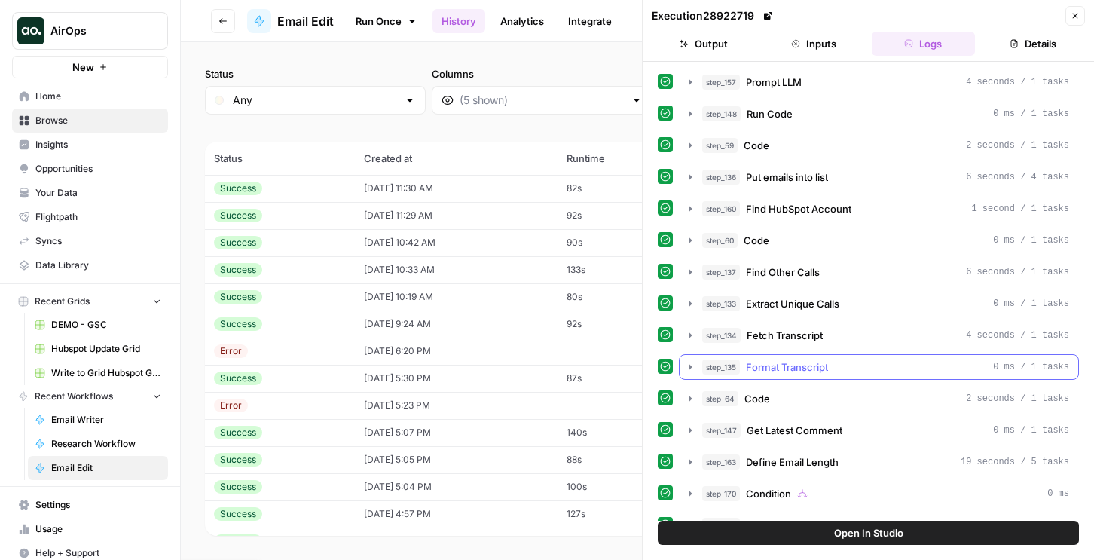
scroll to position [427, 0]
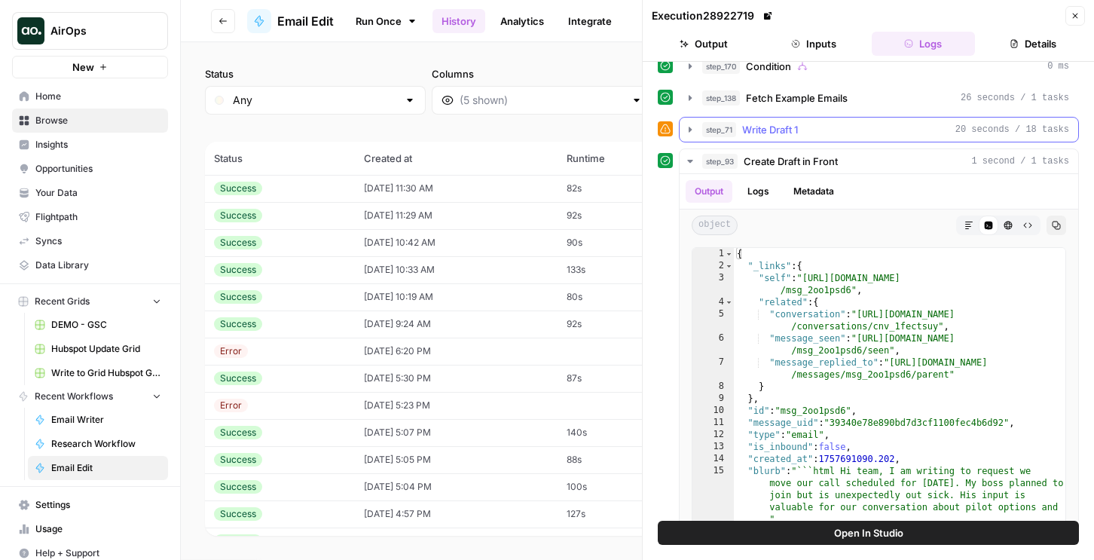
click at [787, 115] on div "step_157 Prompt LLM 4 seconds / 1 tasks step_148 Run Code 0 ms / 1 tasks step_5…" at bounding box center [868, 97] width 421 height 910
click at [786, 126] on span "Write Draft 1" at bounding box center [770, 129] width 56 height 15
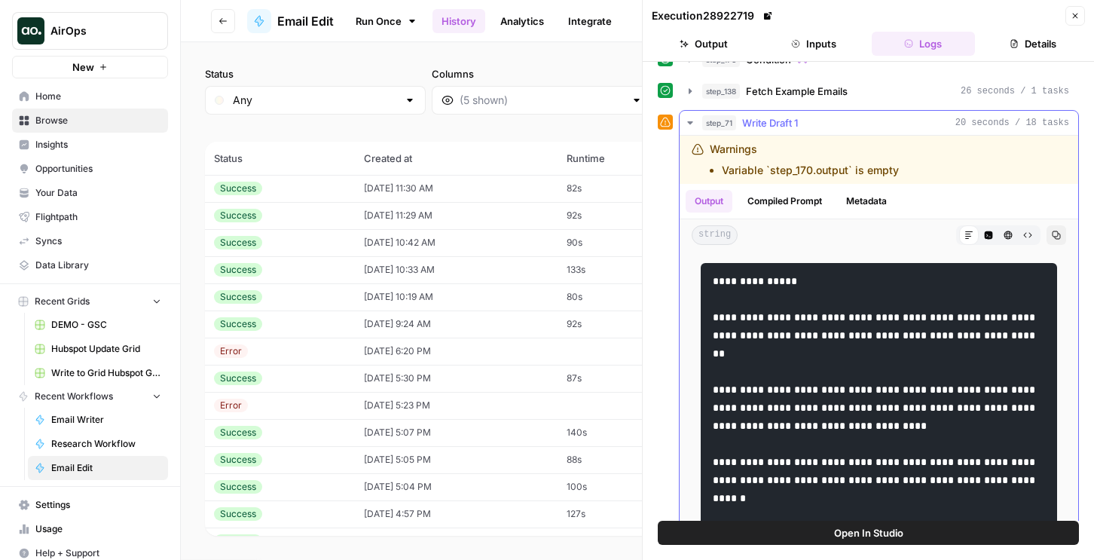
scroll to position [376, 0]
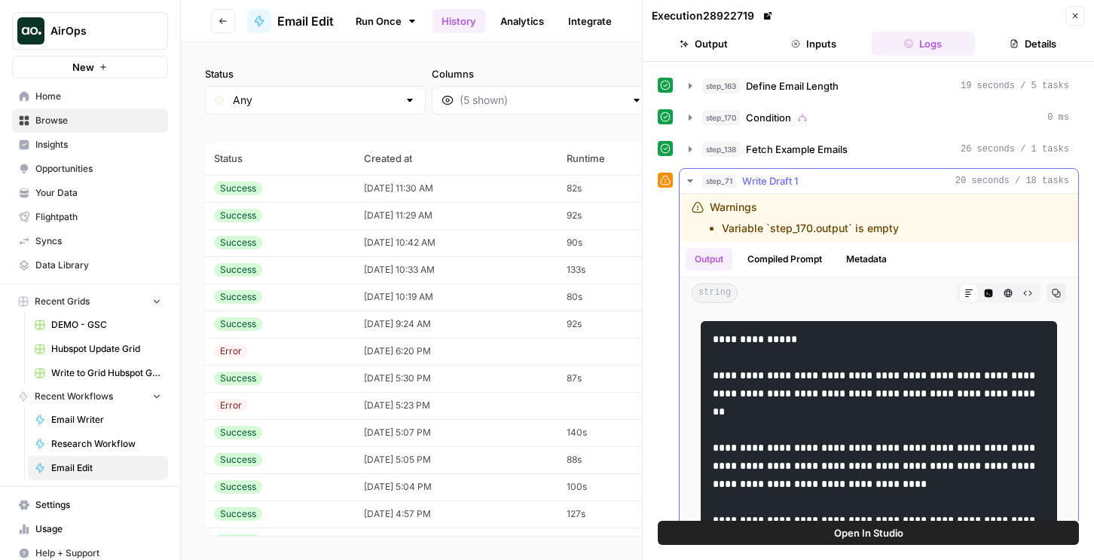
click at [787, 261] on button "Compiled Prompt" at bounding box center [785, 259] width 93 height 23
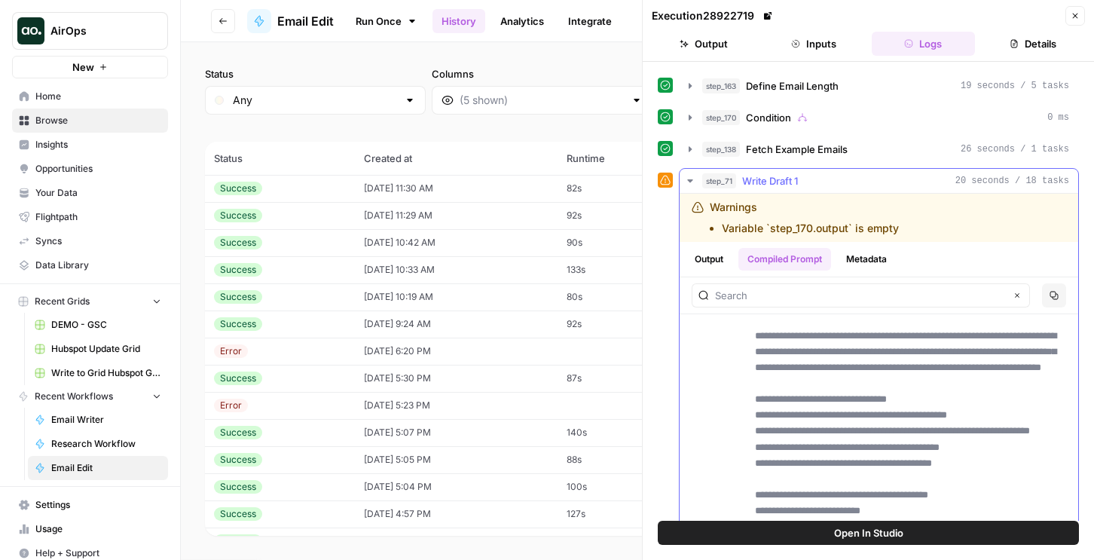
scroll to position [116, 0]
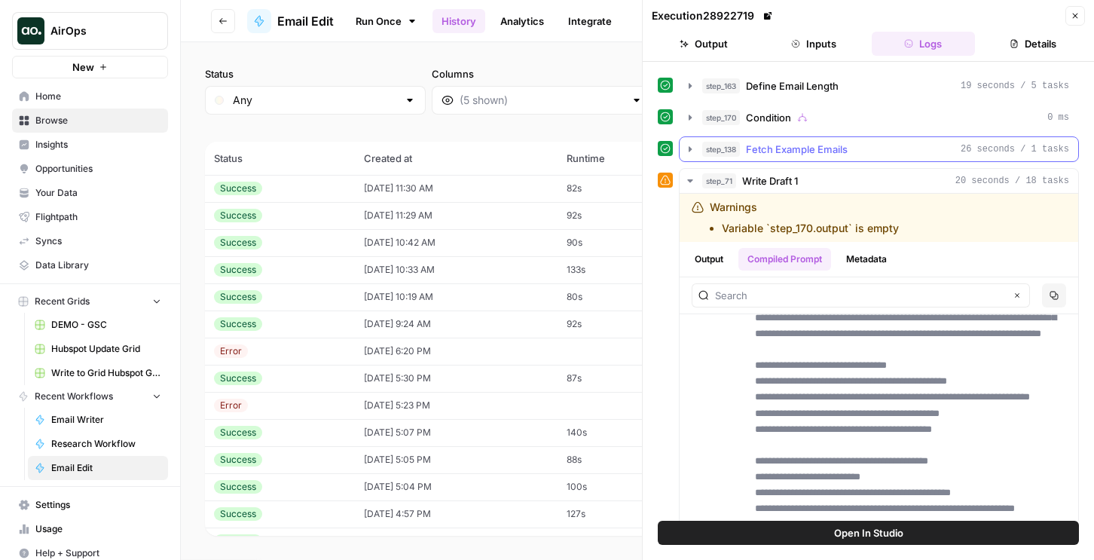
click at [788, 140] on button "step_138 Fetch Example Emails 26 seconds / 1 tasks" at bounding box center [879, 149] width 399 height 24
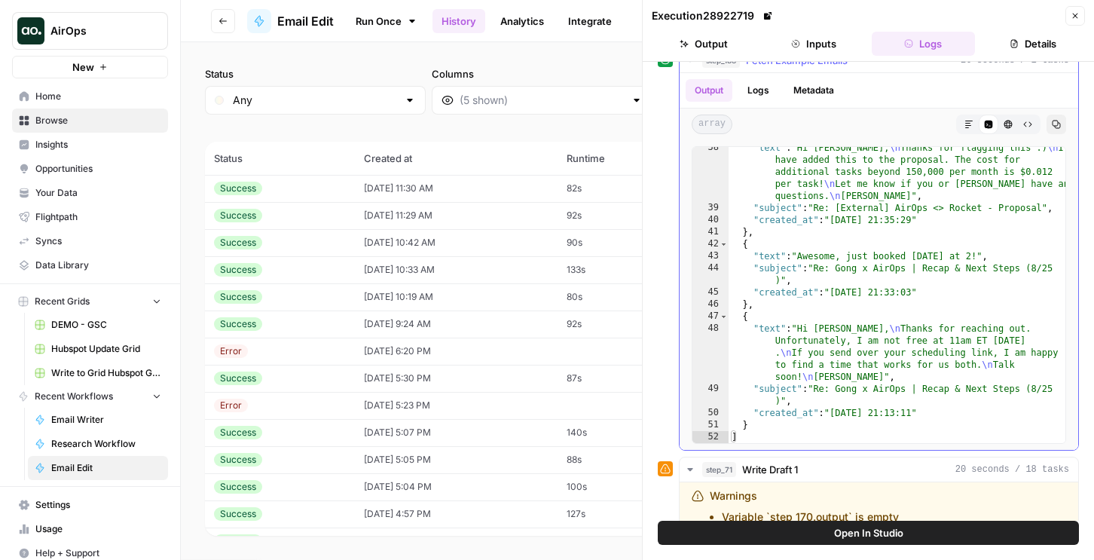
scroll to position [1269, 0]
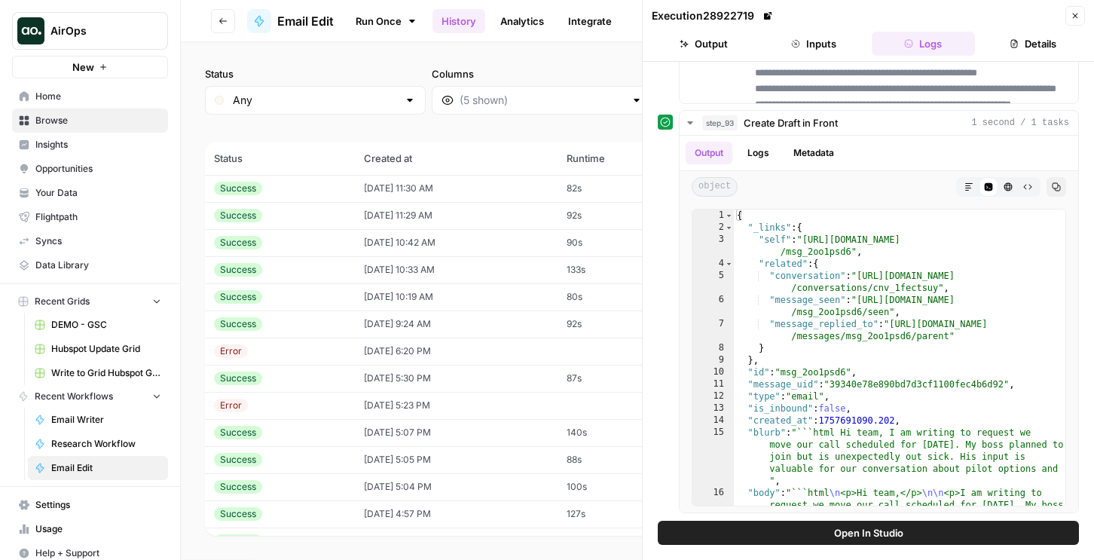
click at [1071, 23] on button "Close" at bounding box center [1076, 16] width 20 height 20
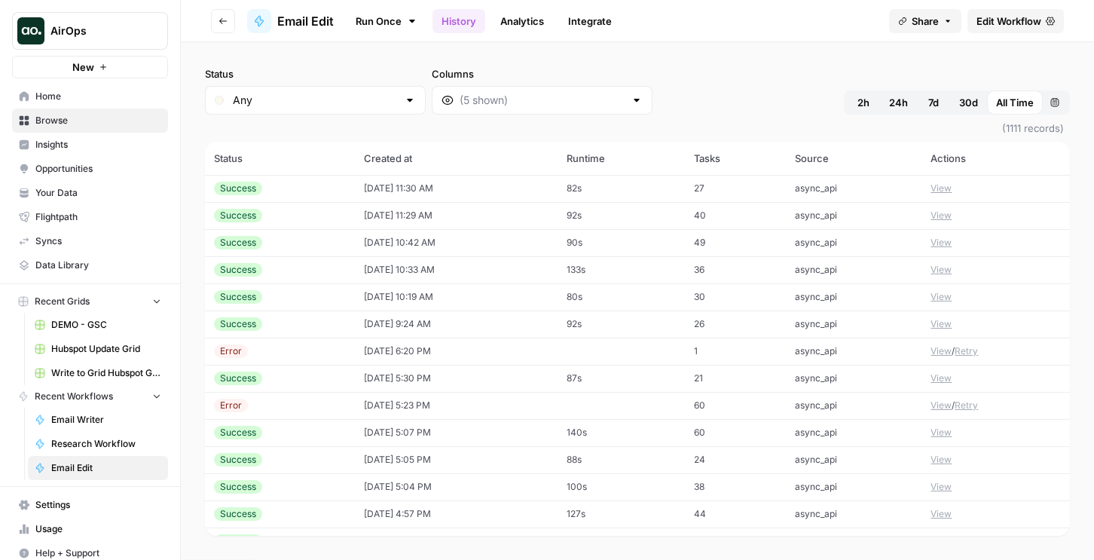
click at [1011, 24] on span "Edit Workflow" at bounding box center [1009, 21] width 65 height 15
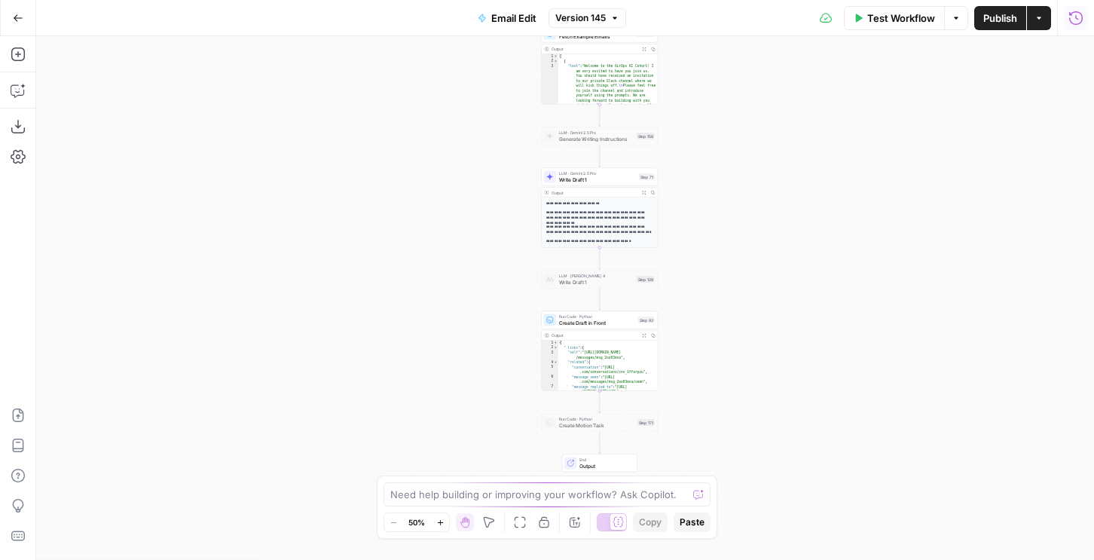
click at [1073, 17] on icon "button" at bounding box center [1076, 18] width 15 height 15
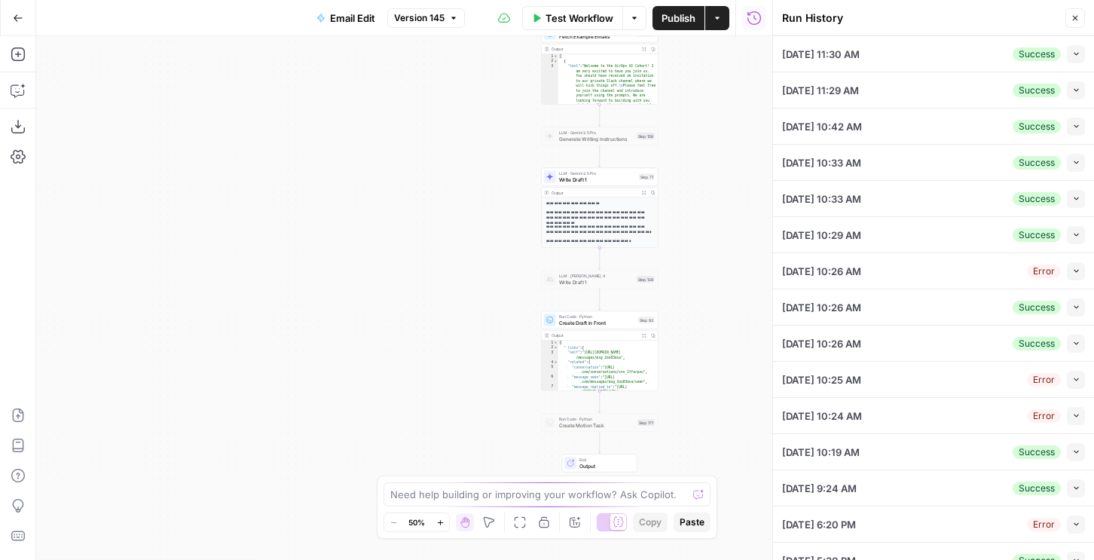
click at [1079, 54] on icon "button" at bounding box center [1076, 54] width 8 height 8
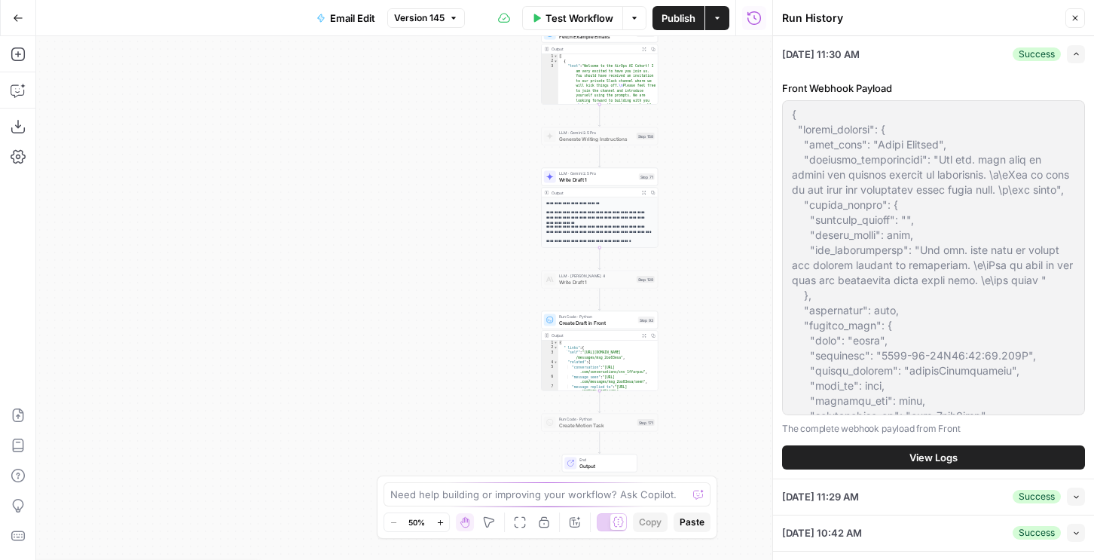
click at [901, 459] on button "View Logs" at bounding box center [933, 457] width 303 height 24
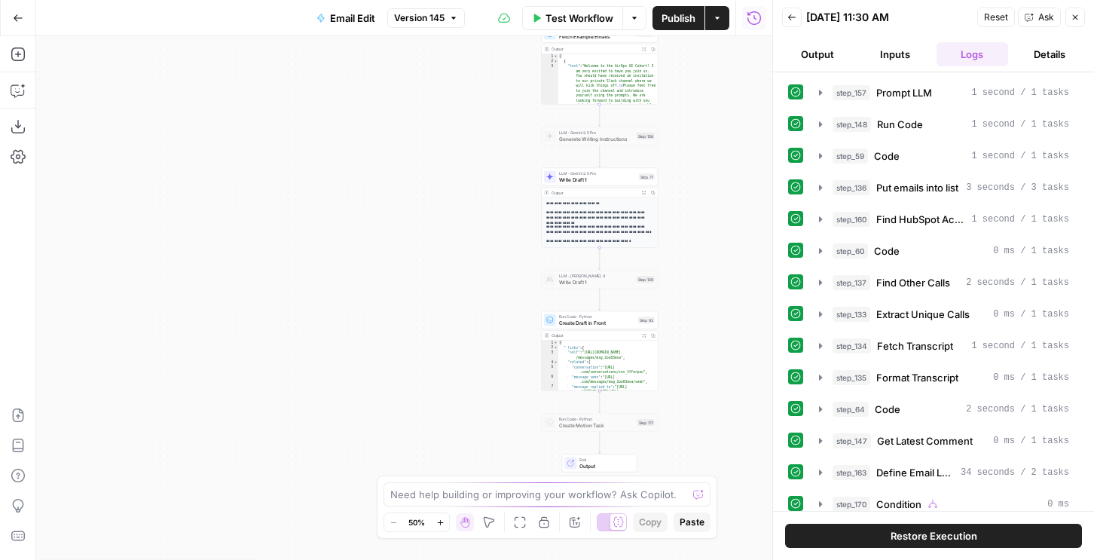
click at [883, 538] on button "Restore Execution" at bounding box center [933, 536] width 297 height 24
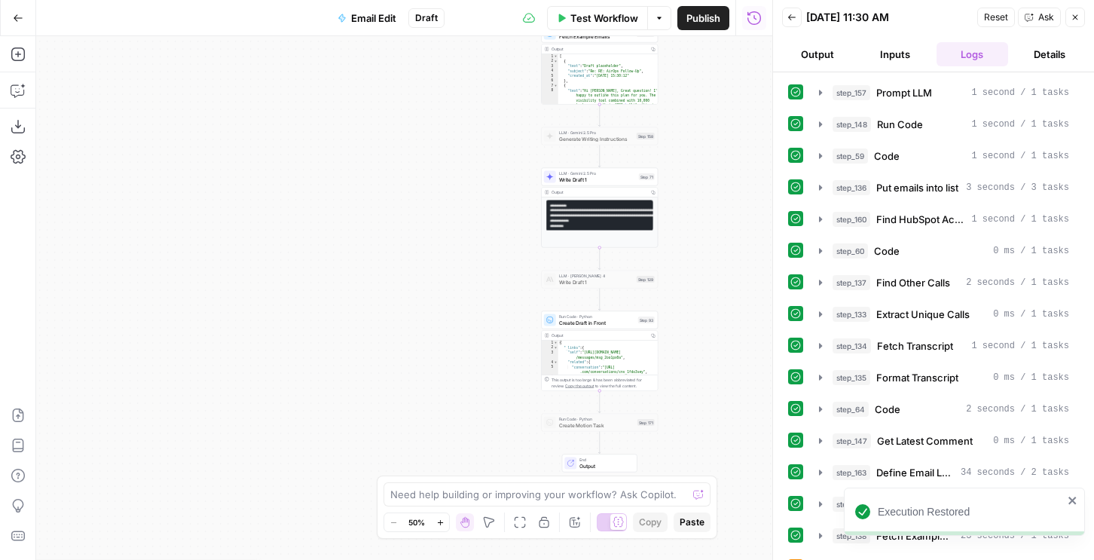
click at [793, 17] on icon "button" at bounding box center [792, 17] width 9 height 9
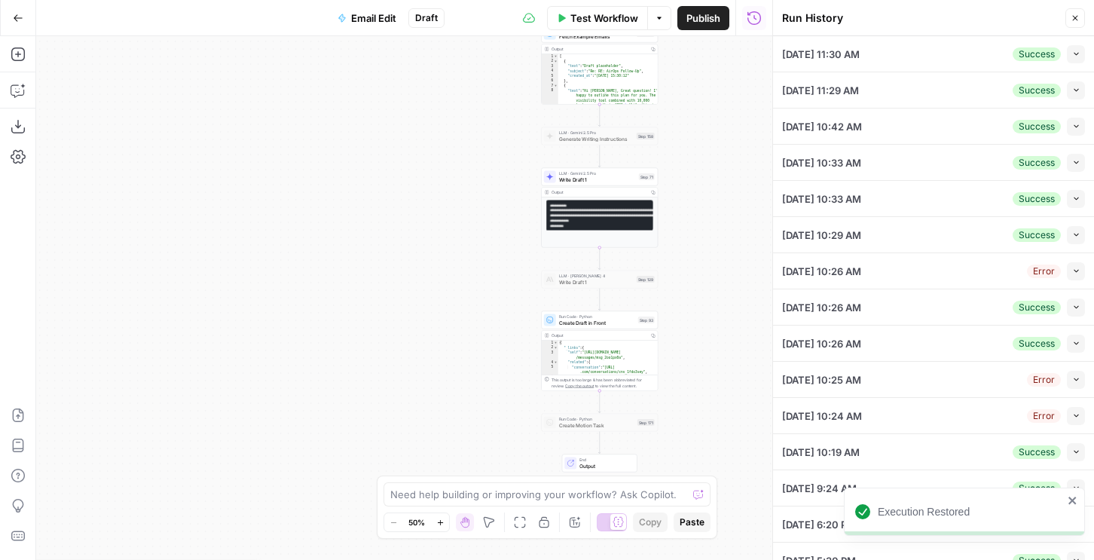
click at [1072, 87] on icon "button" at bounding box center [1076, 90] width 8 height 8
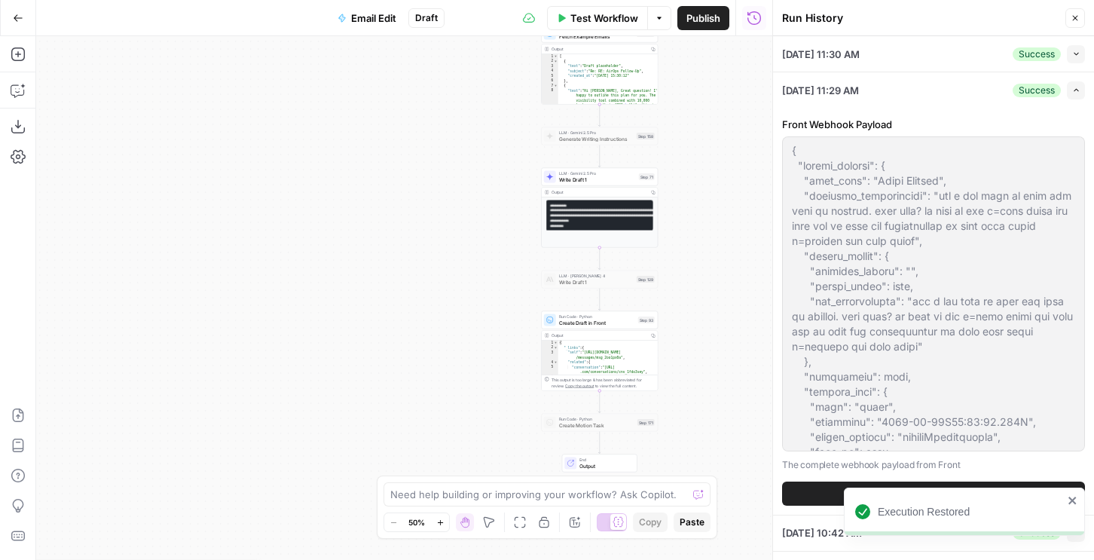
click at [827, 506] on div "Front Webhook Payload The complete webhook payload from Front View Logs" at bounding box center [933, 311] width 303 height 407
click at [827, 498] on button "View Logs" at bounding box center [933, 494] width 303 height 24
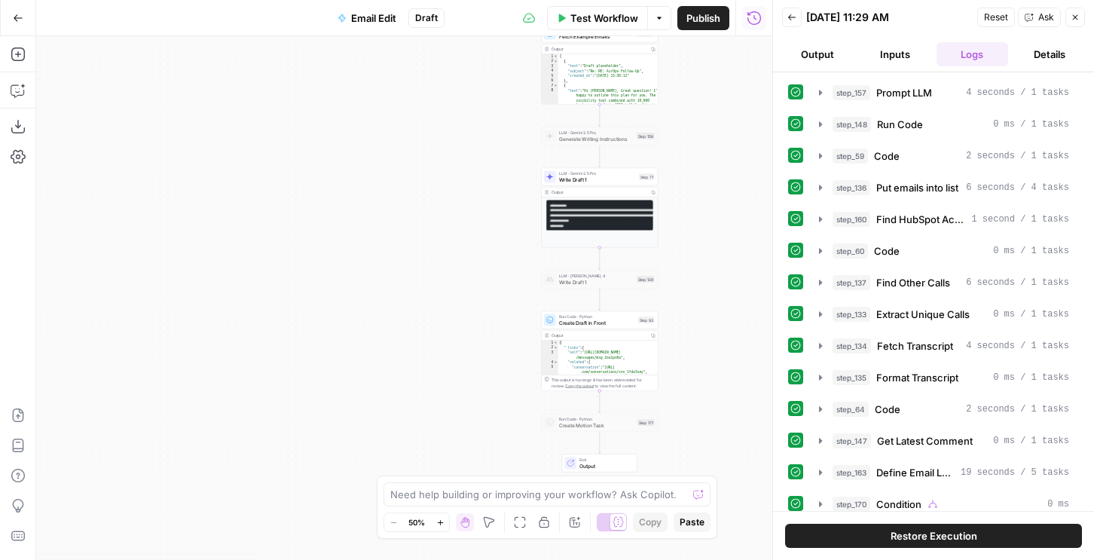
click at [820, 524] on button "Restore Execution" at bounding box center [933, 536] width 297 height 24
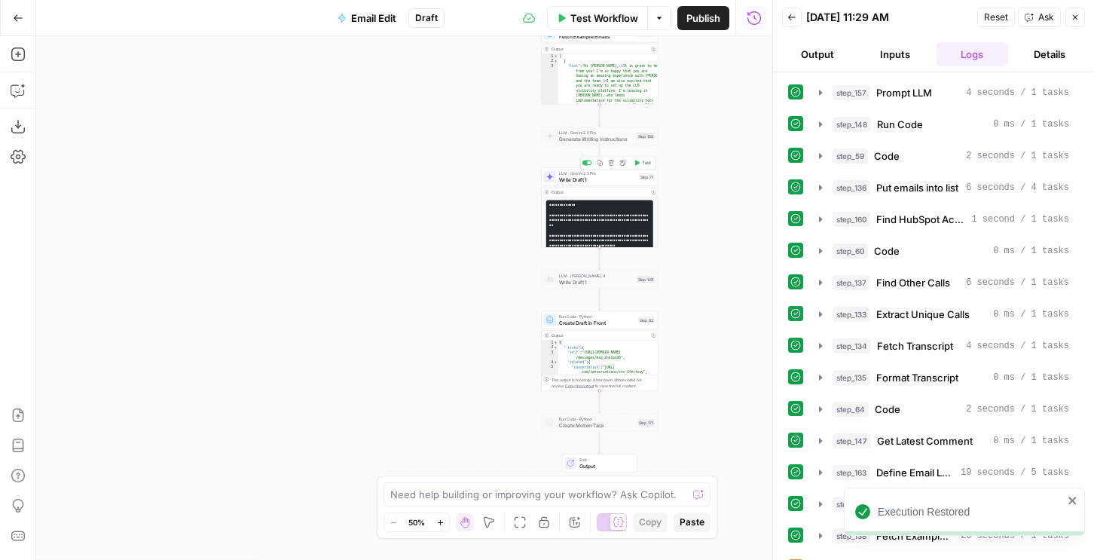
click at [642, 165] on span "Test" at bounding box center [646, 163] width 9 height 7
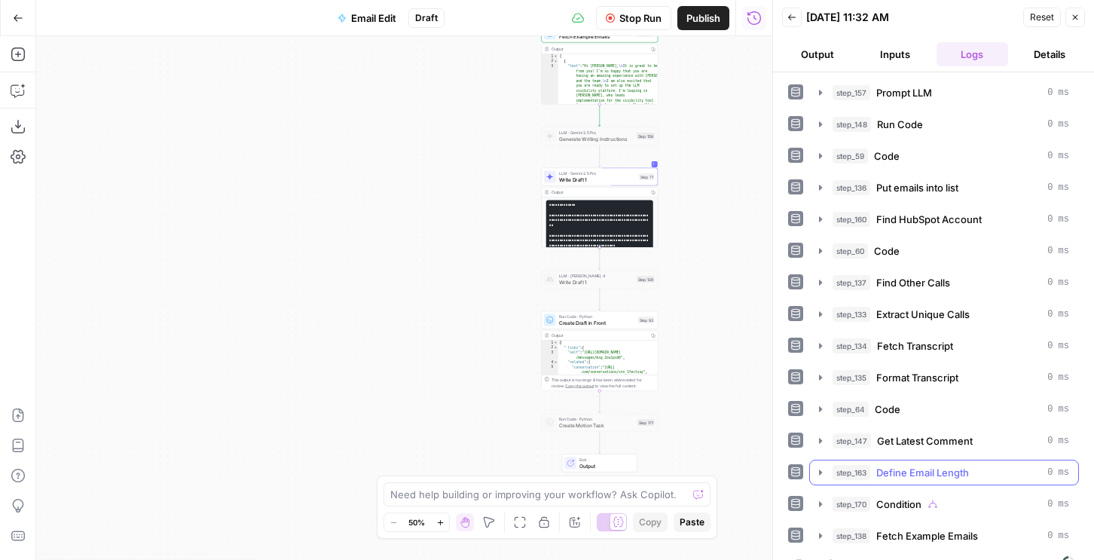
scroll to position [23, 0]
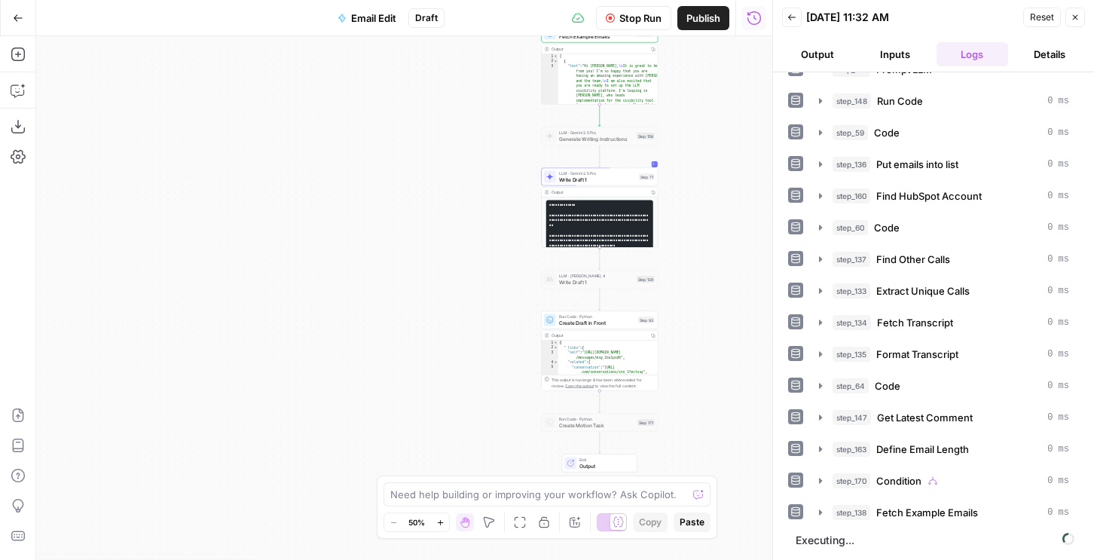
click at [824, 46] on button "Output" at bounding box center [818, 54] width 72 height 24
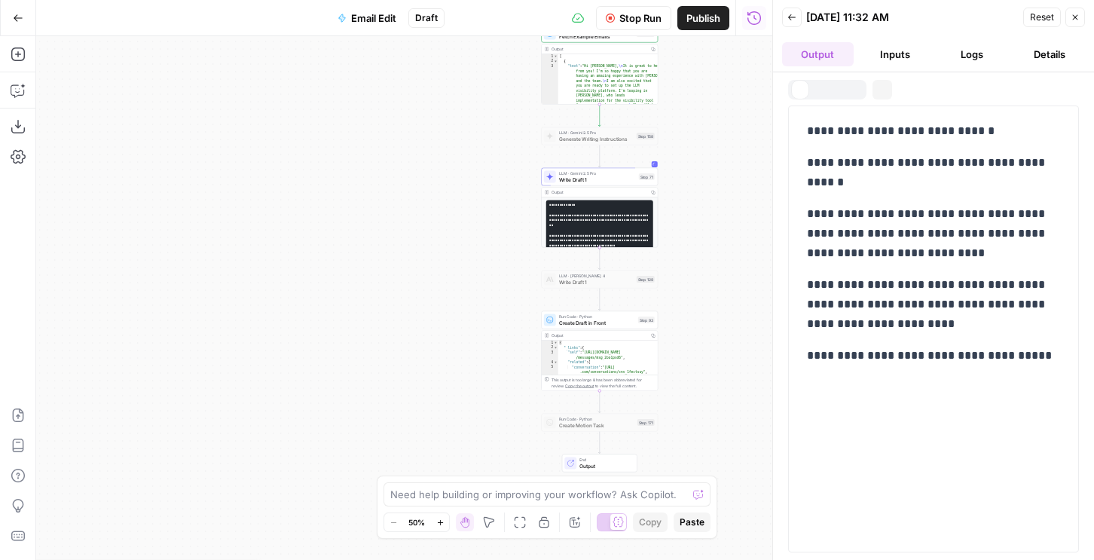
scroll to position [0, 0]
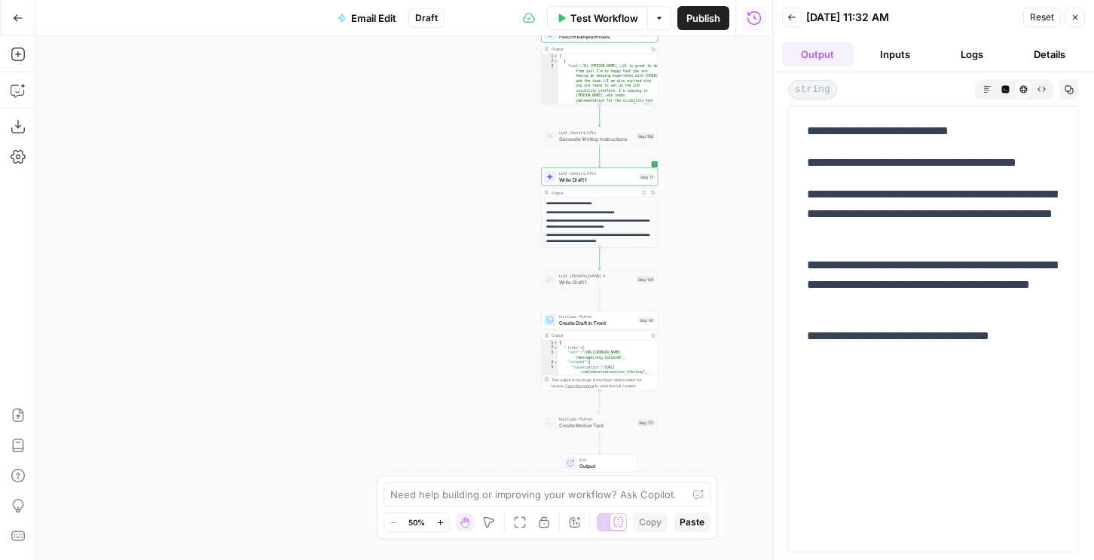
click at [600, 176] on span "Write Draft 1" at bounding box center [597, 180] width 77 height 8
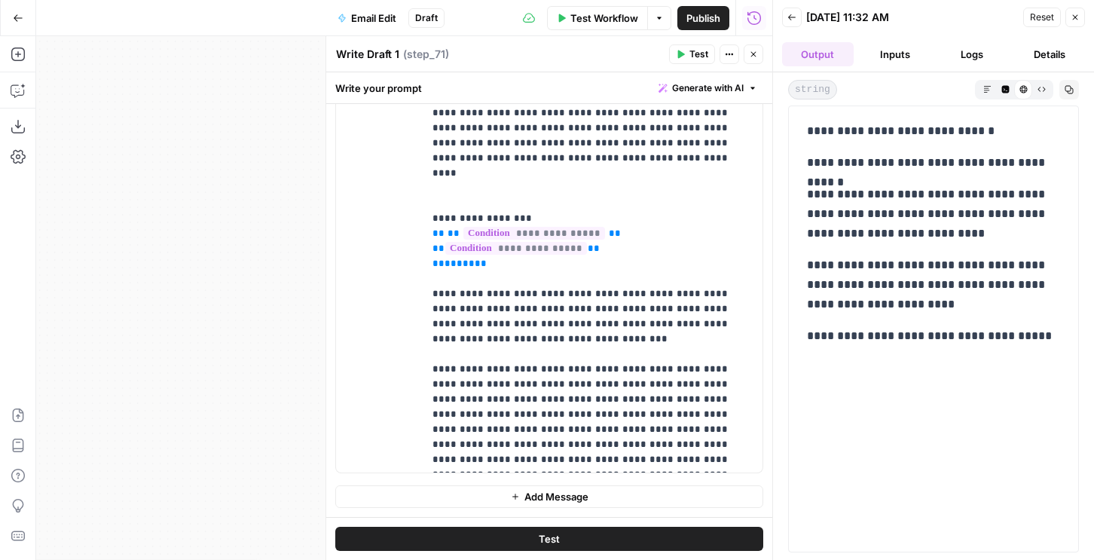
scroll to position [1403, 0]
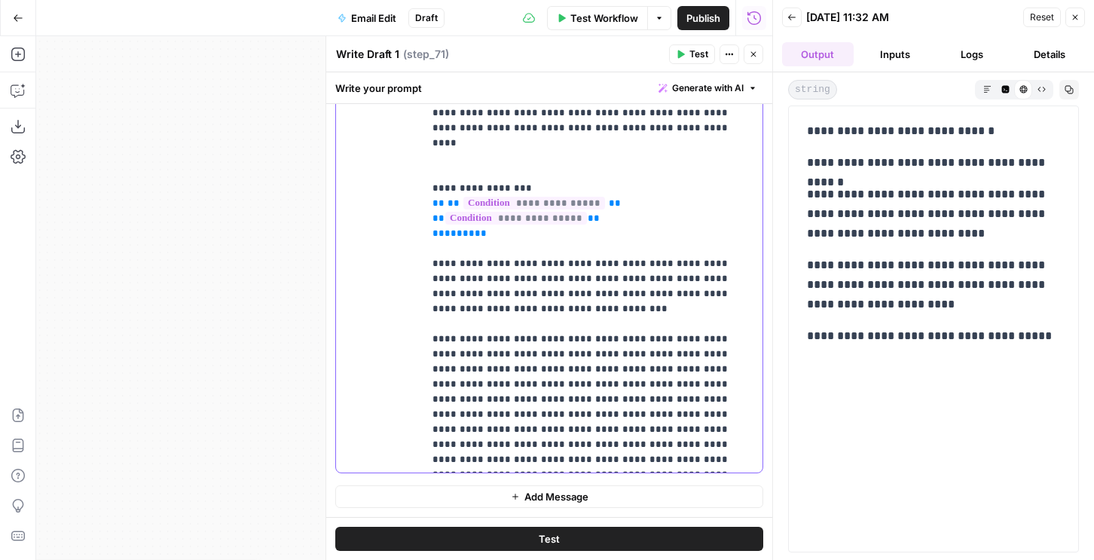
click at [690, 54] on span "Test" at bounding box center [699, 54] width 19 height 14
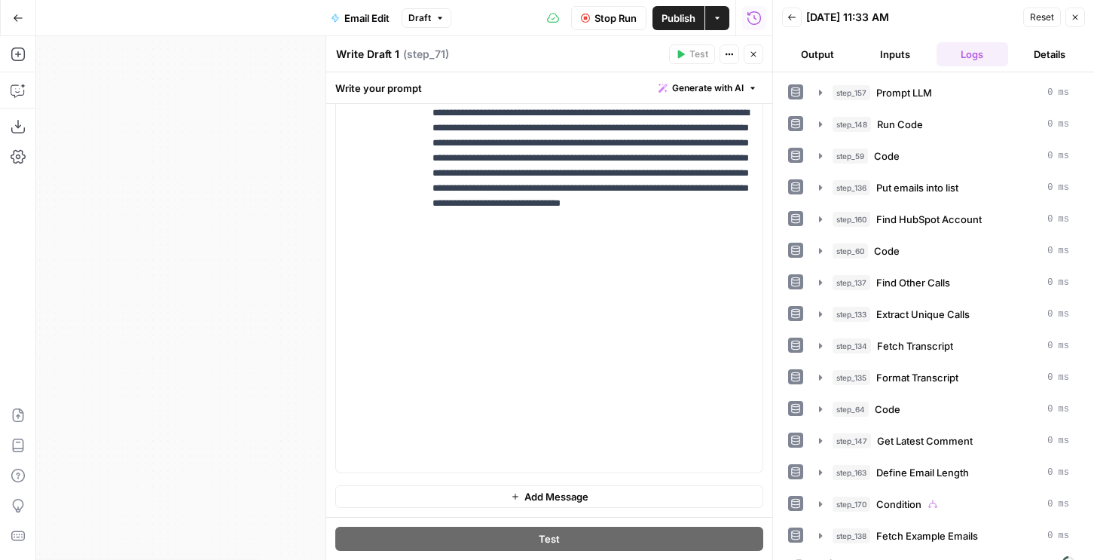
click at [825, 55] on button "Output" at bounding box center [818, 54] width 72 height 24
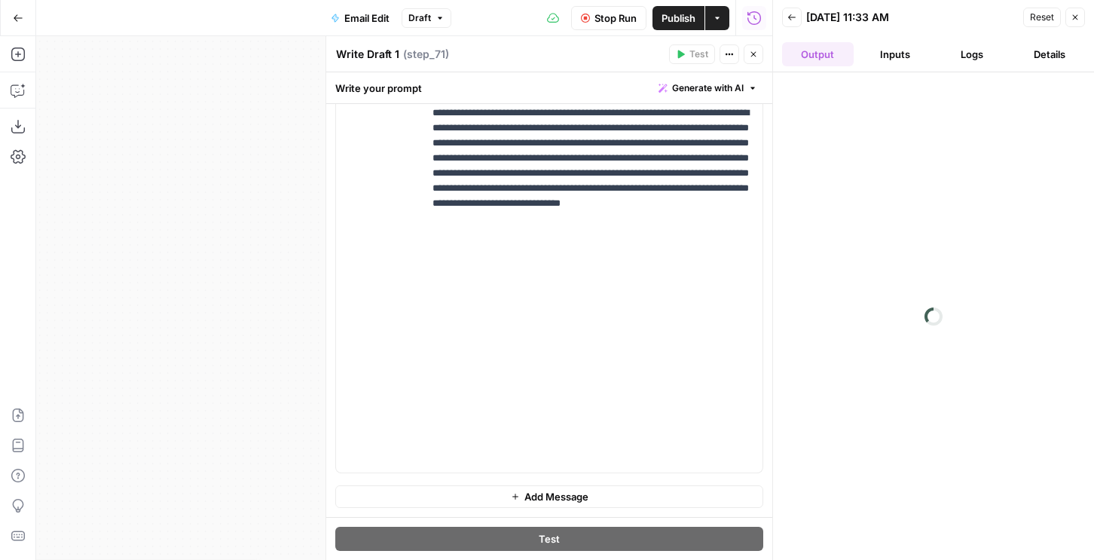
click at [754, 51] on icon "button" at bounding box center [753, 54] width 9 height 9
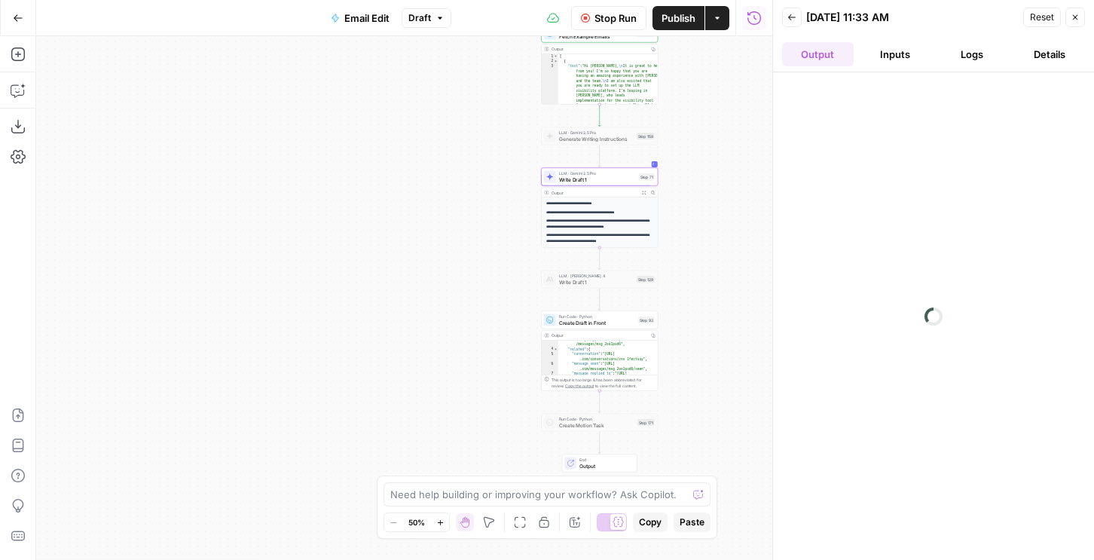
scroll to position [141, 0]
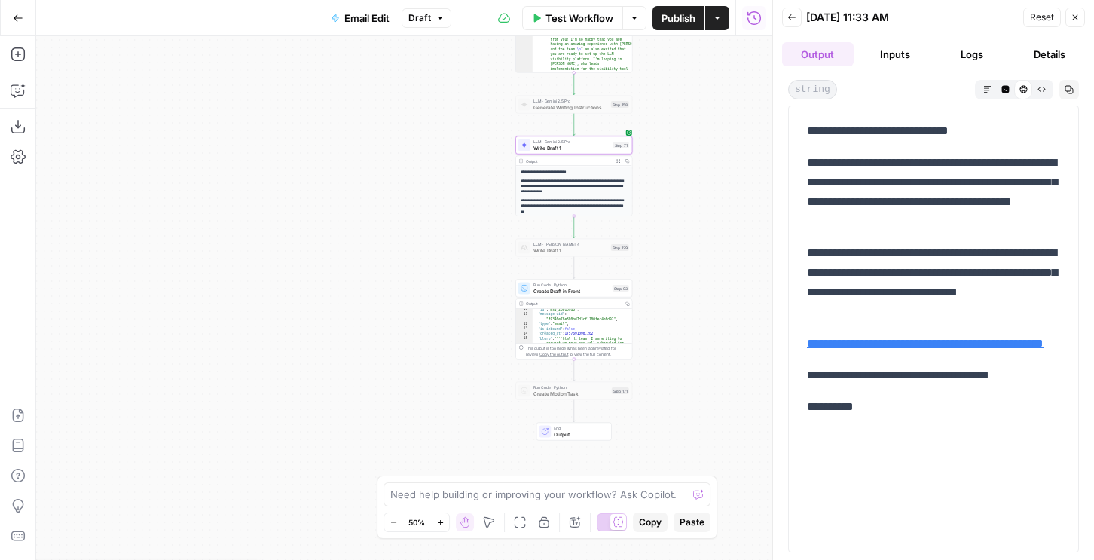
drag, startPoint x: 859, startPoint y: 437, endPoint x: 804, endPoint y: 133, distance: 309.4
click at [804, 133] on div "**********" at bounding box center [933, 268] width 271 height 307
copy div "**********"
click at [682, 16] on span "Publish" at bounding box center [679, 18] width 34 height 15
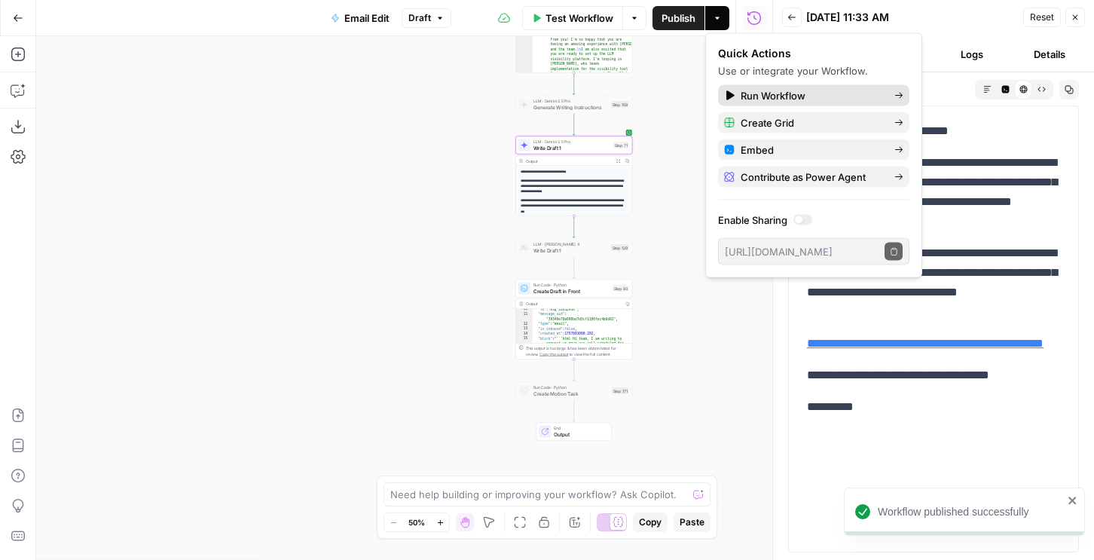
click at [731, 89] on div "Run Workflow" at bounding box center [813, 95] width 179 height 15
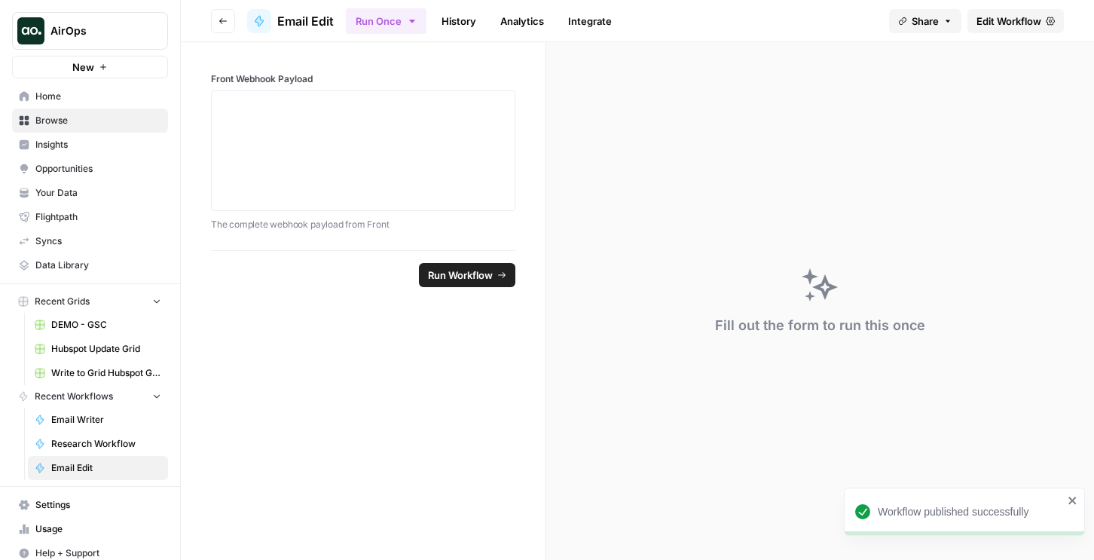
click at [453, 19] on link "History" at bounding box center [459, 21] width 53 height 24
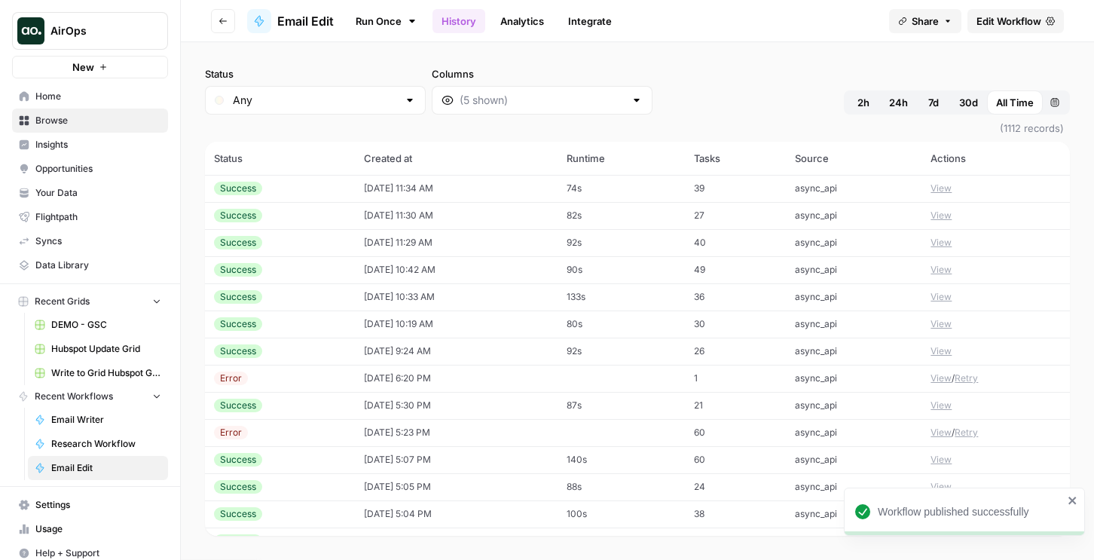
click at [441, 186] on td "[DATE] 11:34 AM" at bounding box center [456, 188] width 203 height 27
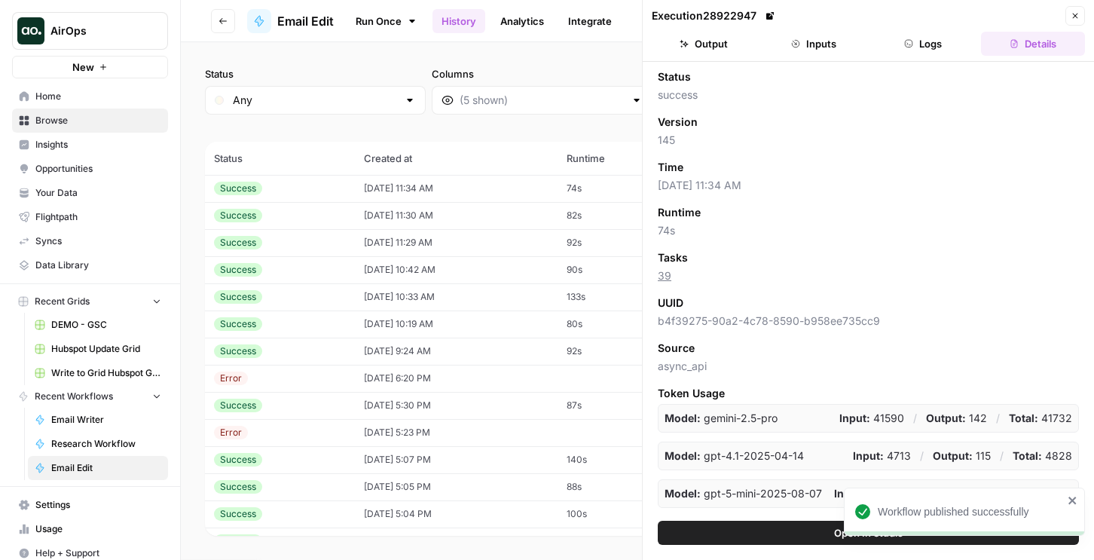
click at [925, 42] on button "Logs" at bounding box center [924, 44] width 104 height 24
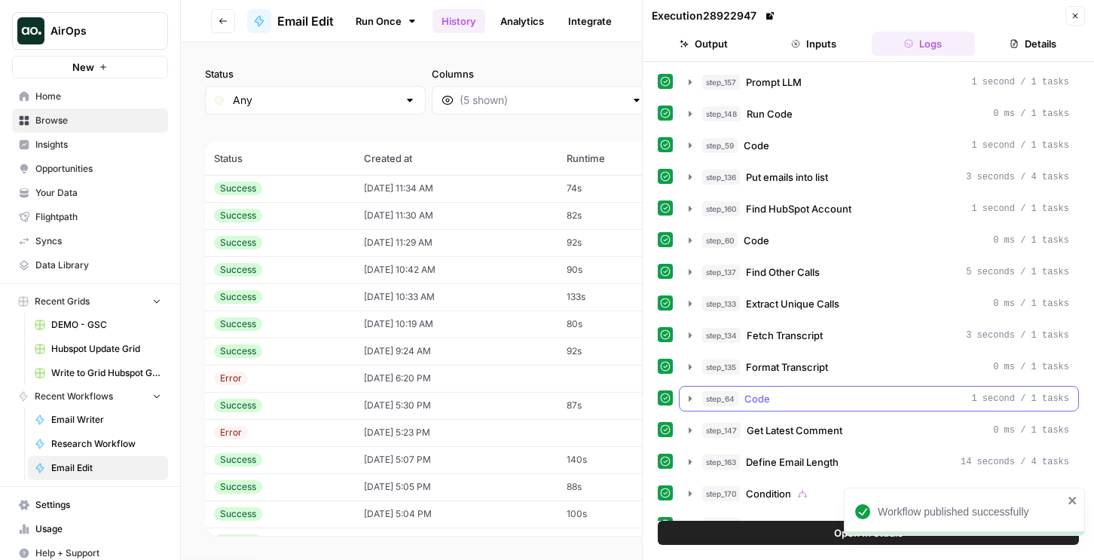
scroll to position [252, 0]
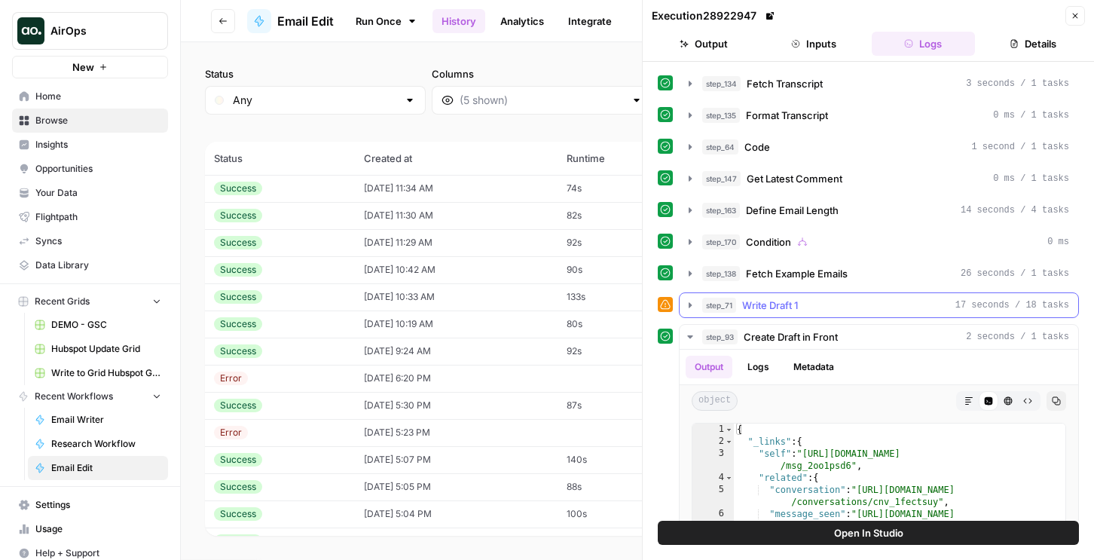
click at [768, 289] on div "step_157 Prompt LLM 1 second / 1 tasks step_148 Run Code 0 ms / 1 tasks step_59…" at bounding box center [868, 273] width 421 height 910
click at [768, 304] on span "Write Draft 1" at bounding box center [770, 305] width 56 height 15
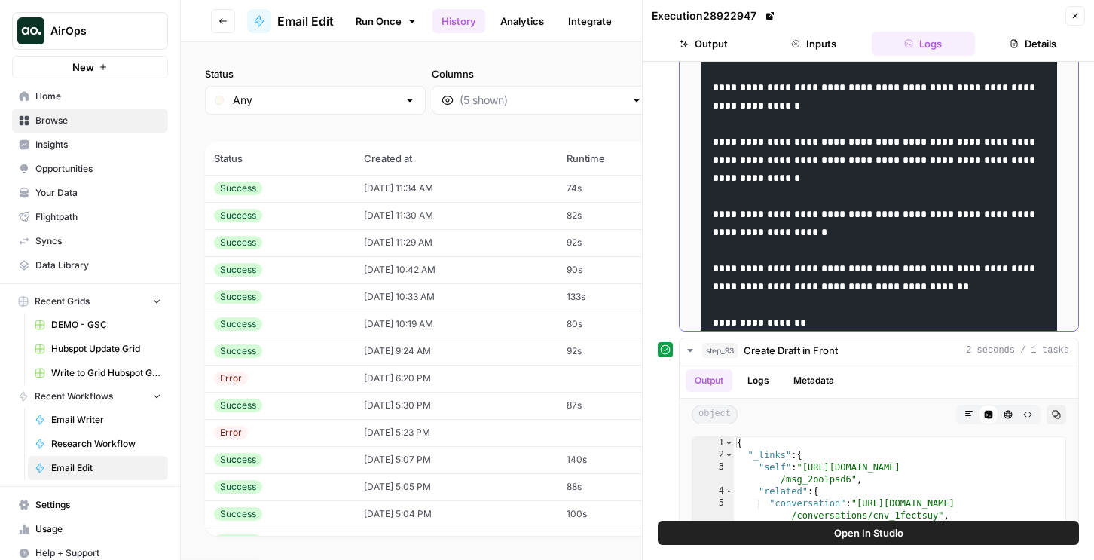
scroll to position [531, 0]
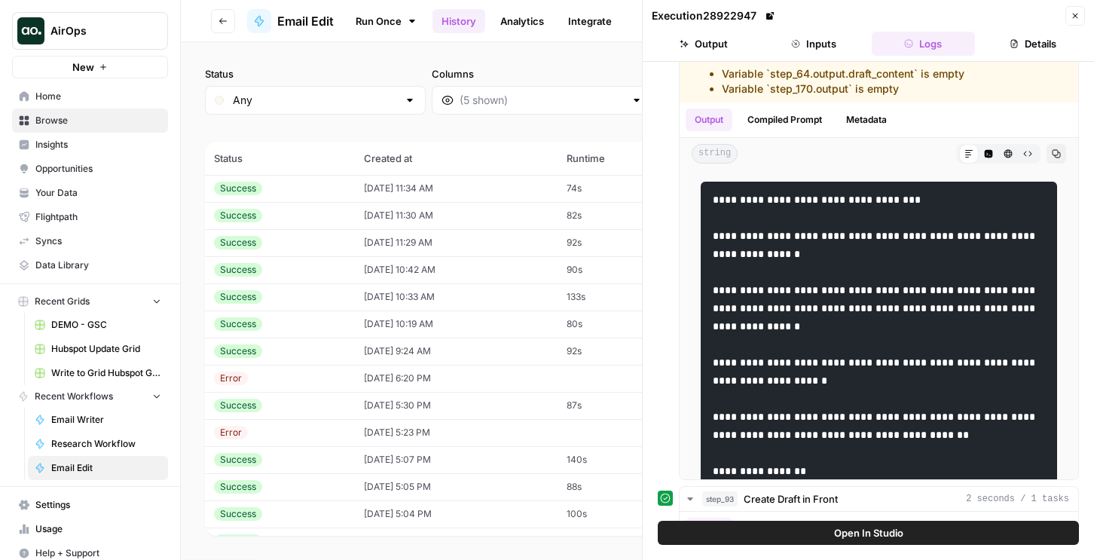
click at [1067, 23] on button "Close" at bounding box center [1076, 16] width 20 height 20
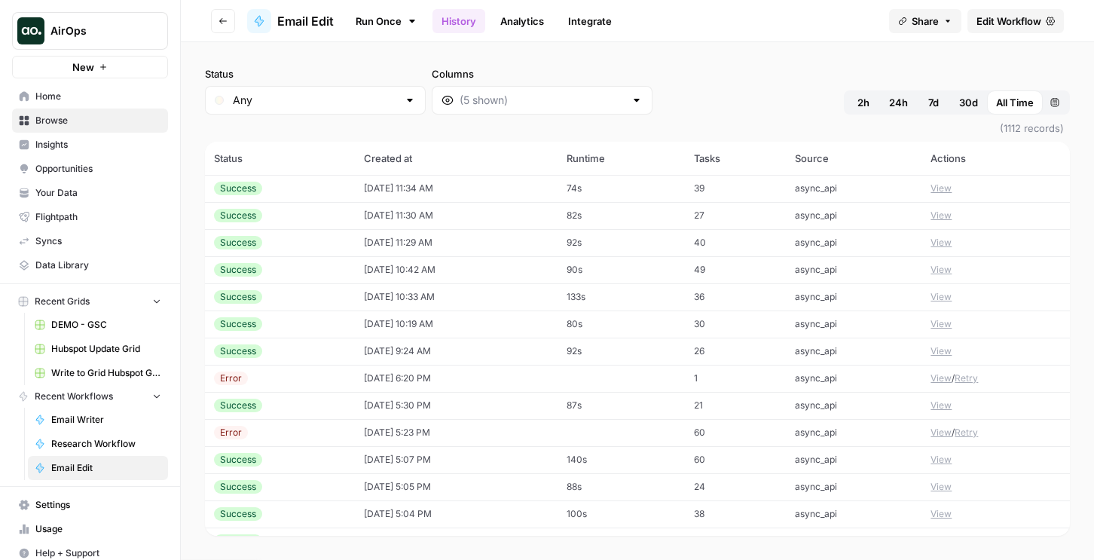
click at [1020, 28] on link "Edit Workflow" at bounding box center [1016, 21] width 96 height 24
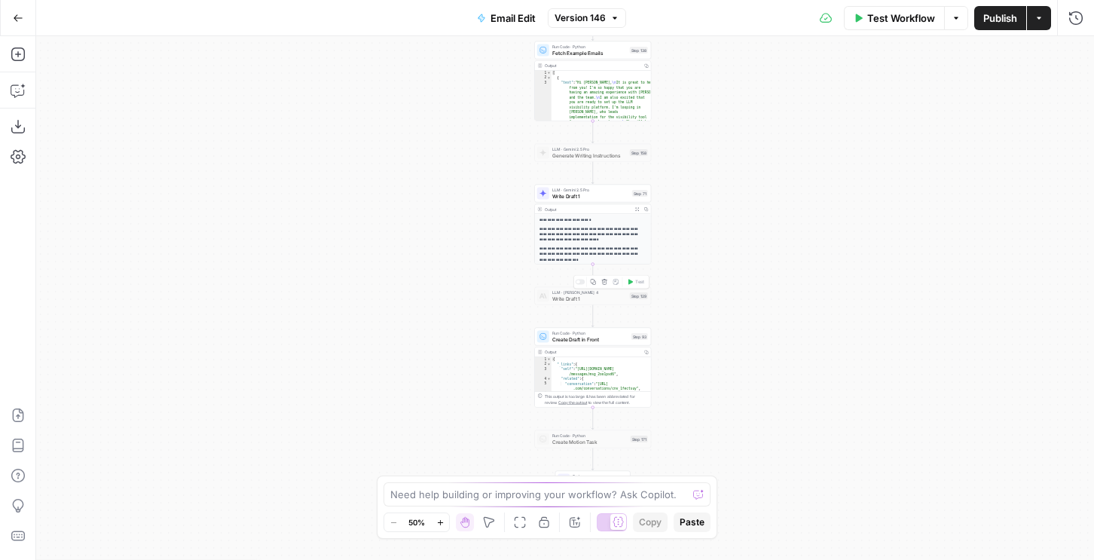
click at [579, 282] on div at bounding box center [579, 282] width 4 height 4
click at [572, 293] on span "LLM · [PERSON_NAME] 4" at bounding box center [589, 292] width 75 height 6
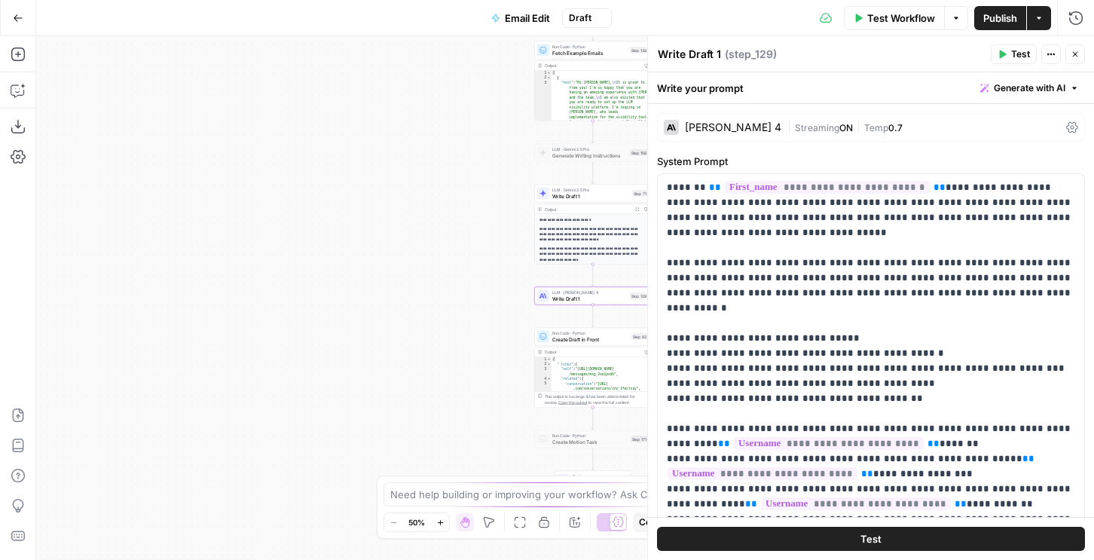
click at [758, 135] on div "[PERSON_NAME] 4 | Streaming ON | Temp 0.7" at bounding box center [871, 127] width 428 height 29
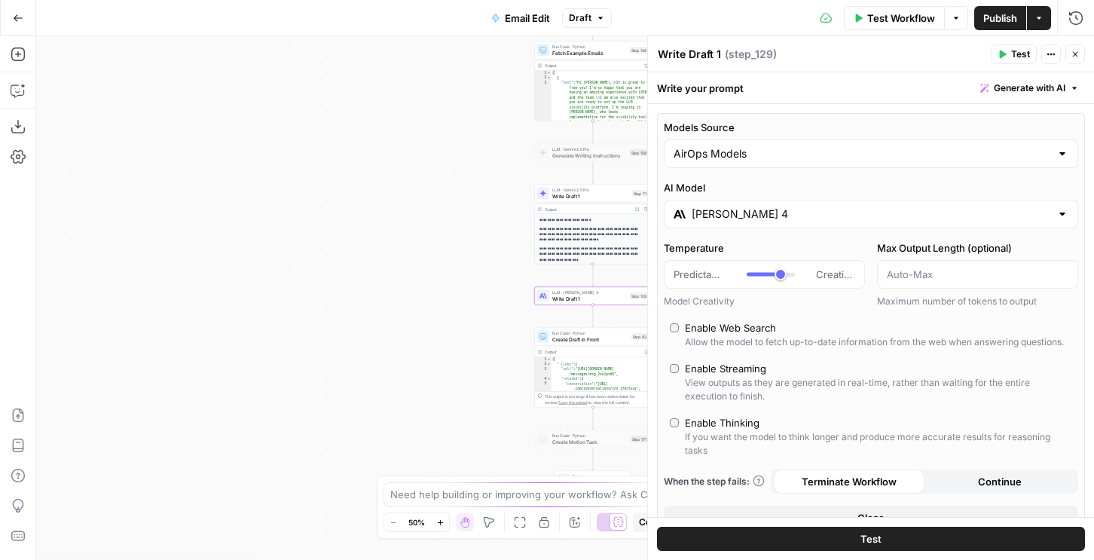
click at [723, 206] on input "[PERSON_NAME] 4" at bounding box center [871, 213] width 359 height 15
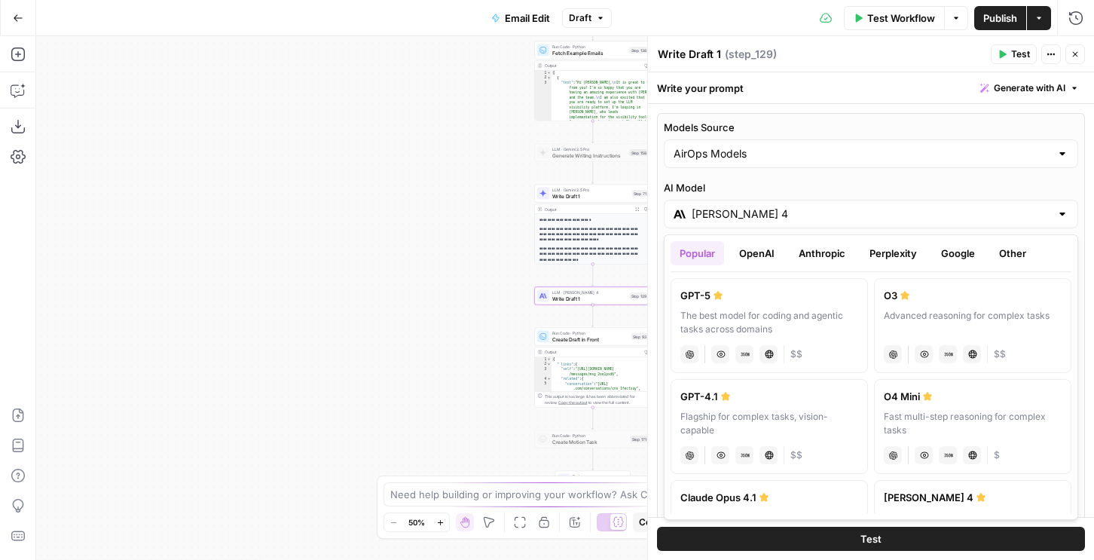
click at [965, 261] on button "Google" at bounding box center [958, 253] width 52 height 24
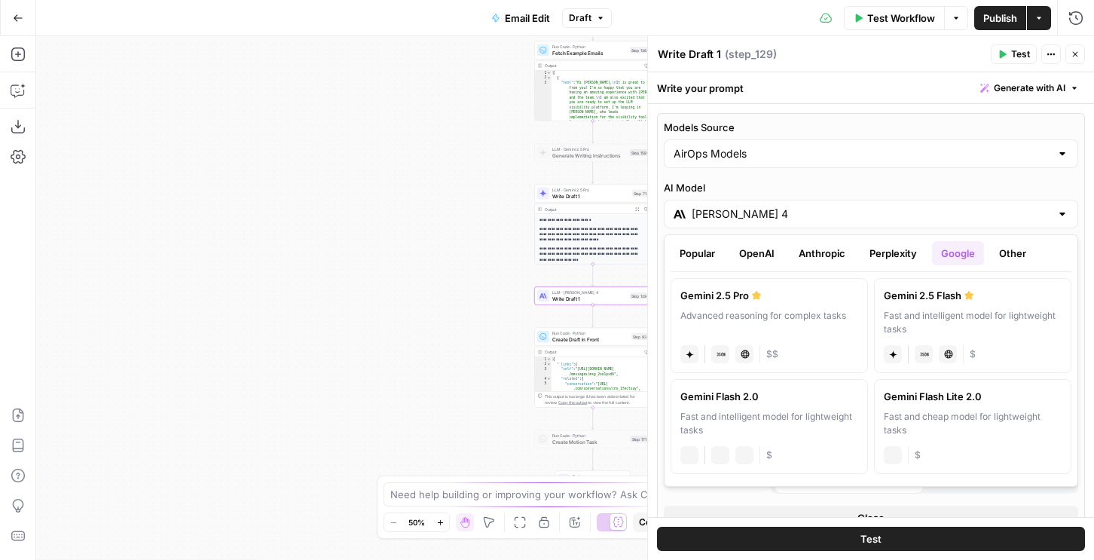
click at [795, 311] on div "Advanced reasoning for complex tasks" at bounding box center [770, 322] width 178 height 27
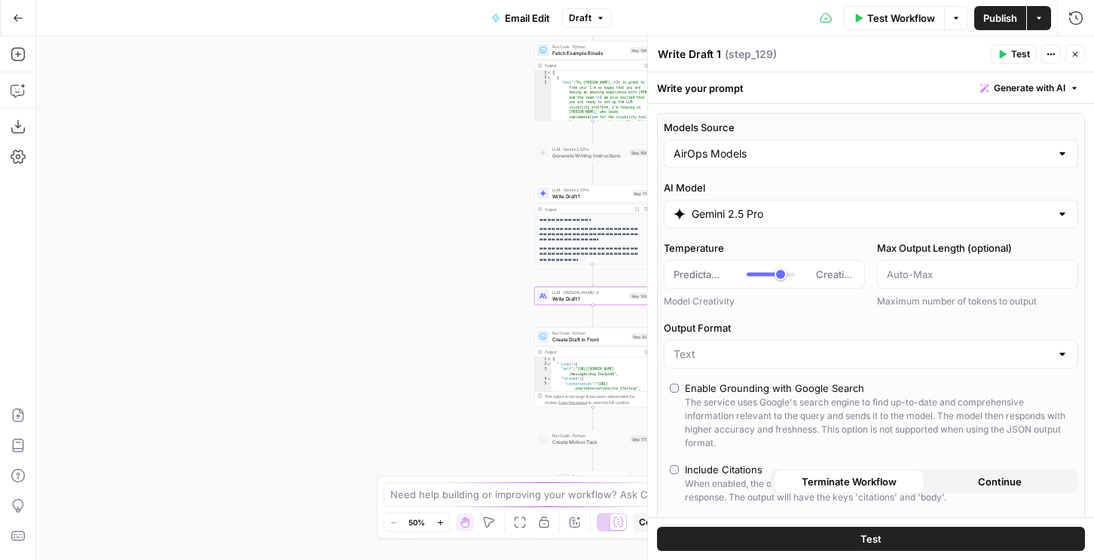
type input "Gemini 2.5 Pro"
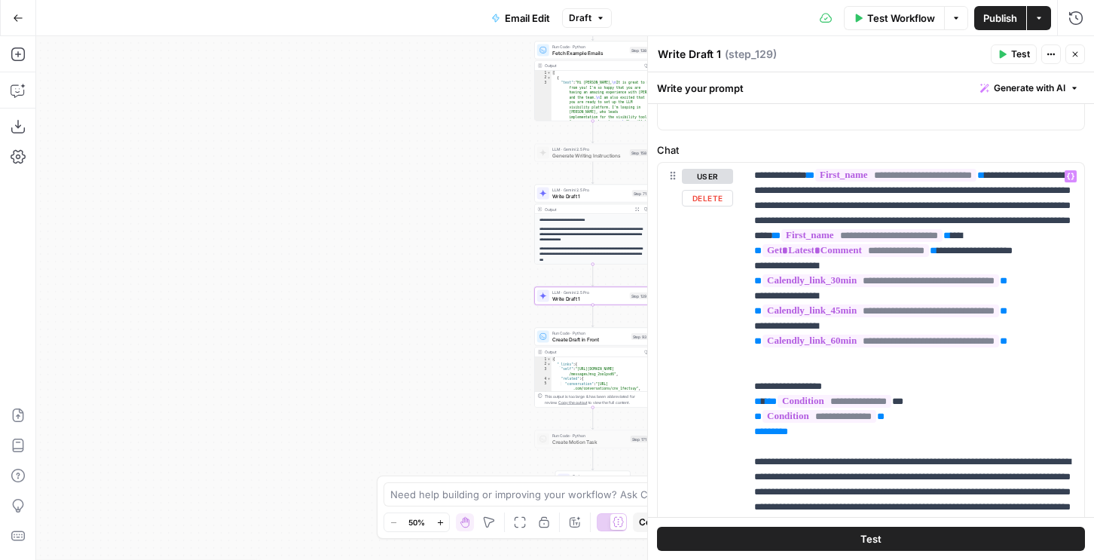
scroll to position [1517, 0]
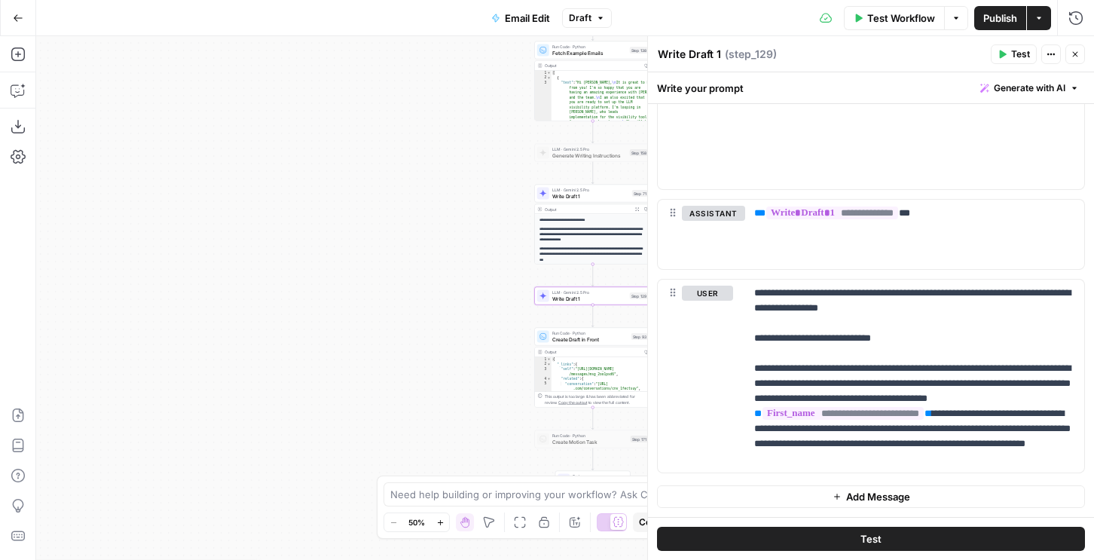
click at [1019, 49] on span "Test" at bounding box center [1020, 54] width 19 height 14
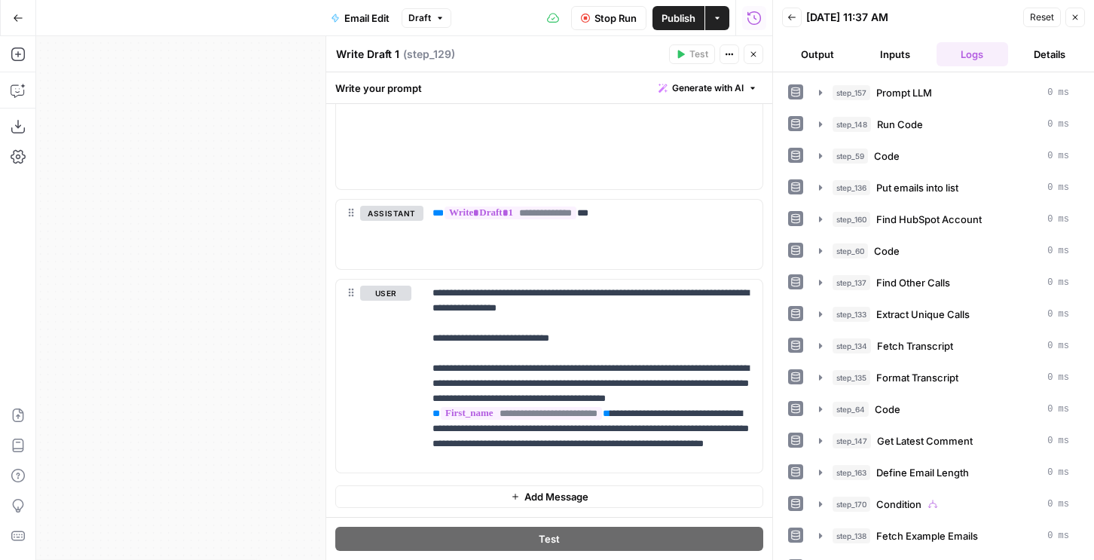
click at [818, 49] on button "Output" at bounding box center [818, 54] width 72 height 24
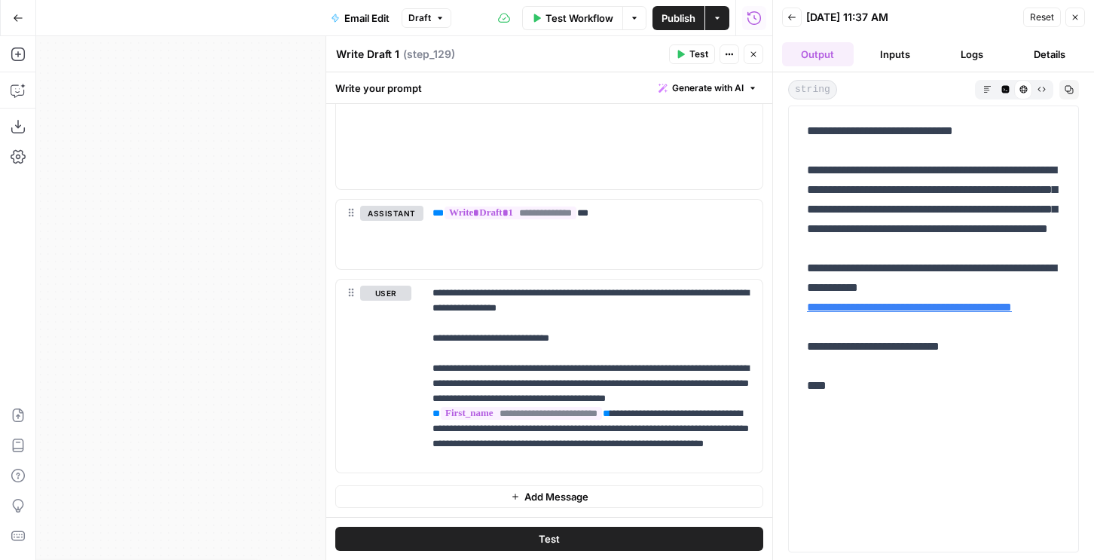
click at [748, 60] on button "Close" at bounding box center [754, 54] width 20 height 20
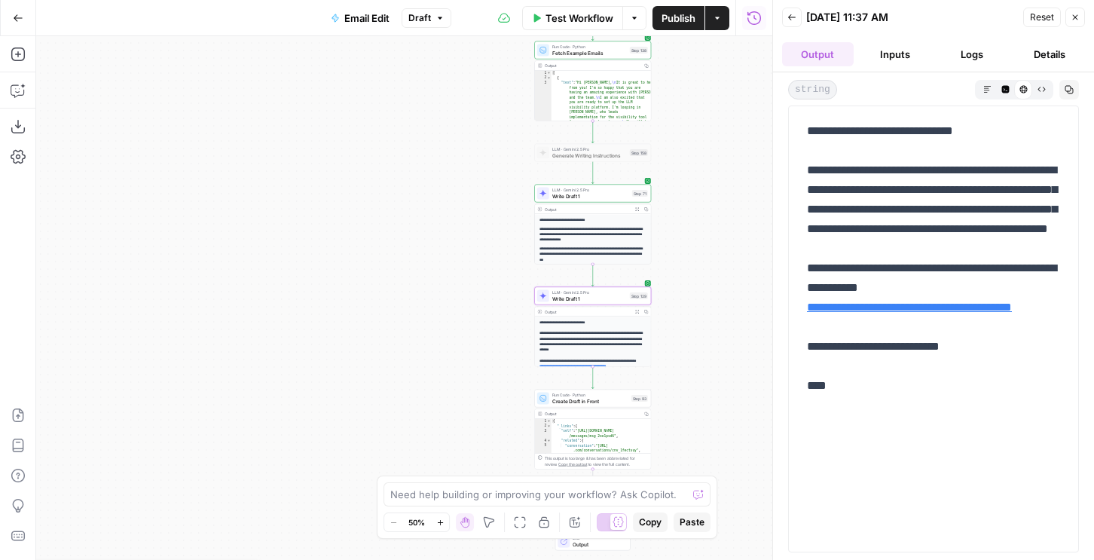
click at [558, 401] on span "Create Draft in Front" at bounding box center [590, 401] width 76 height 8
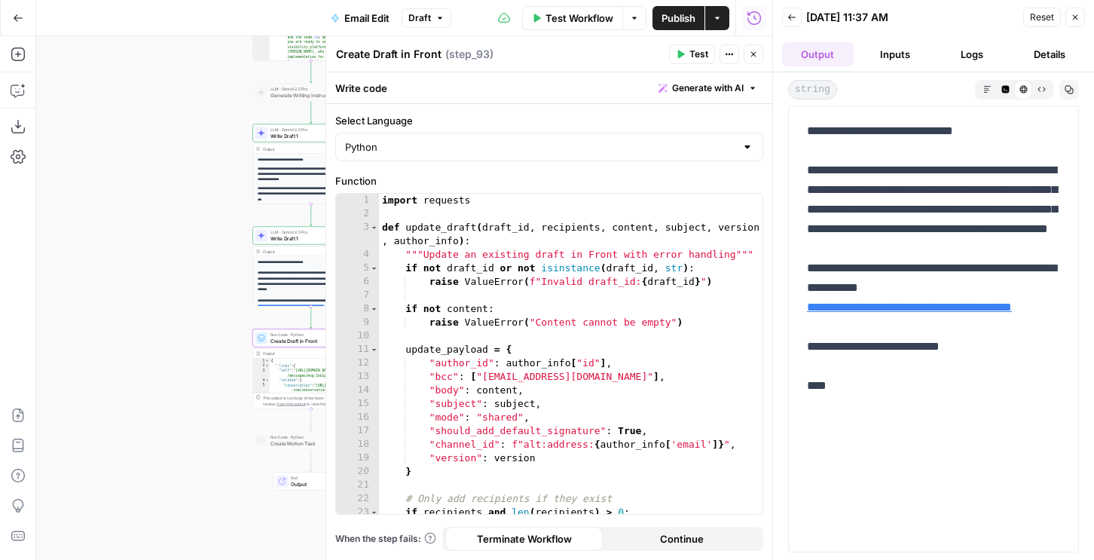
type textarea "**********"
click at [476, 354] on div "import requests def update_draft ( draft_id , recipients , content , subject , …" at bounding box center [571, 367] width 384 height 347
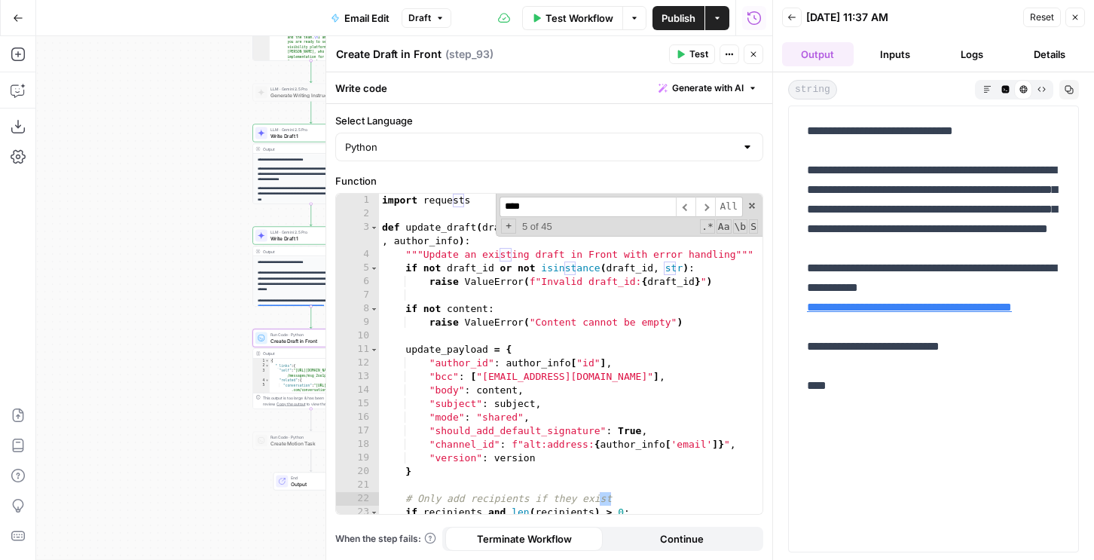
scroll to position [545, 0]
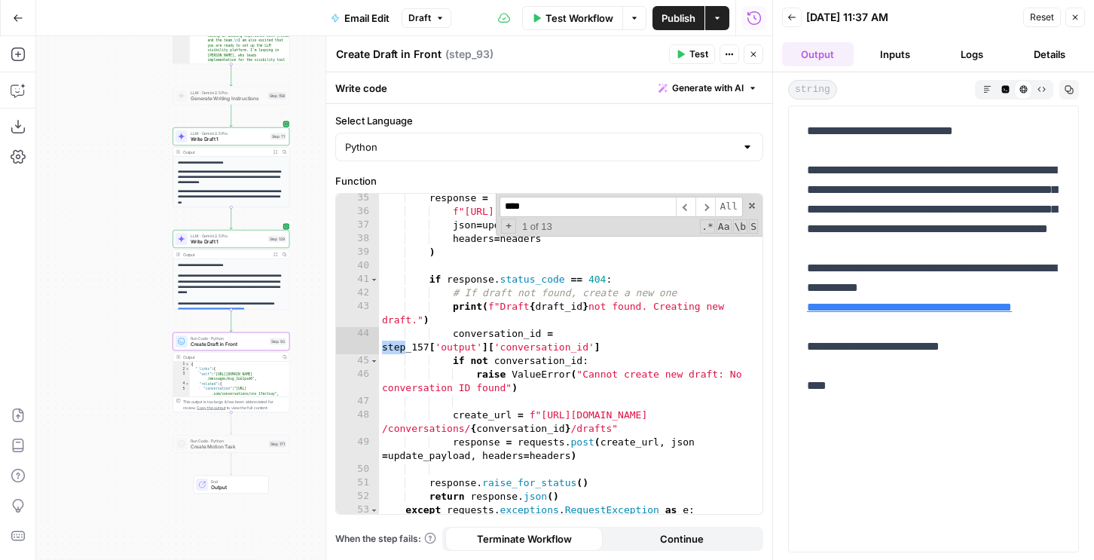
type input "****"
type textarea "**********"
click at [425, 344] on div "response = requests . patch ( f"[URL][DOMAIN_NAME] { draft_id } " , json = upda…" at bounding box center [571, 364] width 384 height 347
click at [711, 203] on span "​" at bounding box center [706, 207] width 20 height 20
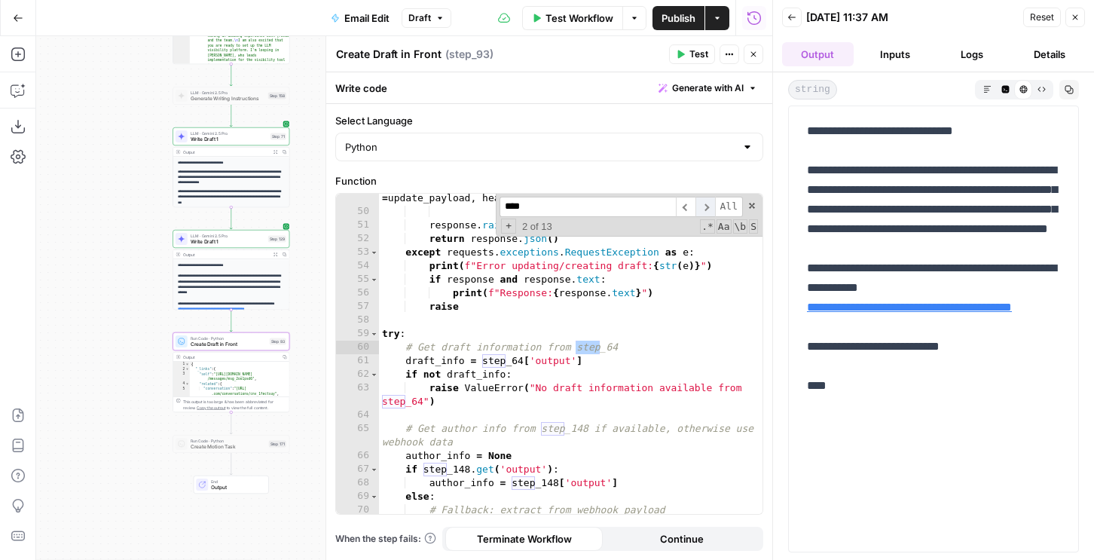
click at [711, 202] on span "​" at bounding box center [706, 207] width 20 height 20
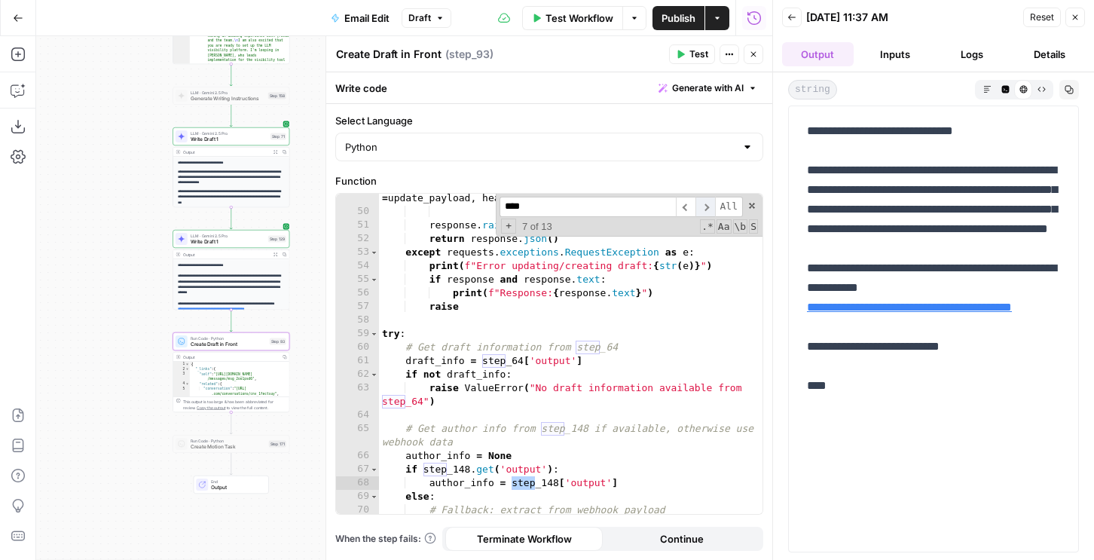
click at [711, 202] on span "​" at bounding box center [706, 207] width 20 height 20
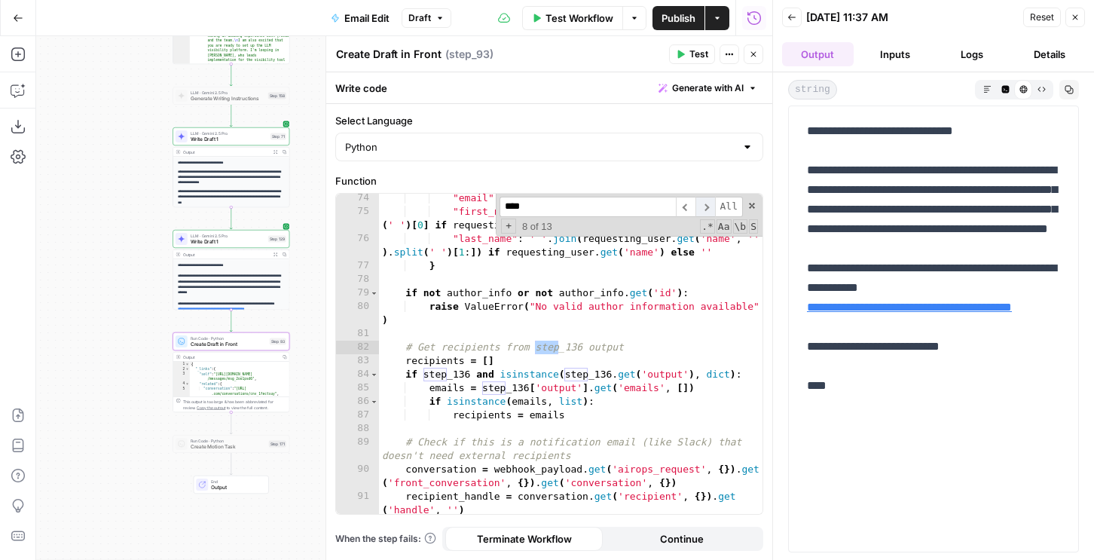
scroll to position [1182, 0]
click at [711, 202] on span "​" at bounding box center [706, 207] width 20 height 20
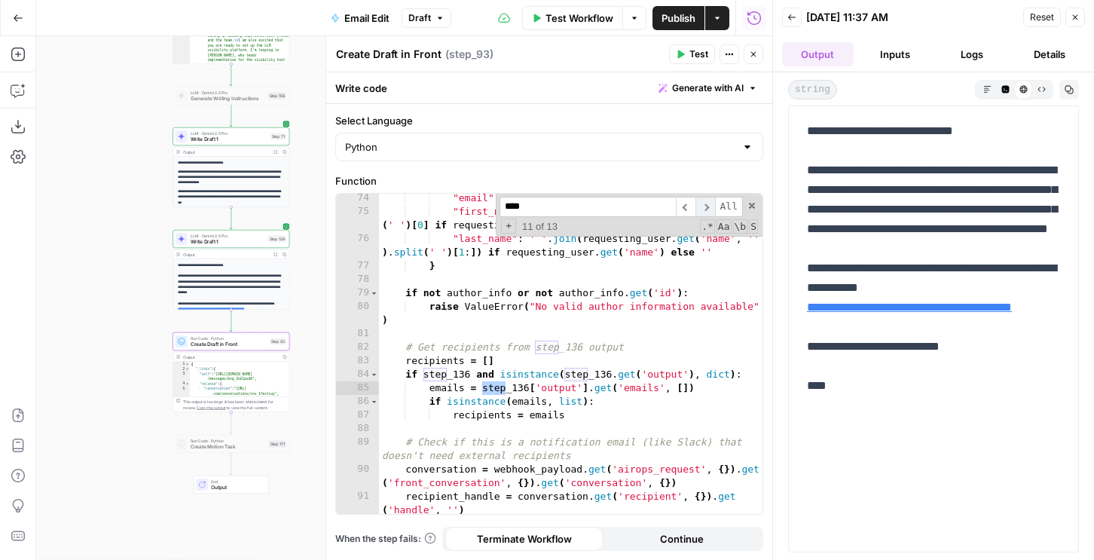
scroll to position [1494, 0]
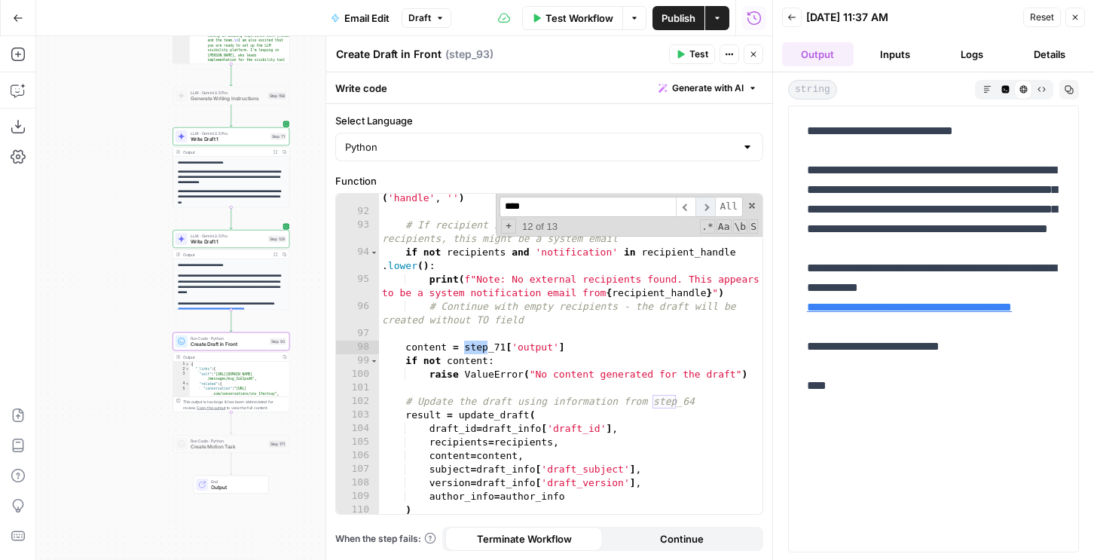
click at [711, 202] on span "​" at bounding box center [706, 207] width 20 height 20
click at [577, 213] on input "****" at bounding box center [588, 207] width 176 height 20
type input "*"
type input "*******"
click at [497, 347] on div "recipient_handle = conversation . get ( 'recipient' , { }) . get ( 'handle' , '…" at bounding box center [571, 358] width 384 height 361
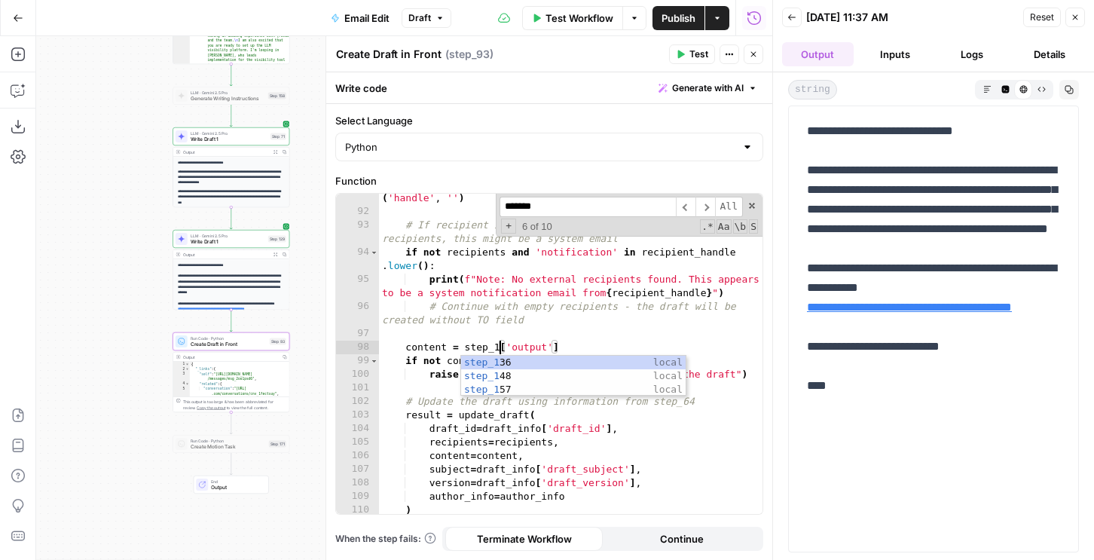
scroll to position [0, 9]
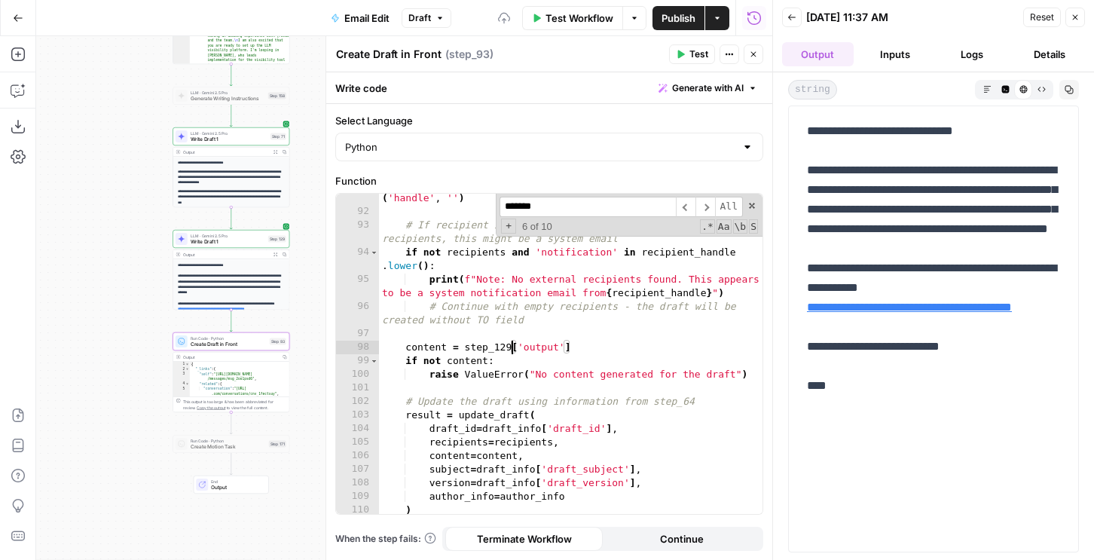
type textarea "**********"
click at [691, 23] on span "Publish" at bounding box center [679, 18] width 34 height 15
click at [677, 22] on span "Publish" at bounding box center [679, 18] width 34 height 15
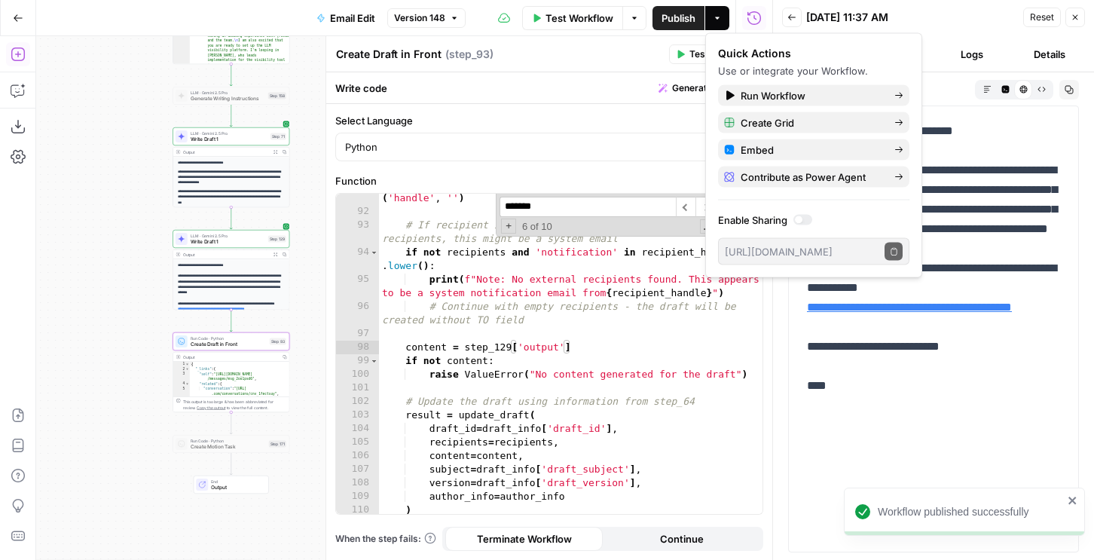
click at [928, 319] on span "[URL][DOMAIN_NAME][PERSON_NAME]" at bounding box center [931, 324] width 253 height 27
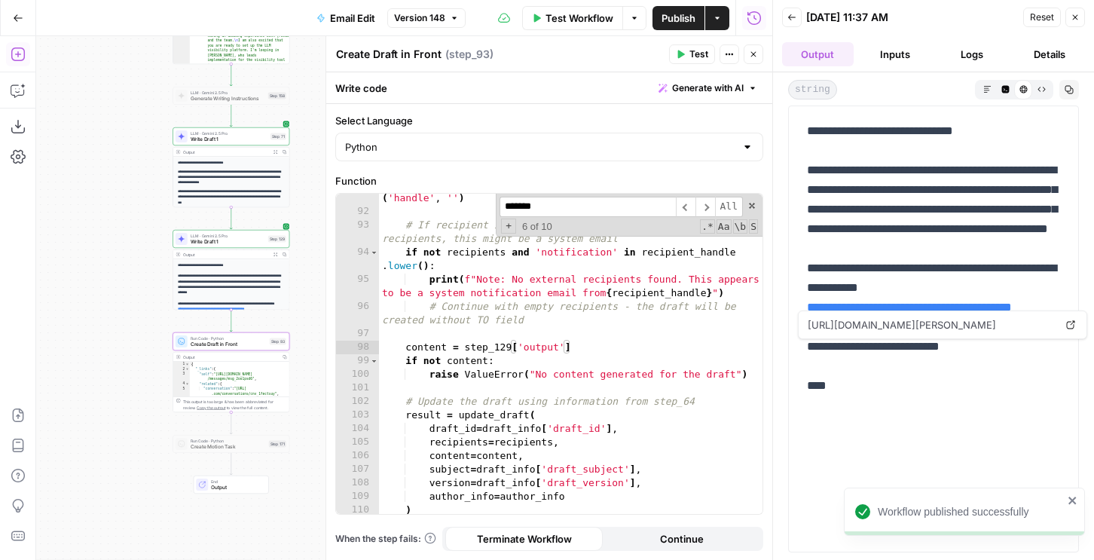
click at [920, 285] on p "**********" at bounding box center [933, 287] width 253 height 333
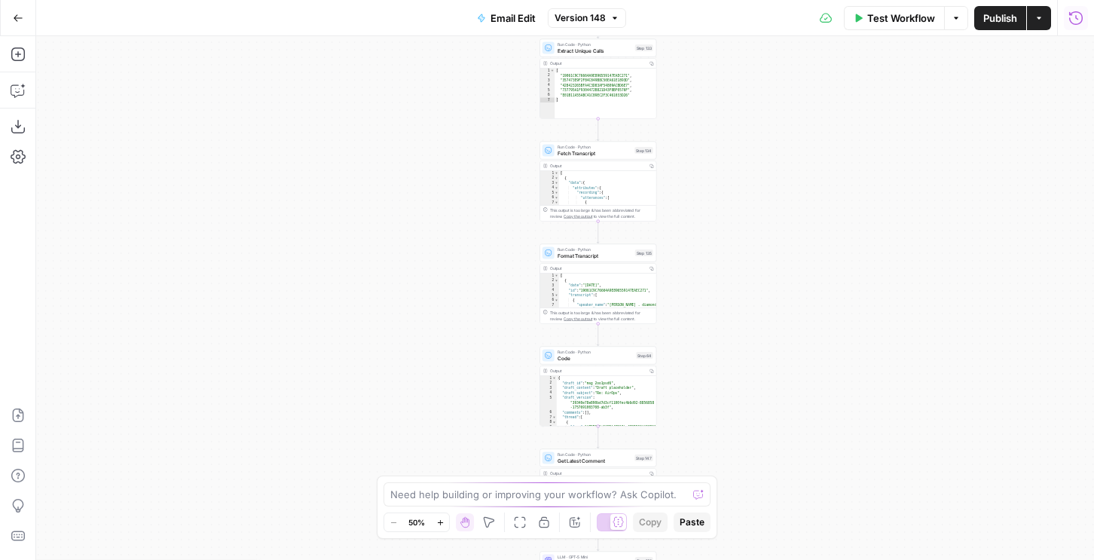
click at [1079, 17] on icon "button" at bounding box center [1076, 18] width 15 height 15
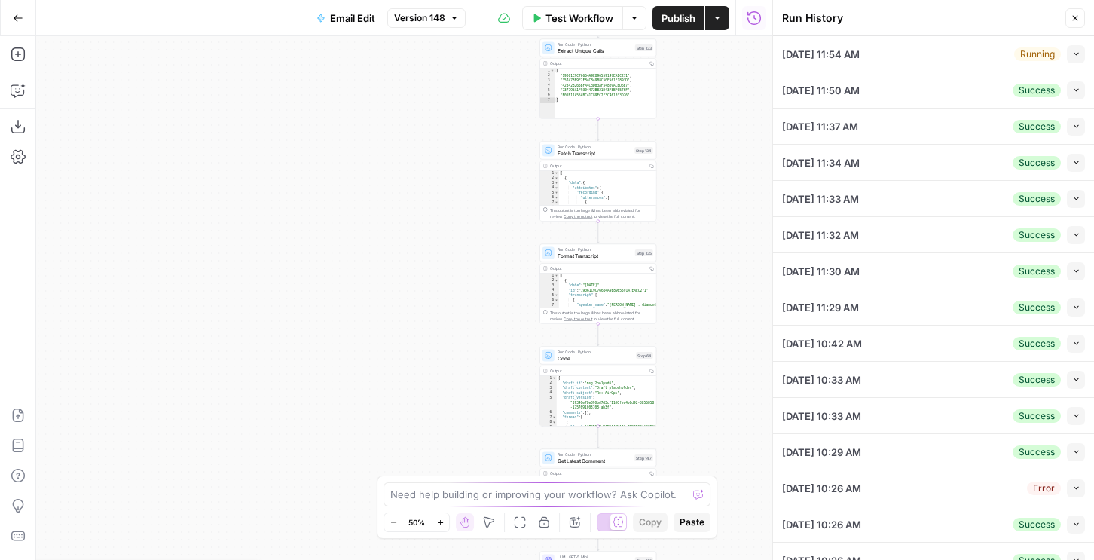
click at [1078, 58] on button "Collapse" at bounding box center [1076, 54] width 18 height 18
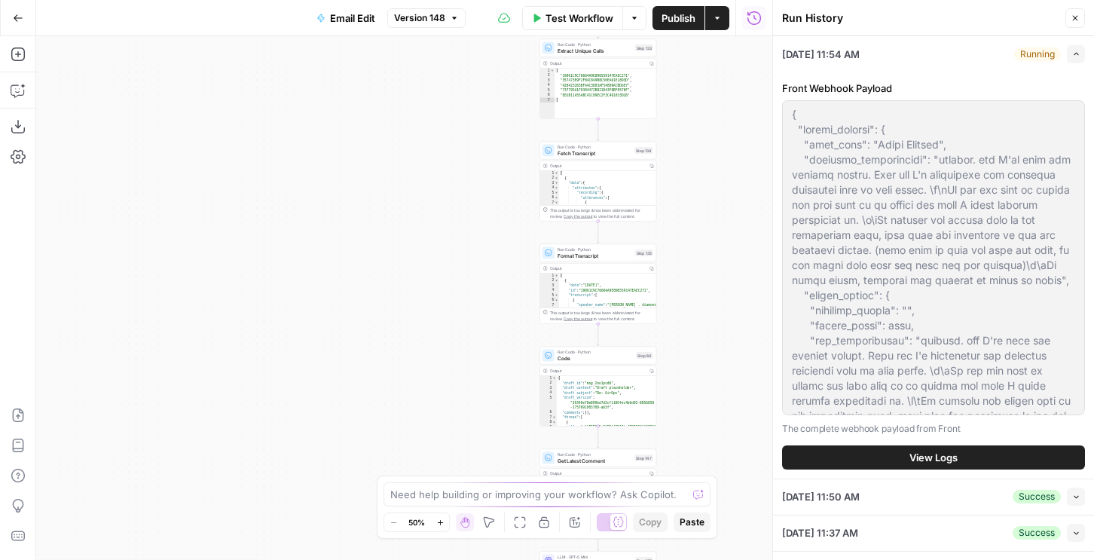
scroll to position [39, 0]
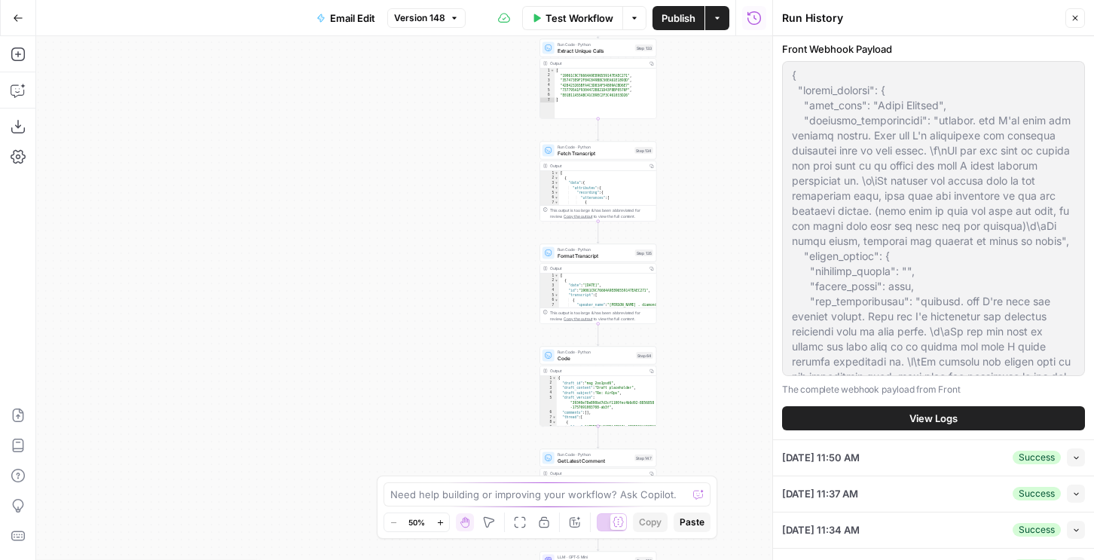
click at [1076, 454] on icon "button" at bounding box center [1076, 457] width 8 height 8
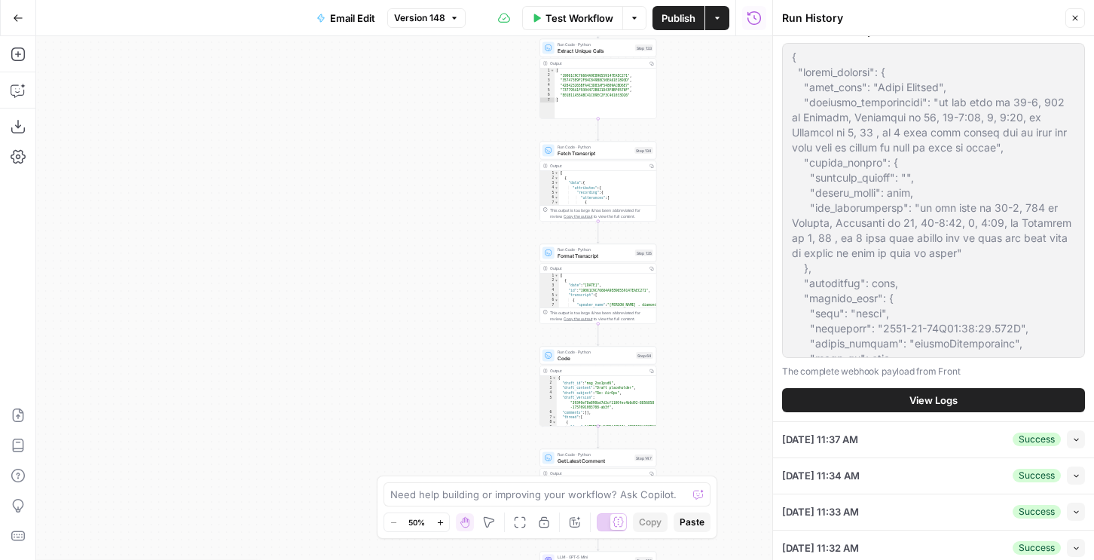
scroll to position [0, 0]
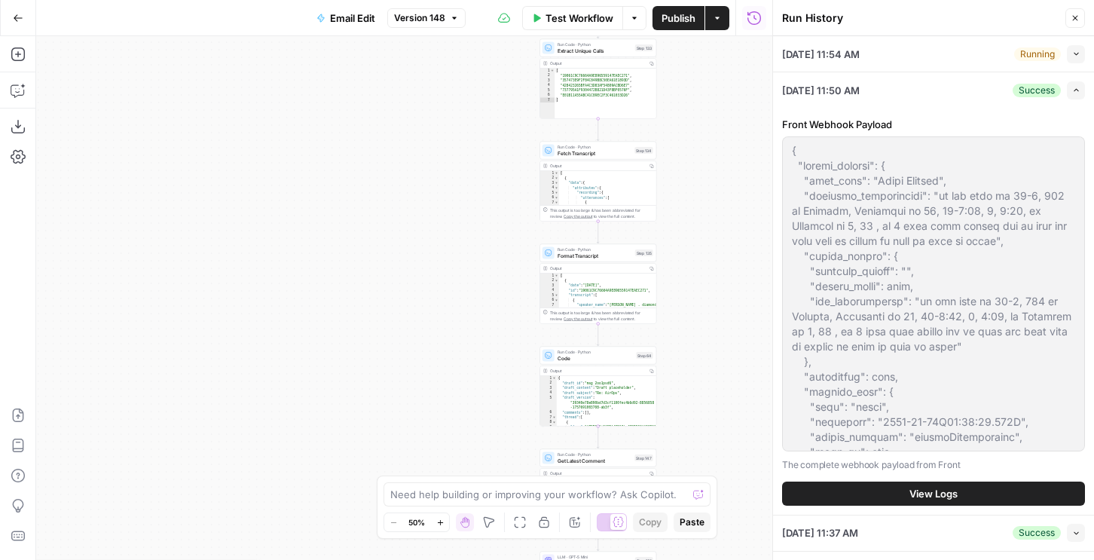
click at [1071, 55] on button "Collapse" at bounding box center [1076, 54] width 18 height 18
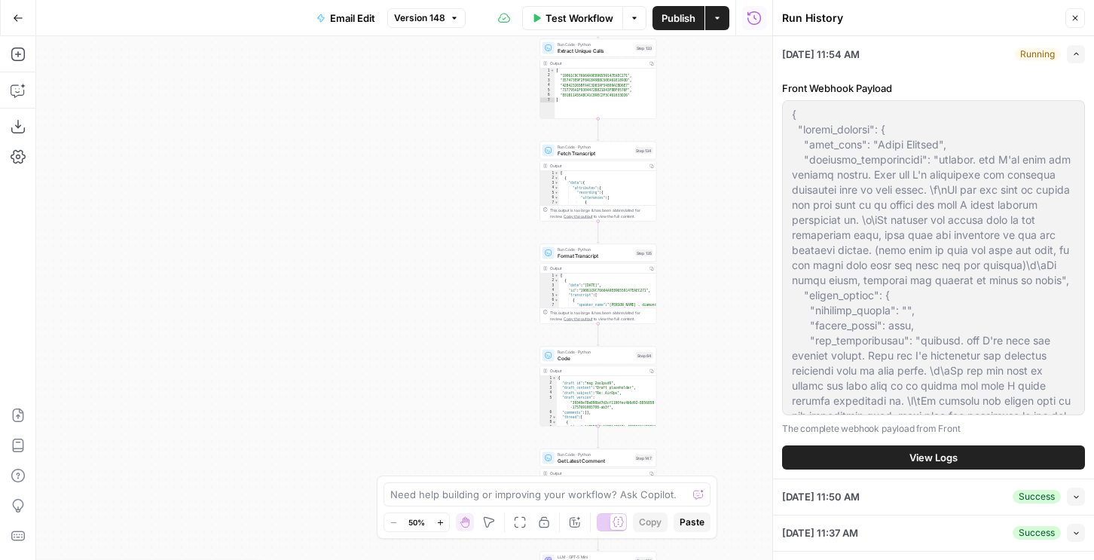
scroll to position [174, 0]
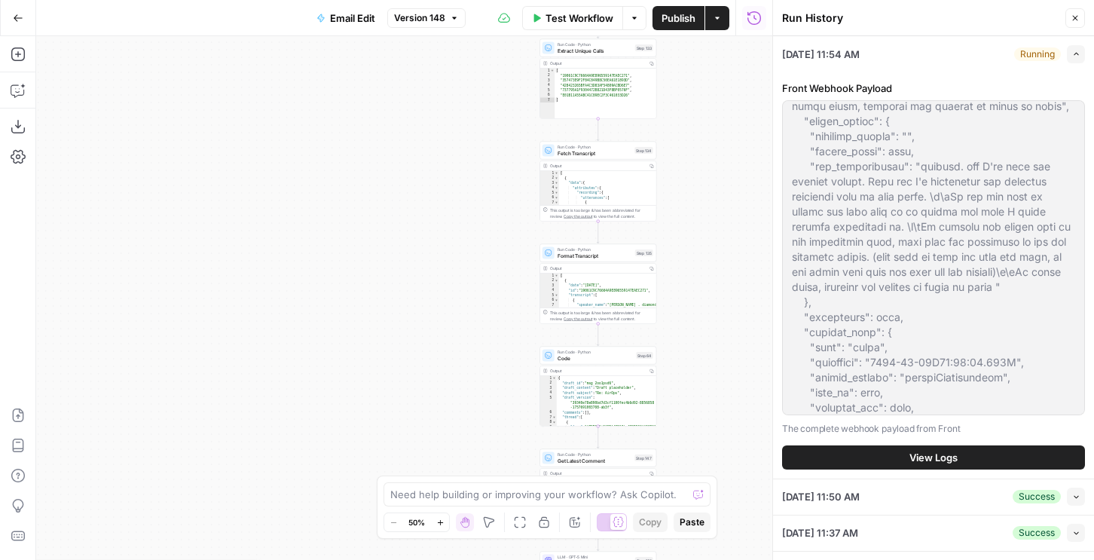
click at [1076, 503] on button "Collapse" at bounding box center [1076, 497] width 18 height 18
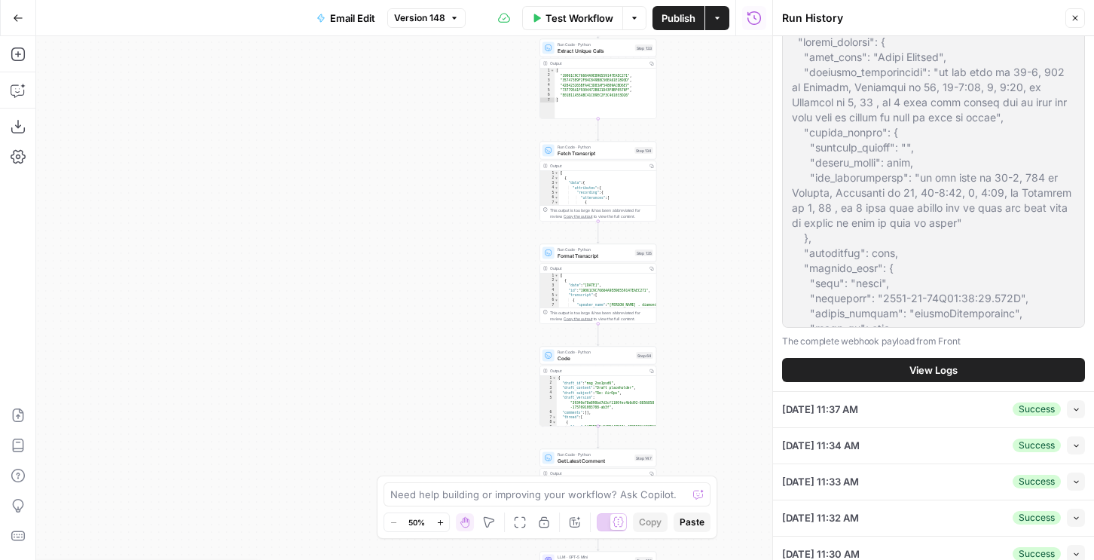
scroll to position [199, 0]
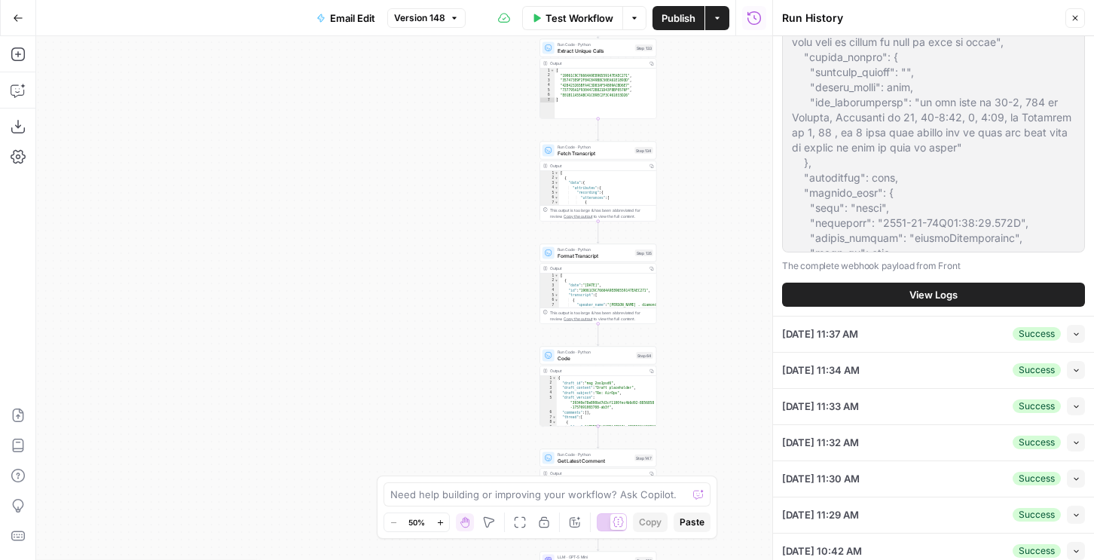
click at [946, 293] on span "View Logs" at bounding box center [934, 294] width 48 height 15
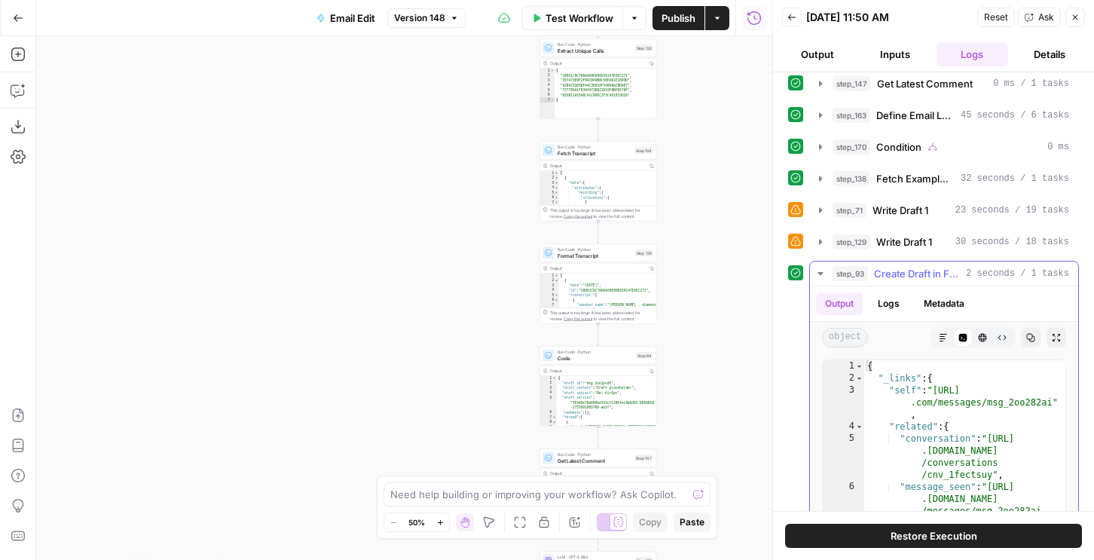
scroll to position [343, 0]
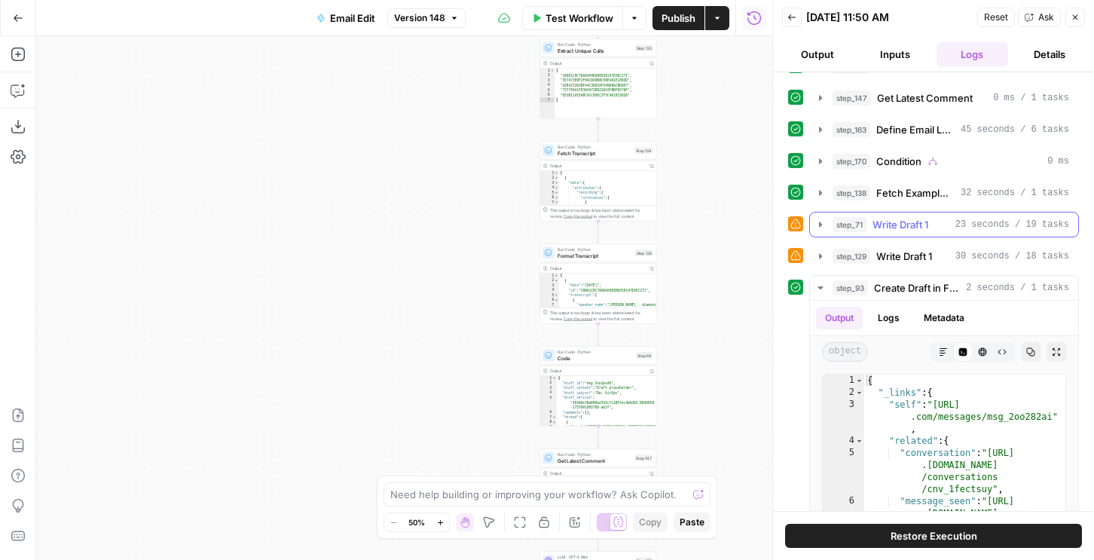
click at [928, 220] on span "Write Draft 1" at bounding box center [901, 224] width 56 height 15
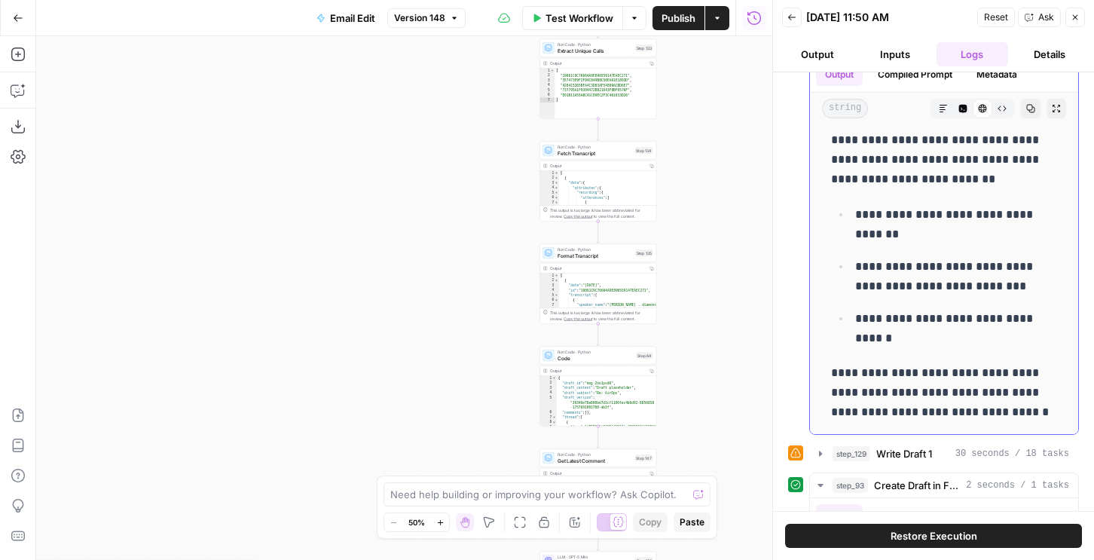
scroll to position [590, 0]
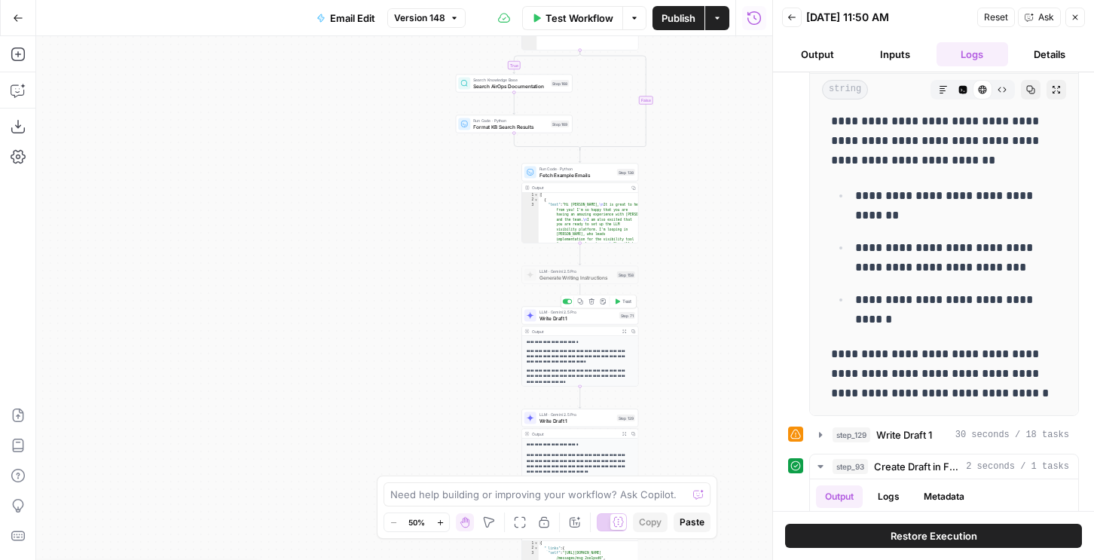
click at [574, 314] on span "Write Draft 1" at bounding box center [578, 318] width 77 height 8
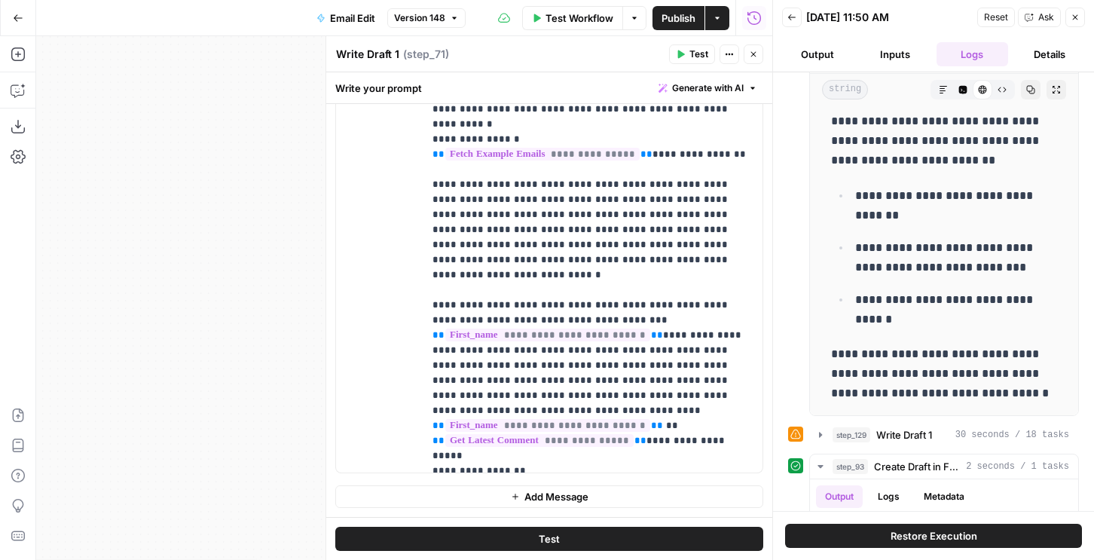
scroll to position [1216, 0]
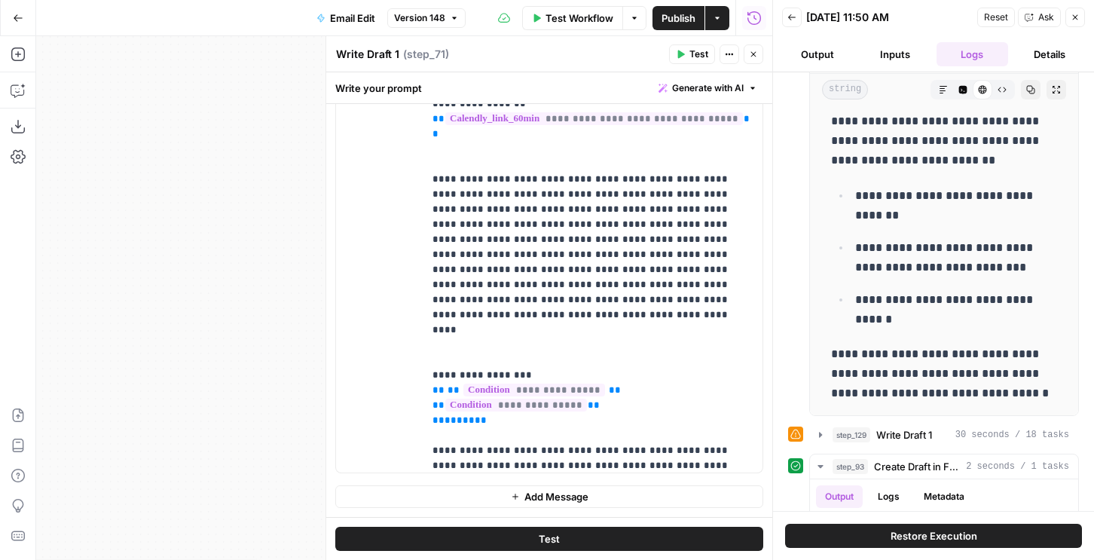
click at [803, 19] on div "Back [DATE] 11:50 AM Reset Ask Close" at bounding box center [933, 17] width 303 height 23
click at [797, 19] on button "Back" at bounding box center [792, 18] width 20 height 20
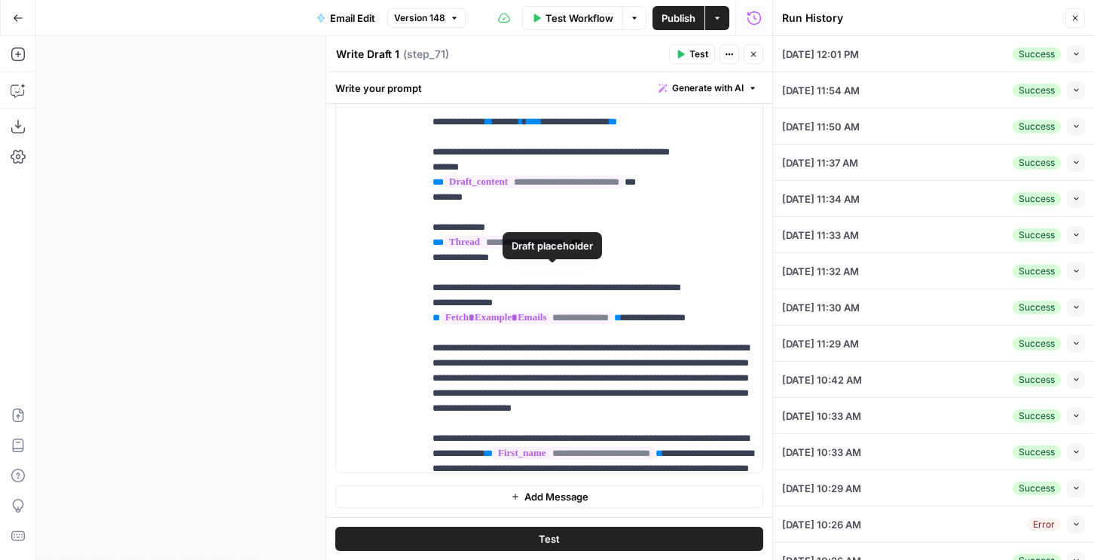
scroll to position [377, 0]
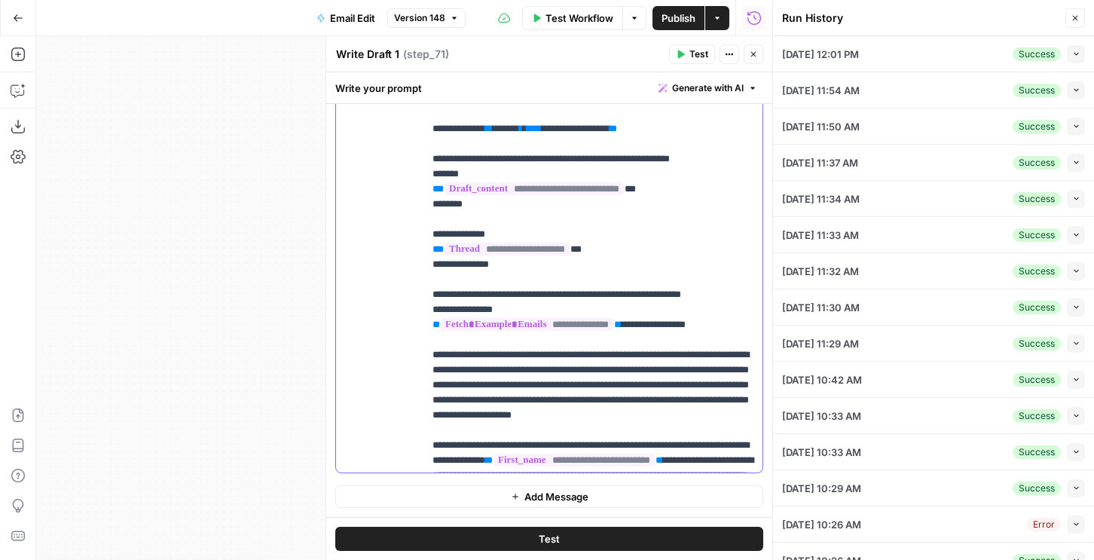
drag, startPoint x: 730, startPoint y: 414, endPoint x: 429, endPoint y: 381, distance: 303.2
click at [429, 381] on div "**********" at bounding box center [593, 166] width 339 height 614
copy p "**********"
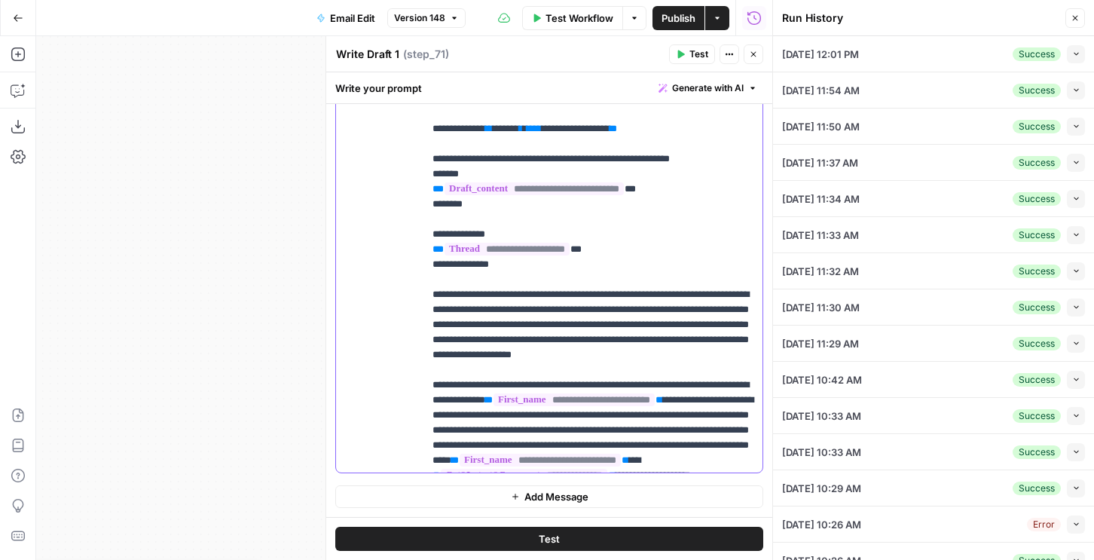
scroll to position [1342, 0]
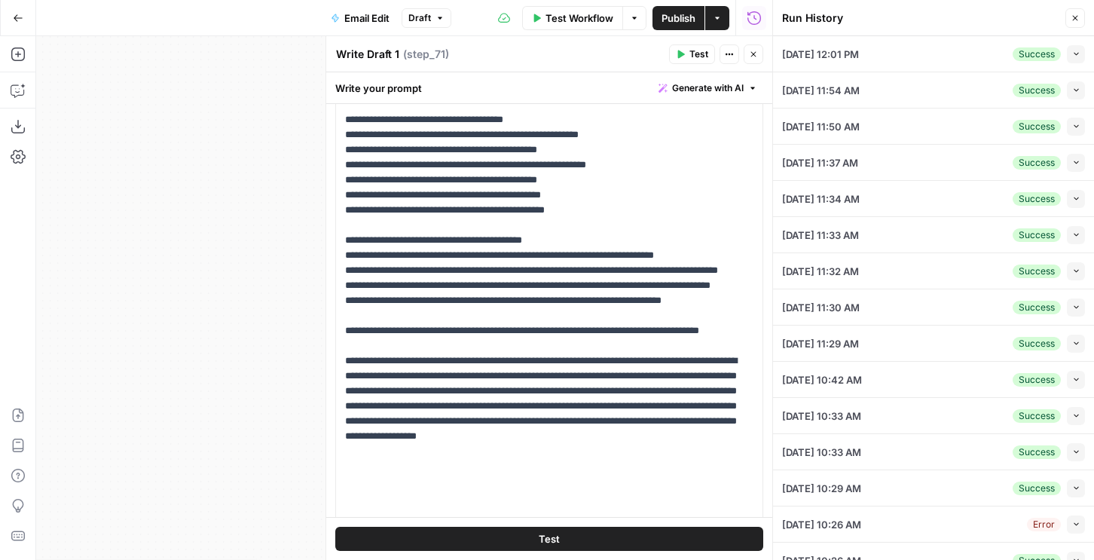
scroll to position [414, 0]
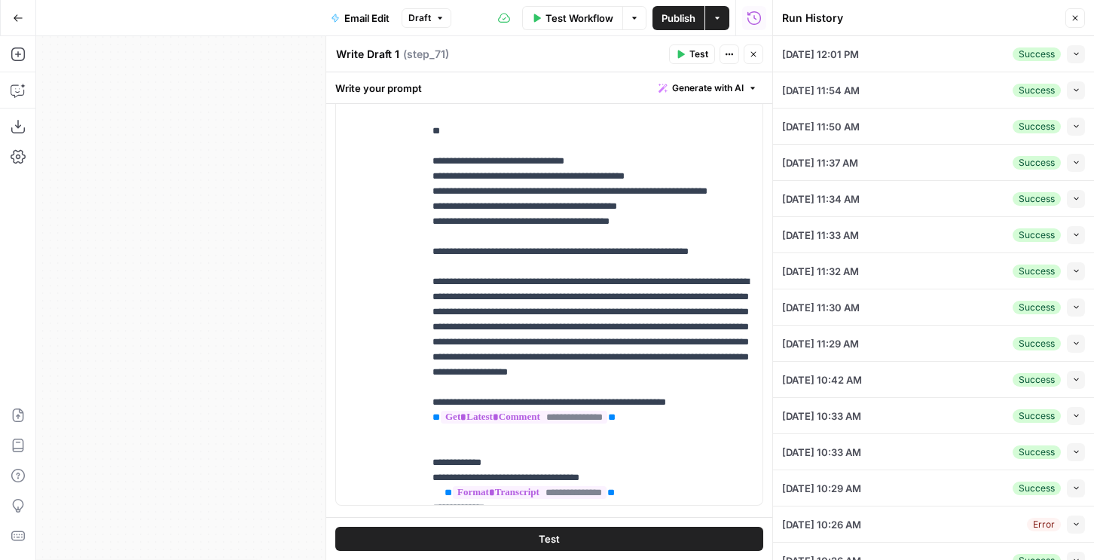
scroll to position [114, 0]
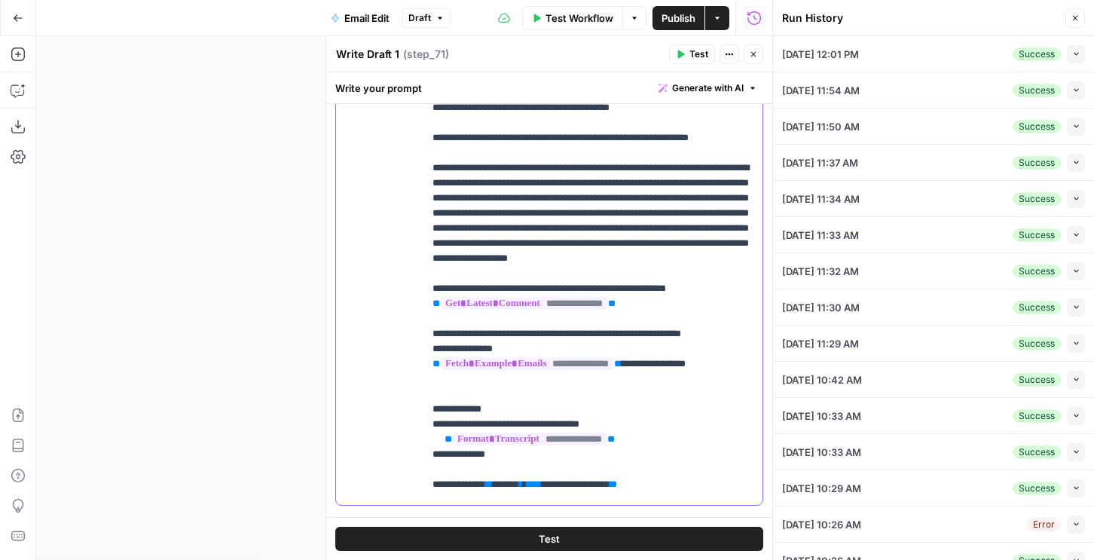
drag, startPoint x: 434, startPoint y: 421, endPoint x: 554, endPoint y: 424, distance: 119.9
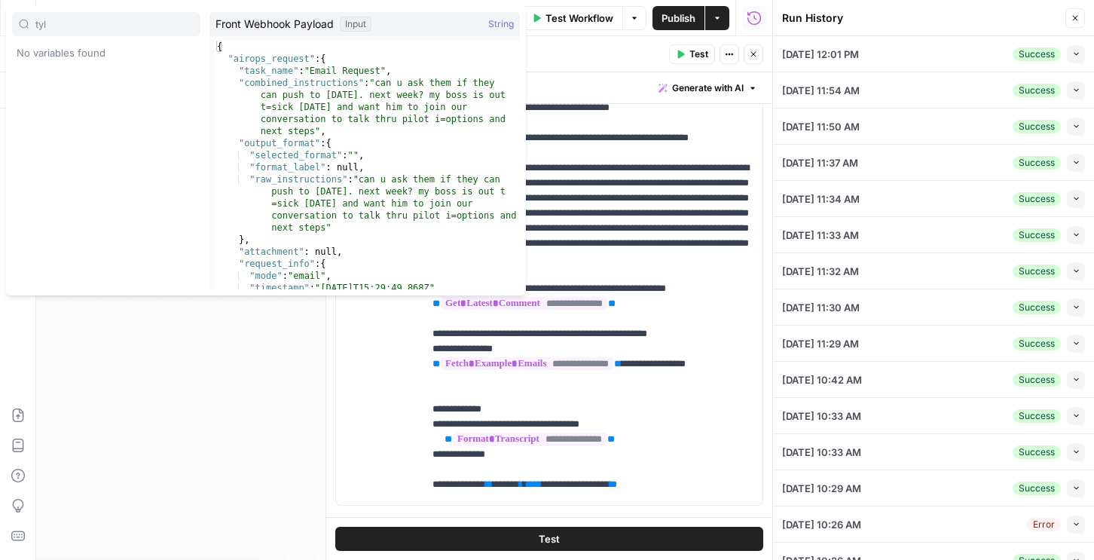
type input "tyl"
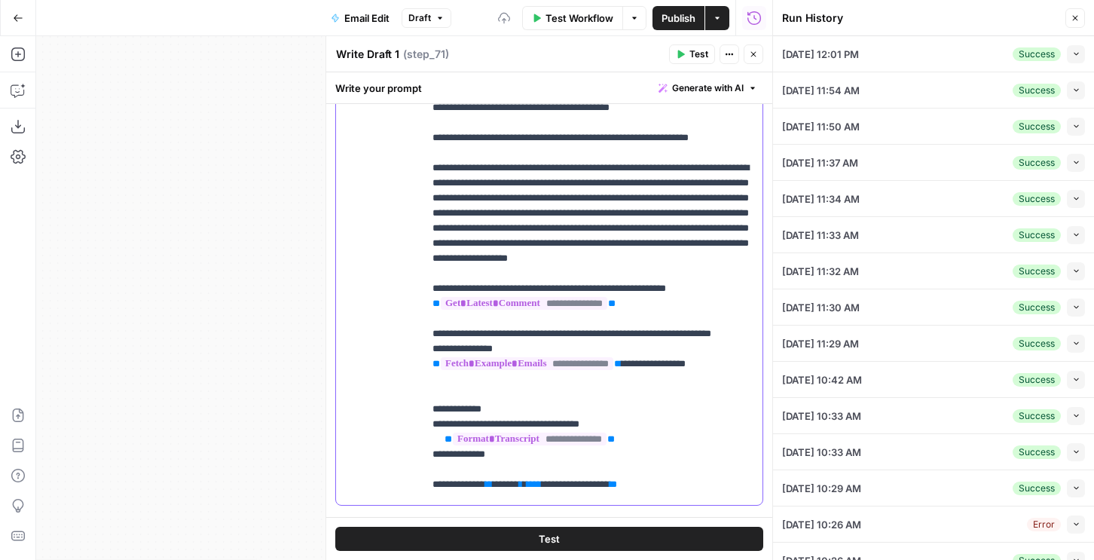
drag, startPoint x: 623, startPoint y: 421, endPoint x: 626, endPoint y: 430, distance: 9.5
drag, startPoint x: 430, startPoint y: 424, endPoint x: 477, endPoint y: 425, distance: 46.7
click at [477, 425] on div "**********" at bounding box center [593, 198] width 339 height 614
drag, startPoint x: 477, startPoint y: 424, endPoint x: 555, endPoint y: 424, distance: 78.4
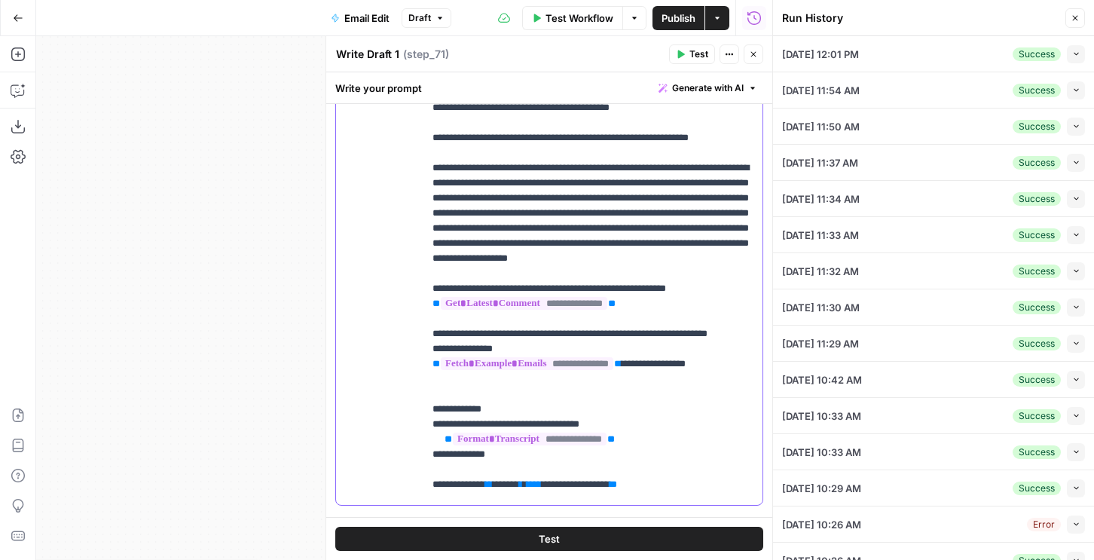
drag, startPoint x: 540, startPoint y: 422, endPoint x: 629, endPoint y: 424, distance: 89.7
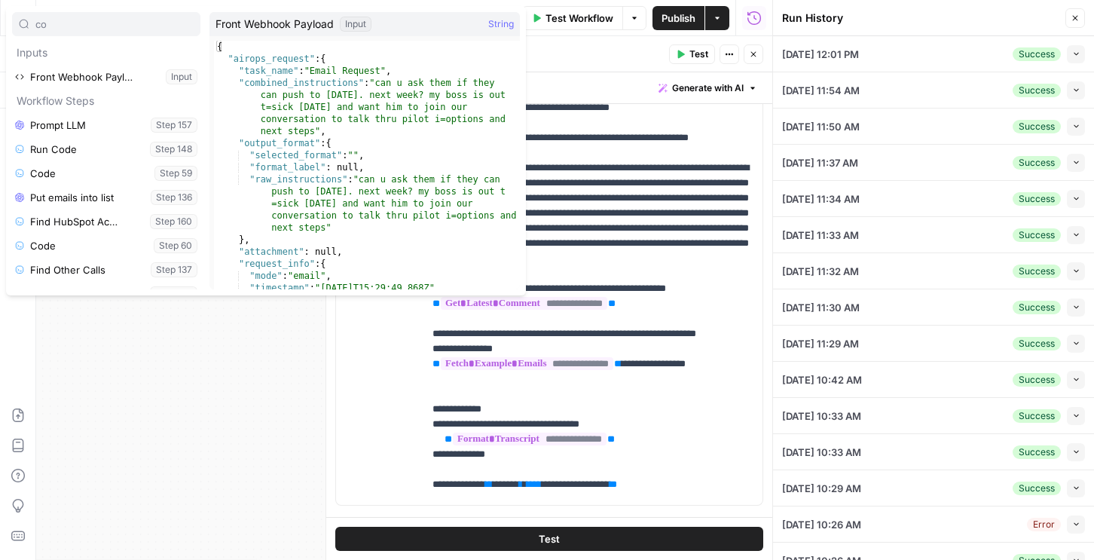
type input "co"
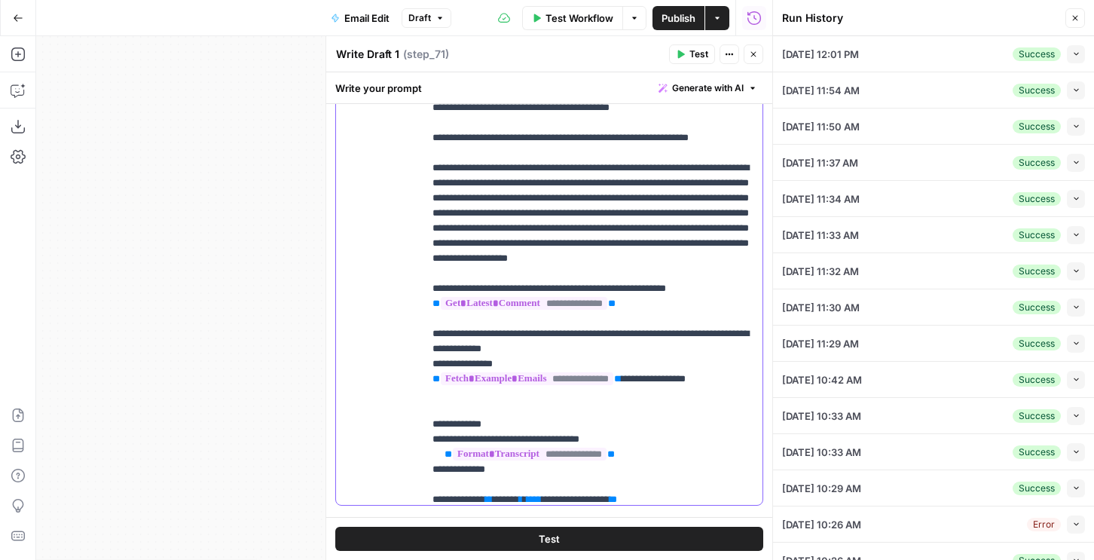
click at [699, 52] on span "Test" at bounding box center [699, 54] width 19 height 14
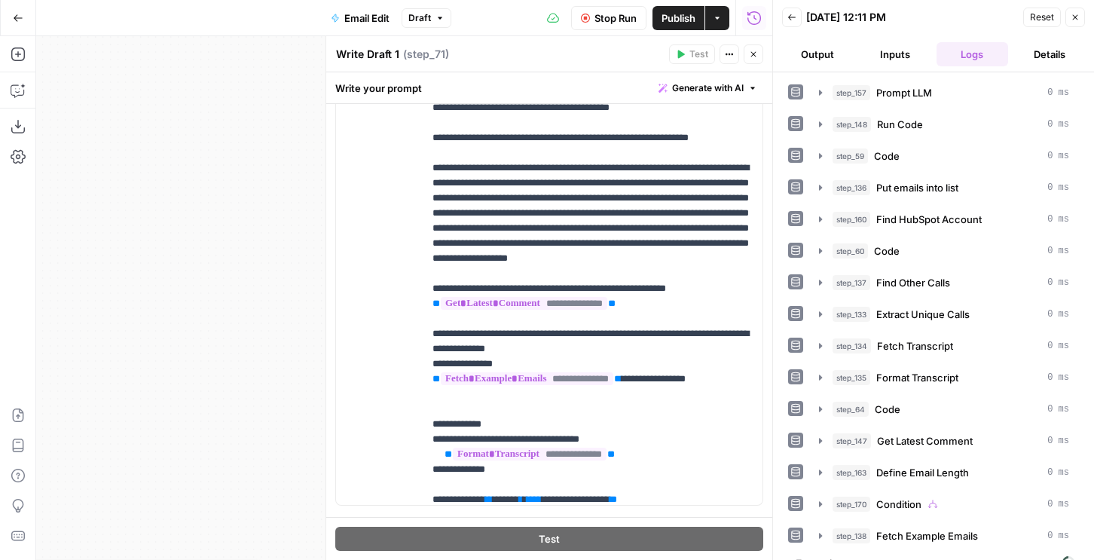
scroll to position [23, 0]
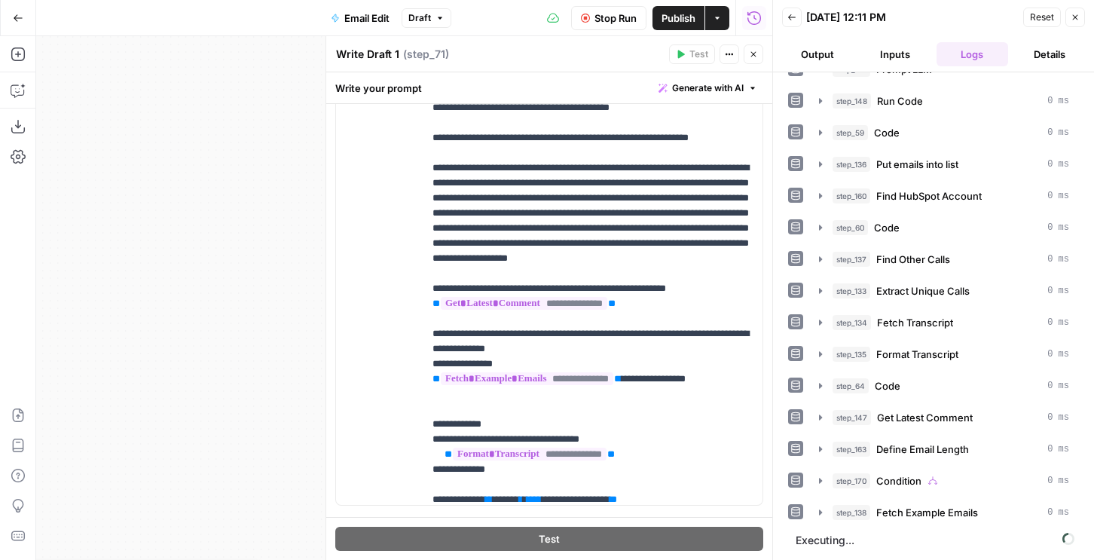
click at [820, 54] on button "Output" at bounding box center [818, 54] width 72 height 24
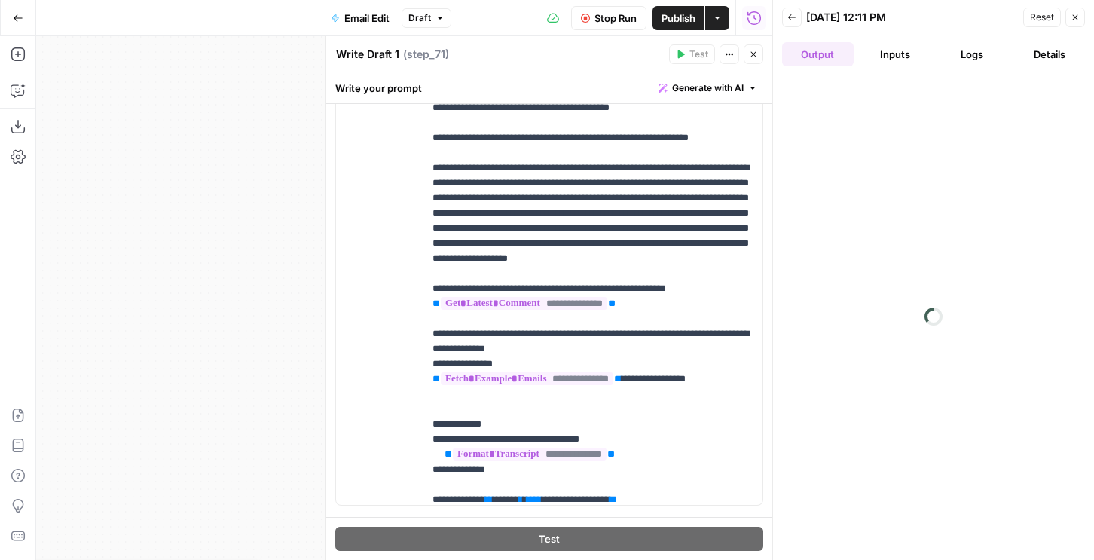
scroll to position [0, 0]
click at [757, 57] on icon "button" at bounding box center [753, 54] width 9 height 9
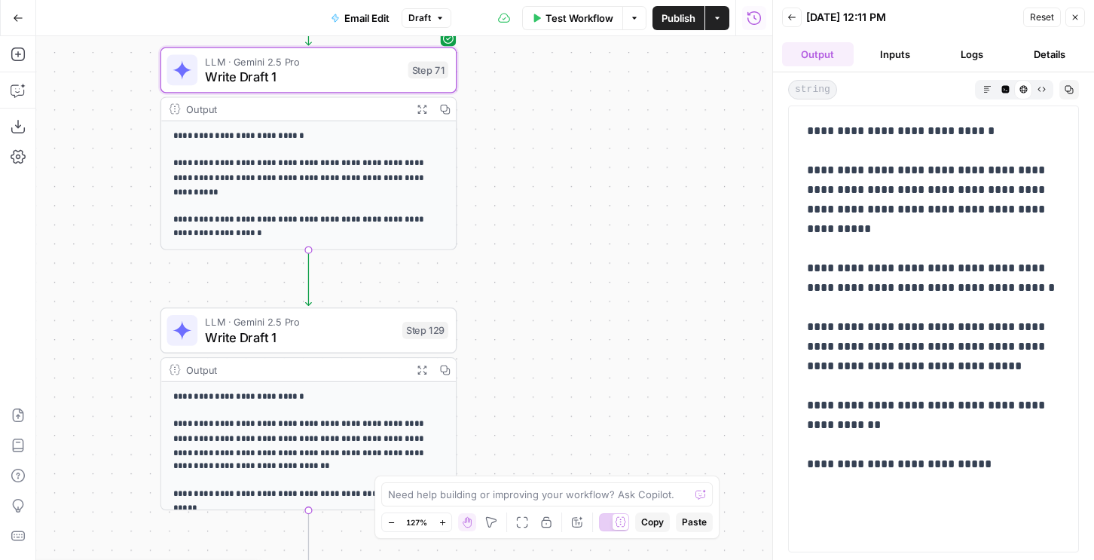
click at [1069, 86] on icon "button" at bounding box center [1070, 90] width 8 height 8
click at [390, 86] on div "LLM · Gemini 2.5 Pro Write Draft 1 Step 71 Copy step Delete step Add Note Test" at bounding box center [309, 70] width 297 height 46
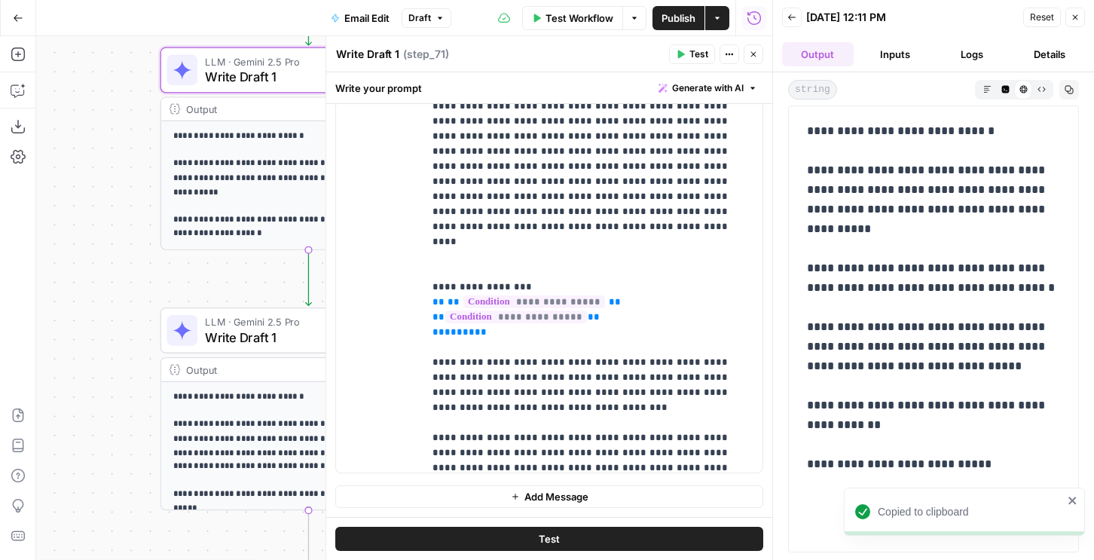
scroll to position [1396, 0]
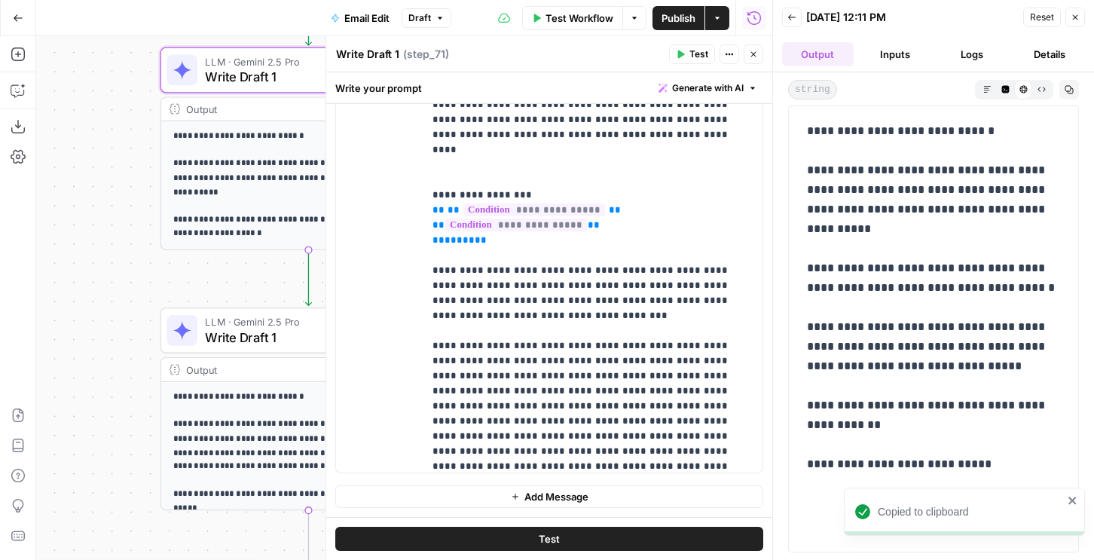
click at [525, 500] on span "Add Message" at bounding box center [557, 496] width 64 height 15
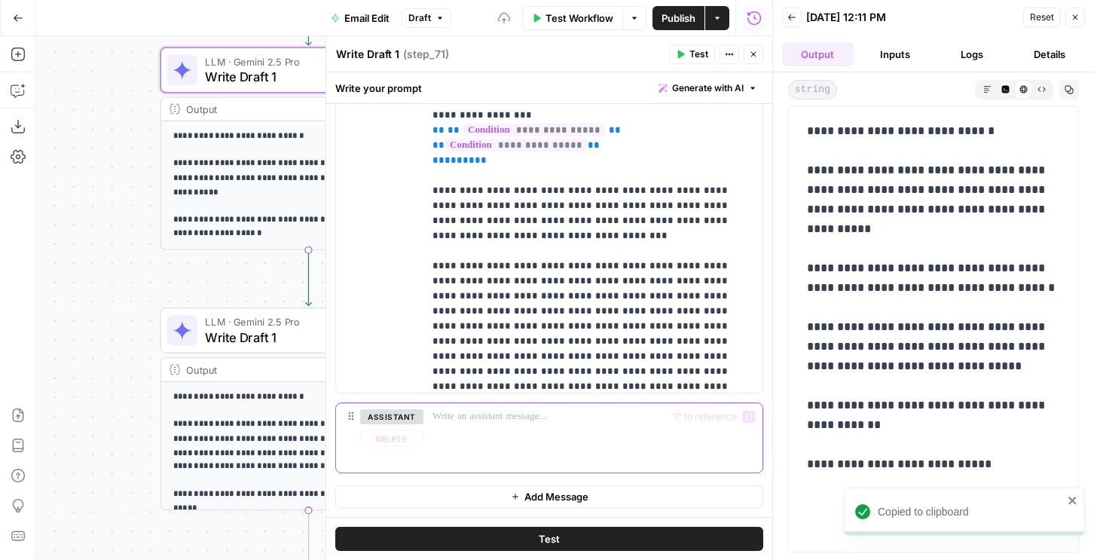
click at [508, 417] on p at bounding box center [593, 416] width 321 height 15
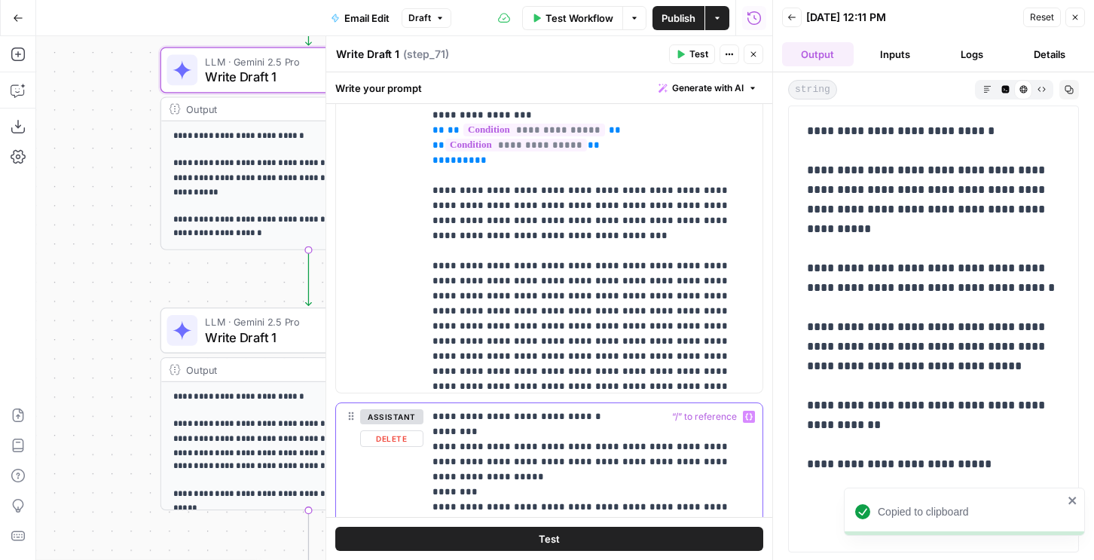
scroll to position [1196, 0]
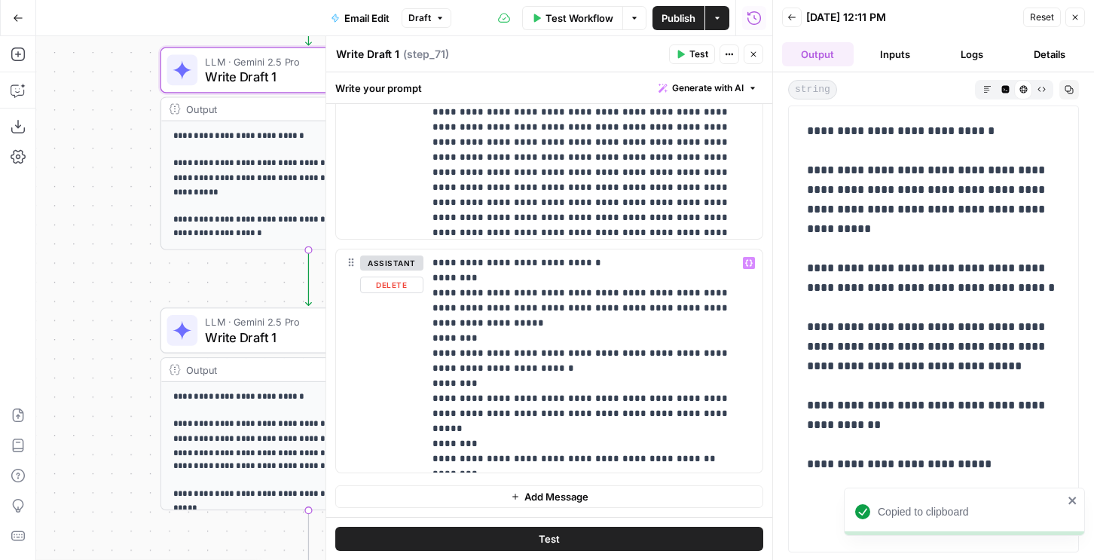
click at [538, 494] on span "Add Message" at bounding box center [557, 496] width 64 height 15
click at [498, 494] on p at bounding box center [593, 496] width 321 height 15
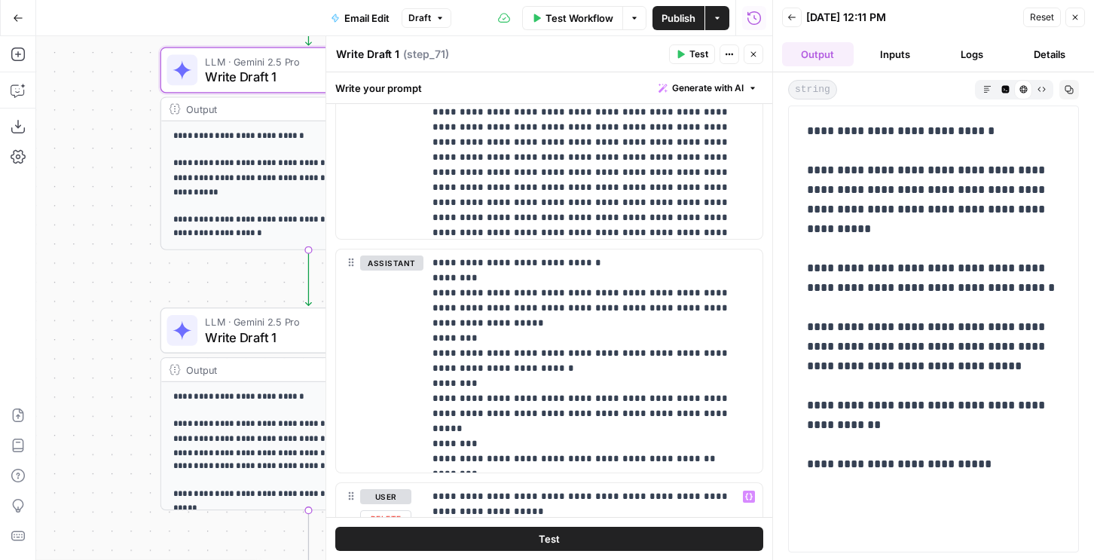
click at [454, 521] on div "Test" at bounding box center [549, 538] width 446 height 43
click at [451, 538] on button "Test" at bounding box center [549, 539] width 428 height 24
